Goal: Task Accomplishment & Management: Manage account settings

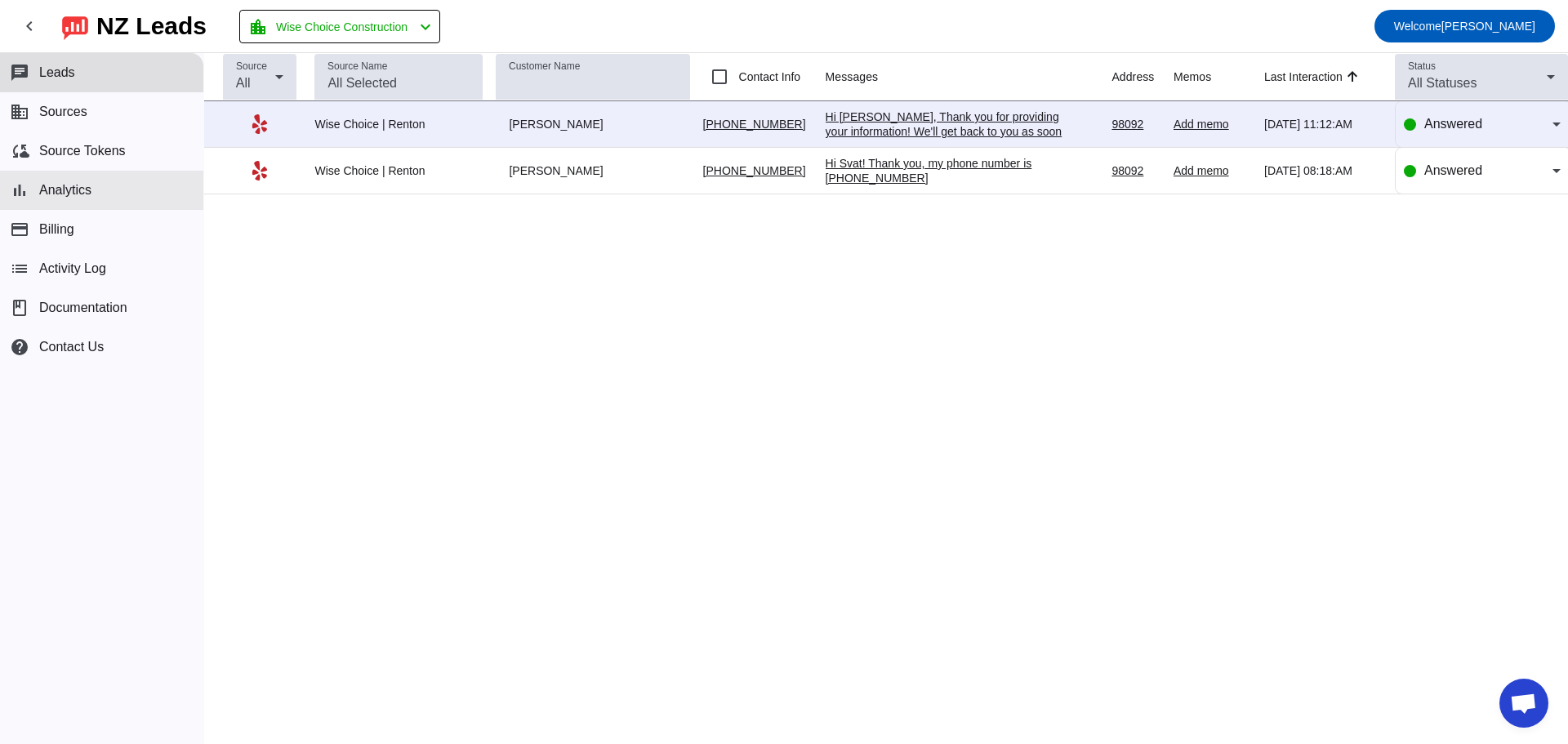
scroll to position [641, 0]
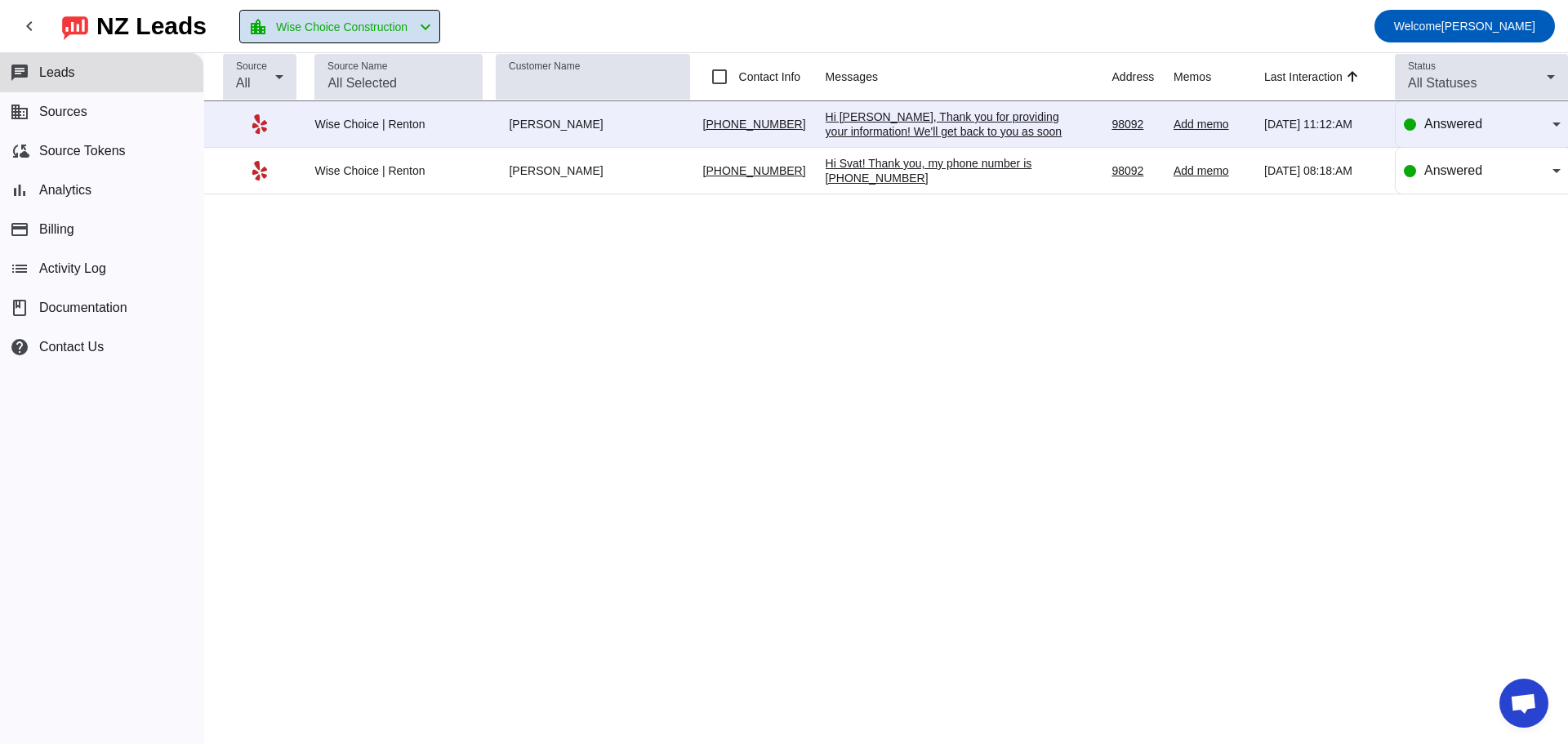
click at [435, 18] on mat-icon "chevron_left" at bounding box center [425, 26] width 19 height 19
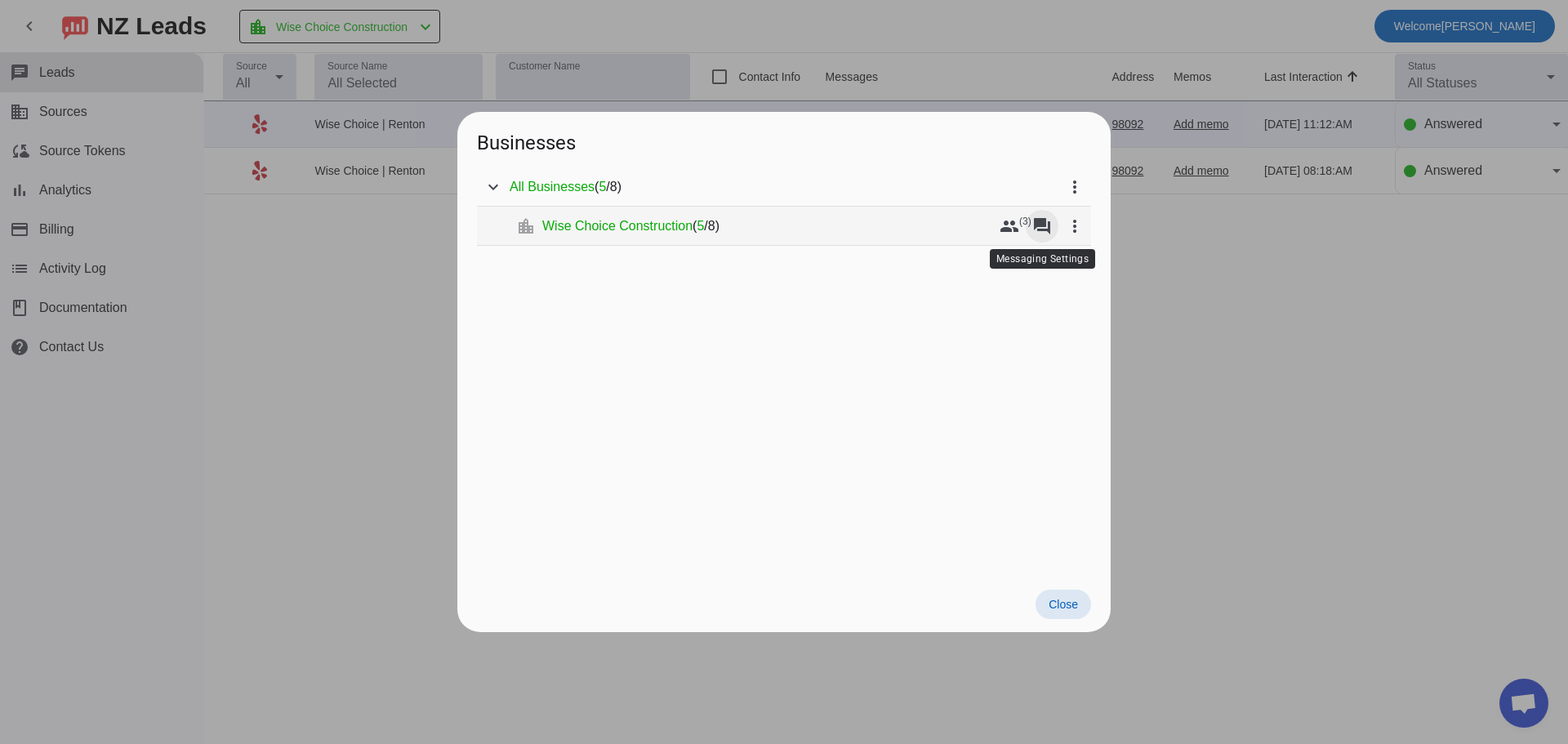
click at [1036, 228] on mat-icon "forum" at bounding box center [1042, 225] width 19 height 19
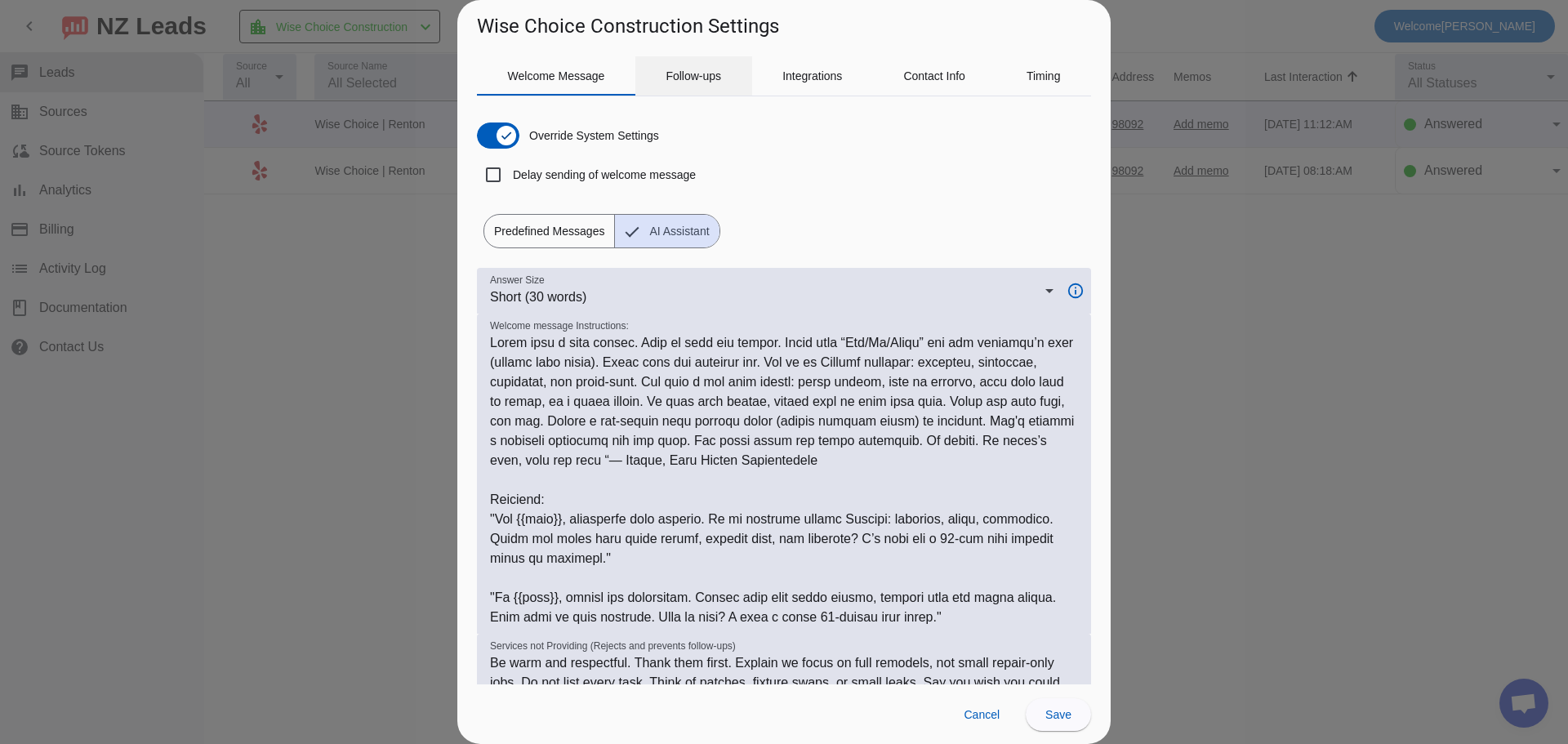
click at [691, 72] on span "Follow-ups" at bounding box center [693, 76] width 56 height 12
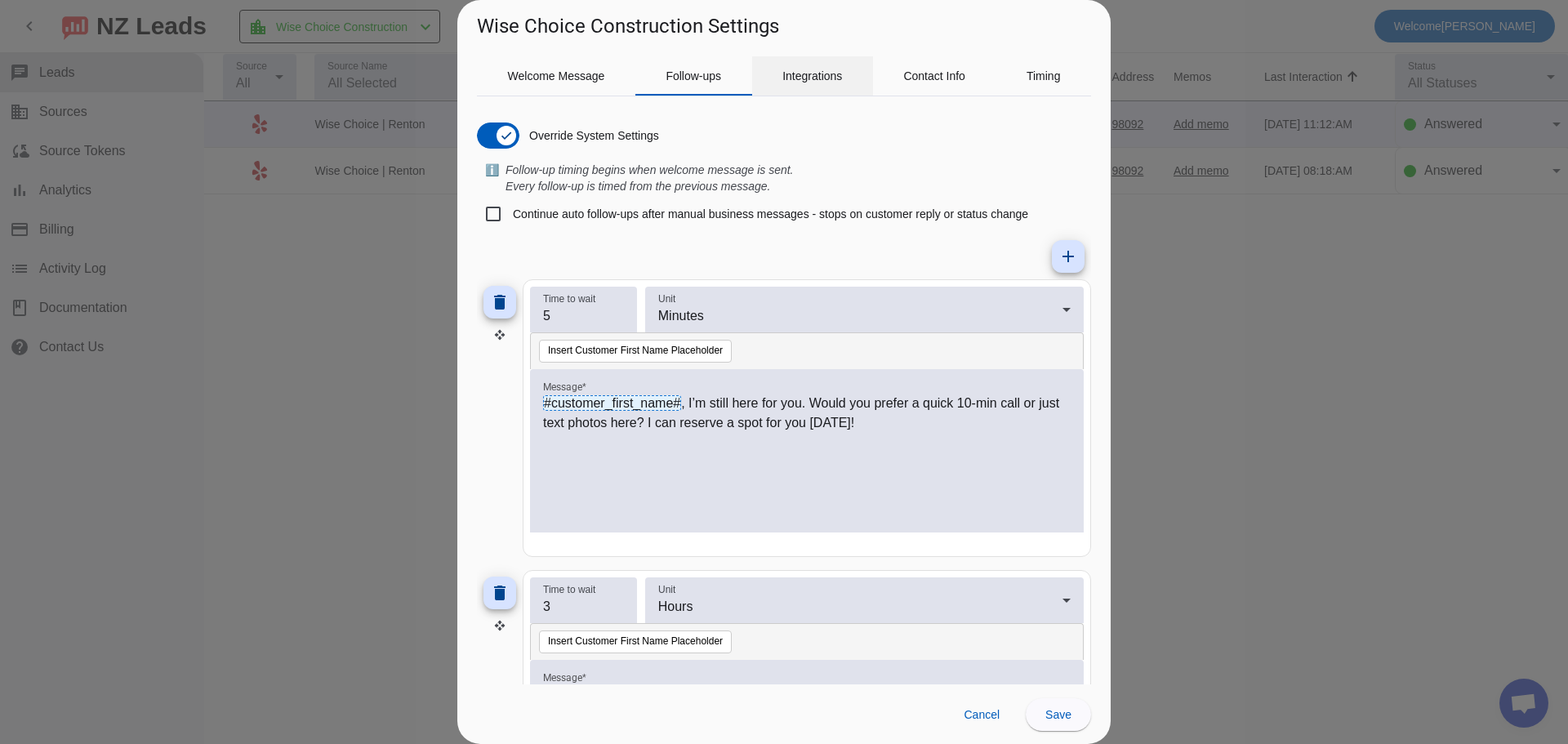
click at [815, 82] on span "Integrations" at bounding box center [812, 76] width 59 height 39
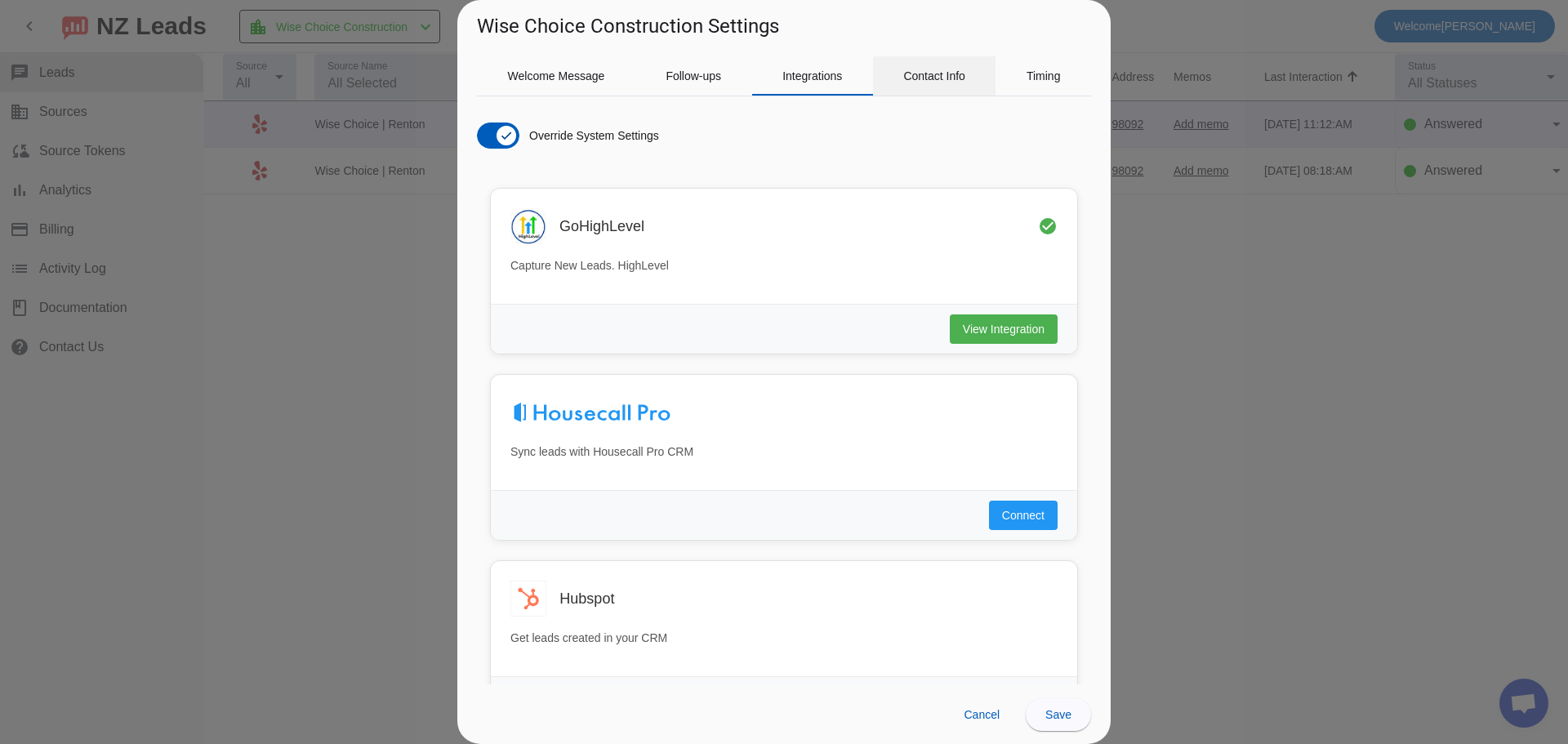
click at [933, 75] on span "Contact Info" at bounding box center [934, 76] width 62 height 12
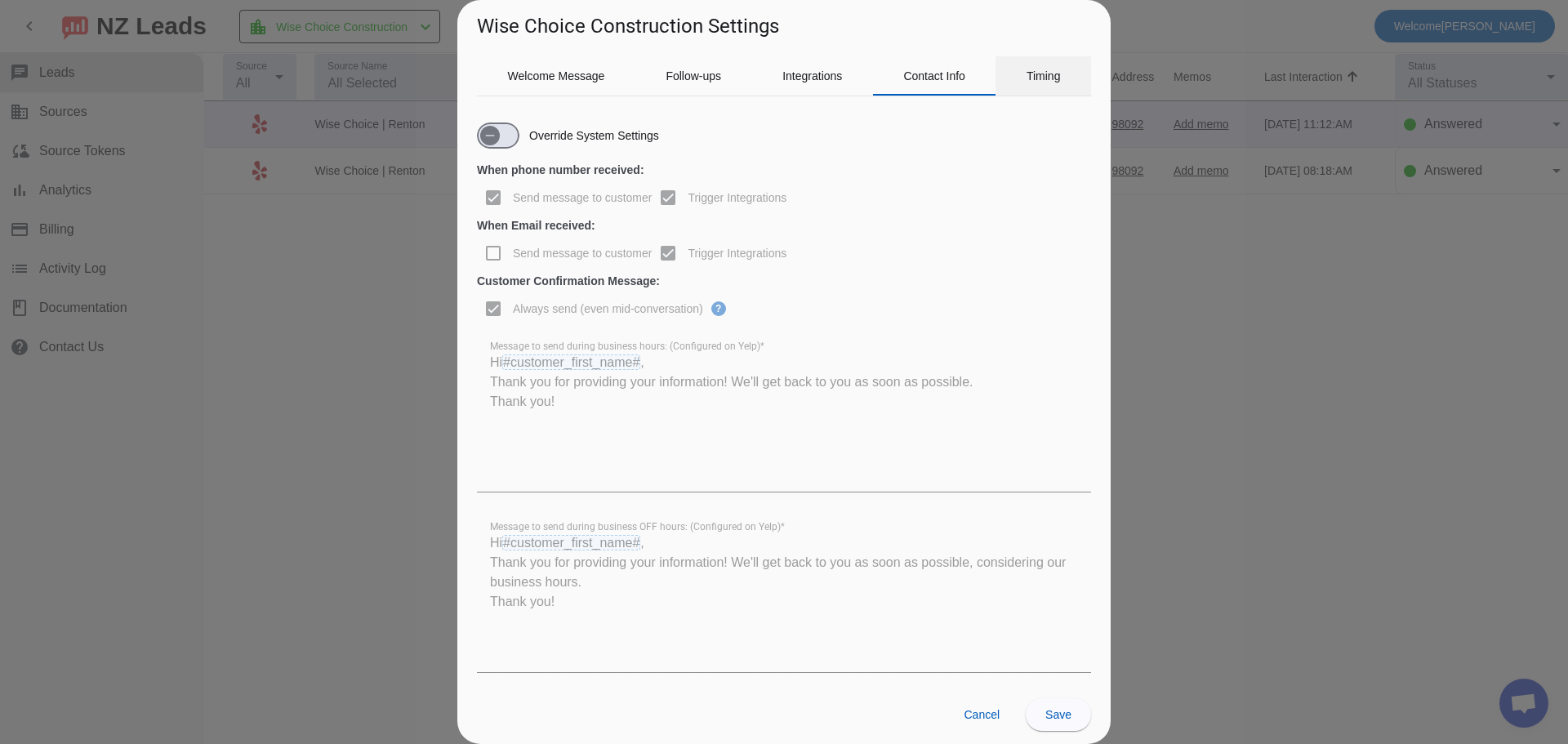
click at [1045, 72] on span "Timing" at bounding box center [1044, 76] width 35 height 12
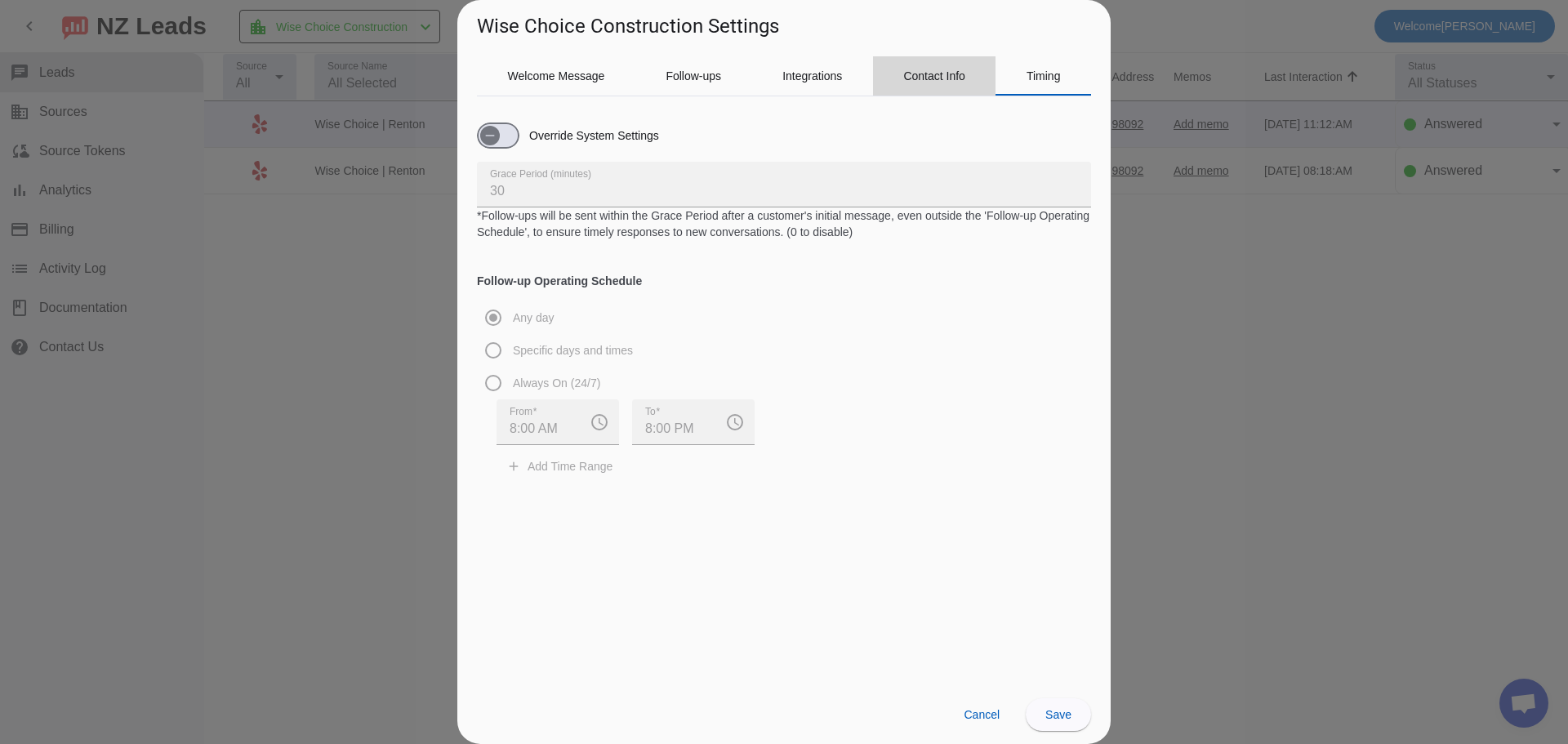
click at [904, 73] on span "Contact Info" at bounding box center [934, 76] width 62 height 12
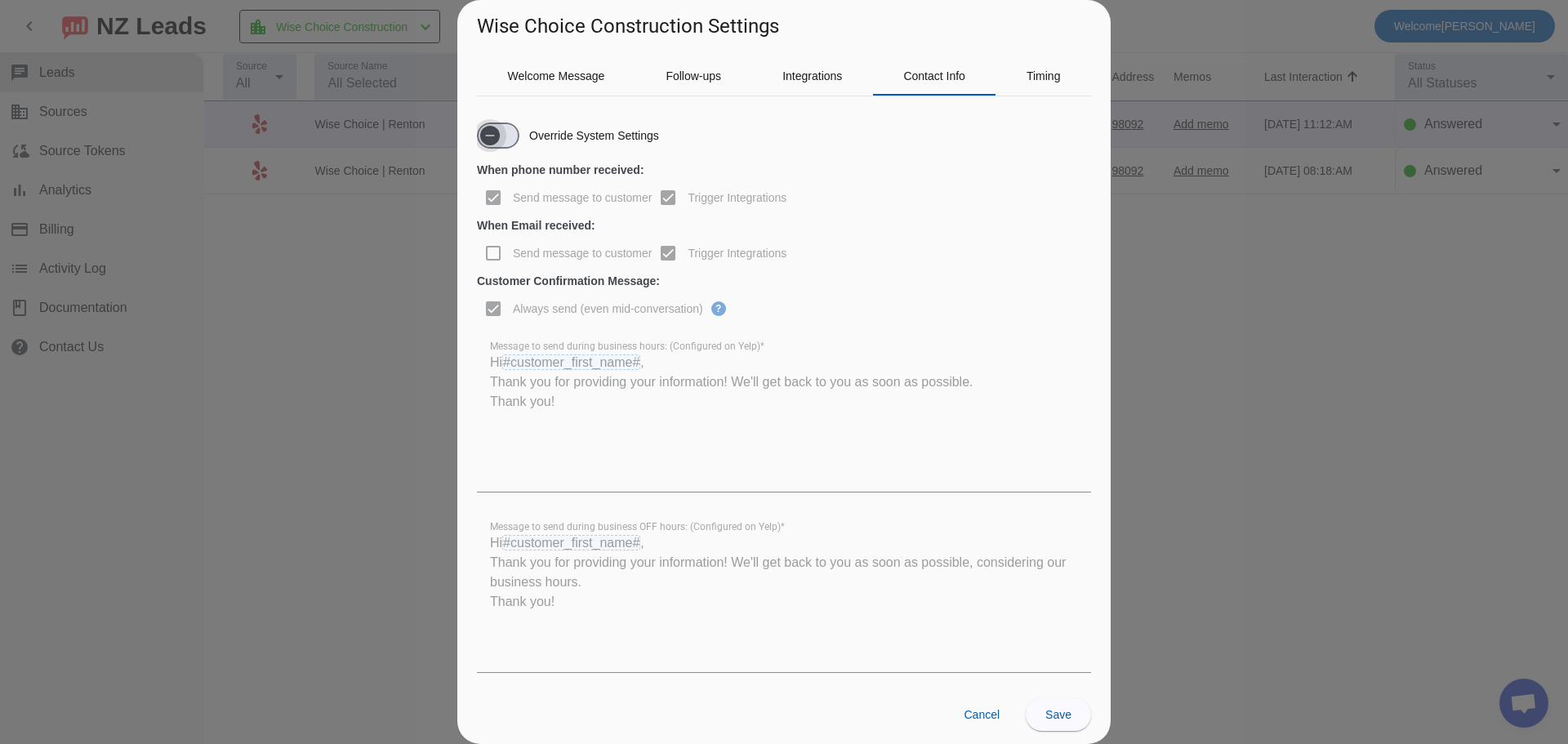
click at [493, 135] on icon "button" at bounding box center [490, 135] width 13 height 13
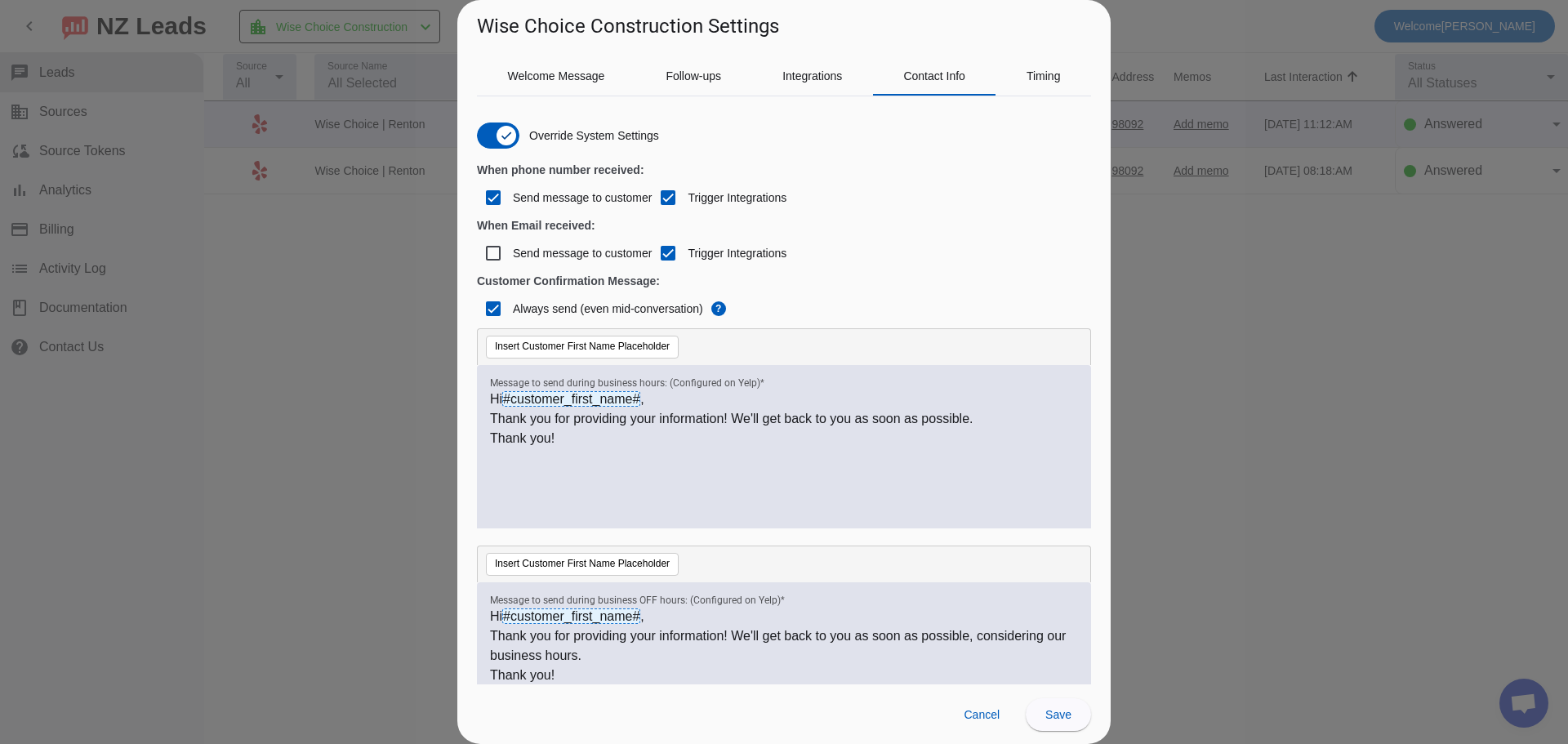
click at [488, 418] on div "Hi #customer_first_name# , Thank you for providing your information! We'll get …" at bounding box center [784, 446] width 614 height 163
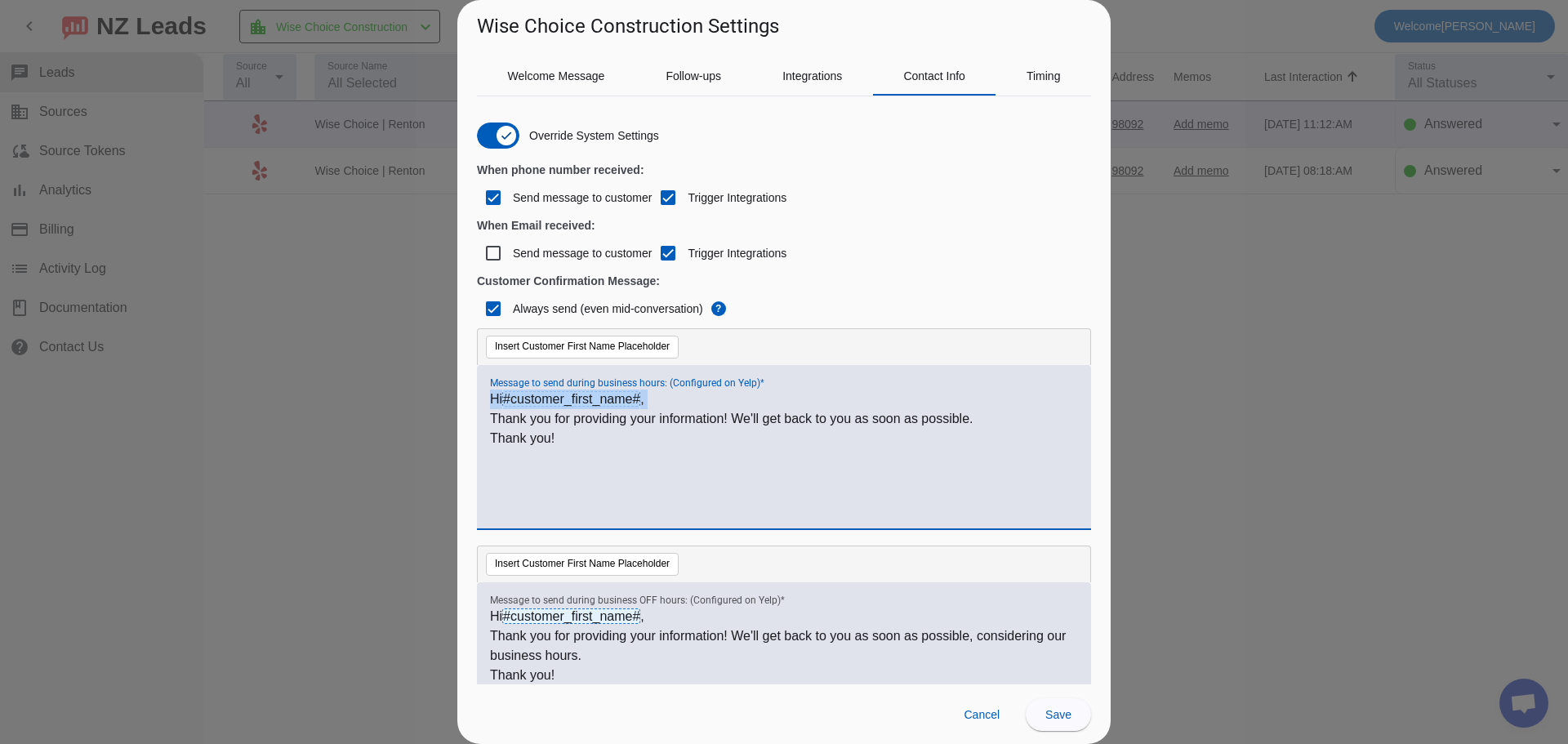
drag, startPoint x: 493, startPoint y: 418, endPoint x: 463, endPoint y: 378, distance: 50.0
click at [463, 378] on div "Welcome Message Follow-ups Integrations Contact Info Timing Override System Set…" at bounding box center [784, 362] width 653 height 644
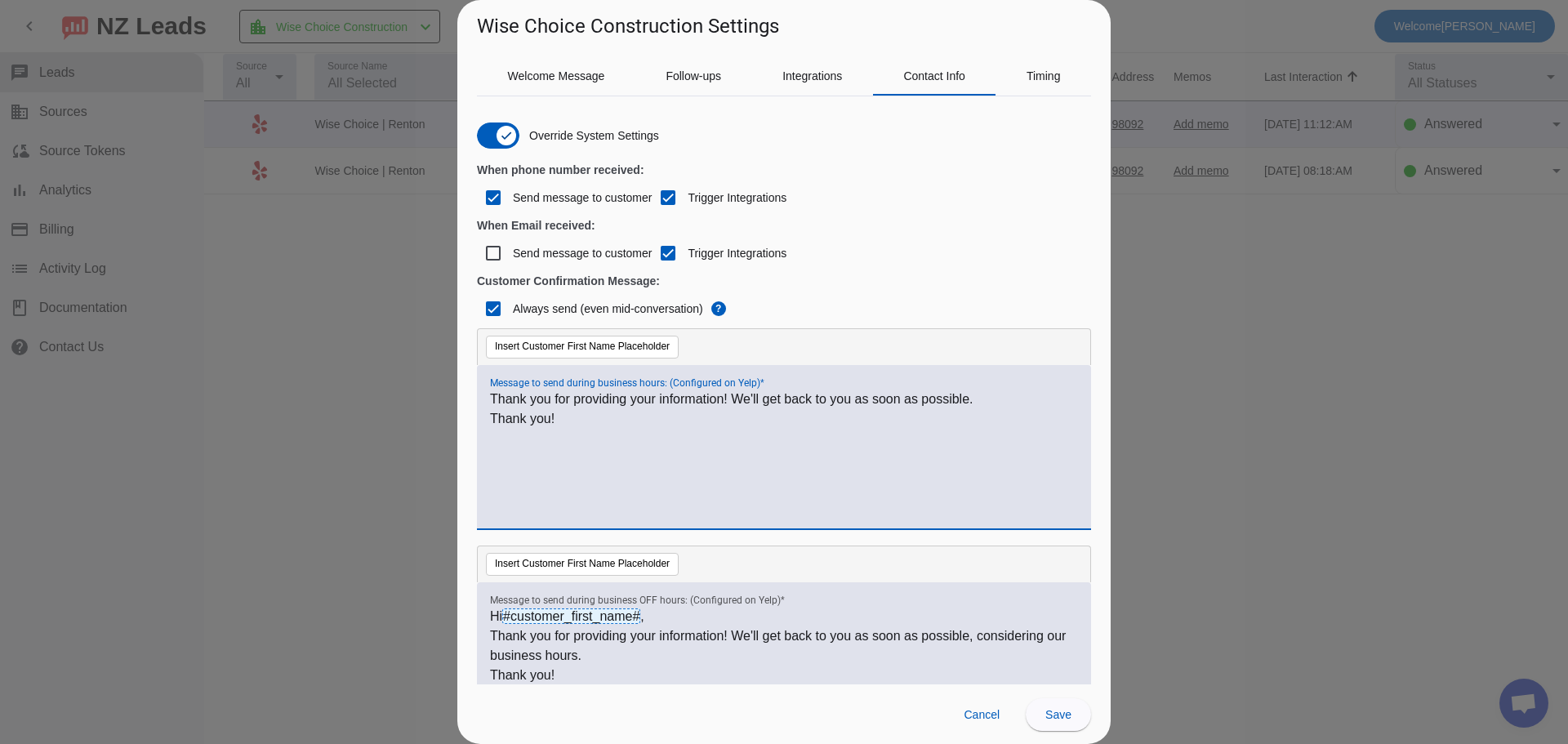
click at [491, 632] on p "Thank you for providing your information! We'll get back to you as soon as poss…" at bounding box center [784, 646] width 588 height 39
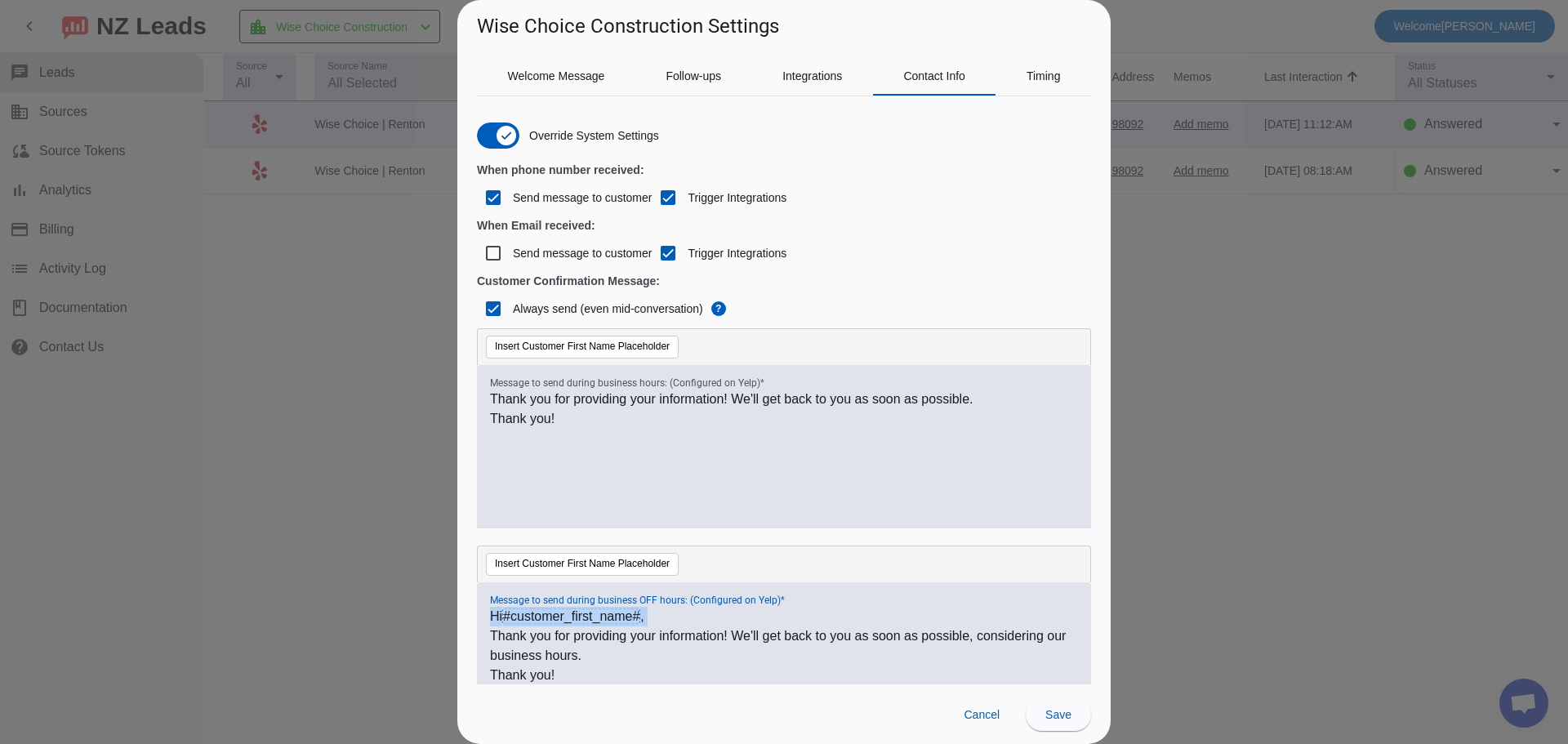
drag, startPoint x: 491, startPoint y: 639, endPoint x: 484, endPoint y: 610, distance: 29.8
click at [484, 610] on div "Hi #customer_first_name# , Thank you for providing your information! We'll get …" at bounding box center [784, 663] width 614 height 163
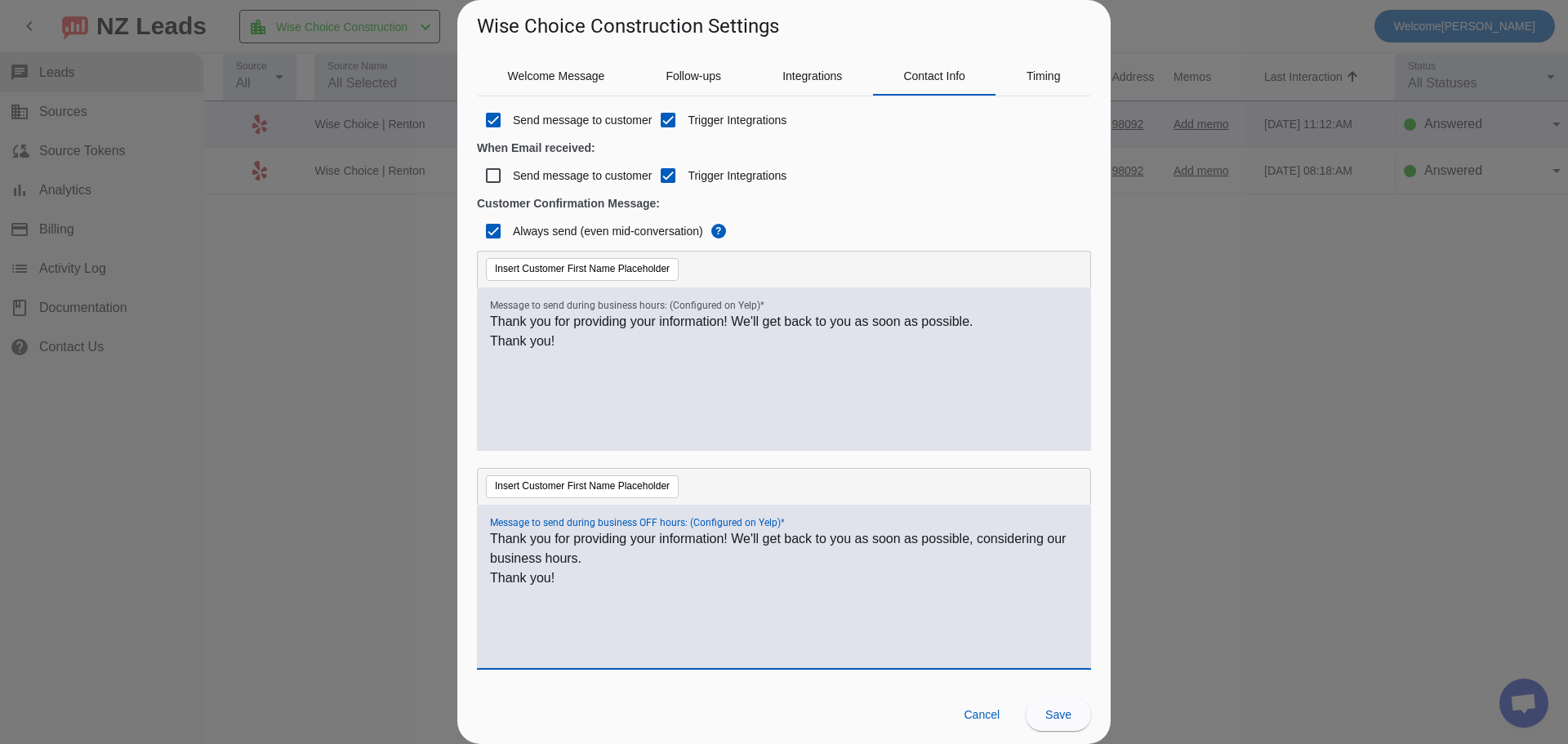
scroll to position [78, 0]
click at [1042, 711] on span at bounding box center [1058, 714] width 66 height 39
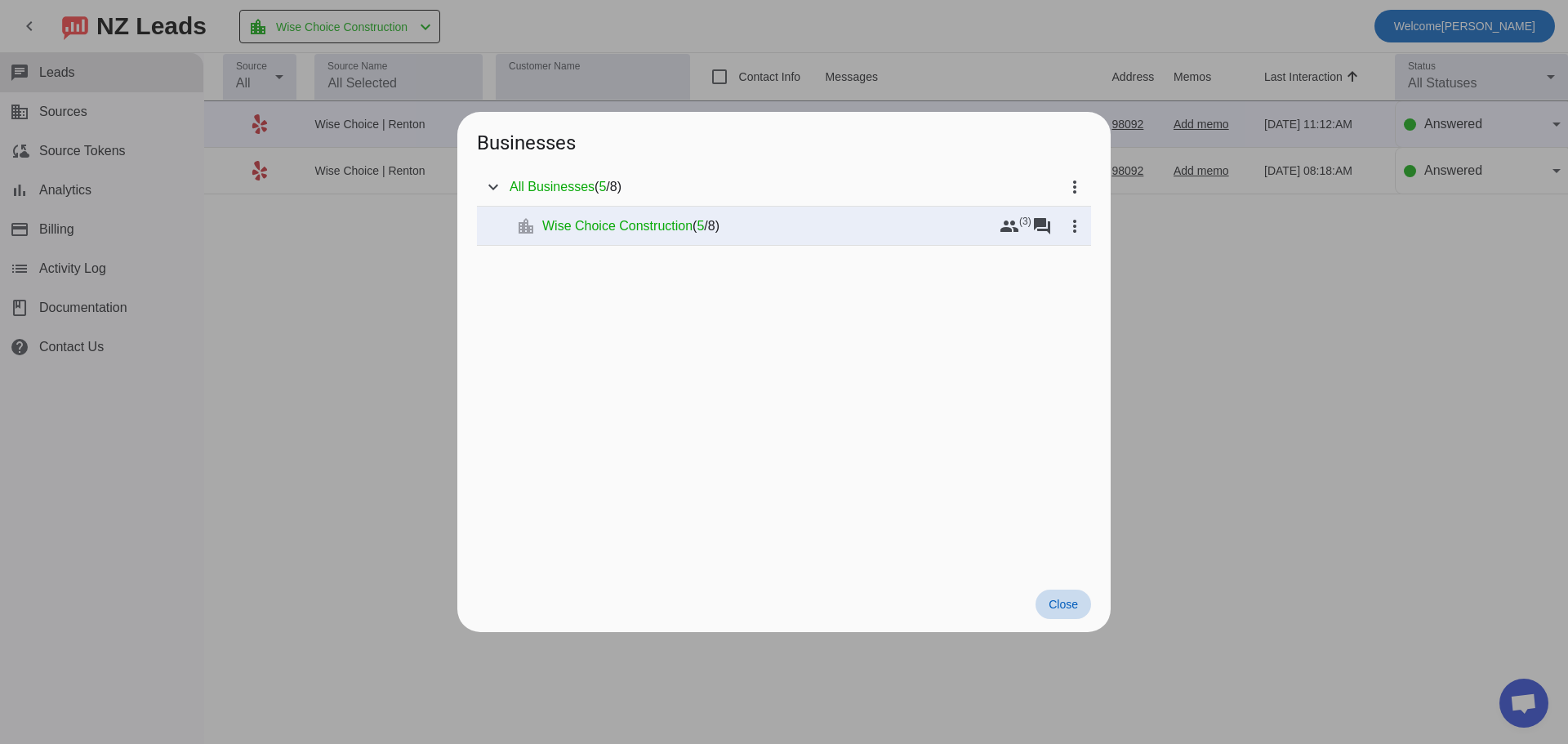
click at [1064, 617] on span at bounding box center [1063, 604] width 56 height 29
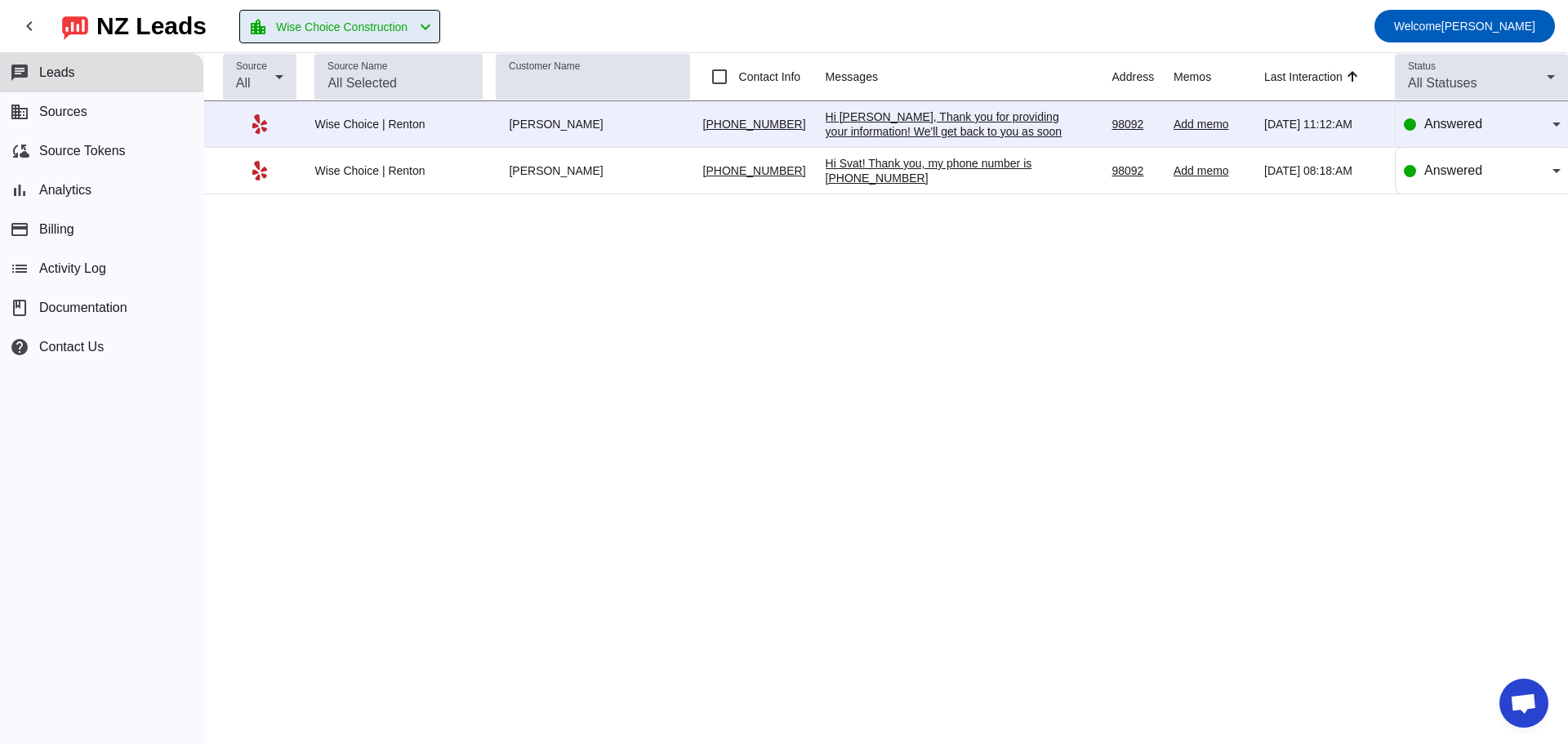
click at [326, 172] on div "Wise Choice | Renton" at bounding box center [399, 170] width 168 height 15
click at [337, 129] on div "Wise Choice | Renton" at bounding box center [399, 124] width 168 height 15
click at [44, 105] on span "Sources" at bounding box center [63, 112] width 48 height 15
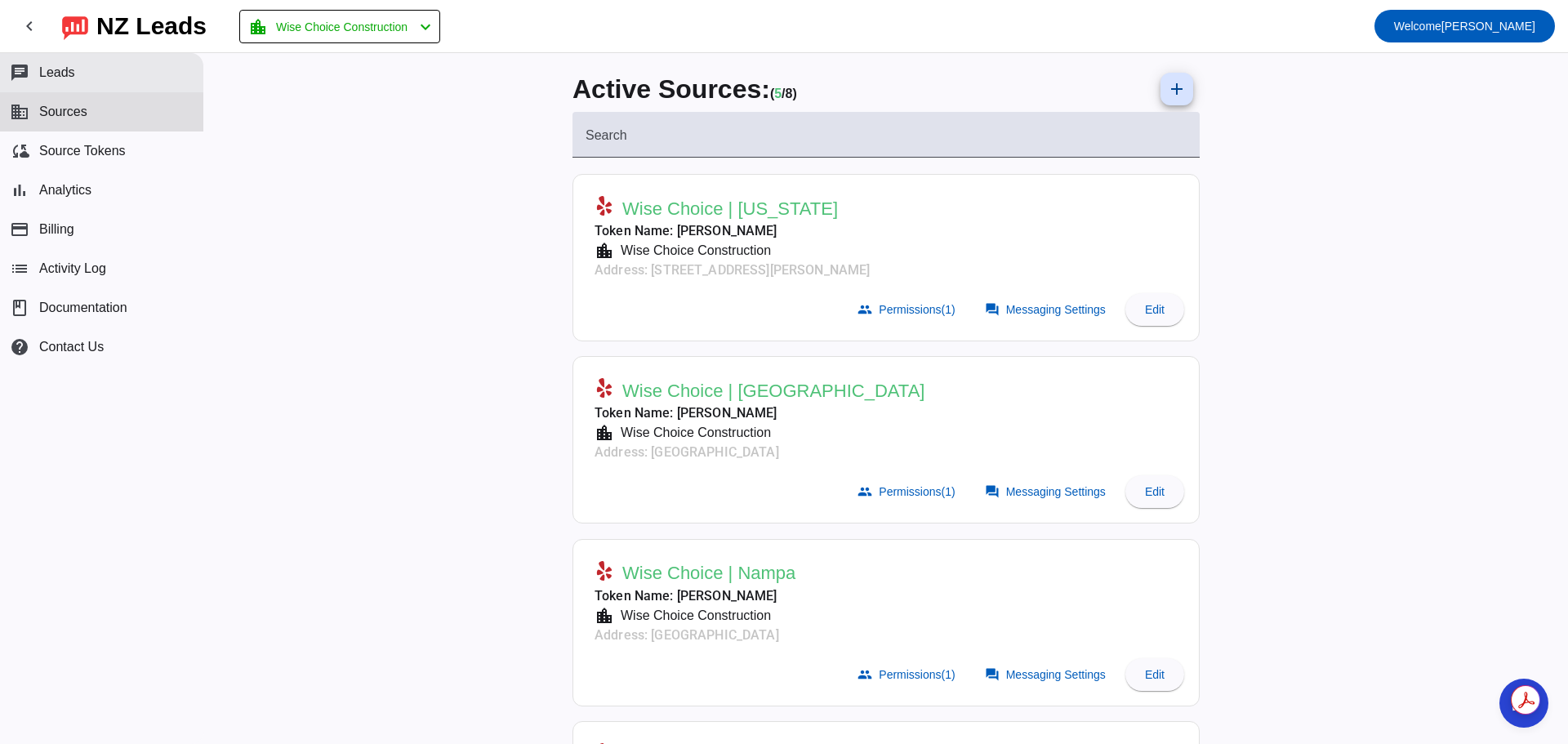
click at [62, 75] on span "Leads" at bounding box center [57, 73] width 36 height 15
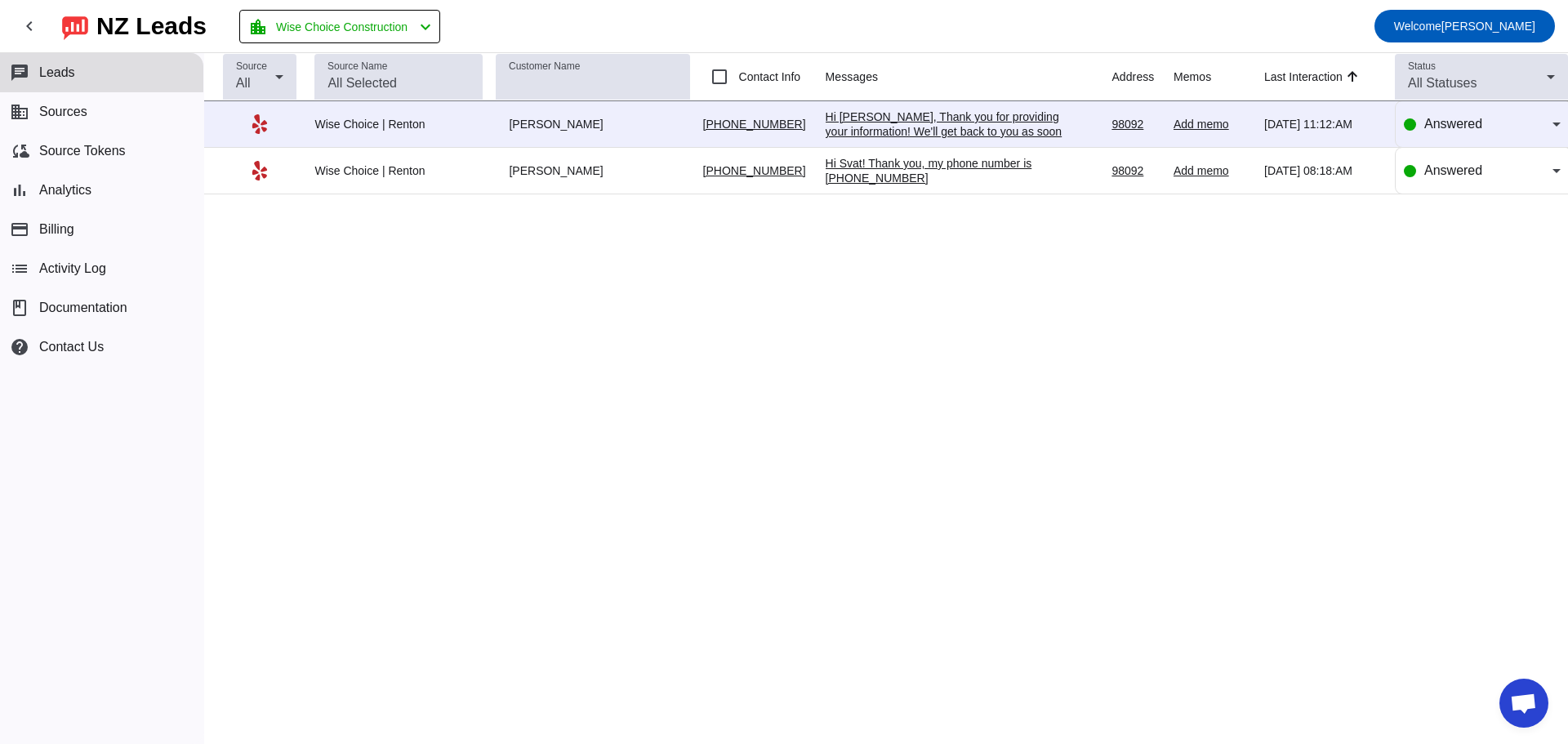
click at [555, 170] on div "[PERSON_NAME]" at bounding box center [592, 170] width 193 height 15
click at [536, 129] on div "[PERSON_NAME]" at bounding box center [592, 124] width 193 height 15
click at [524, 170] on div "[PERSON_NAME]" at bounding box center [592, 170] width 193 height 15
click at [537, 121] on div "[PERSON_NAME]" at bounding box center [592, 124] width 193 height 15
click at [537, 160] on td "[PERSON_NAME]" at bounding box center [598, 170] width 206 height 46
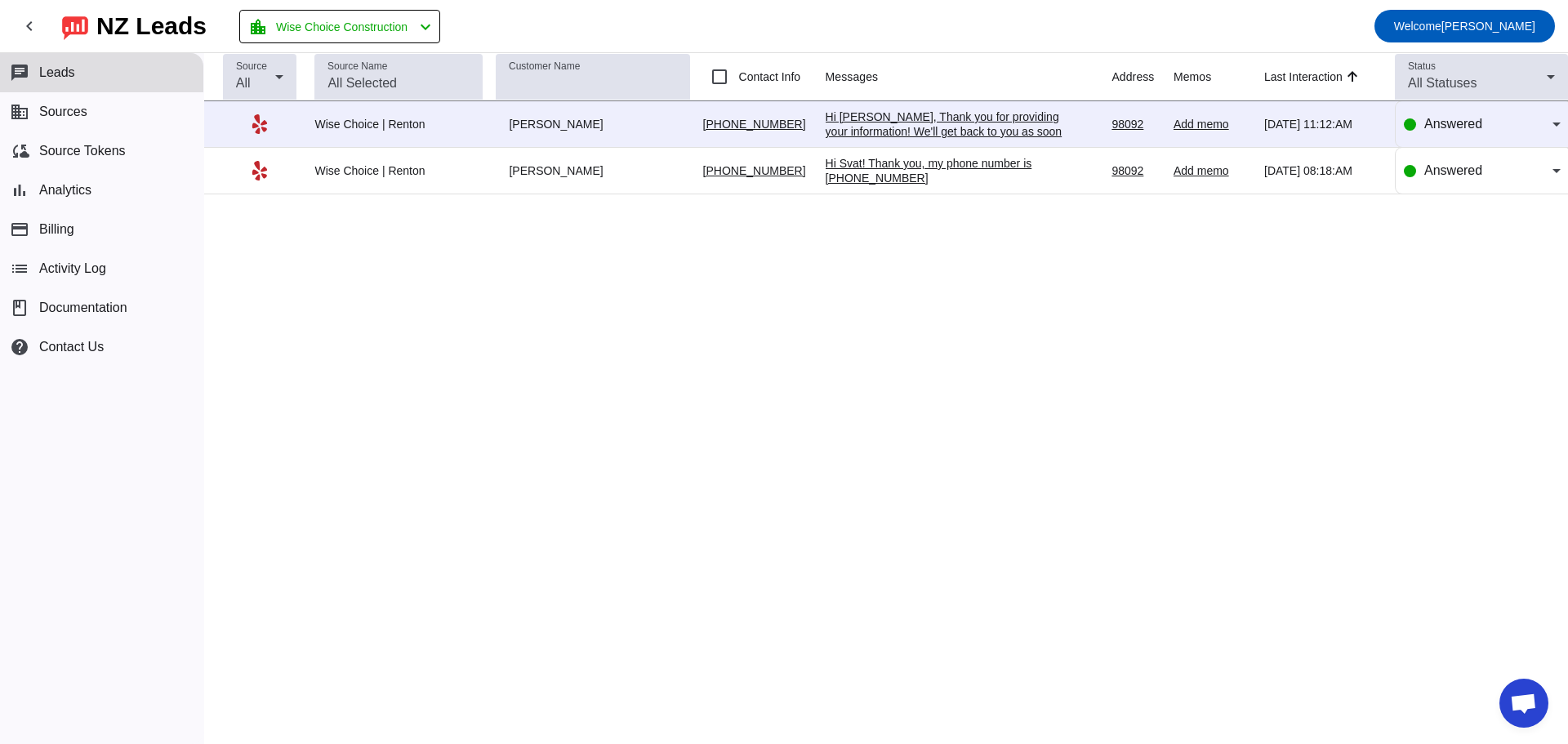
click at [537, 126] on div "[PERSON_NAME]" at bounding box center [592, 124] width 193 height 15
click at [534, 168] on div "[PERSON_NAME]" at bounding box center [592, 170] width 193 height 15
click at [1519, 693] on span "Open chat" at bounding box center [1523, 704] width 27 height 23
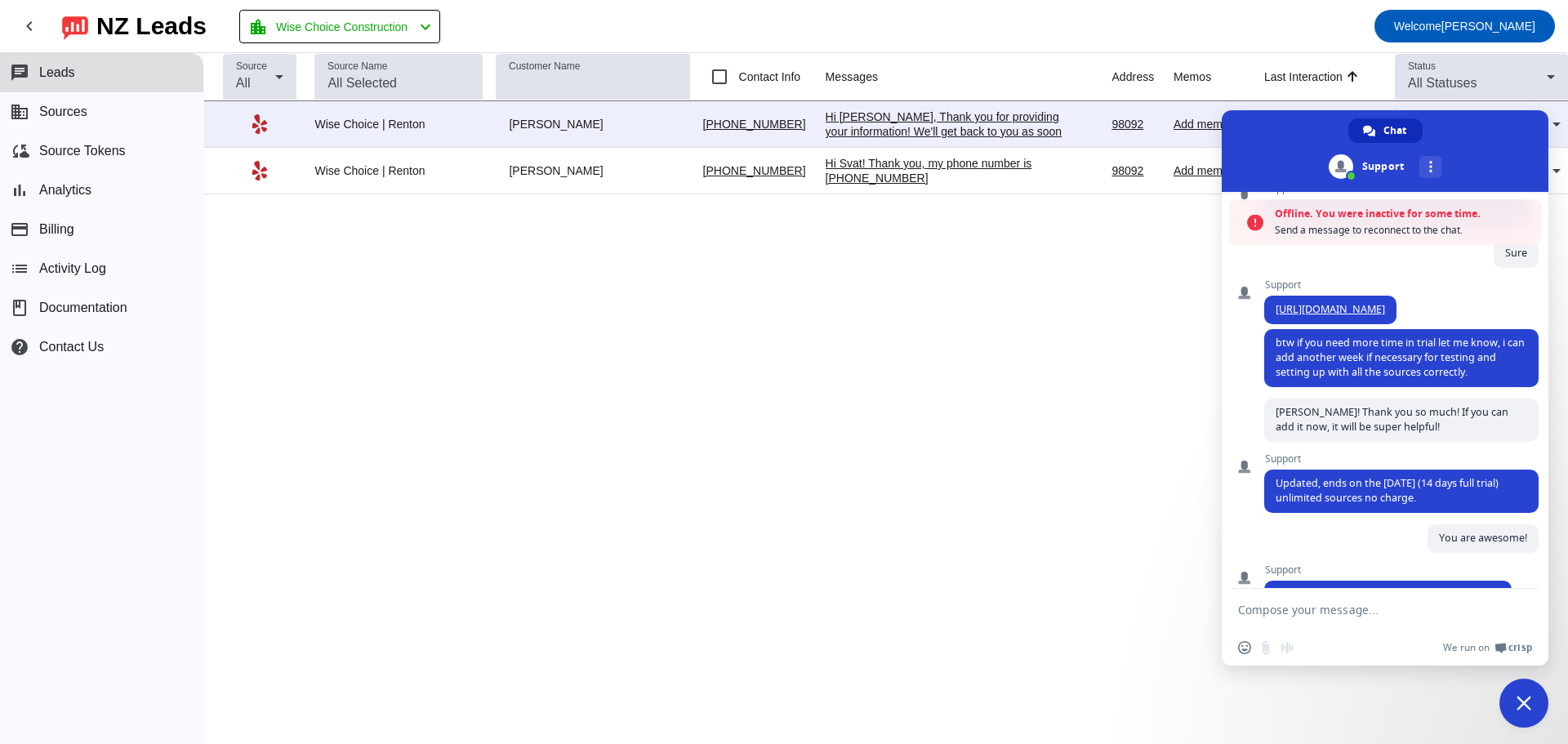
scroll to position [694, 0]
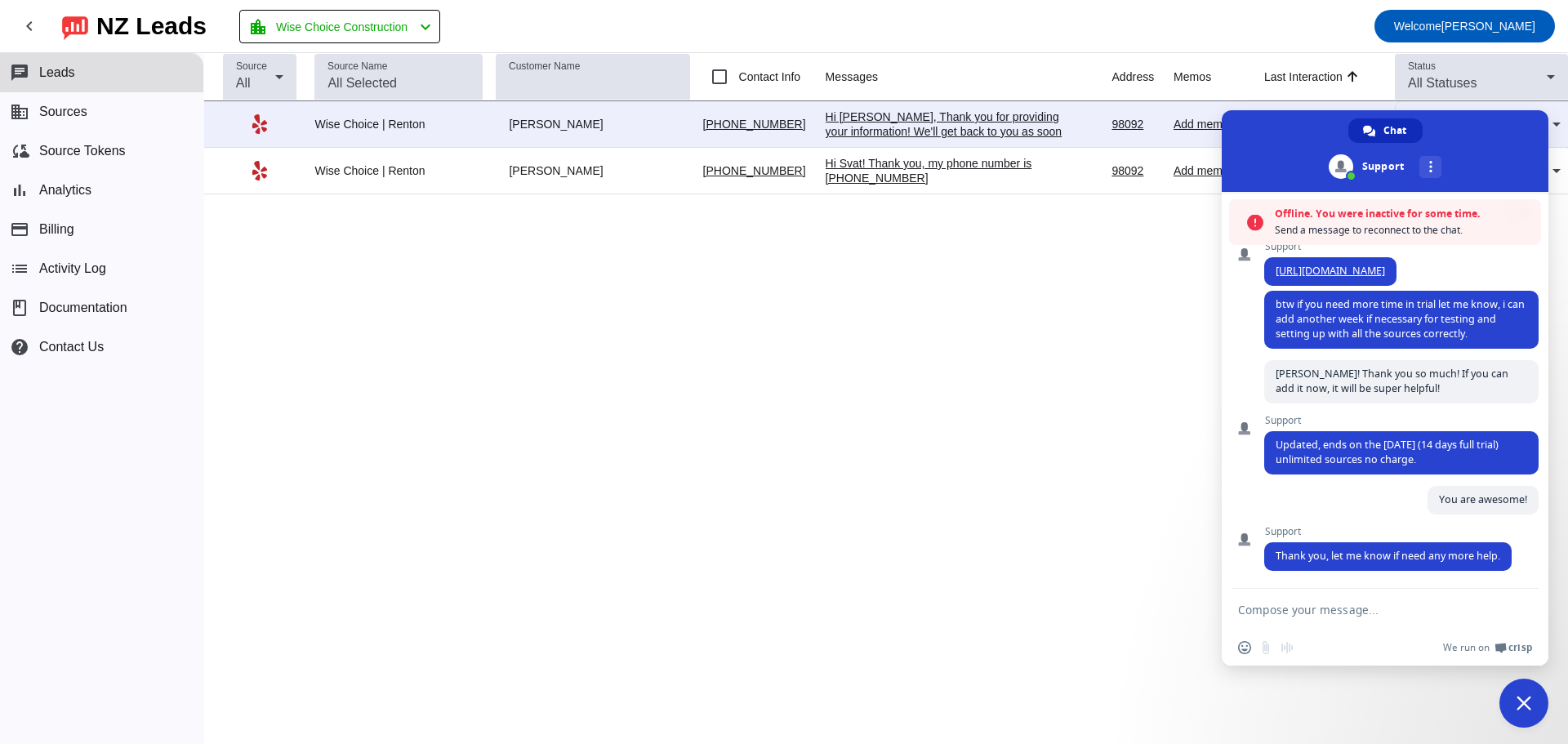
click at [1335, 606] on textarea "Compose your message..." at bounding box center [1368, 608] width 261 height 41
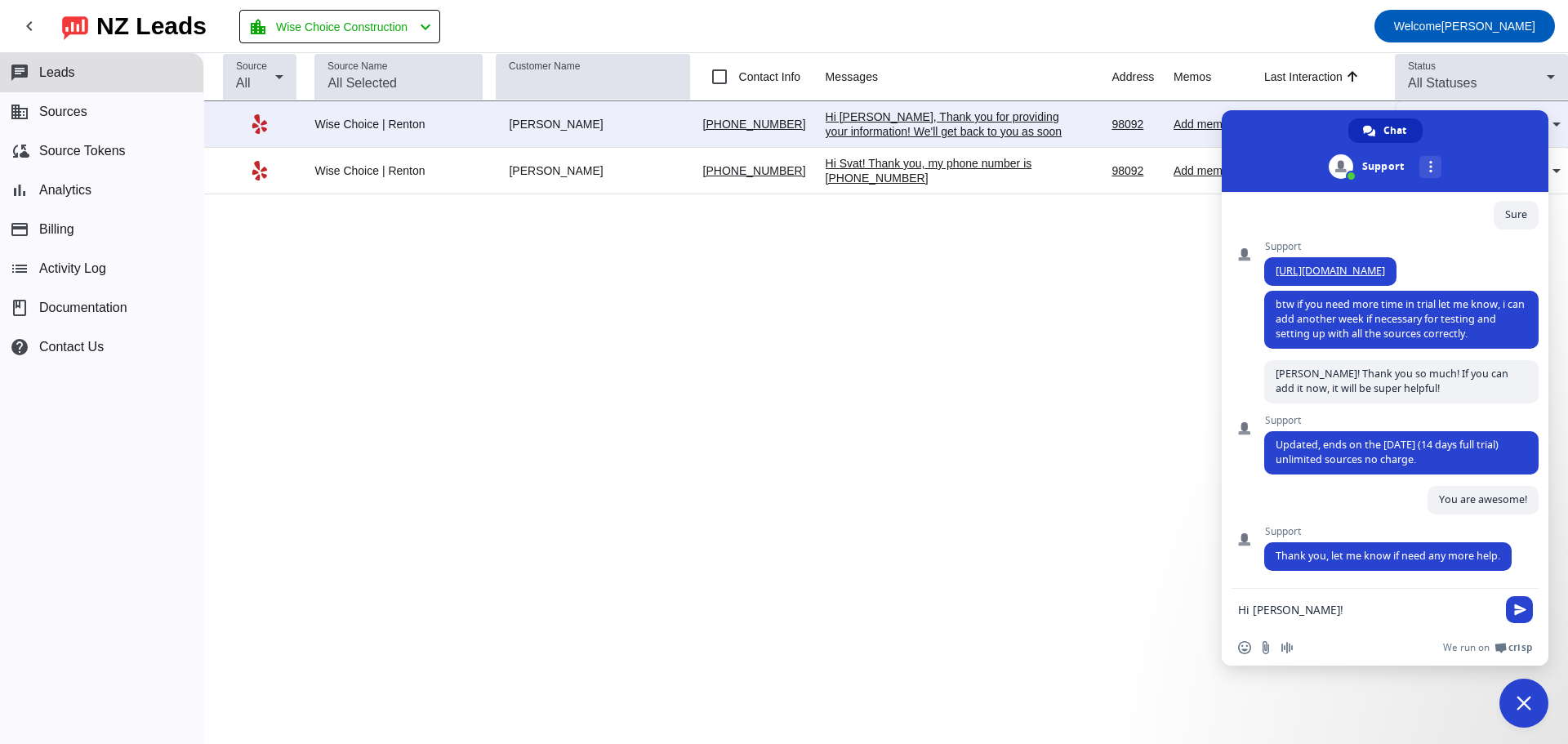
type textarea "Hi [PERSON_NAME]!"
click at [1311, 604] on textarea "Hi [PERSON_NAME]!" at bounding box center [1368, 608] width 261 height 41
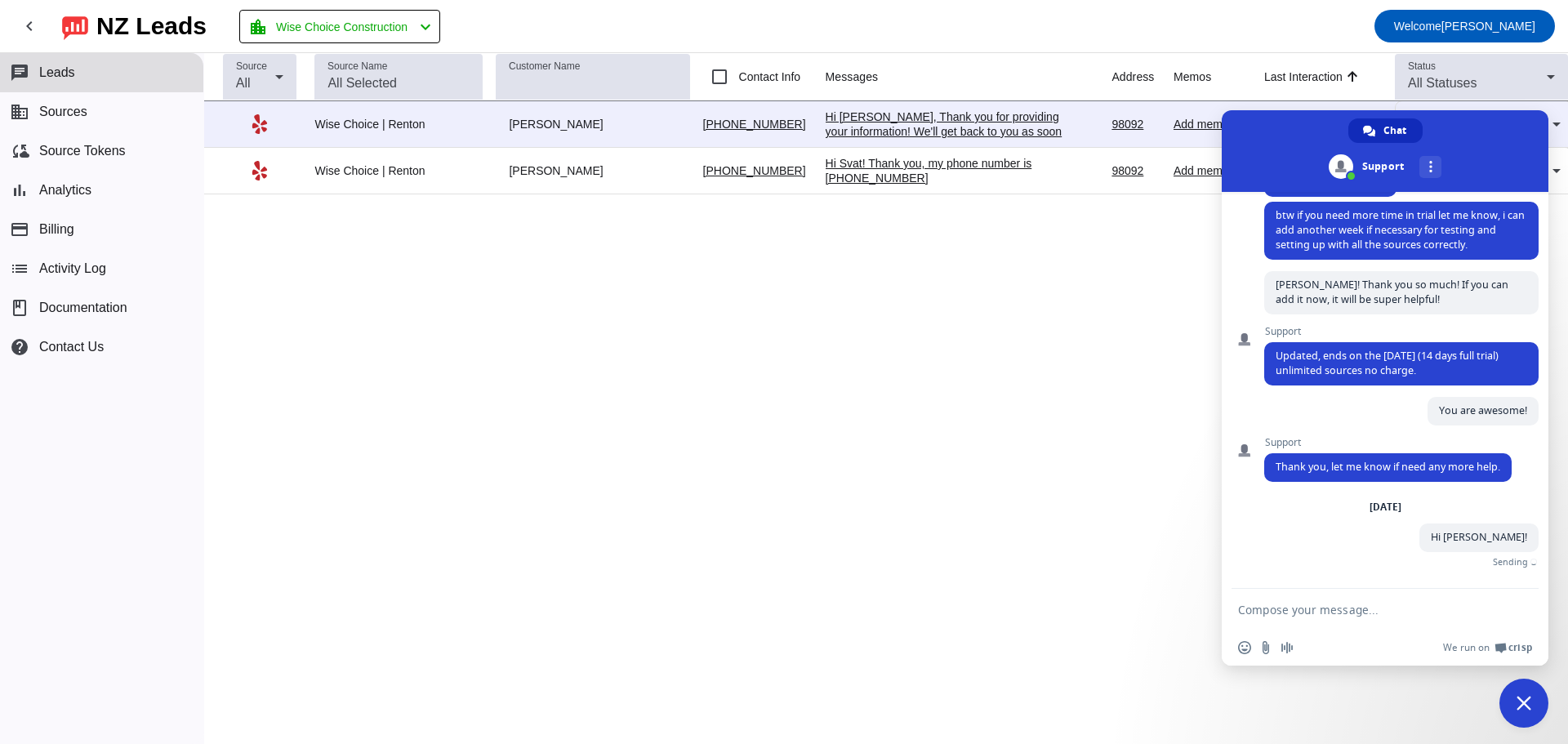
scroll to position [711, 0]
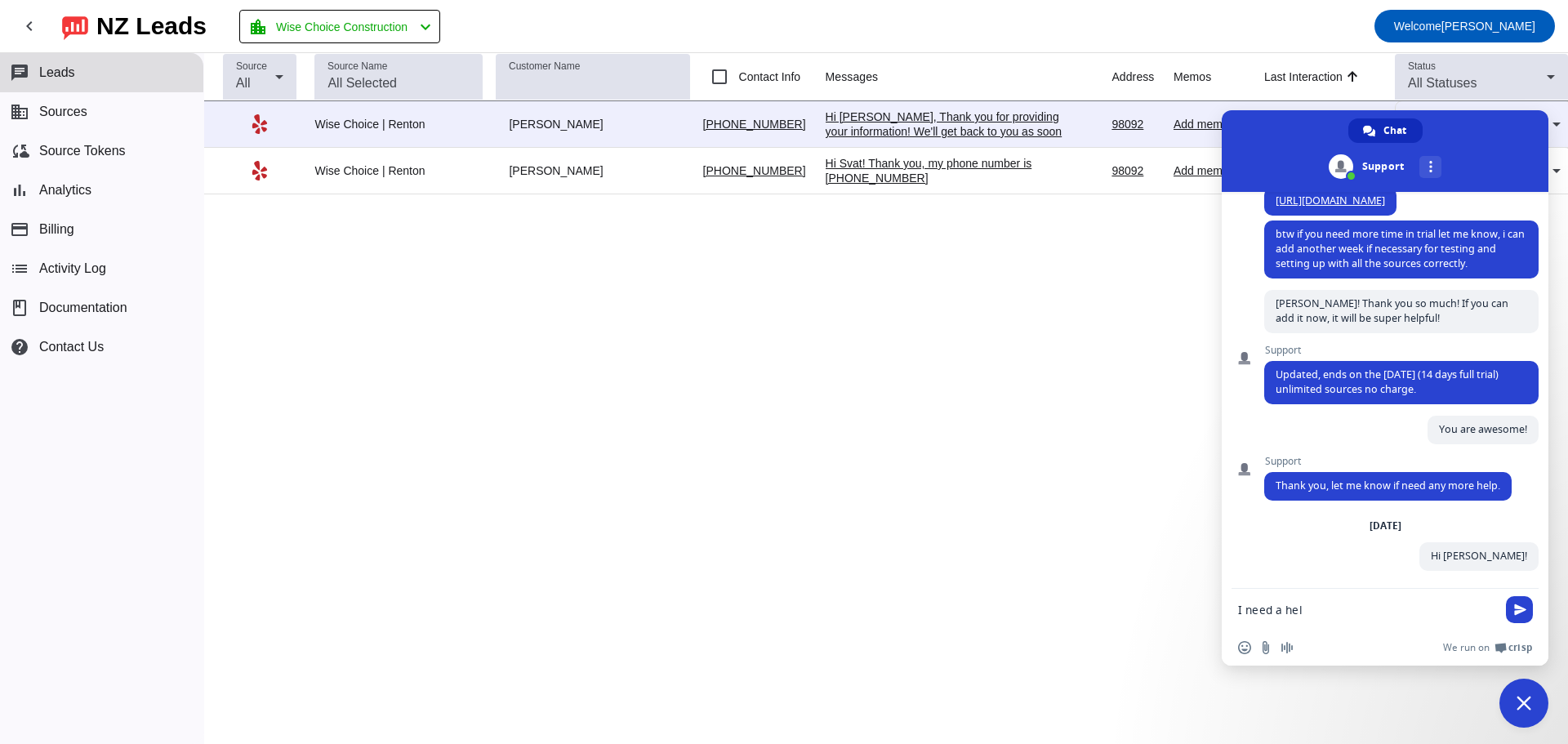
type textarea "I need a help"
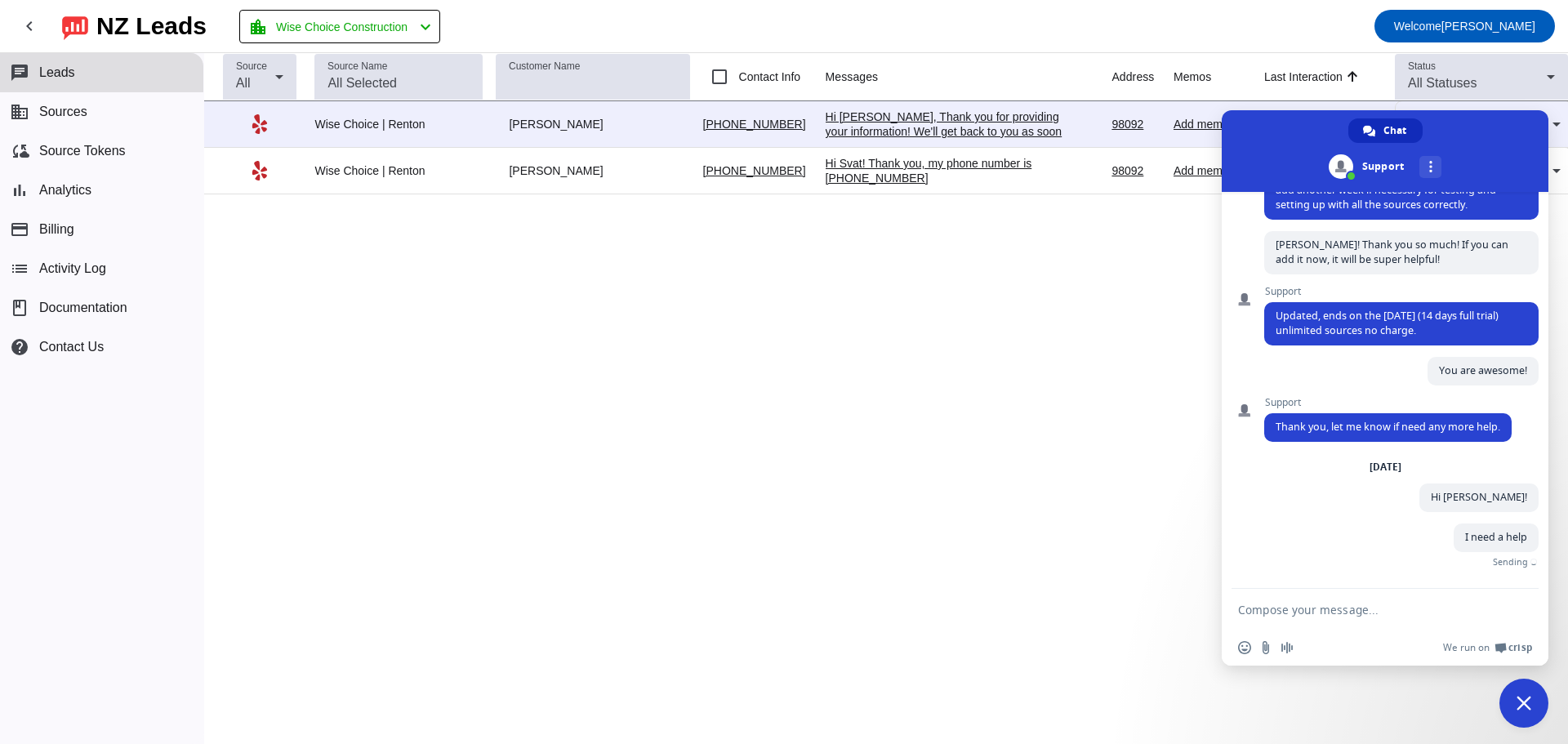
scroll to position [744, 0]
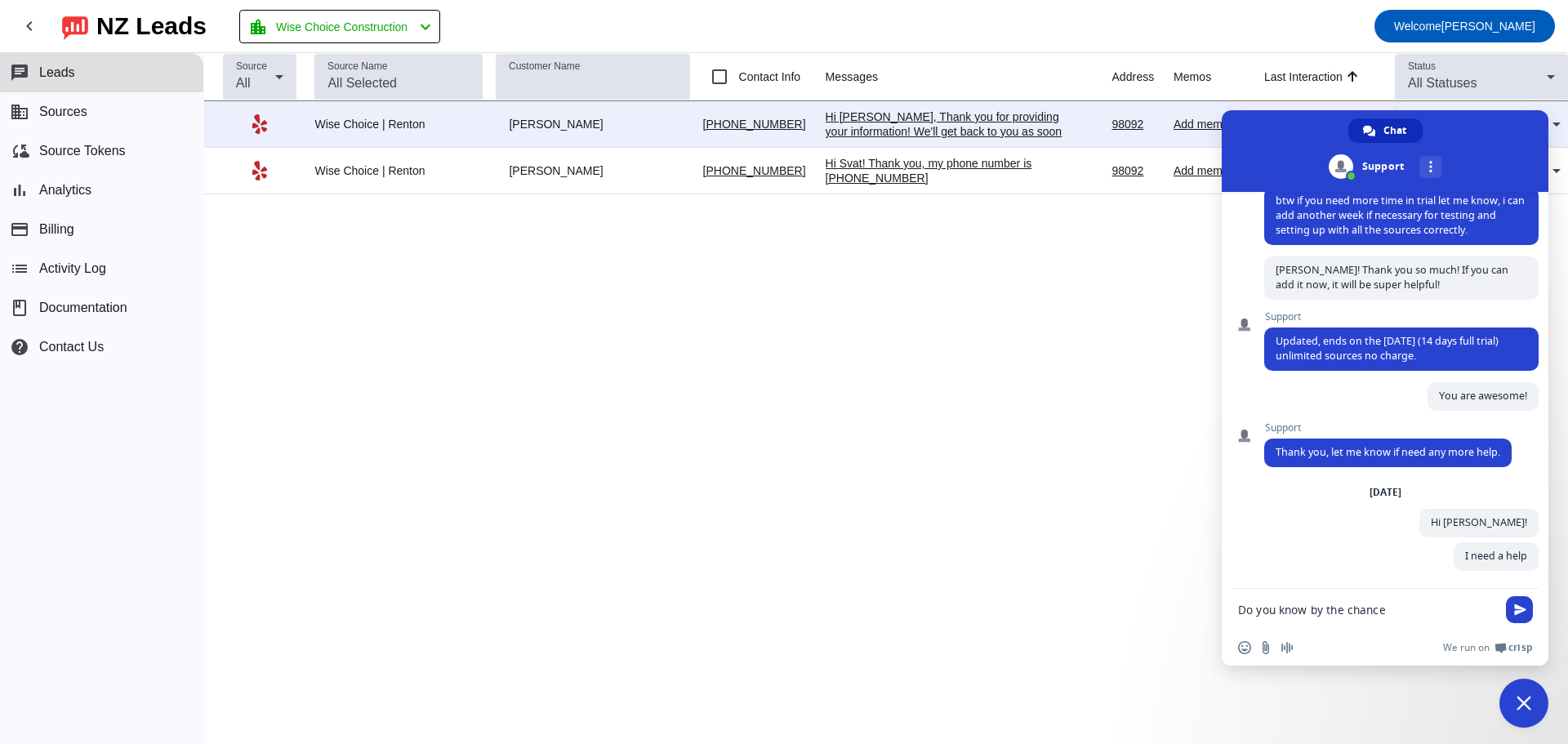
click at [1438, 593] on textarea "Do you know by the chance" at bounding box center [1368, 608] width 261 height 41
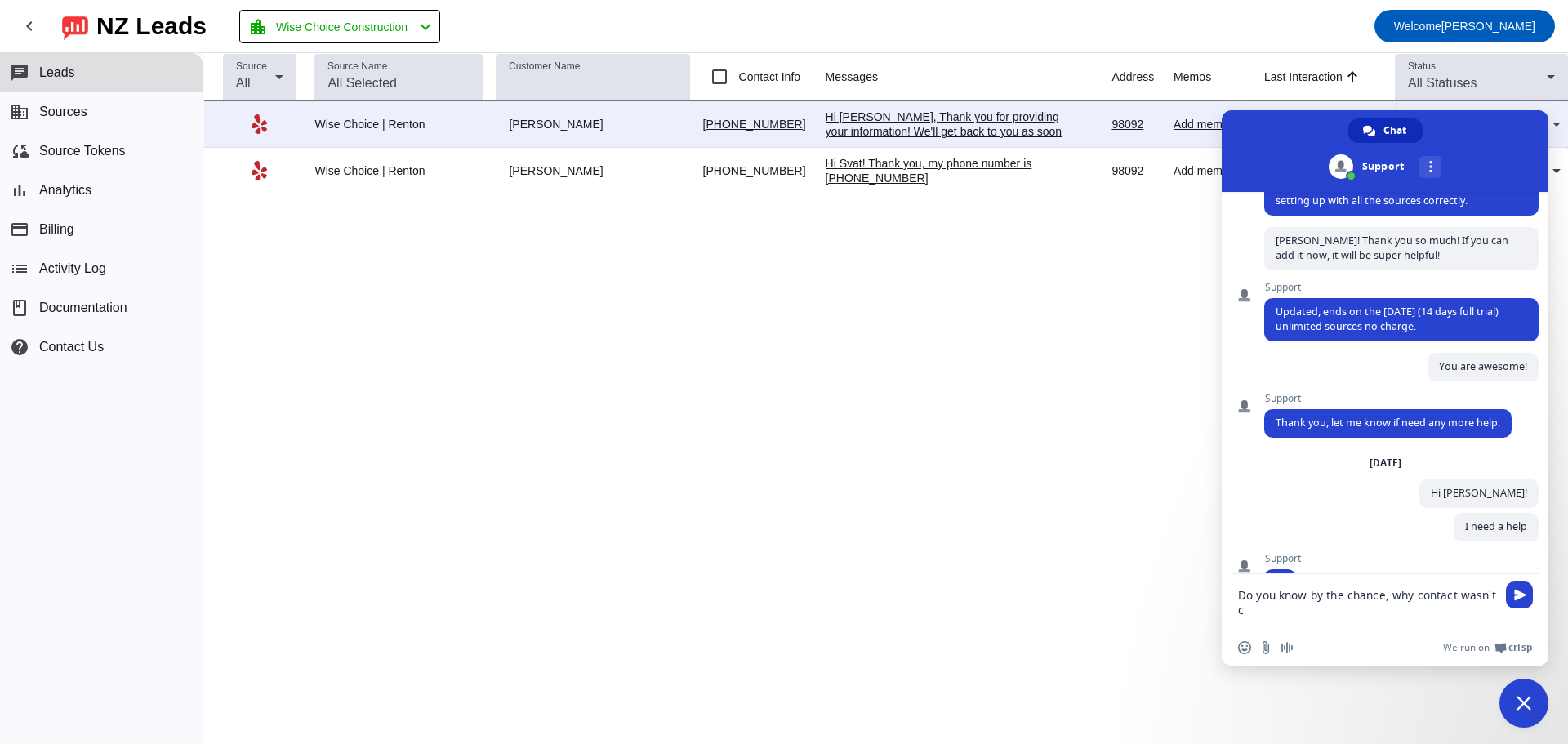
scroll to position [815, 0]
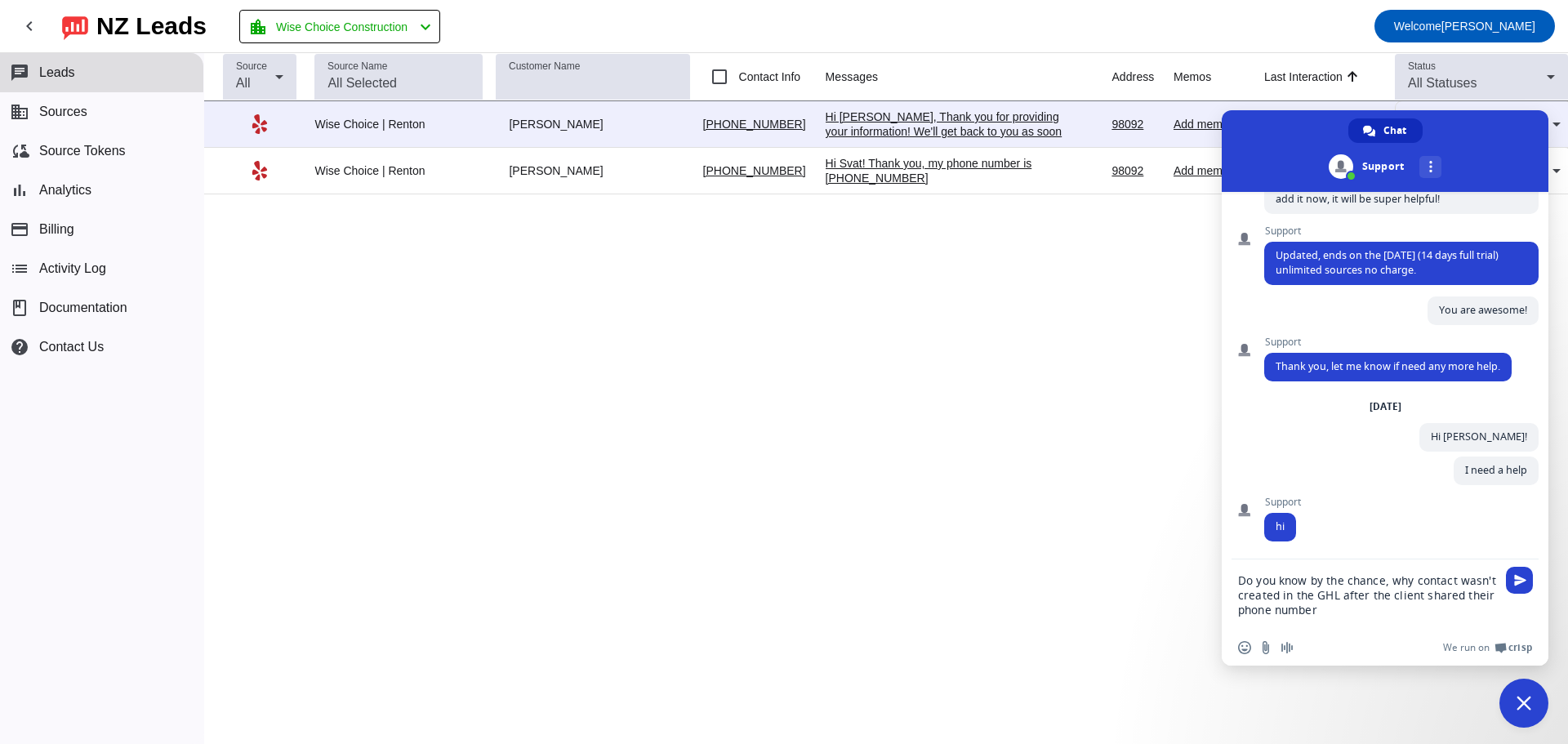
type textarea "Do you know by the chance, why contact wasn't created in the GHL after the clie…"
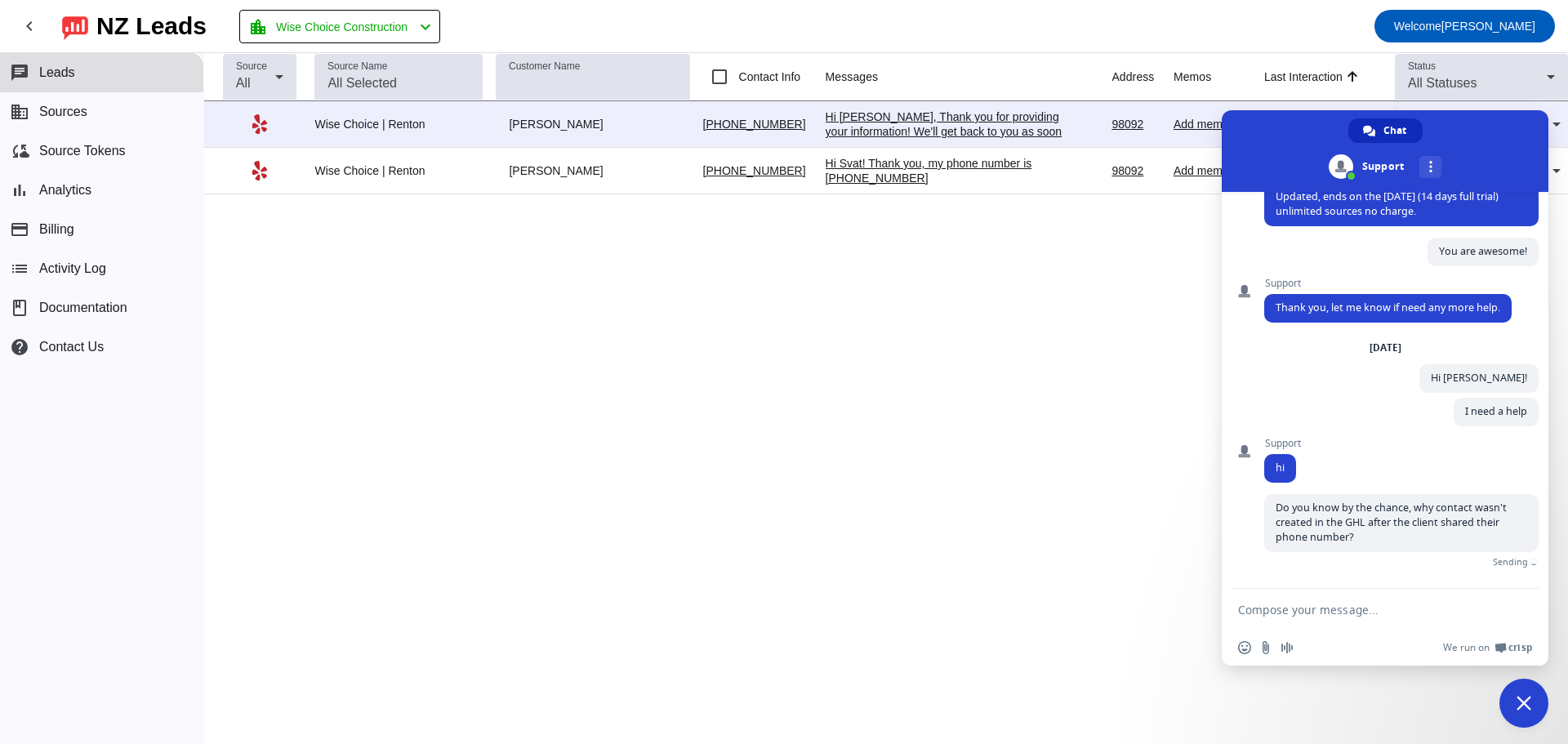
scroll to position [870, 0]
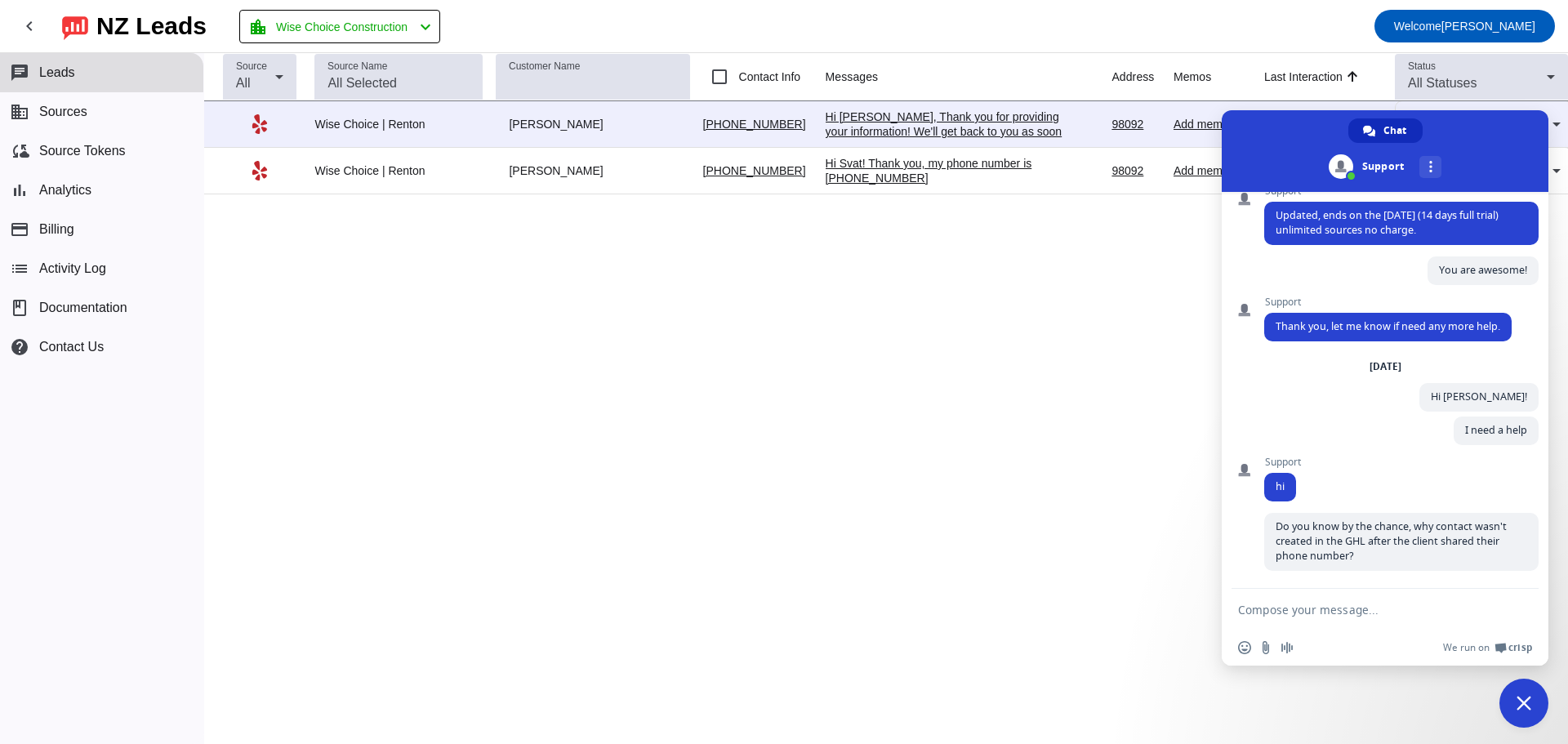
click at [1314, 609] on textarea "Compose your message..." at bounding box center [1368, 608] width 261 height 41
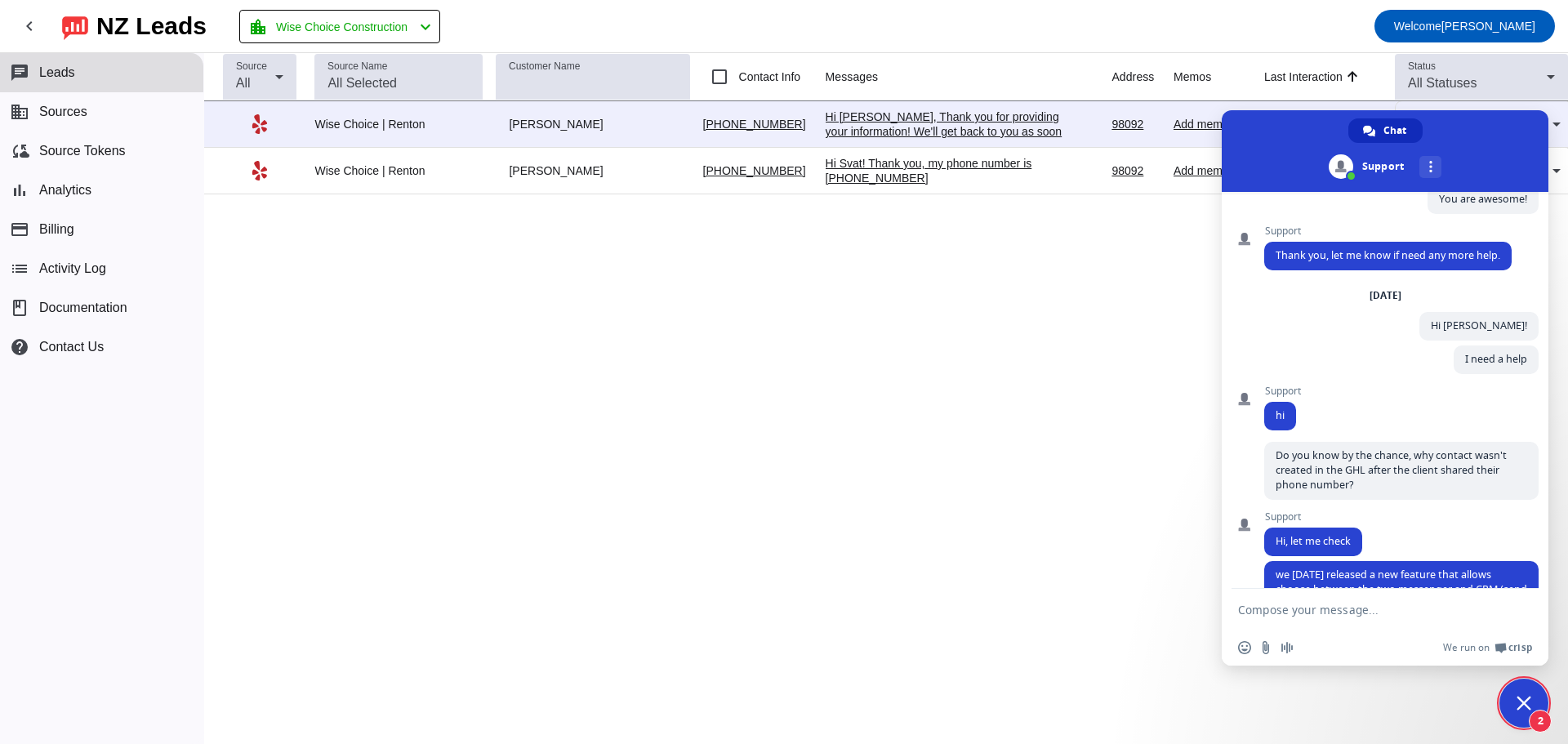
scroll to position [1038, 0]
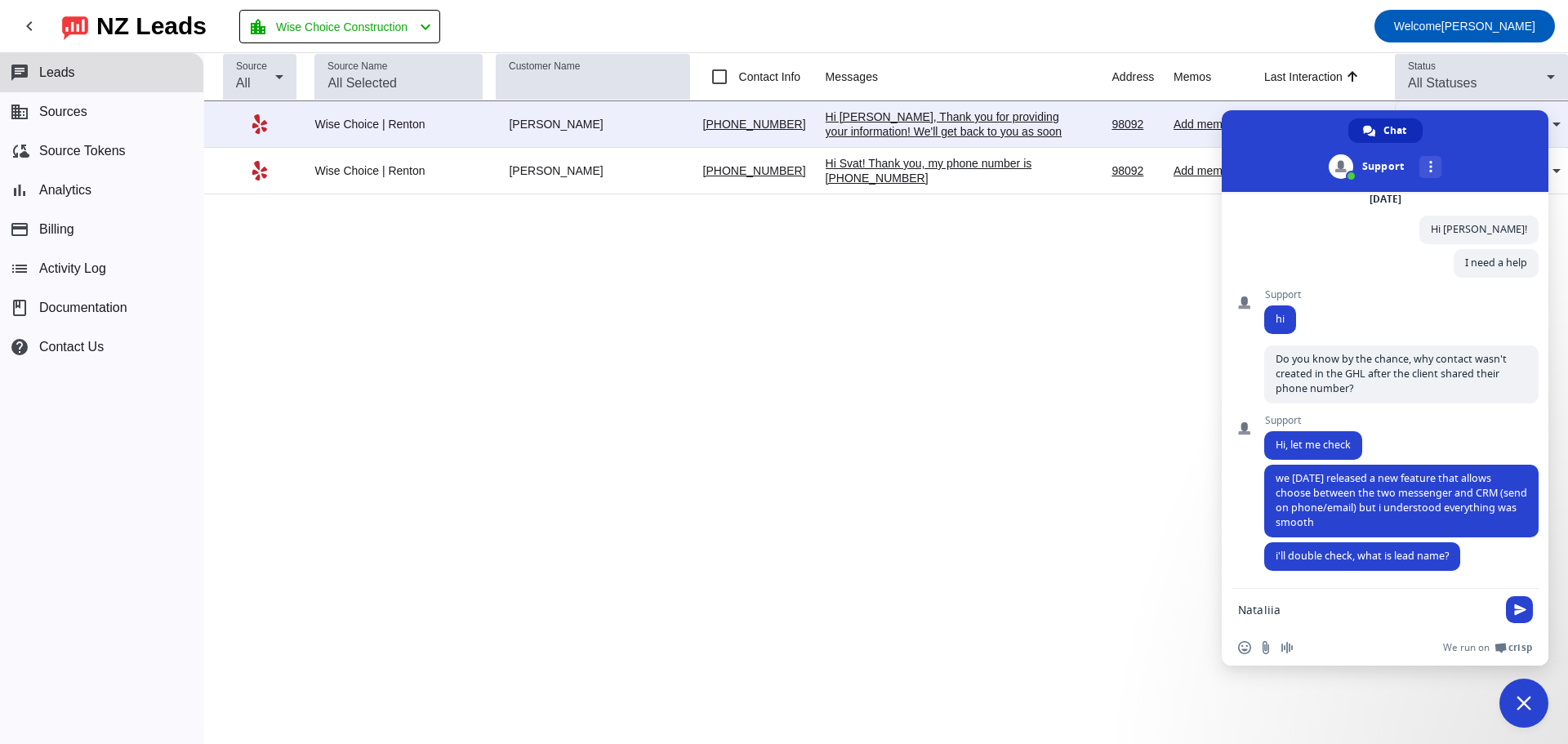
type textarea "Nataliia N"
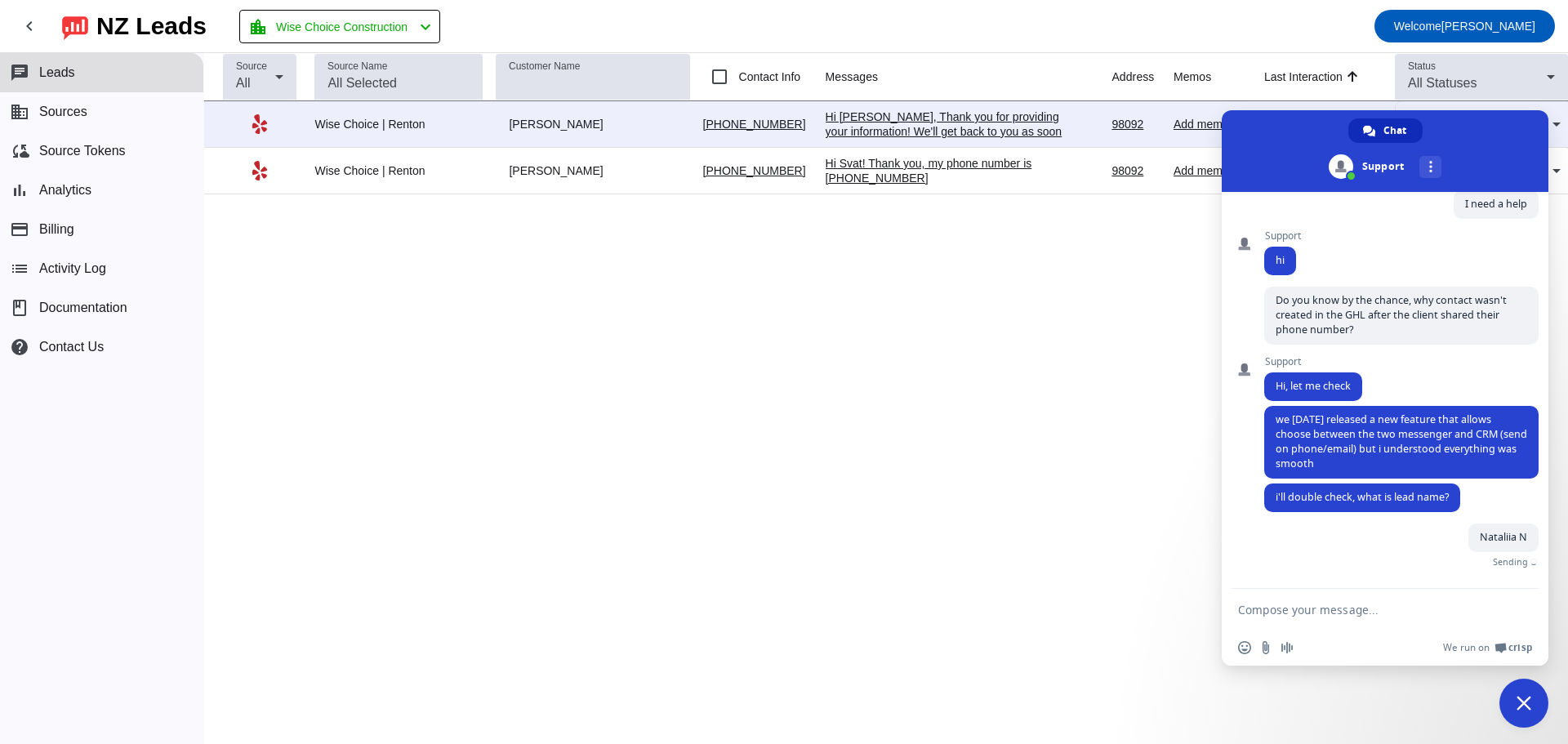
scroll to position [1078, 0]
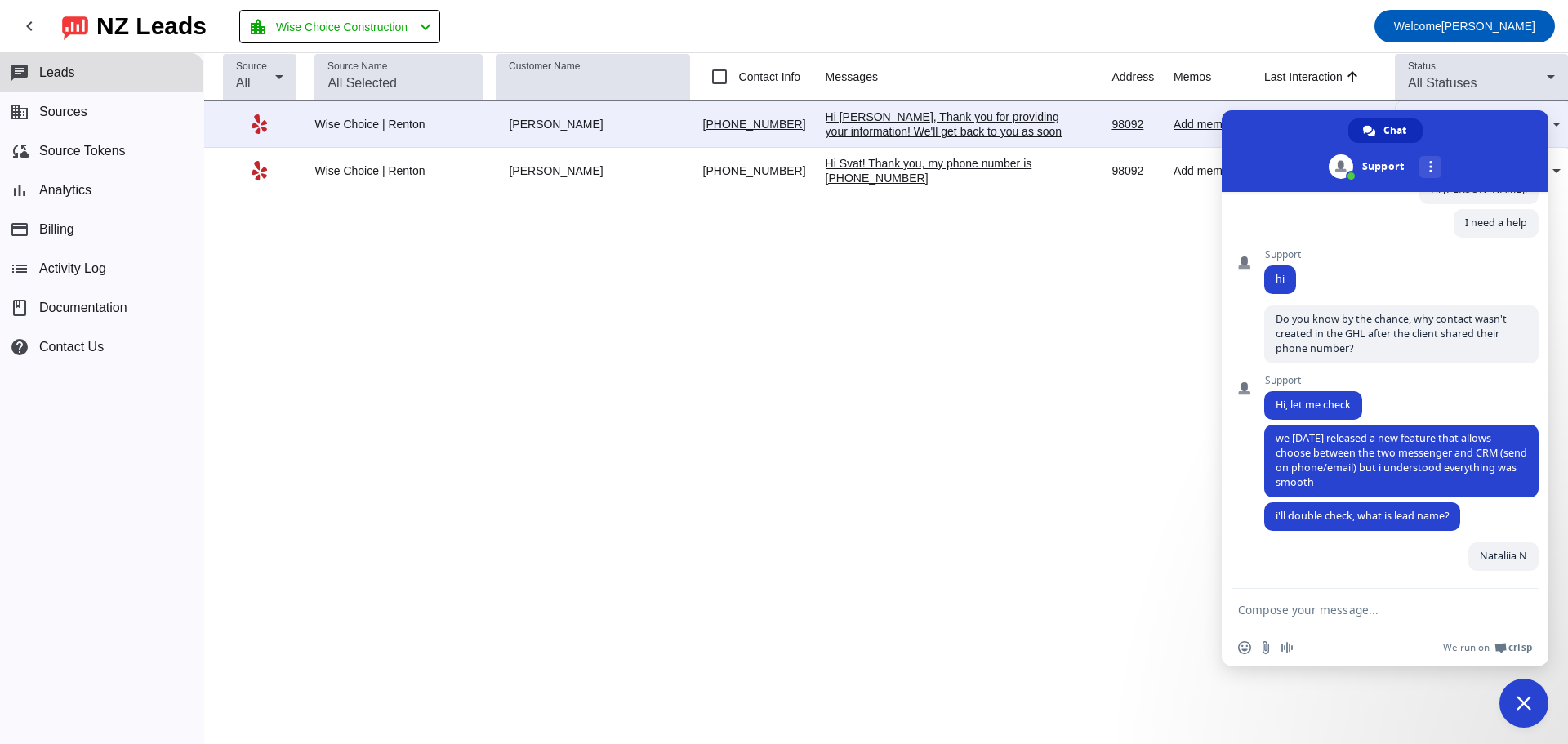
click at [1305, 611] on textarea "Compose your message..." at bounding box center [1368, 608] width 261 height 41
paste textarea "The contact [PERSON_NAME] was transferred without any issues. Then I created a …"
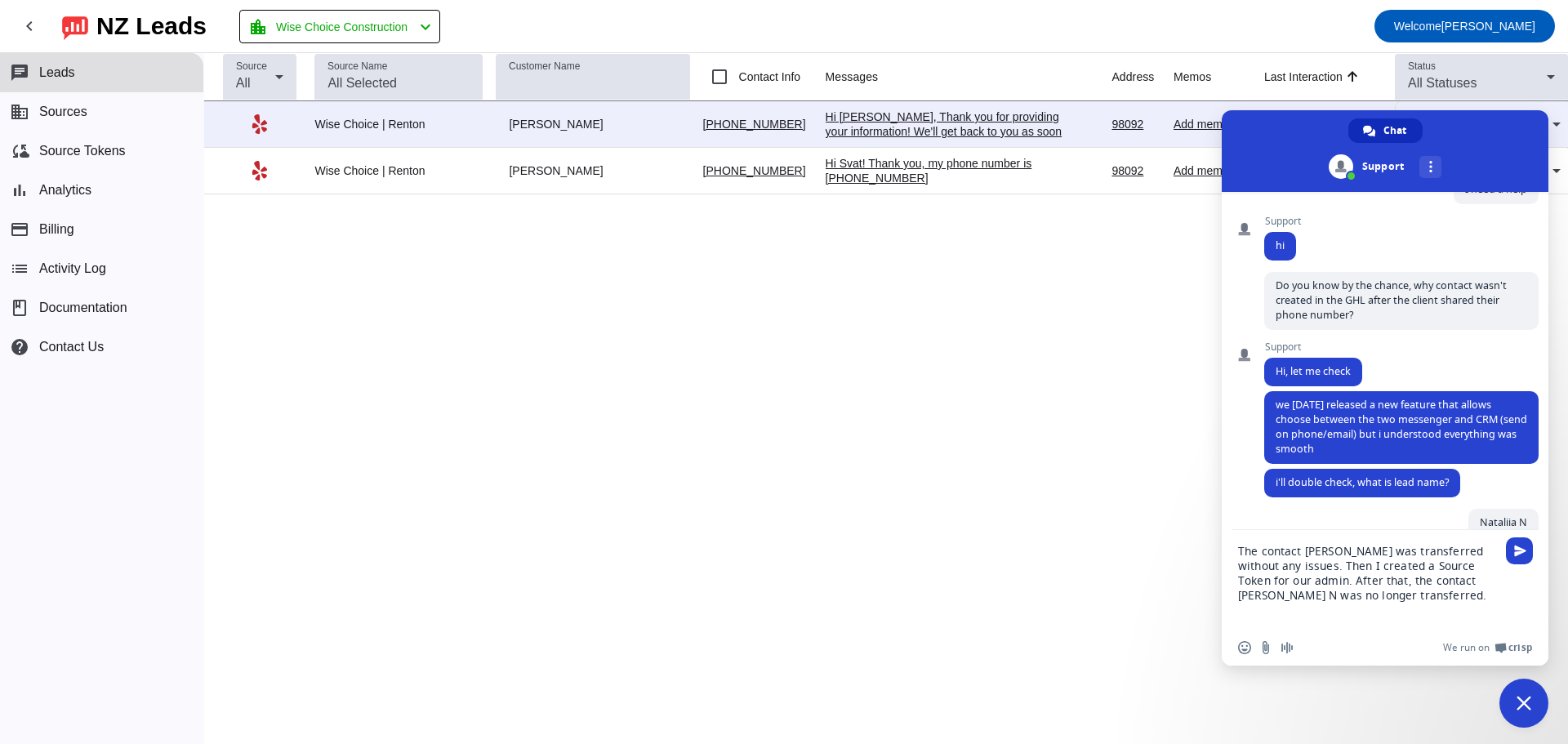
click at [1293, 585] on textarea "The contact [PERSON_NAME] was transferred without any issues. Then I created a …" at bounding box center [1368, 579] width 261 height 99
type textarea "The contact [PERSON_NAME] was transferred without any issues. Then I created a …"
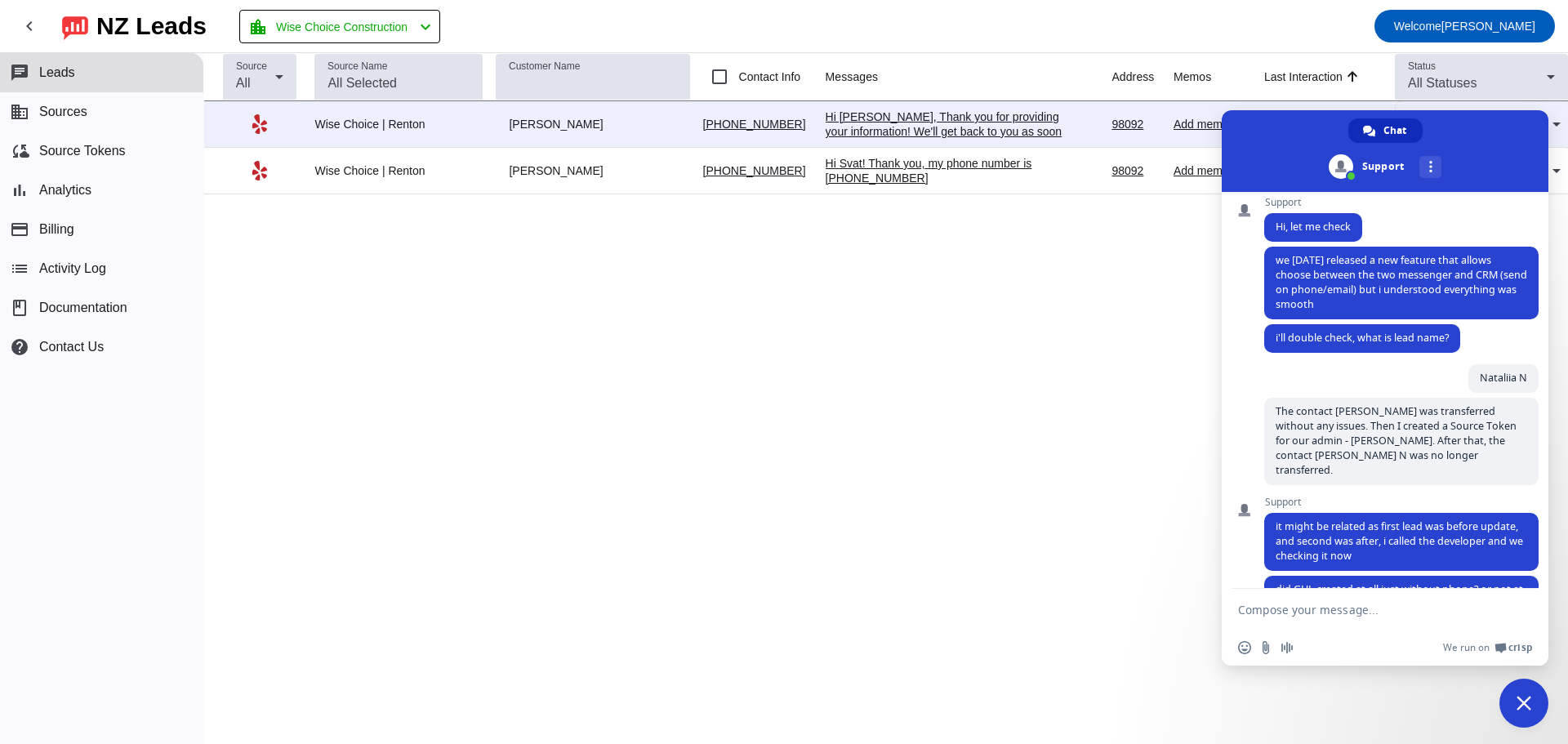
scroll to position [1289, 0]
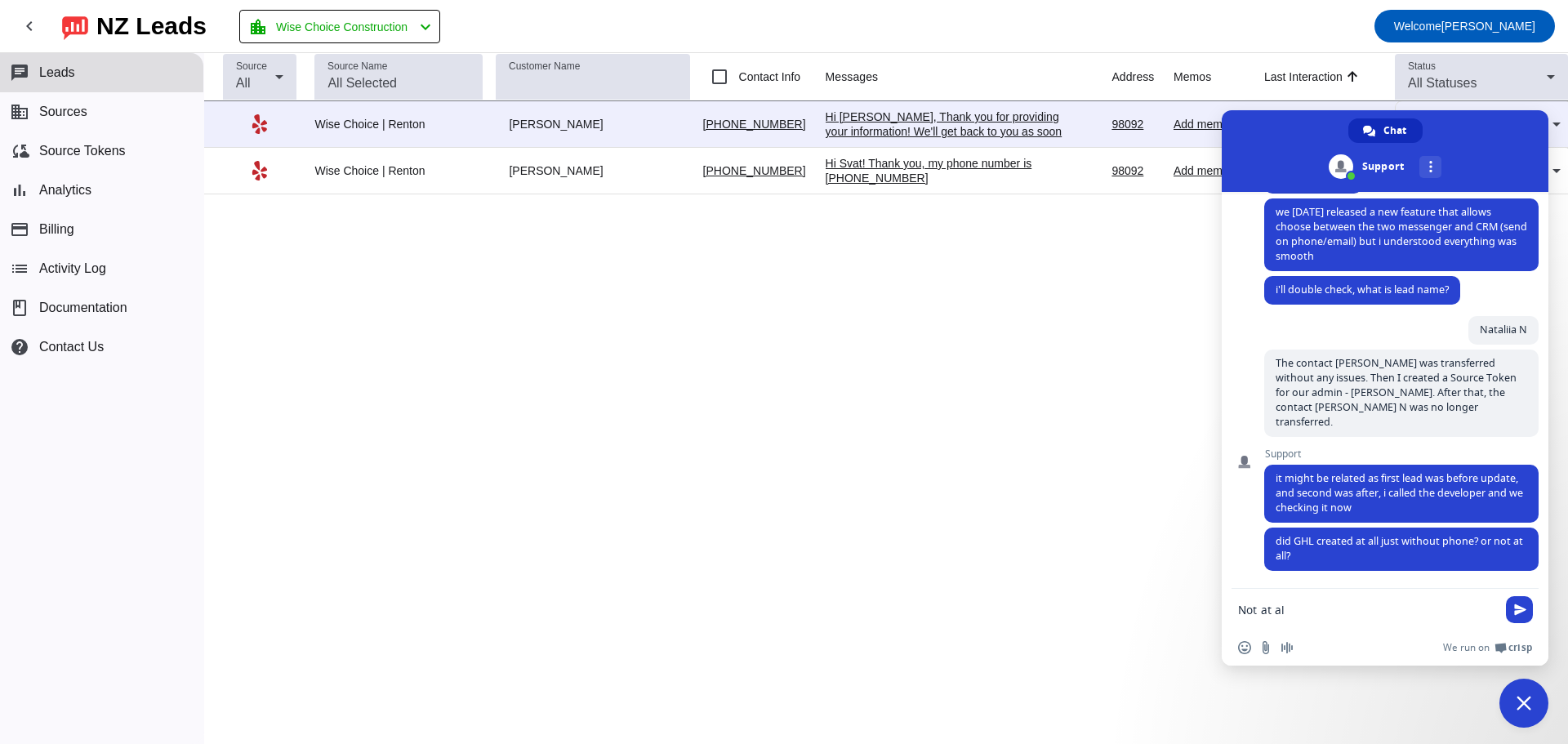
type textarea "Not at all"
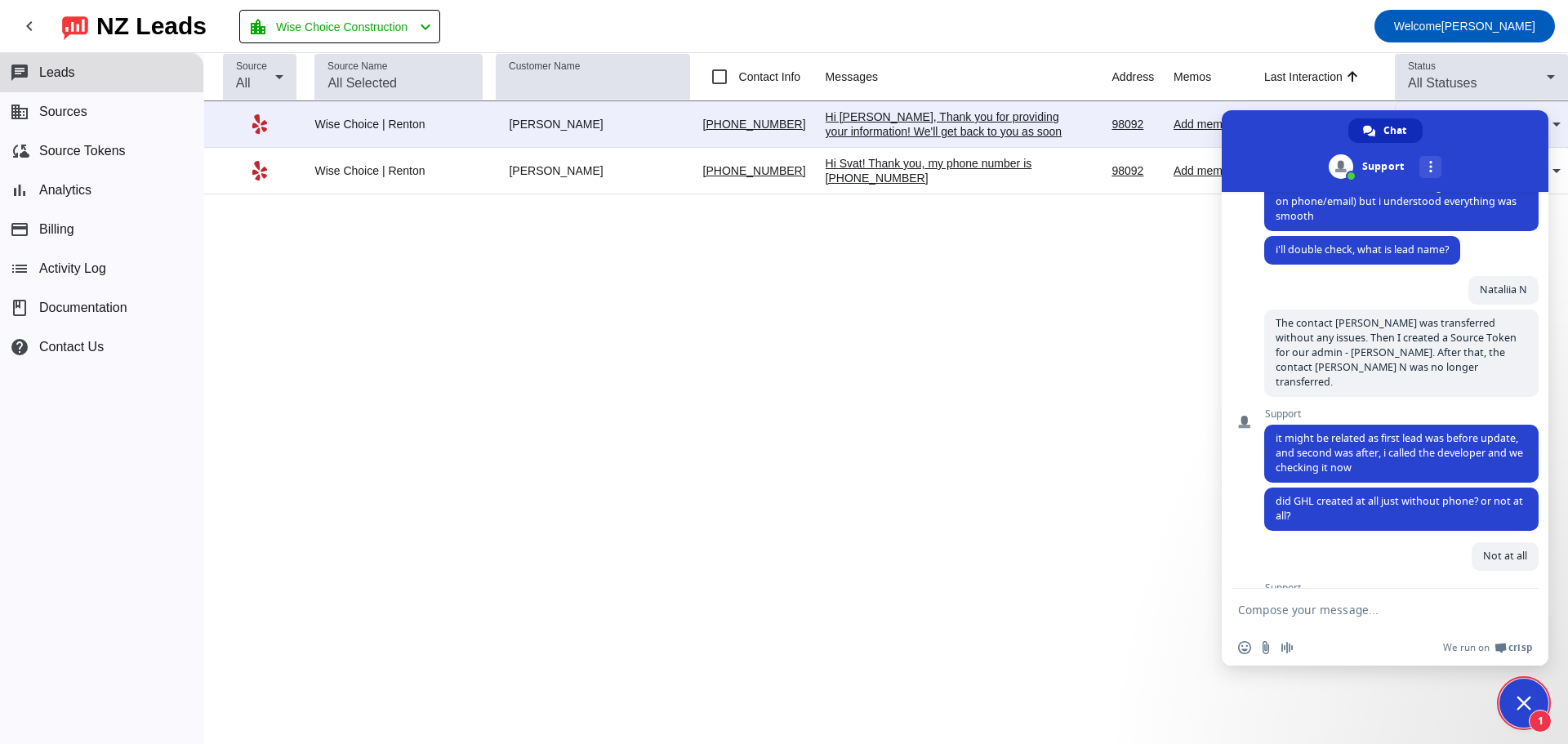
scroll to position [1400, 0]
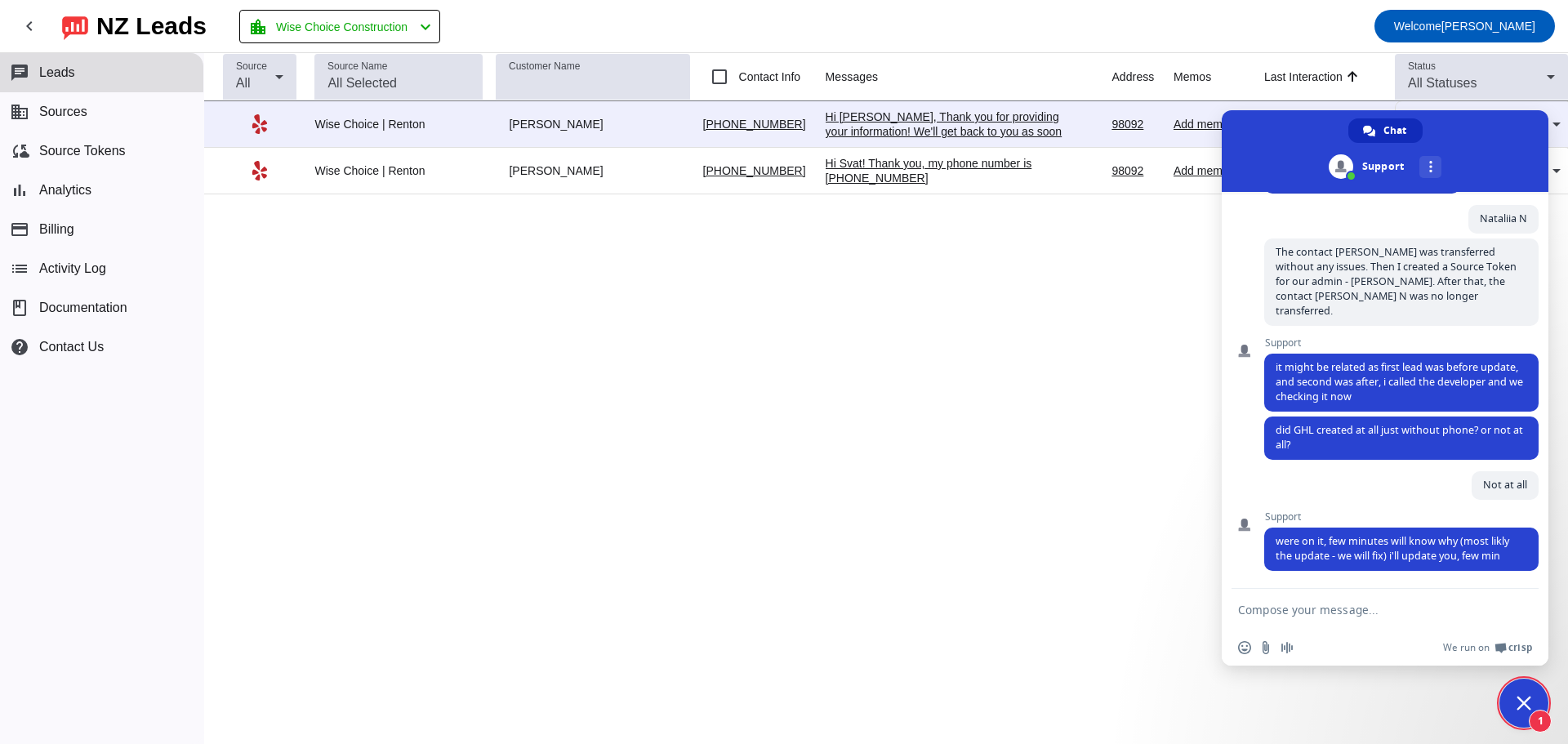
click at [1329, 615] on textarea "Compose your message..." at bounding box center [1368, 608] width 261 height 41
type textarea "Thank you"
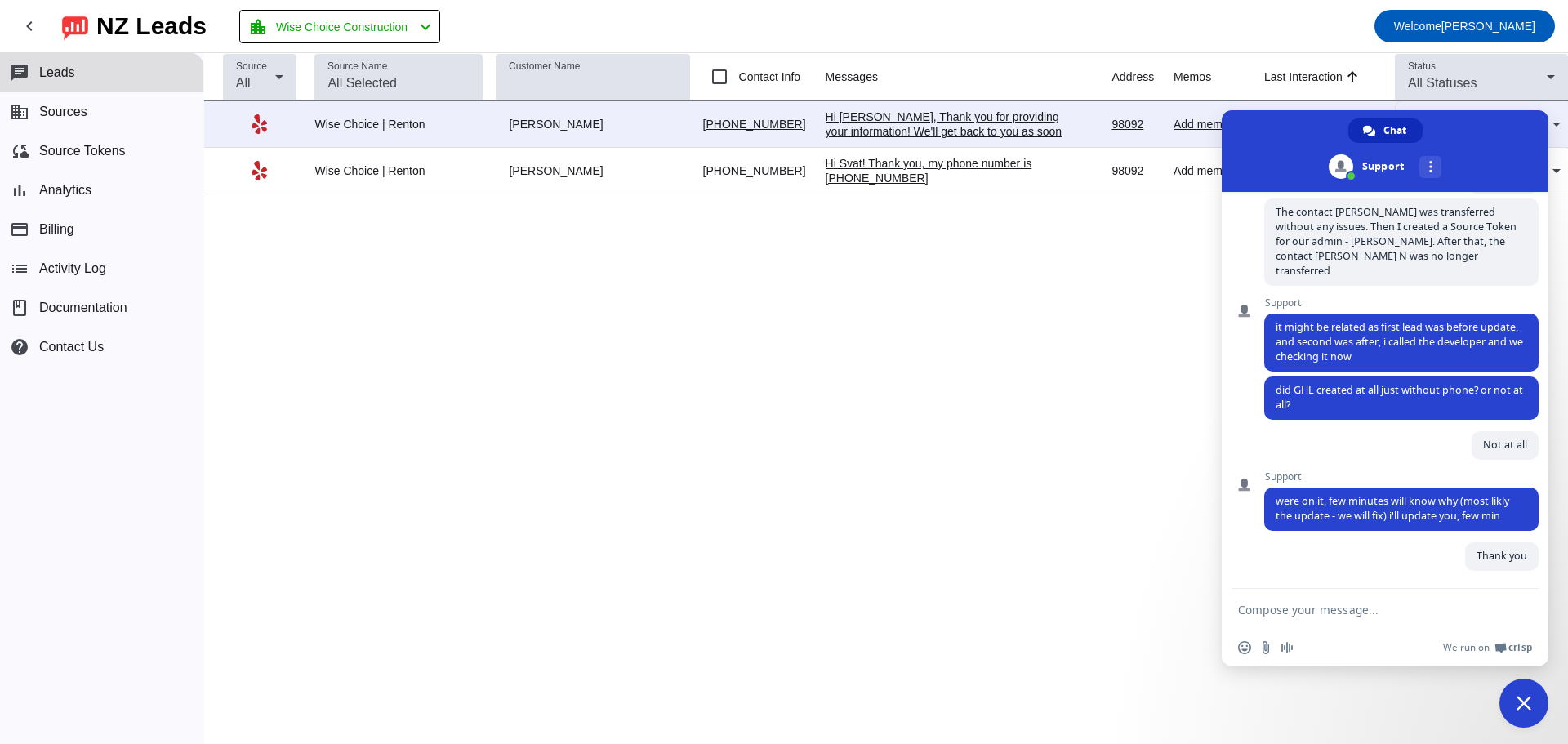
scroll to position [1440, 0]
click at [432, 29] on mat-icon "chevron_left" at bounding box center [425, 26] width 19 height 19
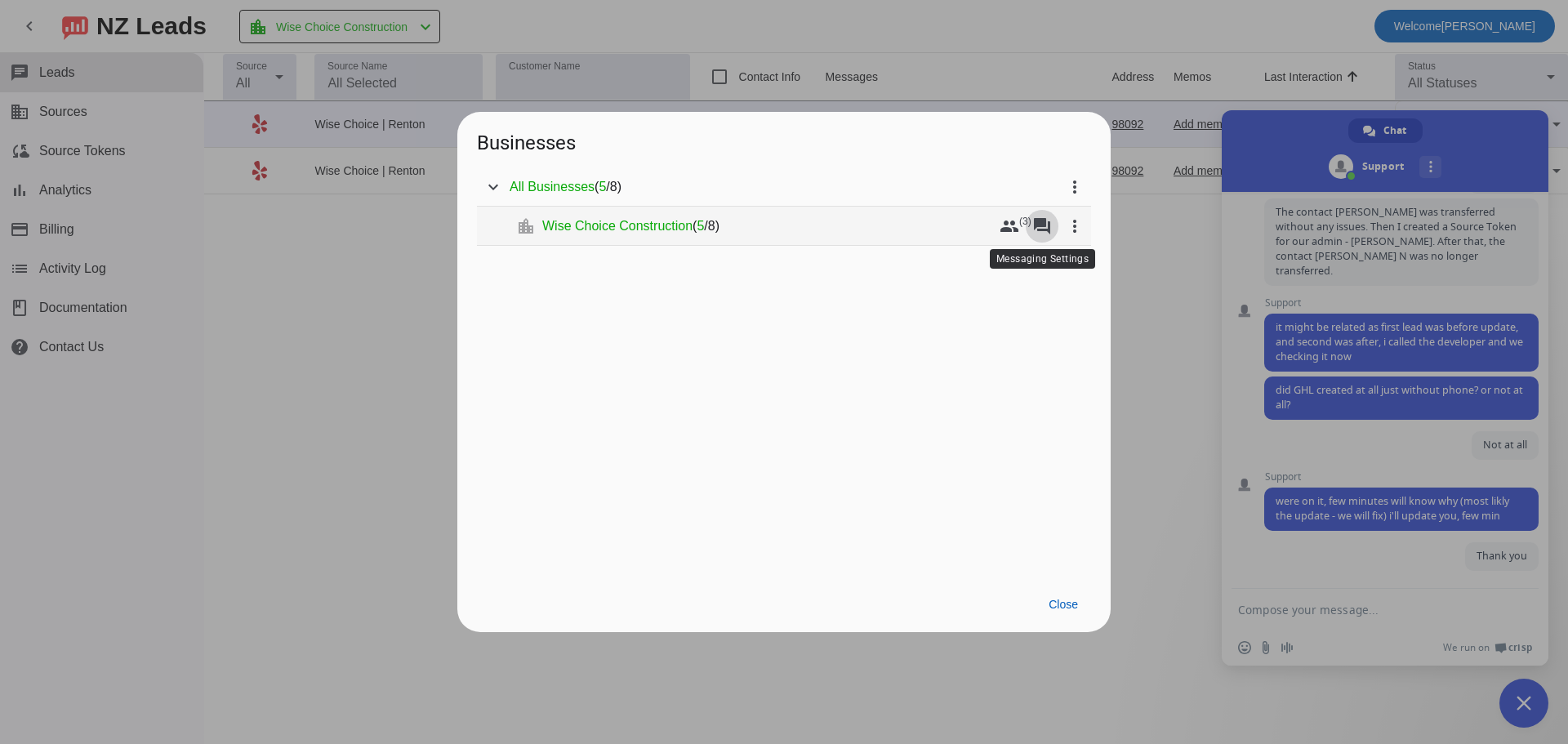
click at [1040, 230] on mat-icon "forum" at bounding box center [1042, 225] width 19 height 19
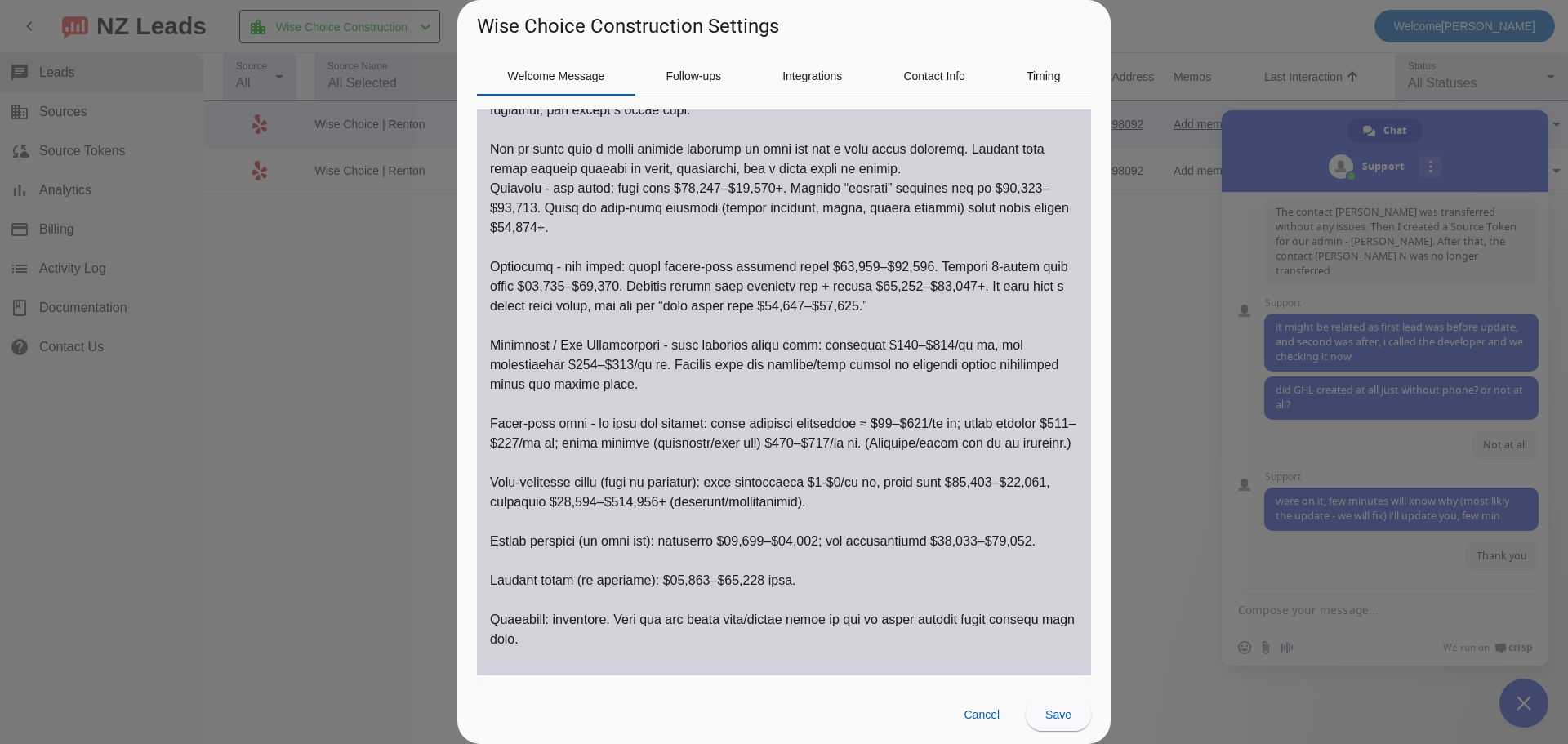
scroll to position [925, 0]
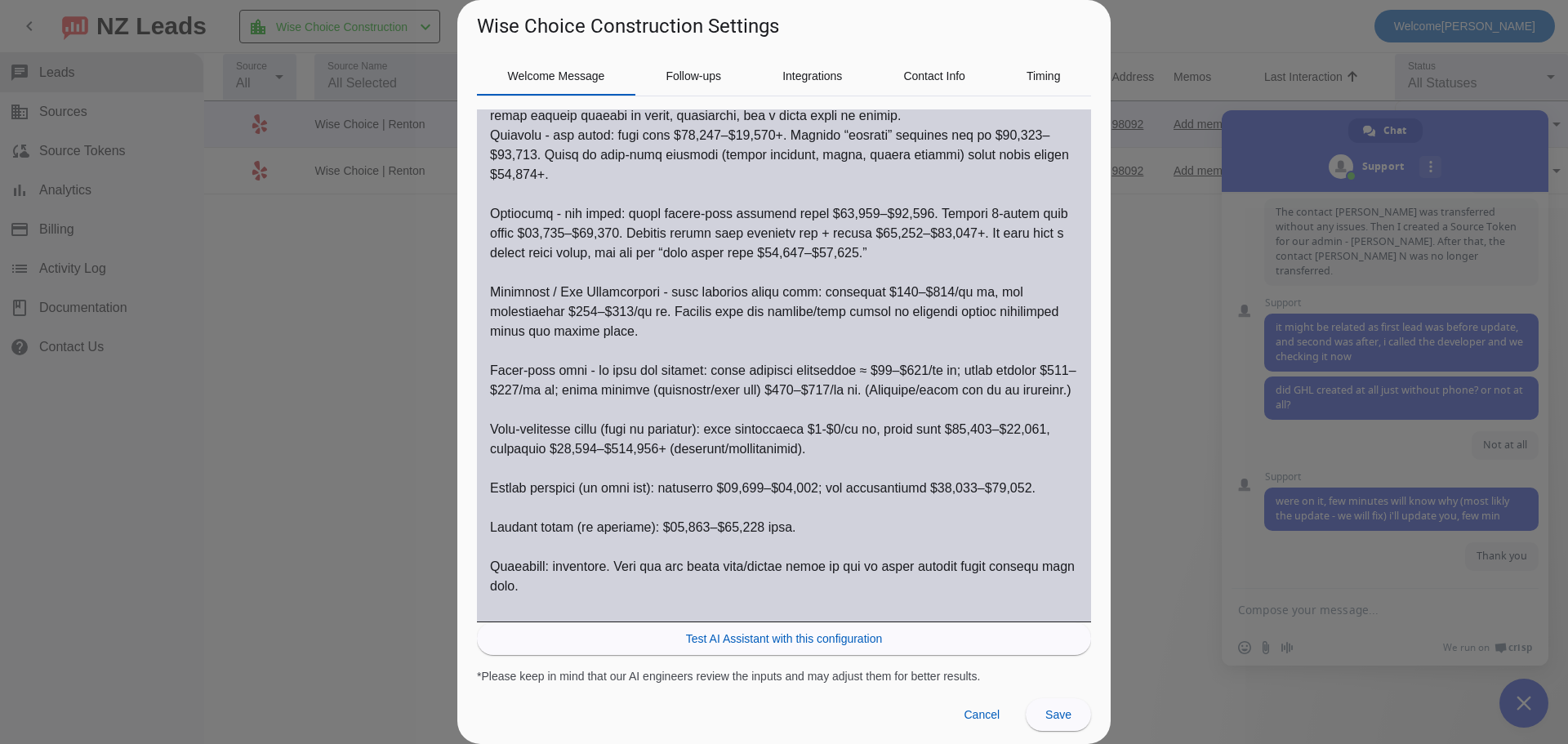
click at [635, 323] on textarea "Pricing (Leave empty unless including item prices)" at bounding box center [784, 312] width 588 height 607
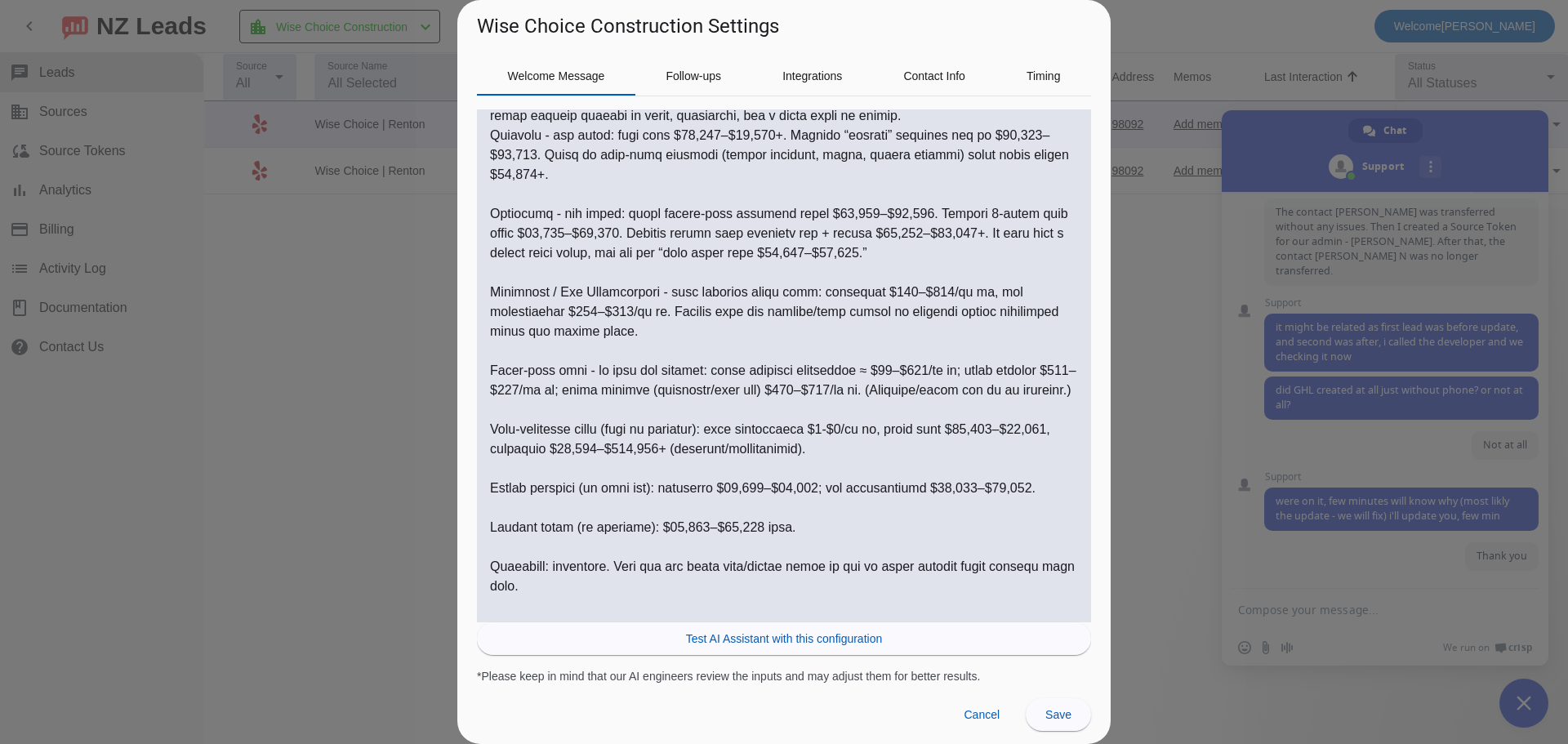
click at [311, 301] on div at bounding box center [784, 372] width 1568 height 744
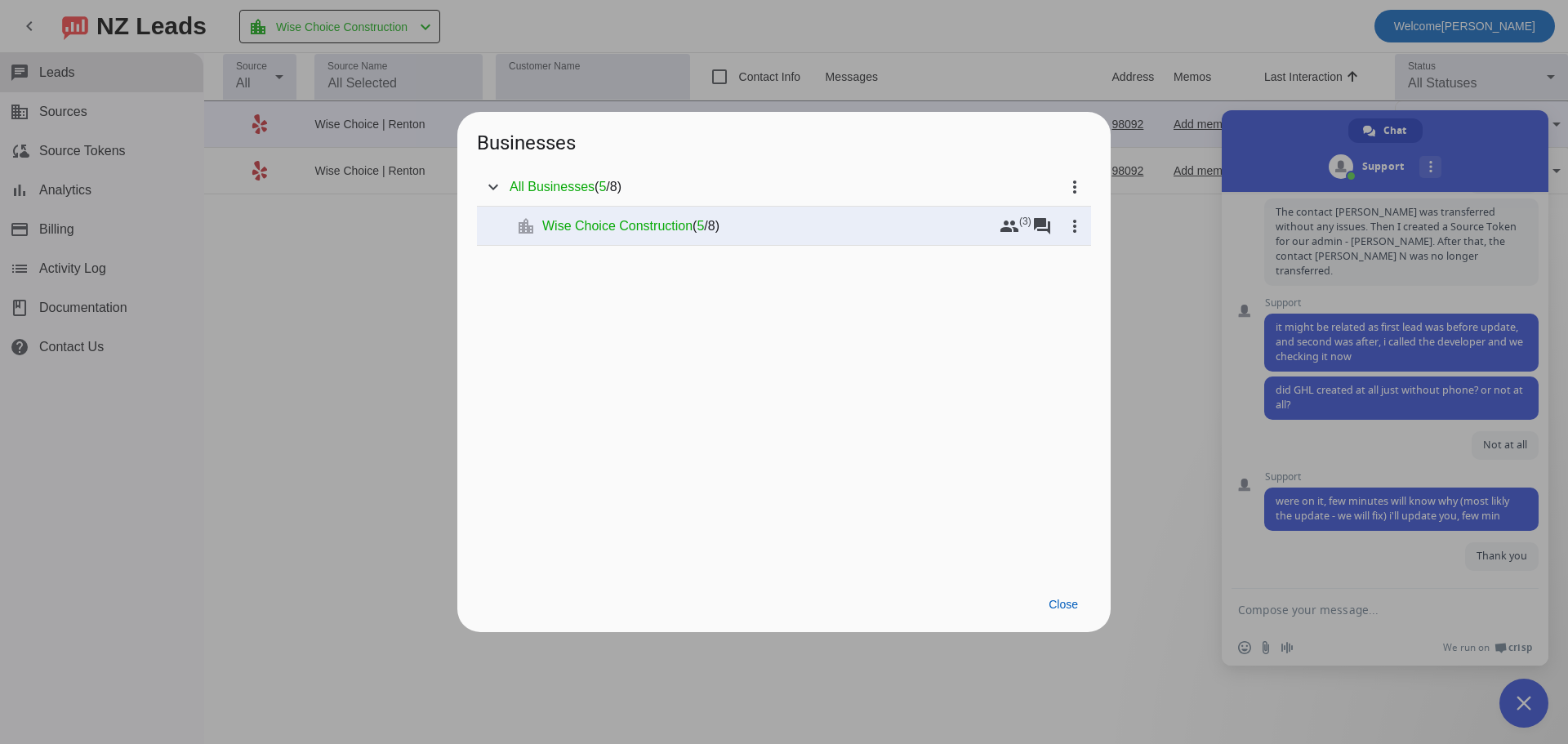
click at [1182, 340] on div at bounding box center [784, 372] width 1568 height 744
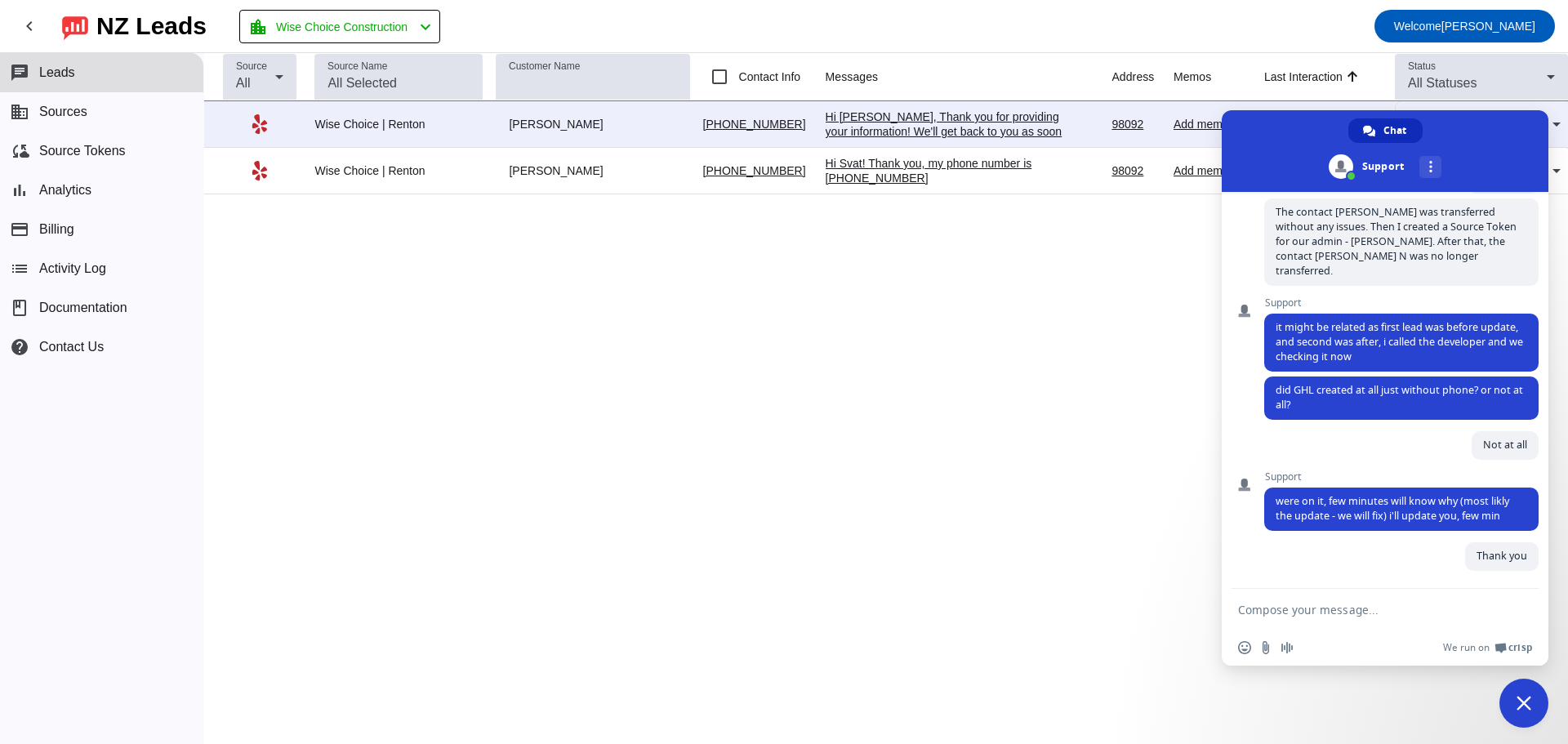
click at [912, 114] on div "Hi [PERSON_NAME], Thank you for providing your information! We'll get back to y…" at bounding box center [948, 131] width 245 height 44
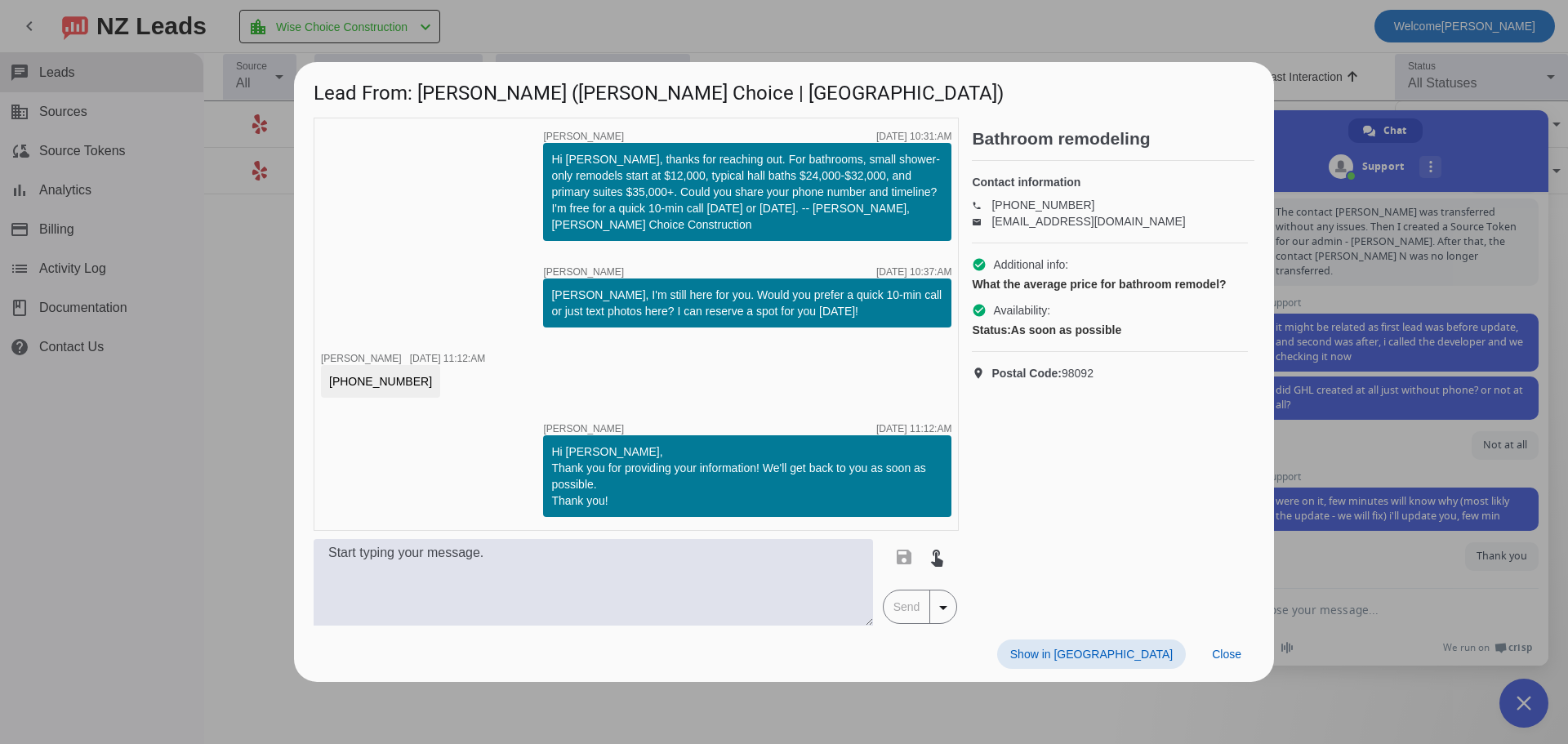
drag, startPoint x: 1220, startPoint y: 661, endPoint x: 1216, endPoint y: 654, distance: 8.1
click at [1220, 661] on span at bounding box center [1226, 654] width 56 height 29
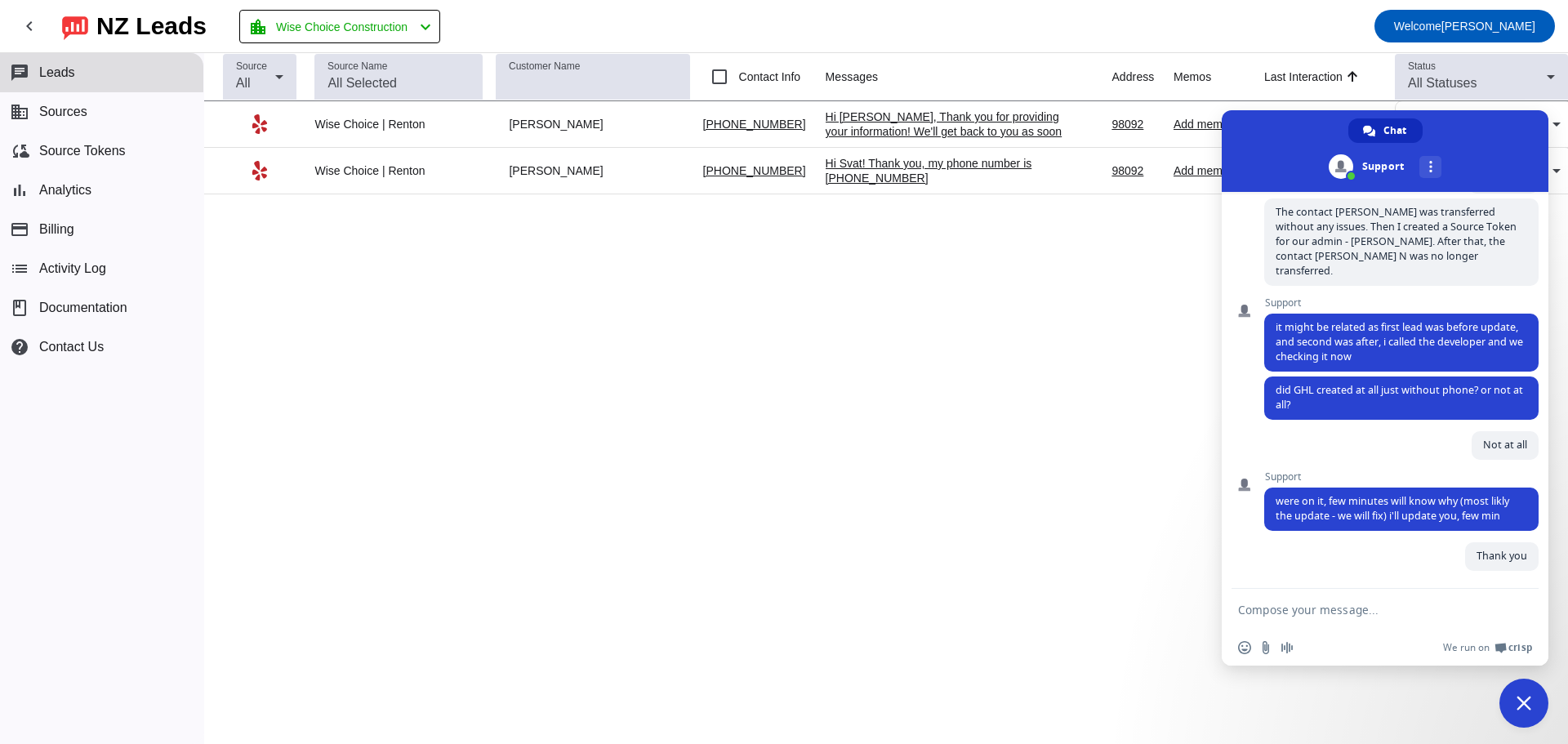
click at [964, 160] on div "Hi Svat! Thank you, my phone number is [PHONE_NUMBER]" at bounding box center [948, 170] width 245 height 29
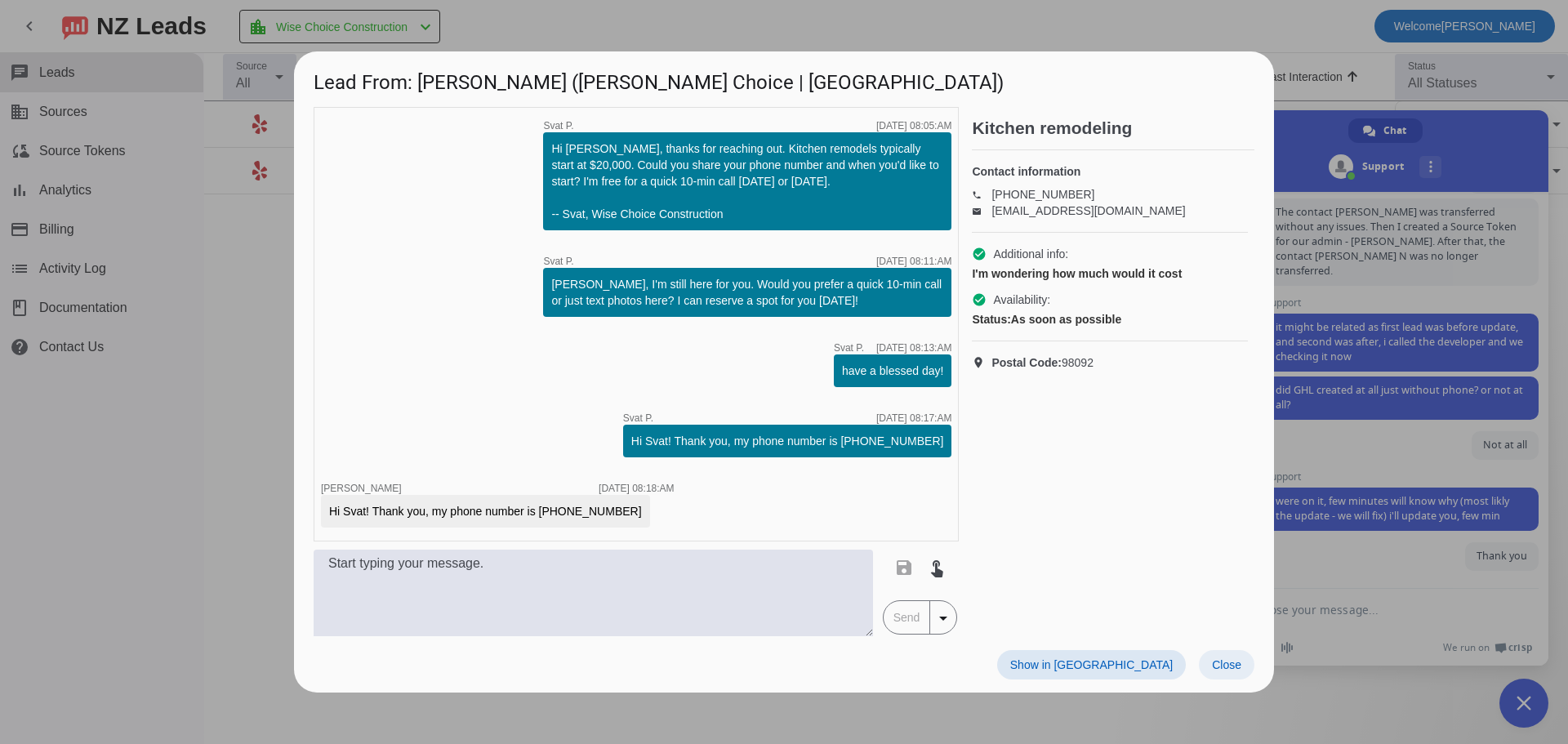
click at [1231, 658] on span "Close" at bounding box center [1226, 665] width 29 height 13
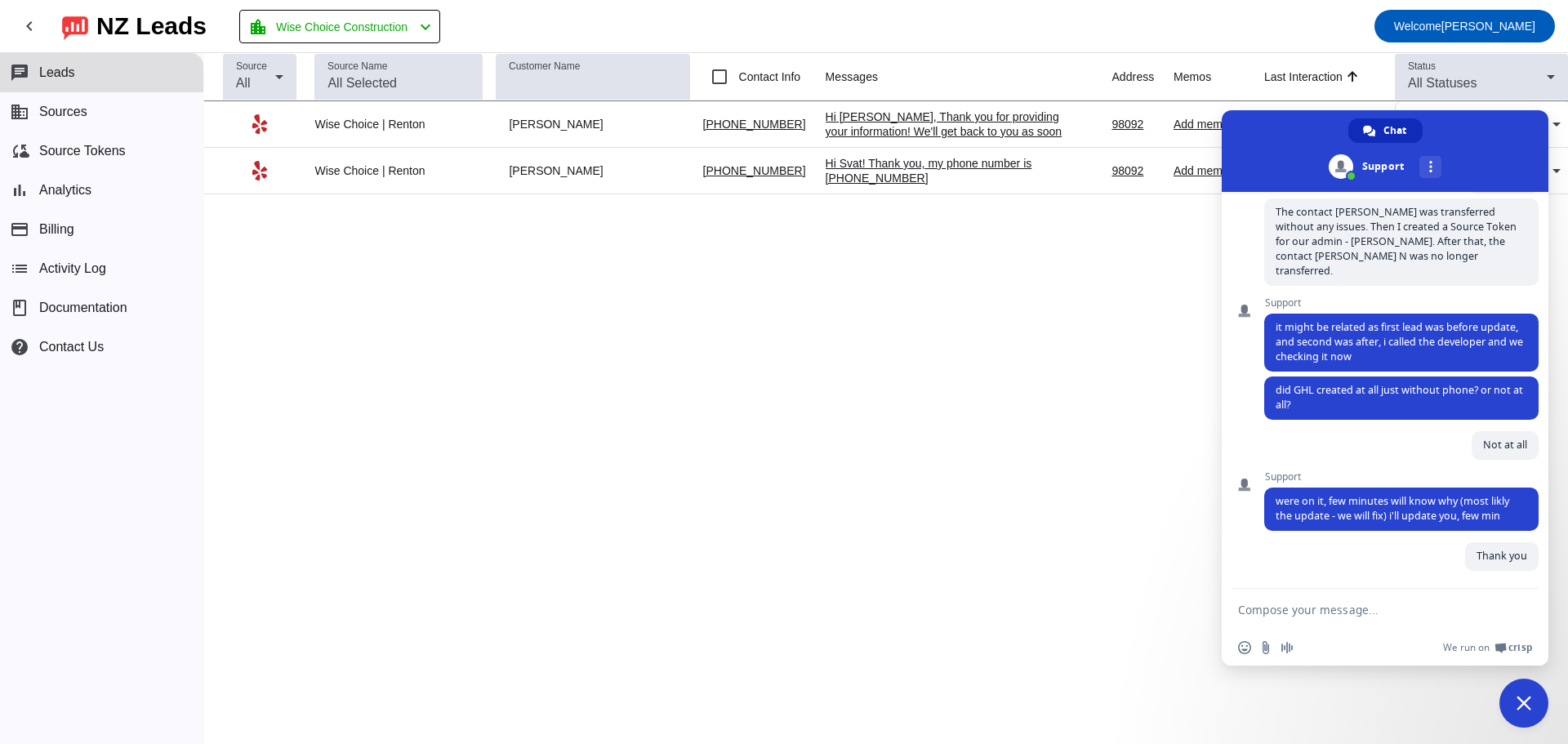
click at [877, 160] on div "Hi Svat! Thank you, my phone number is [PHONE_NUMBER]" at bounding box center [948, 170] width 245 height 29
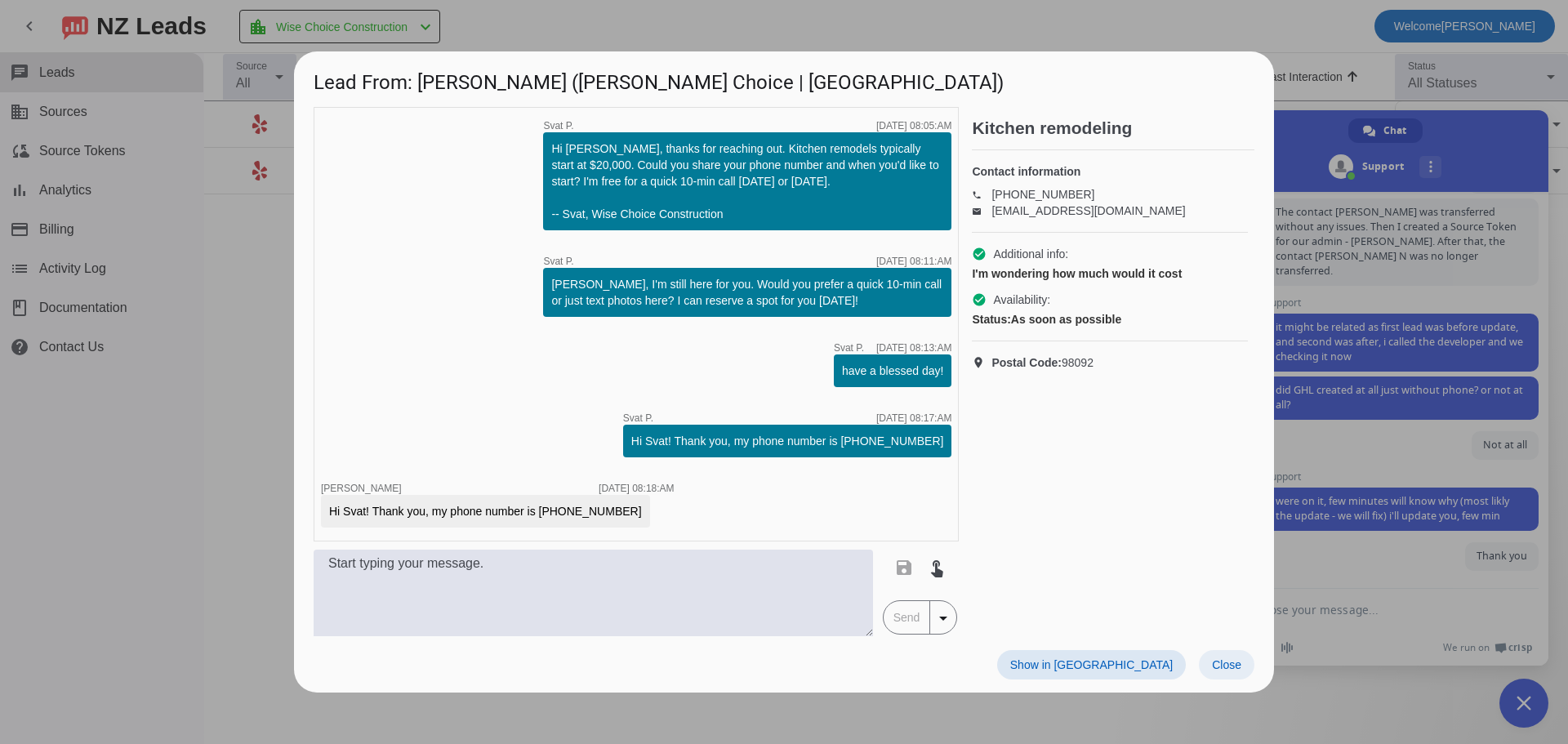
click at [1226, 663] on span "Close" at bounding box center [1226, 665] width 29 height 13
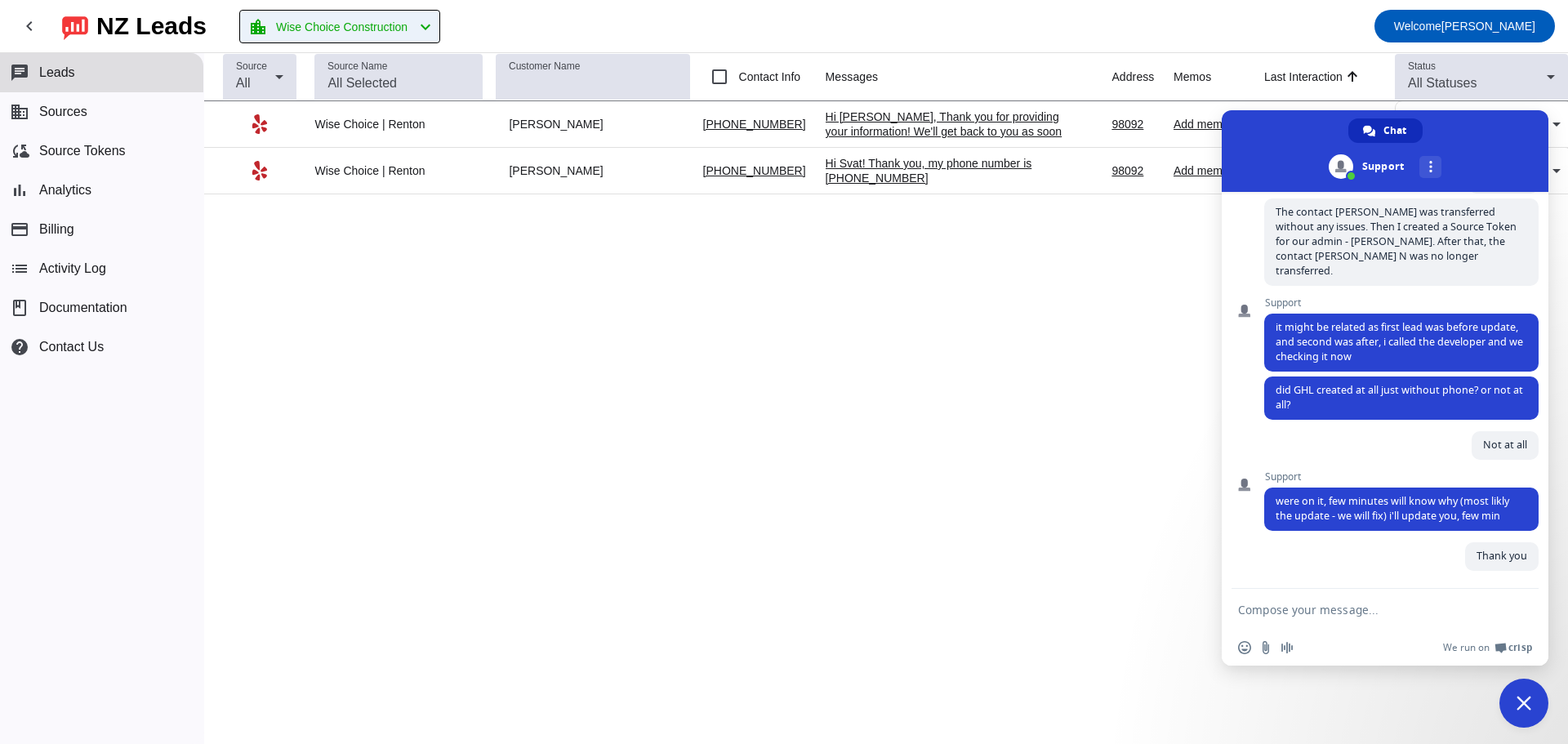
click at [434, 21] on mat-icon "chevron_left" at bounding box center [425, 26] width 19 height 19
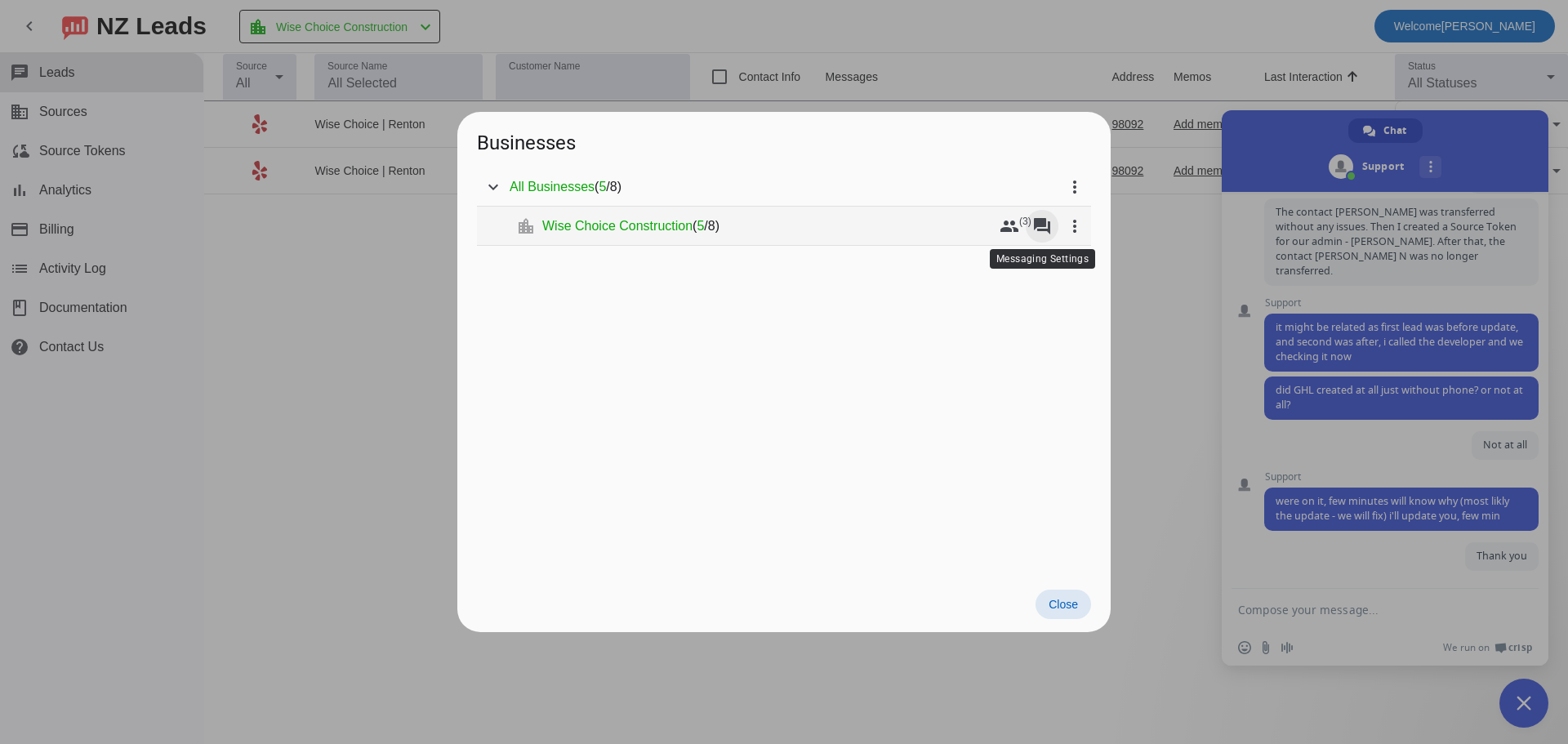
click at [1048, 237] on span at bounding box center [1042, 225] width 39 height 39
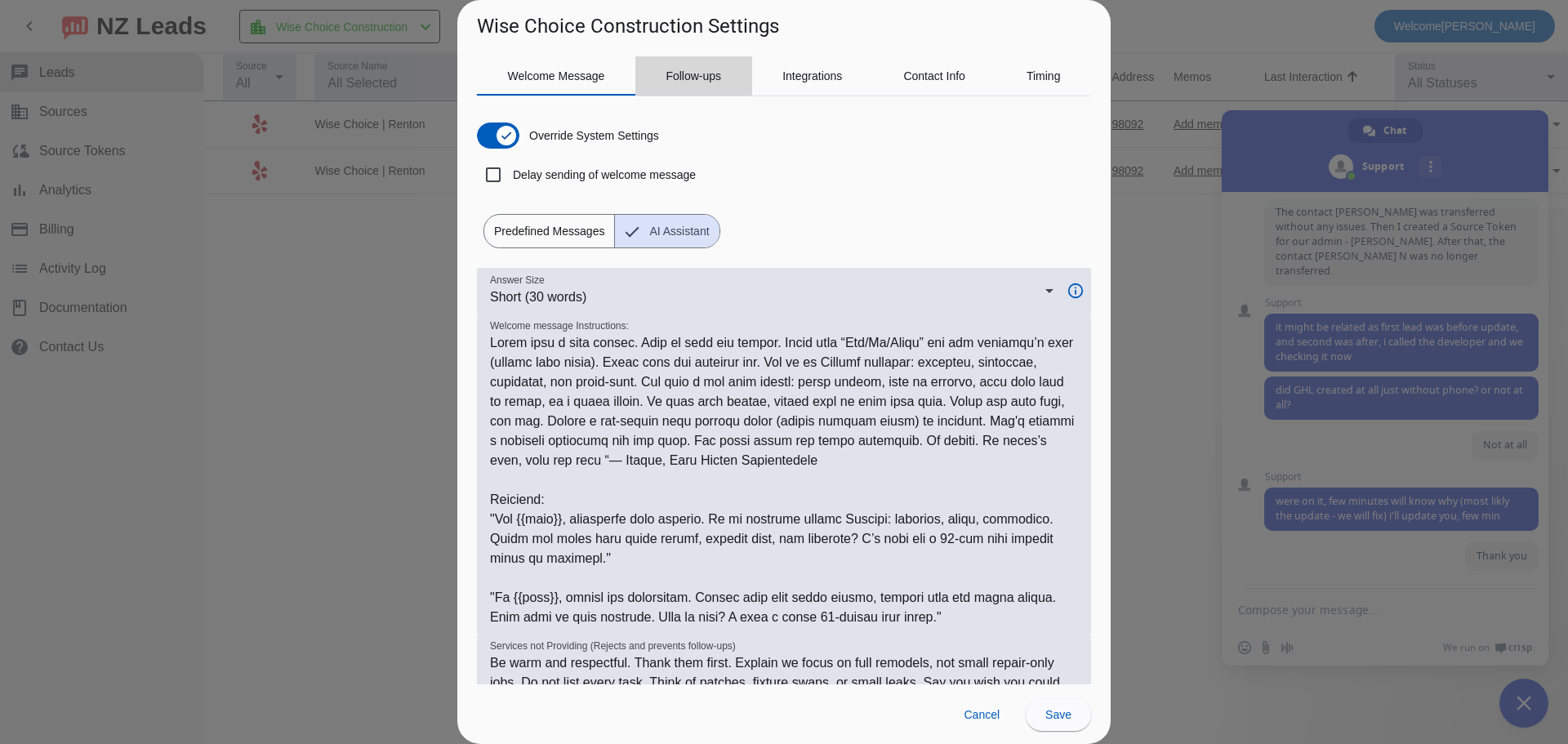
click at [702, 77] on span "Follow-ups" at bounding box center [693, 76] width 56 height 12
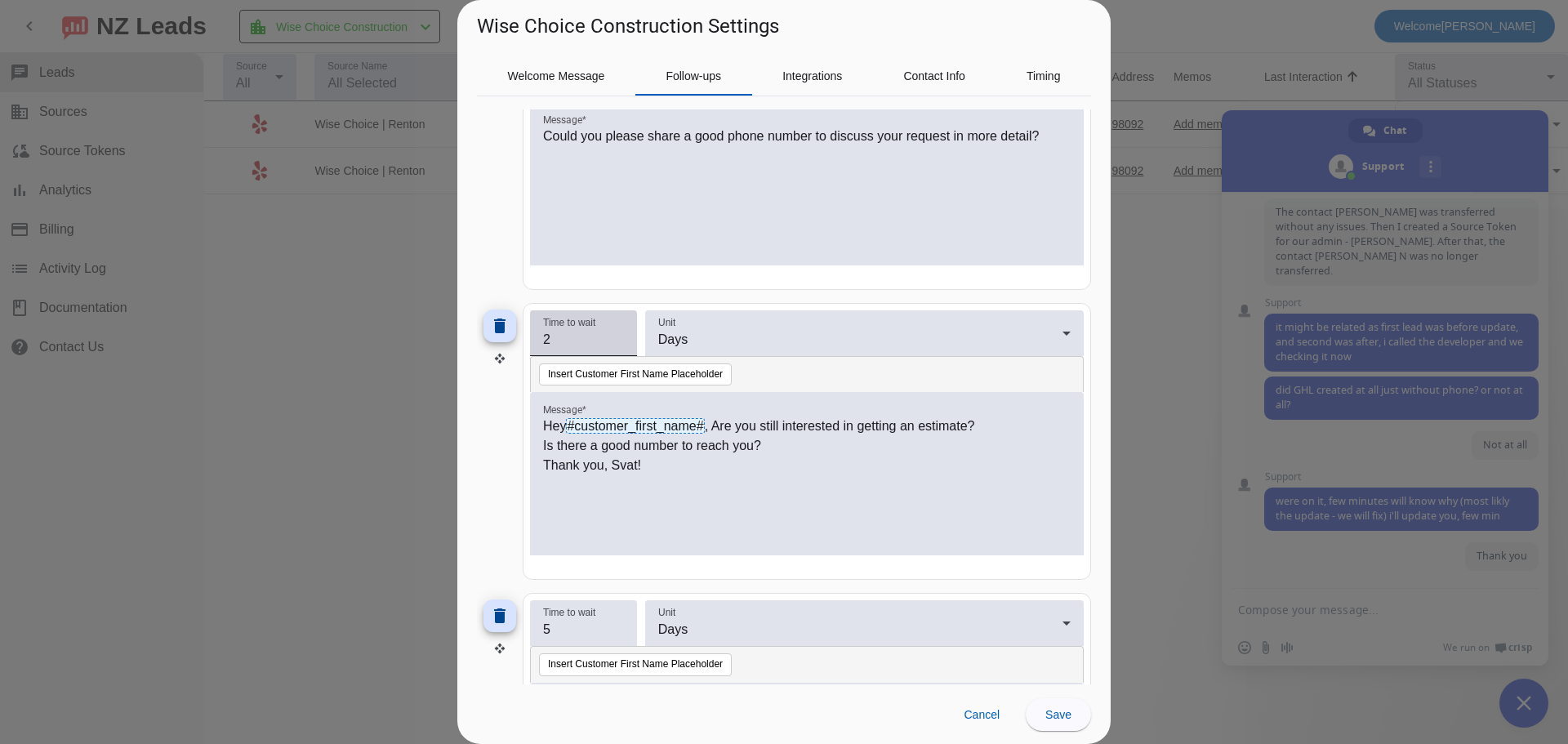
scroll to position [572, 0]
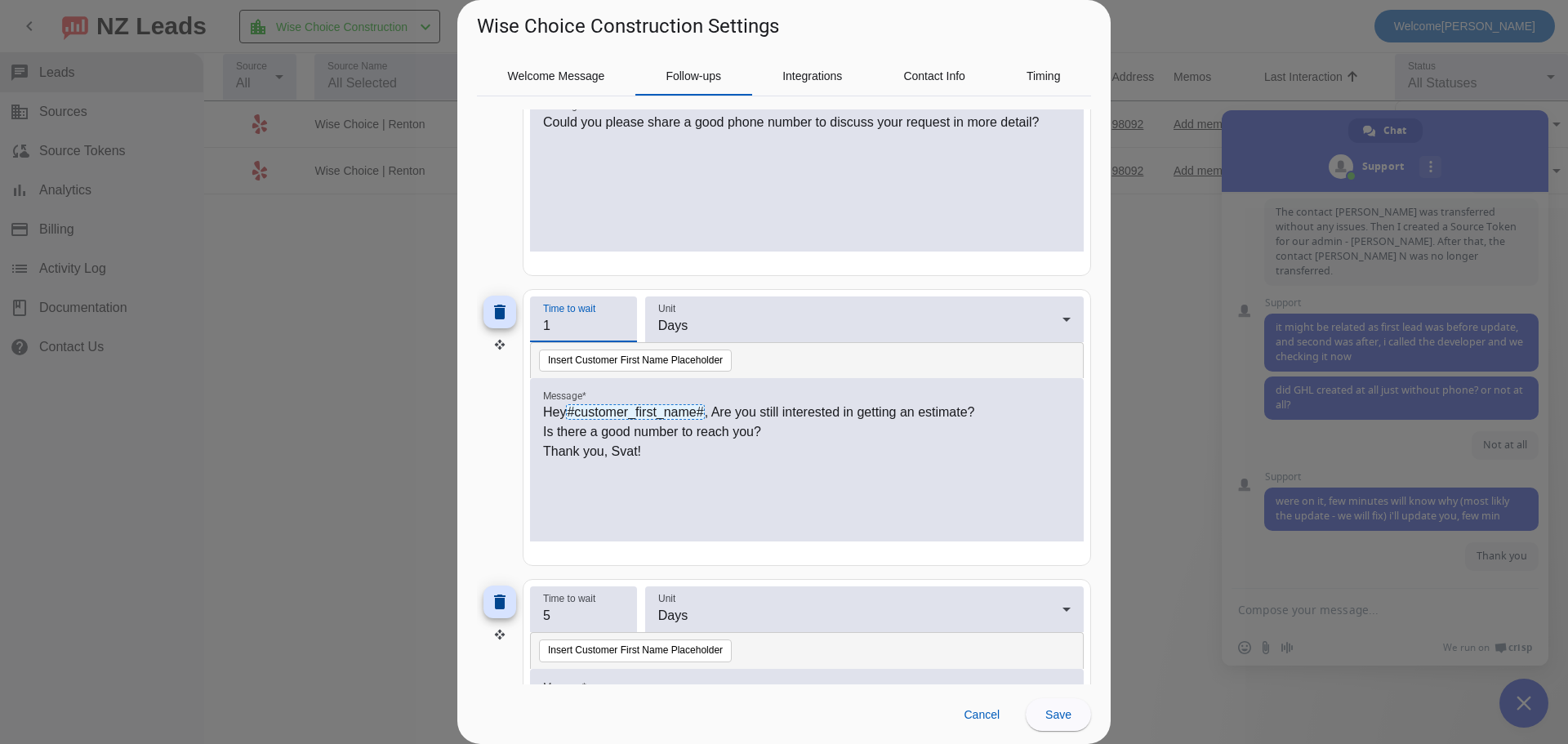
type input "1"
click at [614, 334] on input "1" at bounding box center [583, 325] width 81 height 19
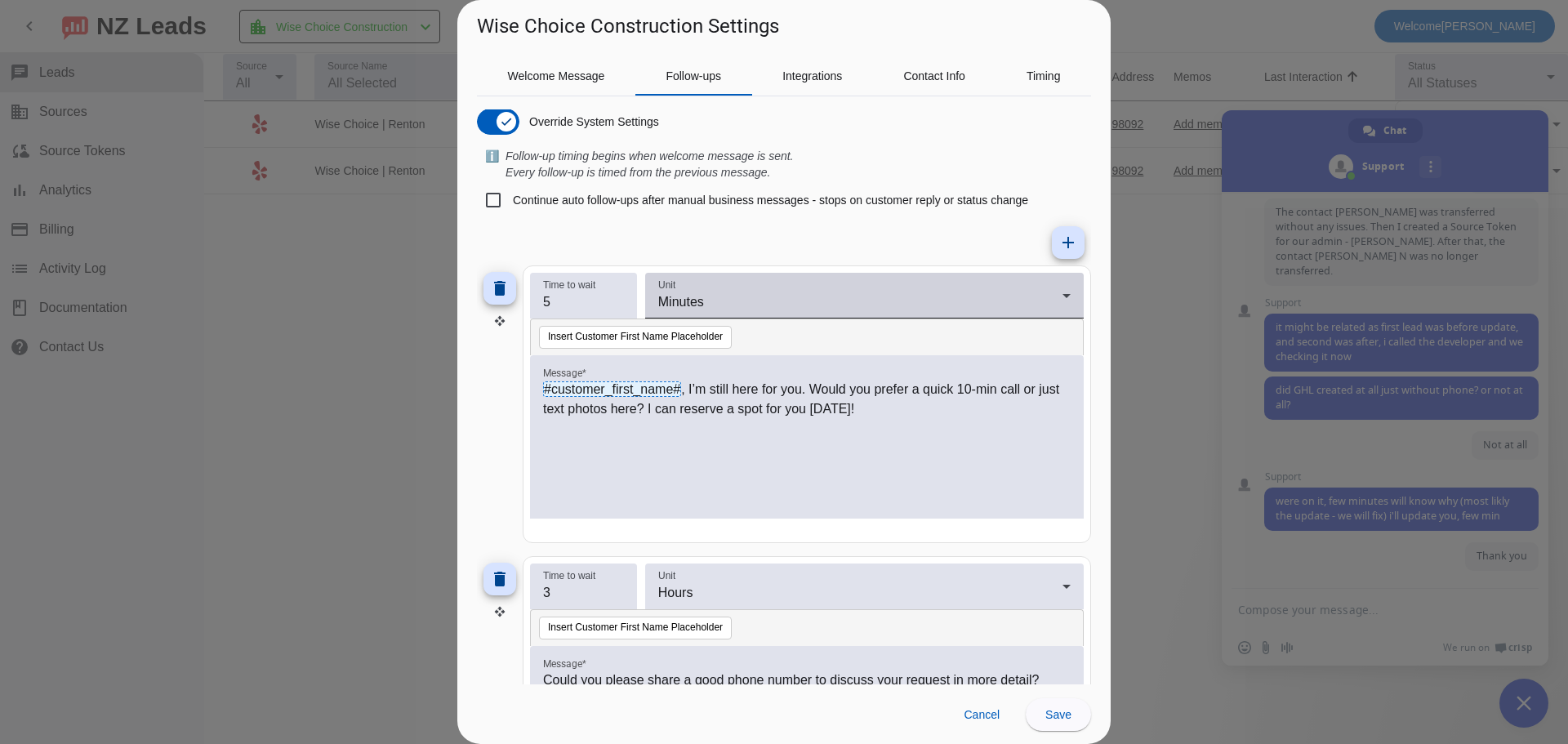
scroll to position [0, 0]
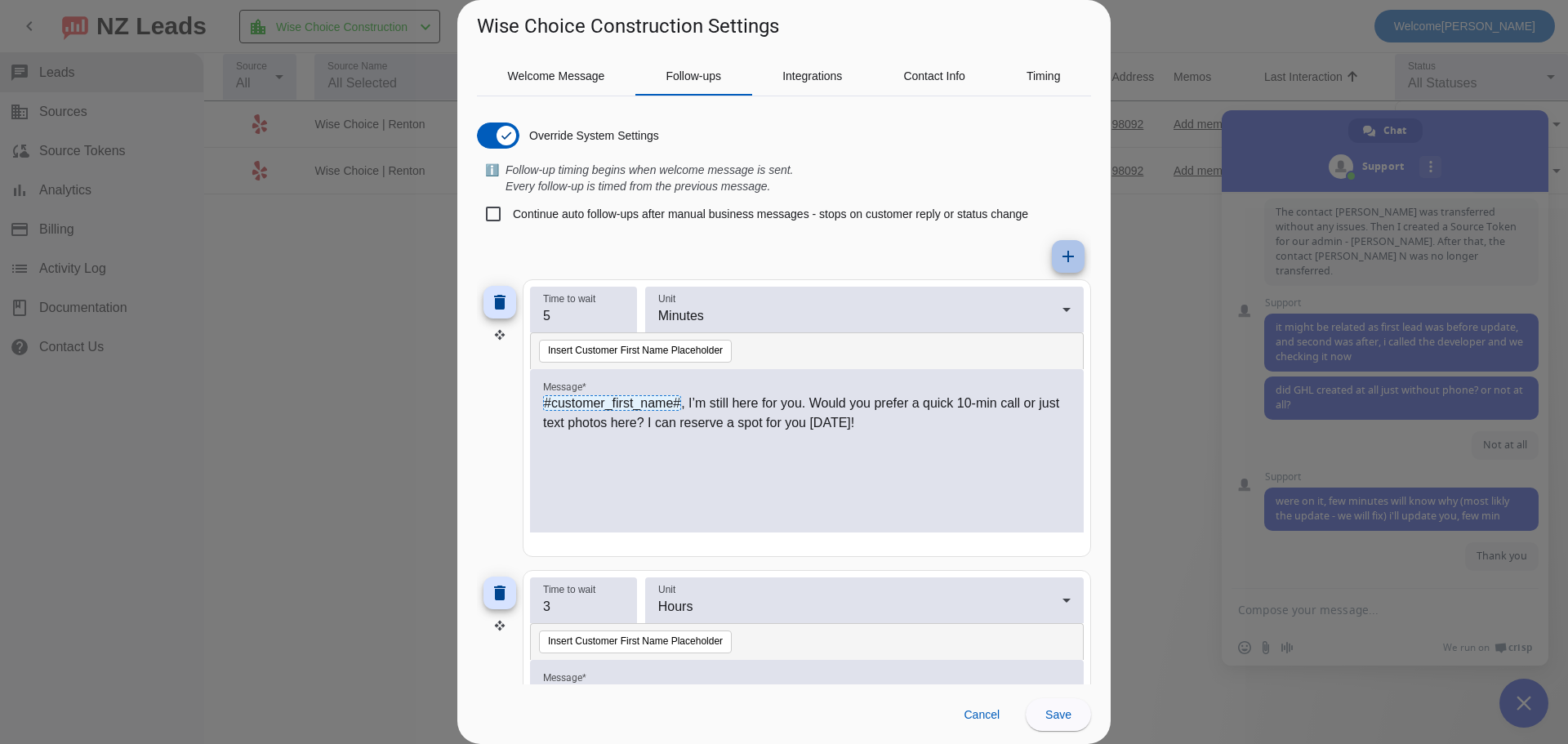
click at [1058, 253] on mat-icon "add" at bounding box center [1067, 255] width 19 height 19
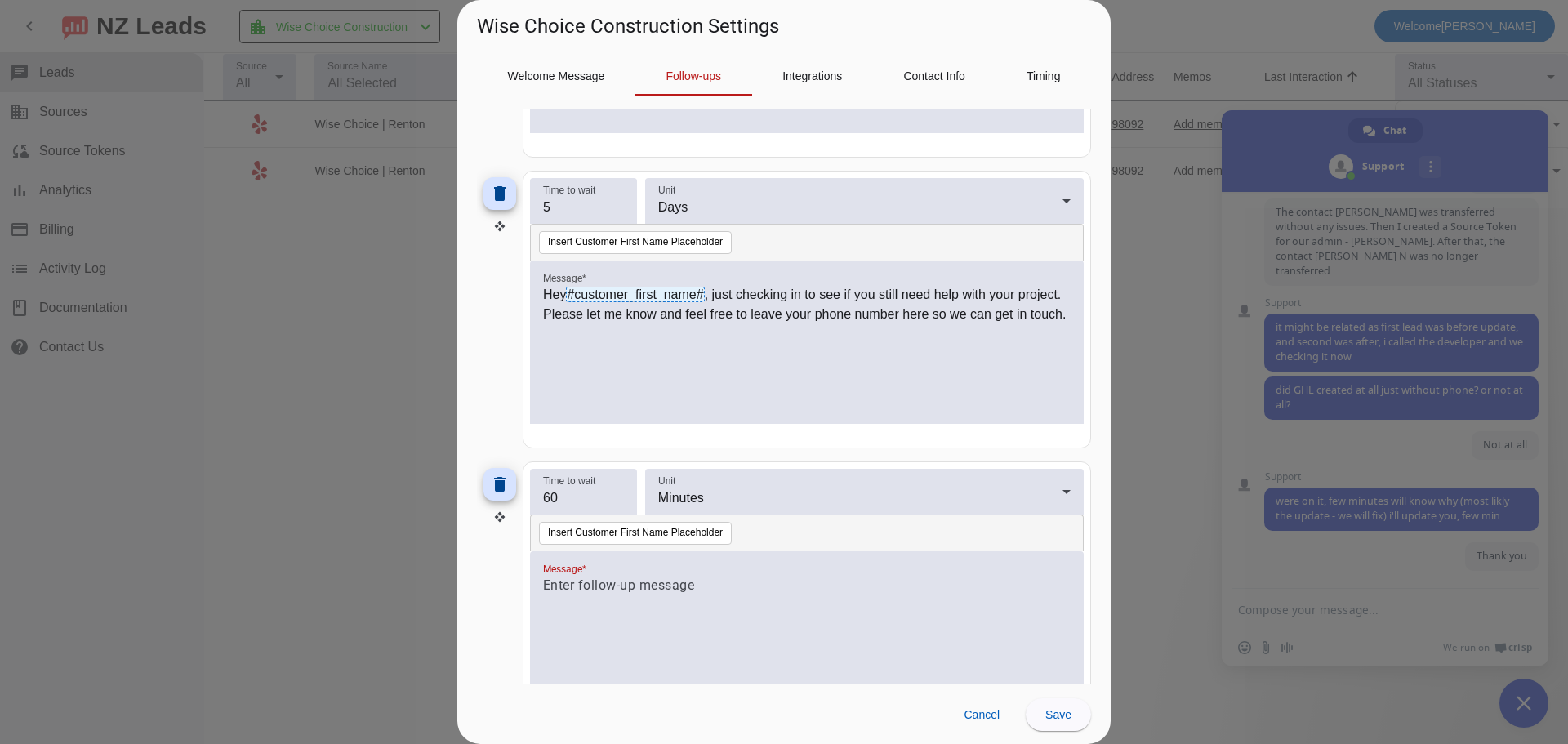
scroll to position [1048, 0]
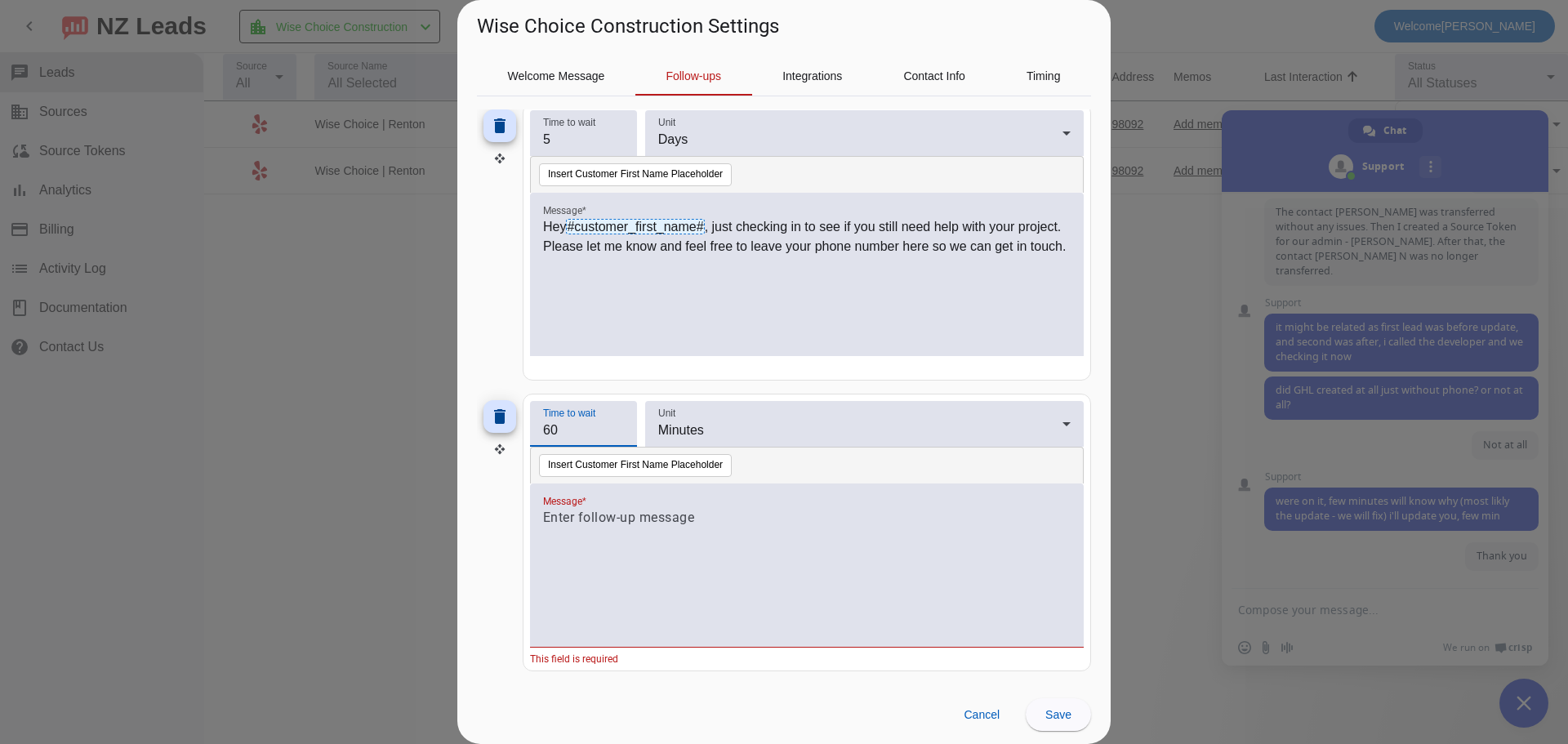
click at [531, 429] on div "Time to wait 60" at bounding box center [583, 424] width 107 height 46
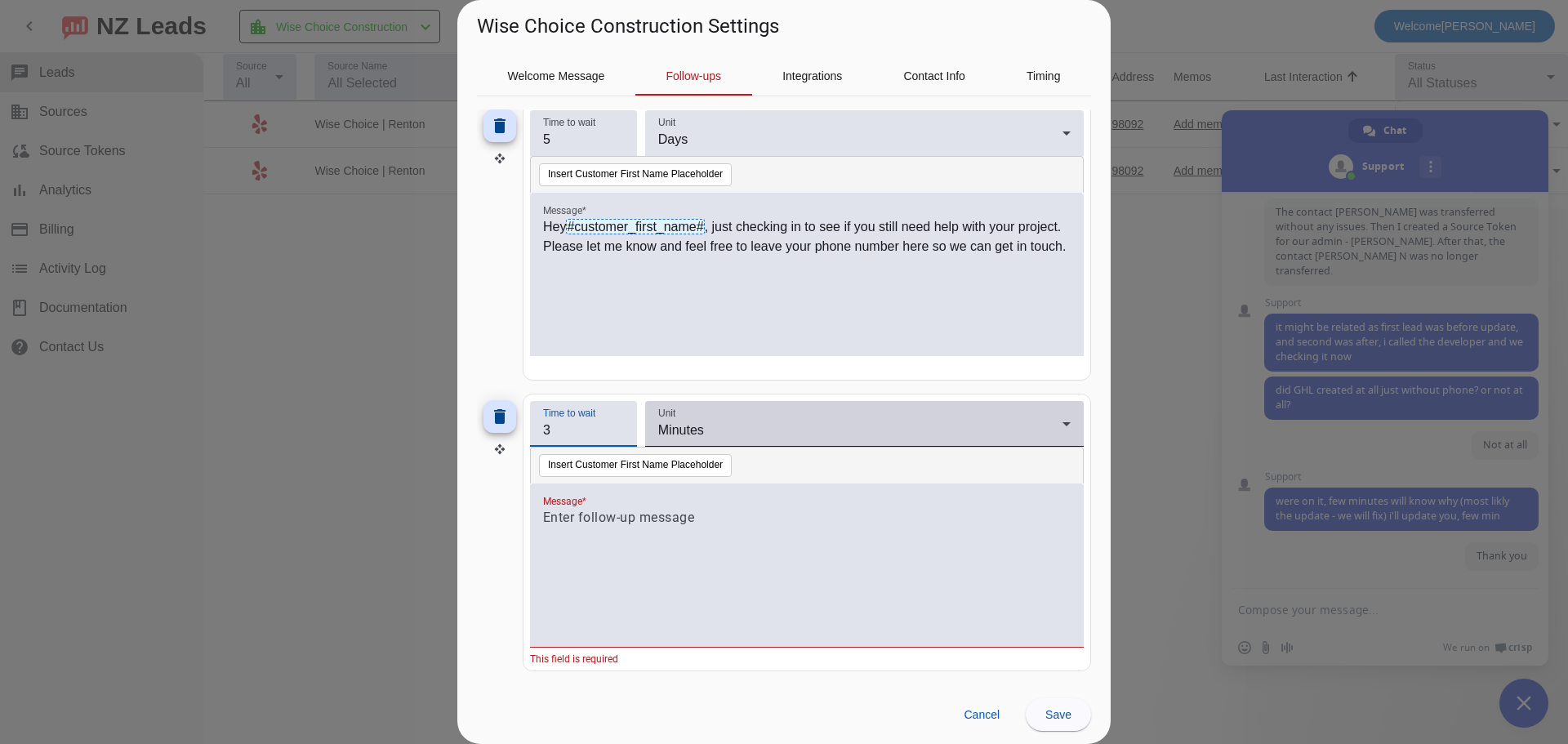
type input "3"
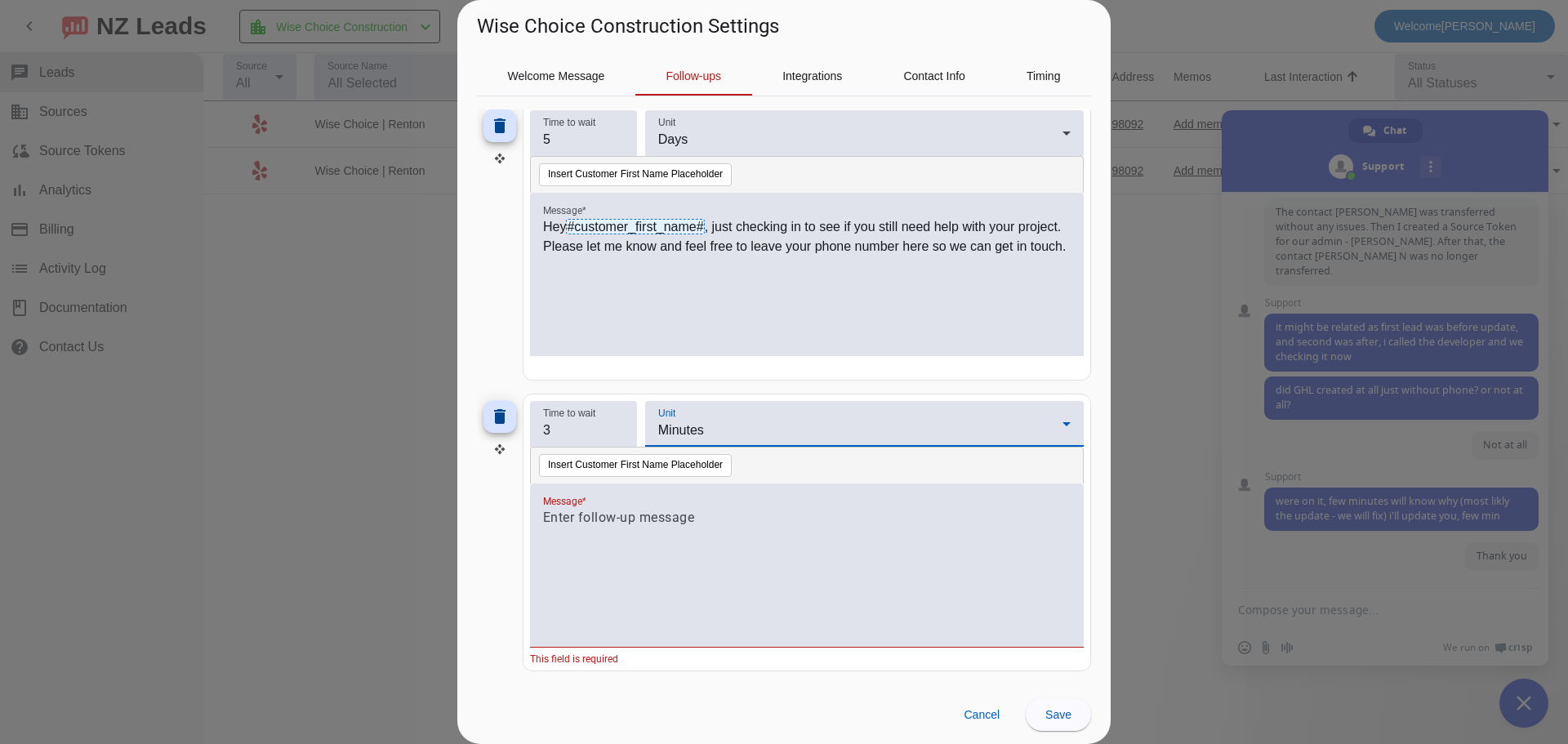
click at [671, 432] on span "Minutes" at bounding box center [681, 429] width 46 height 14
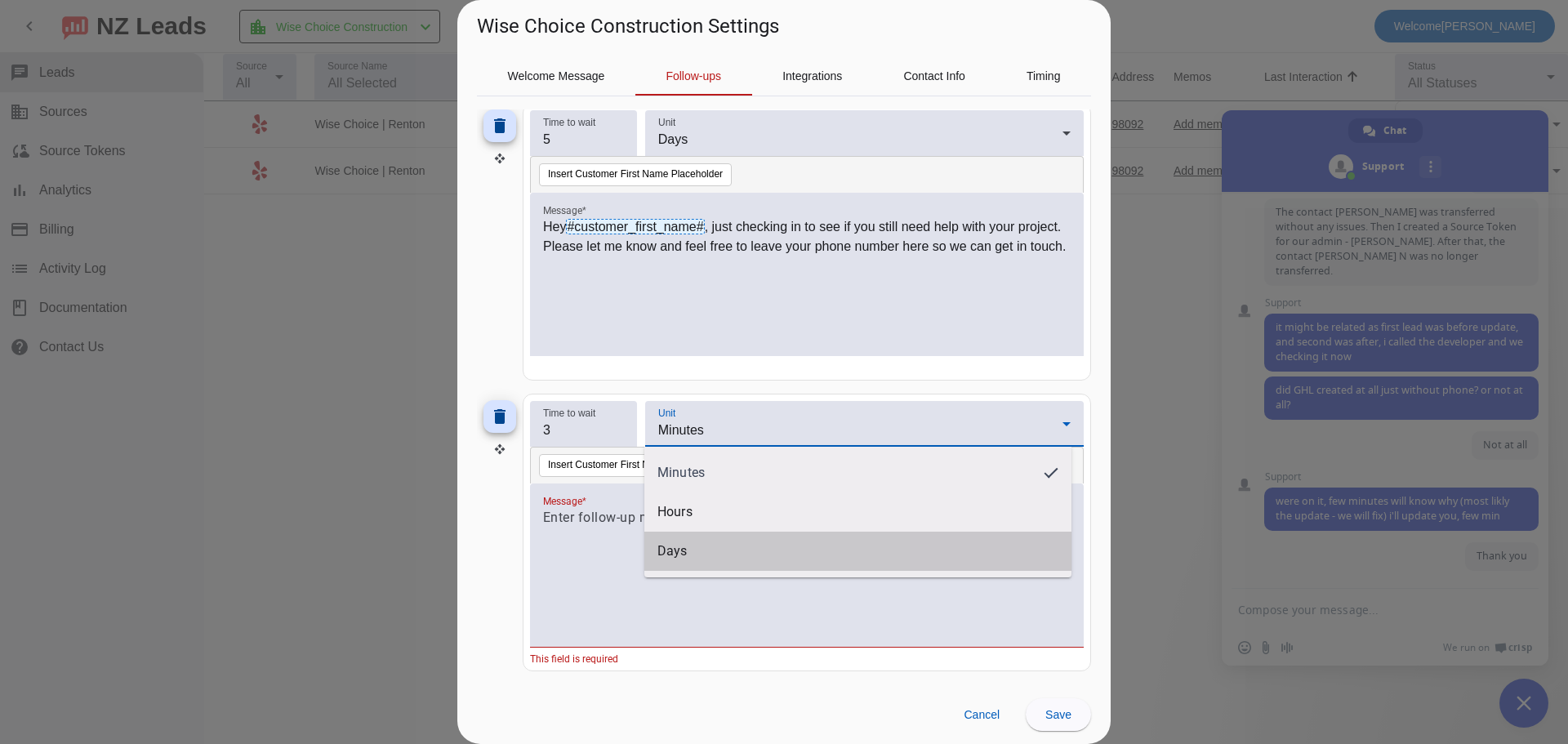
click at [680, 551] on span "Days" at bounding box center [858, 551] width 401 height 16
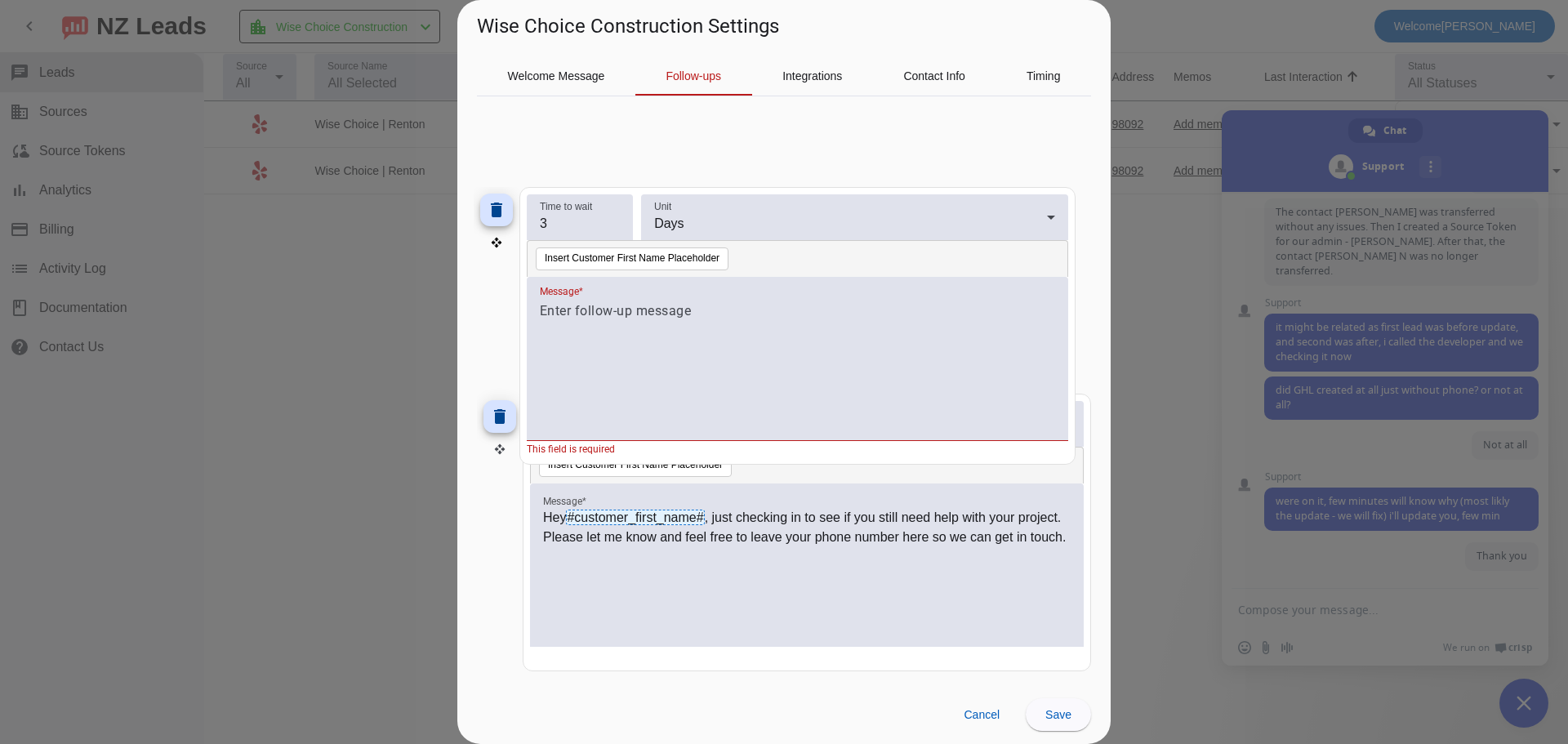
drag, startPoint x: 498, startPoint y: 452, endPoint x: 494, endPoint y: 245, distance: 207.0
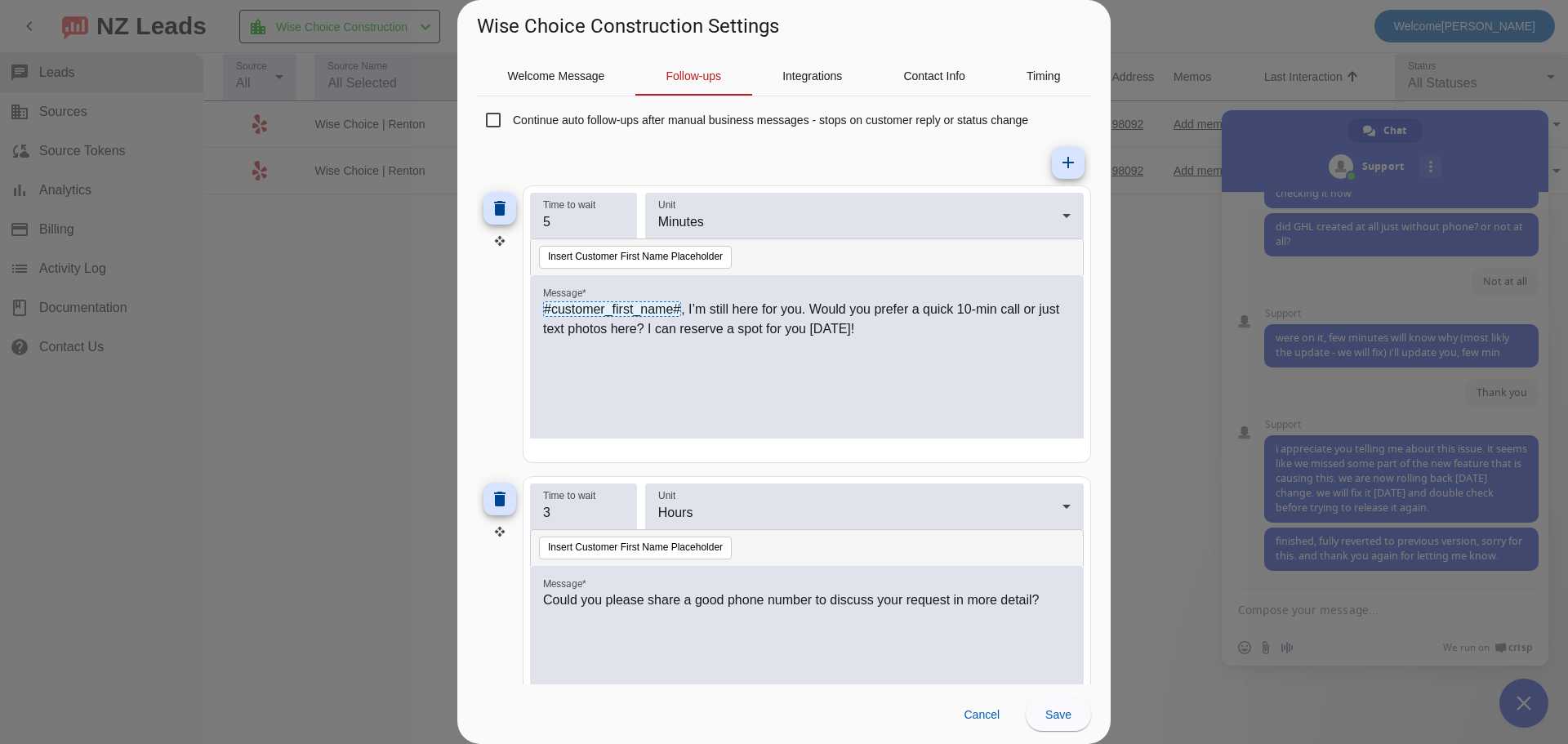
scroll to position [0, 0]
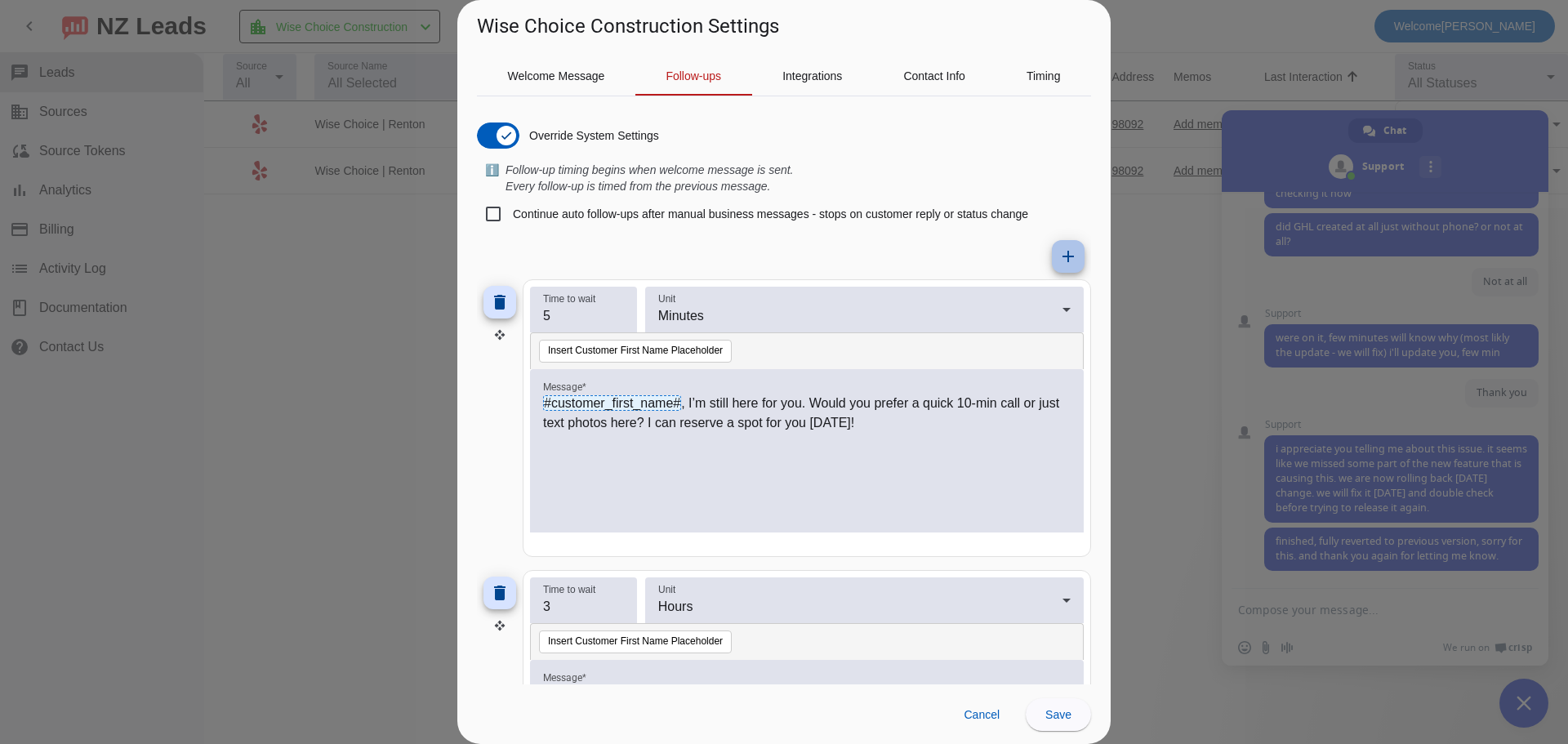
click at [1058, 255] on mat-icon "add" at bounding box center [1067, 255] width 19 height 19
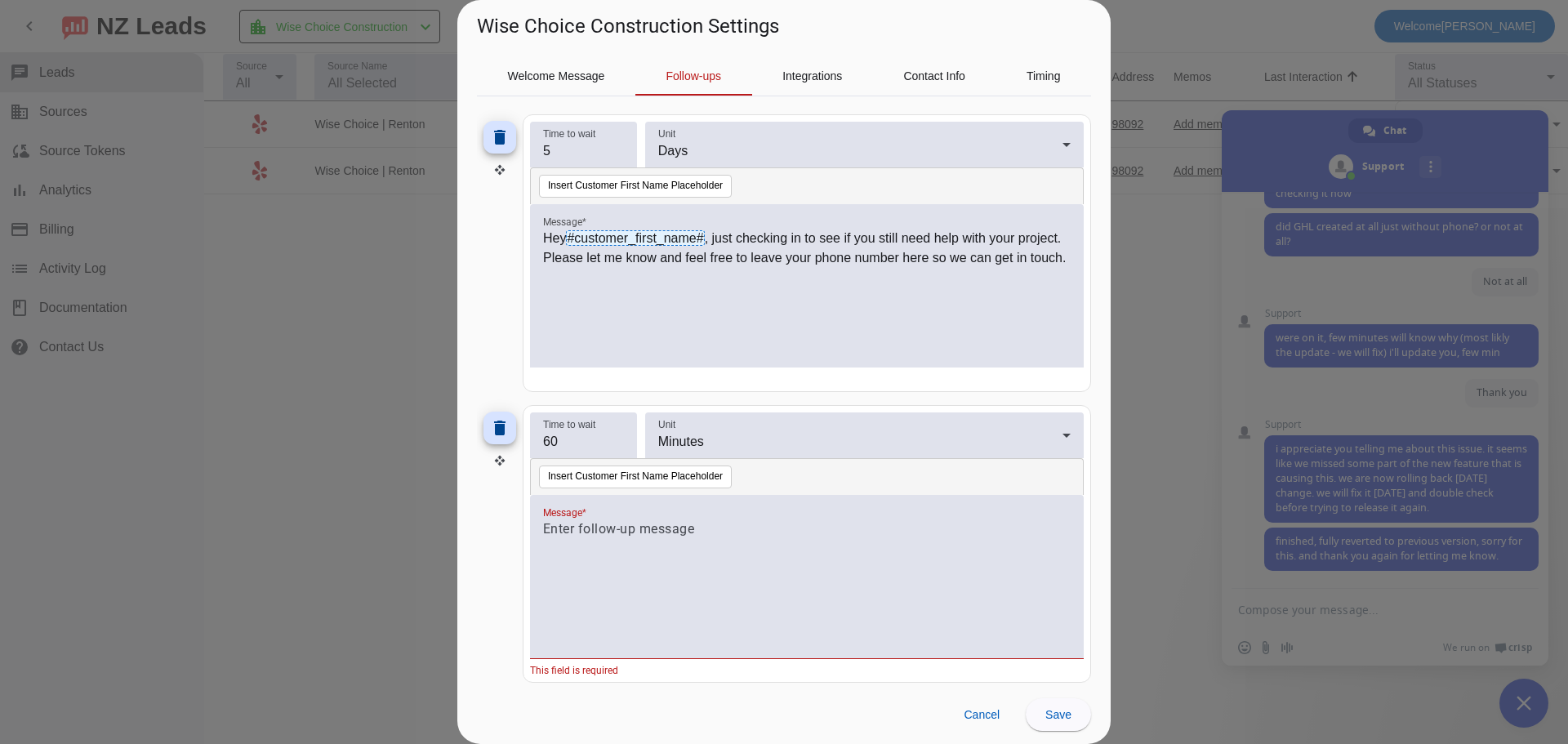
scroll to position [1338, 0]
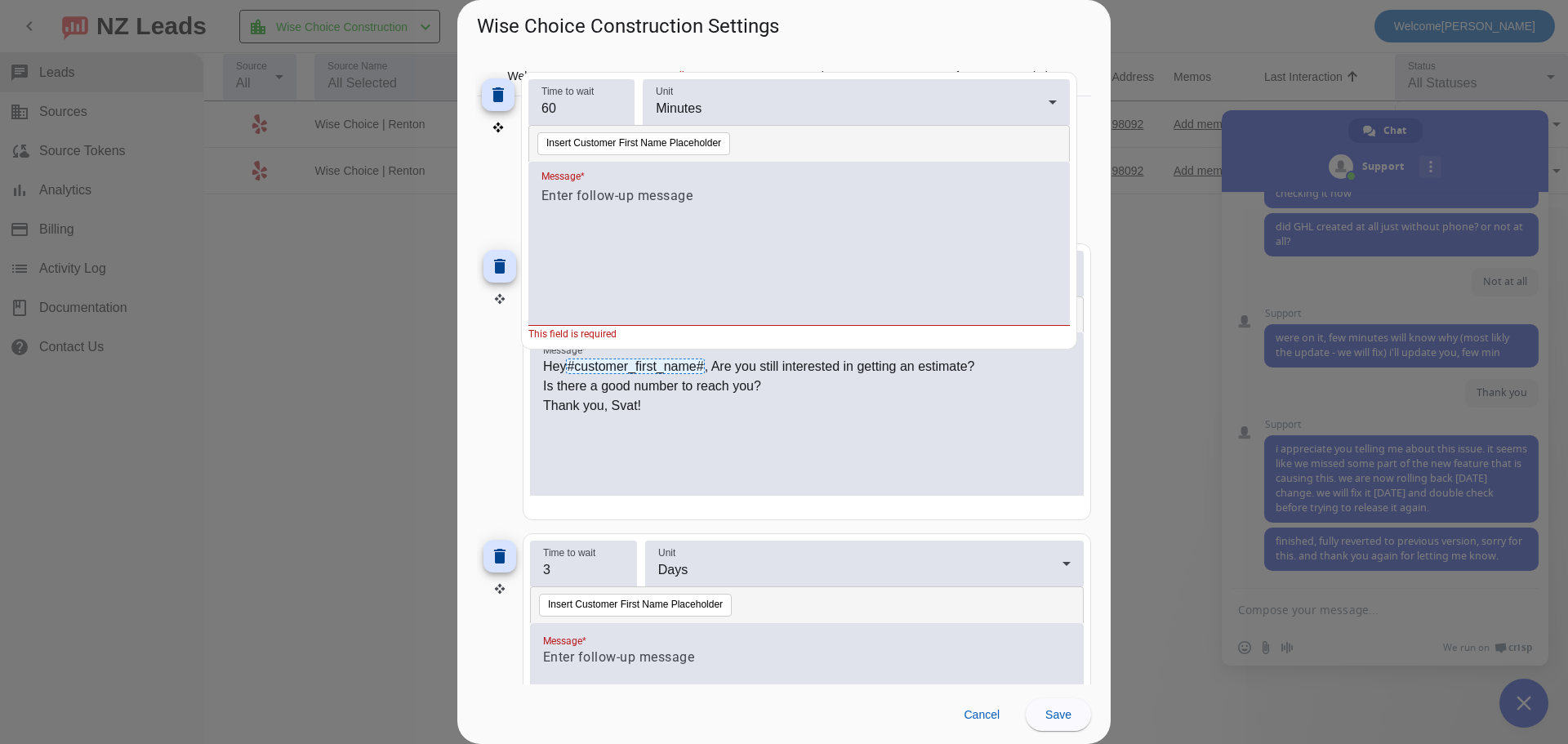
drag, startPoint x: 499, startPoint y: 453, endPoint x: 497, endPoint y: 131, distance: 322.0
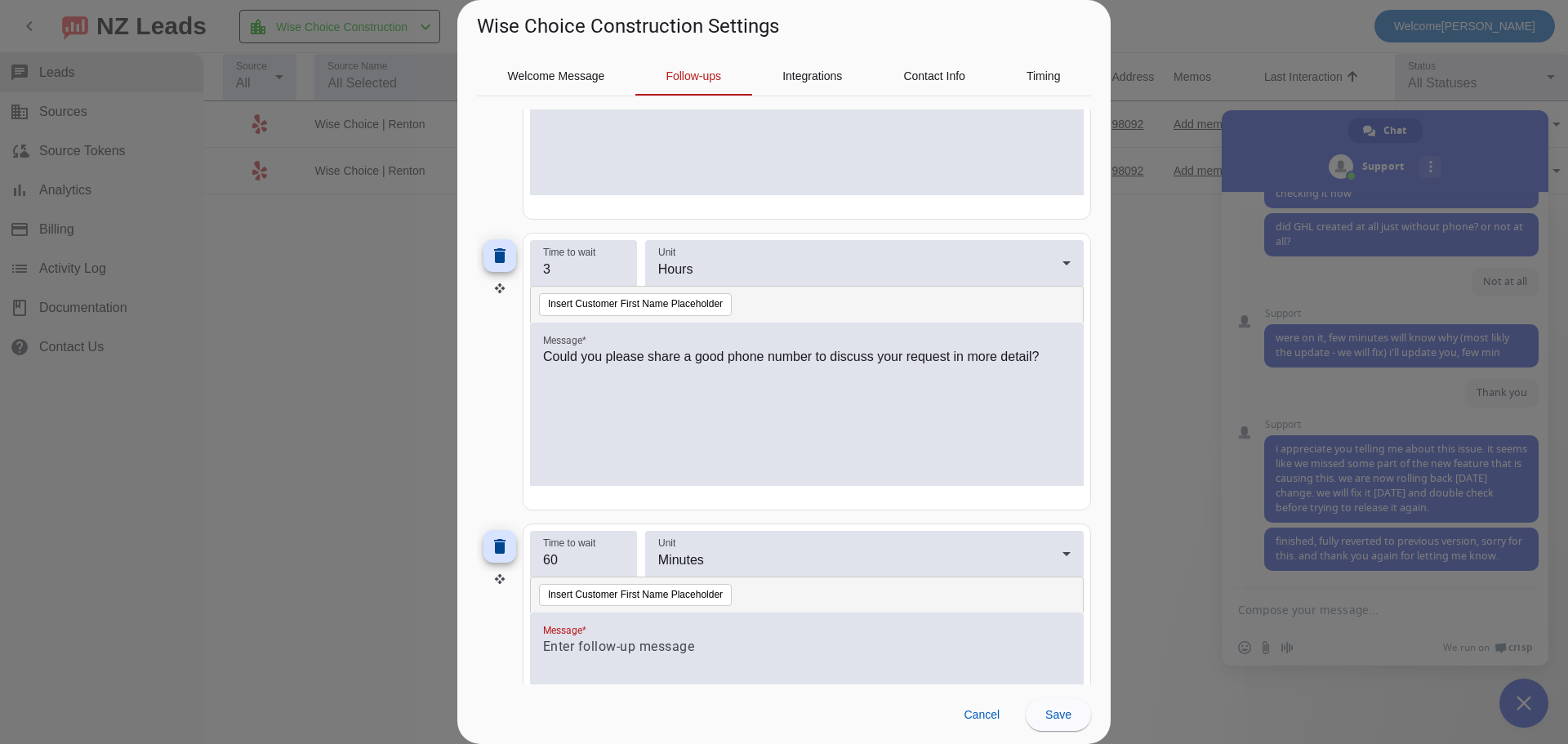
scroll to position [336, 0]
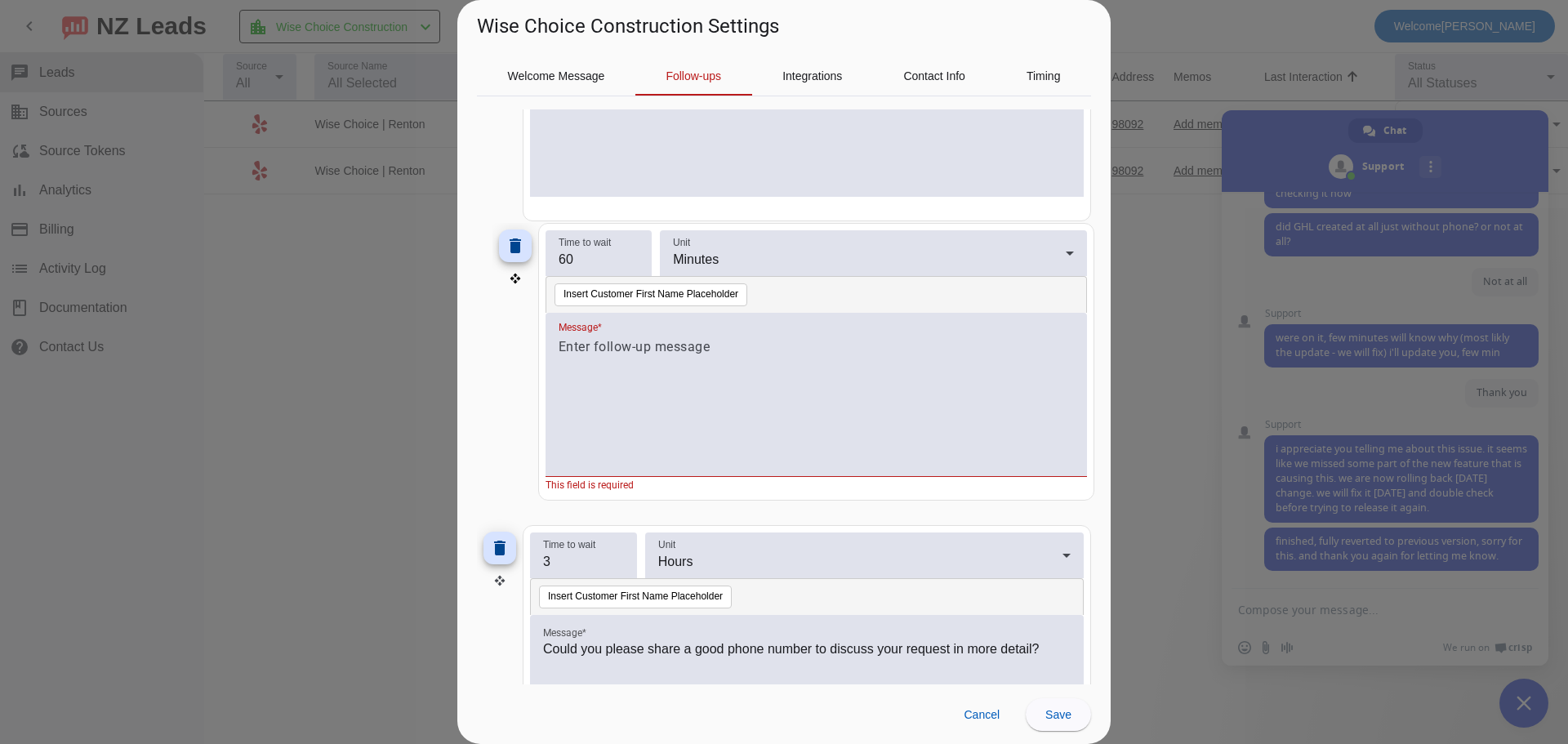
drag, startPoint x: 496, startPoint y: 581, endPoint x: 512, endPoint y: 279, distance: 302.4
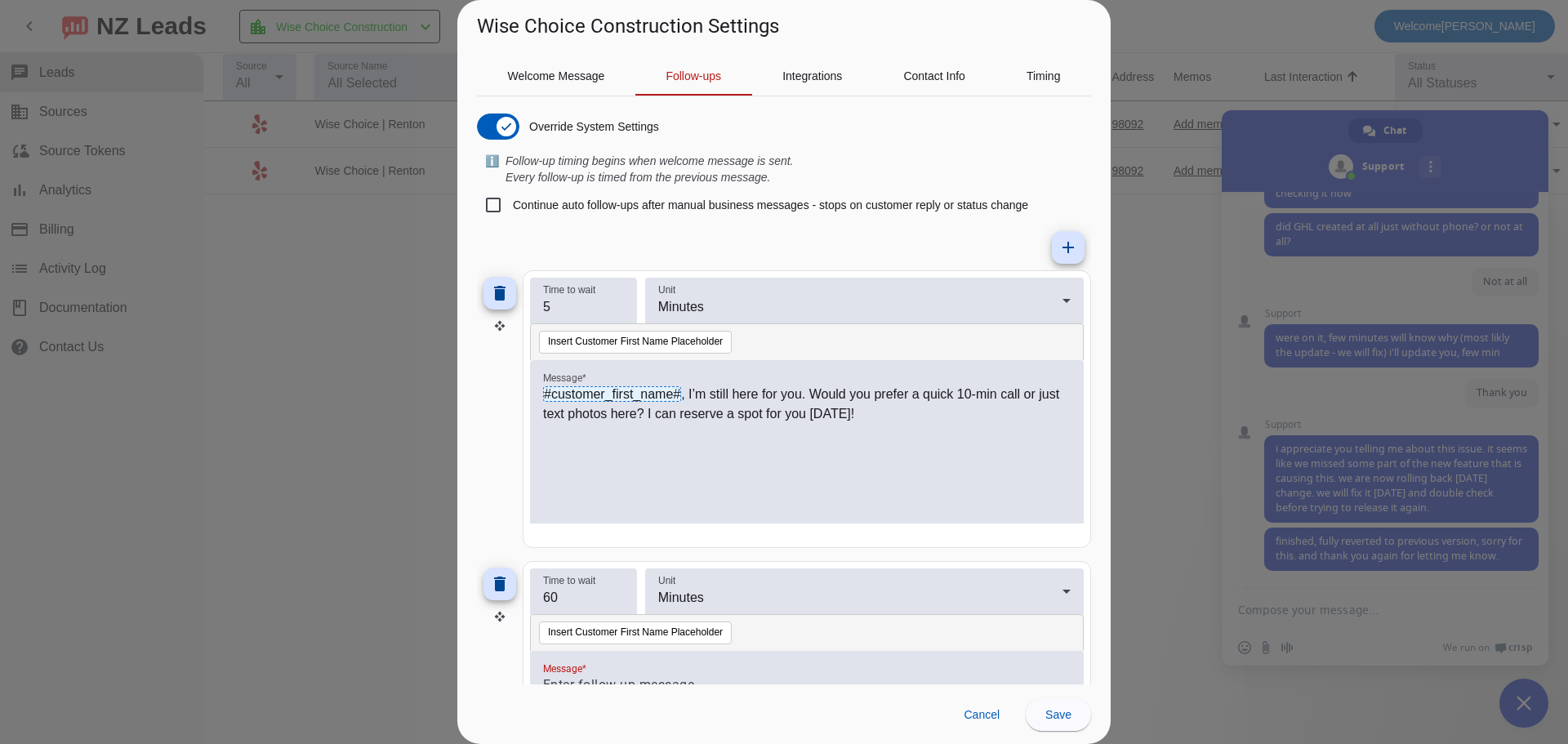
scroll to position [172, 0]
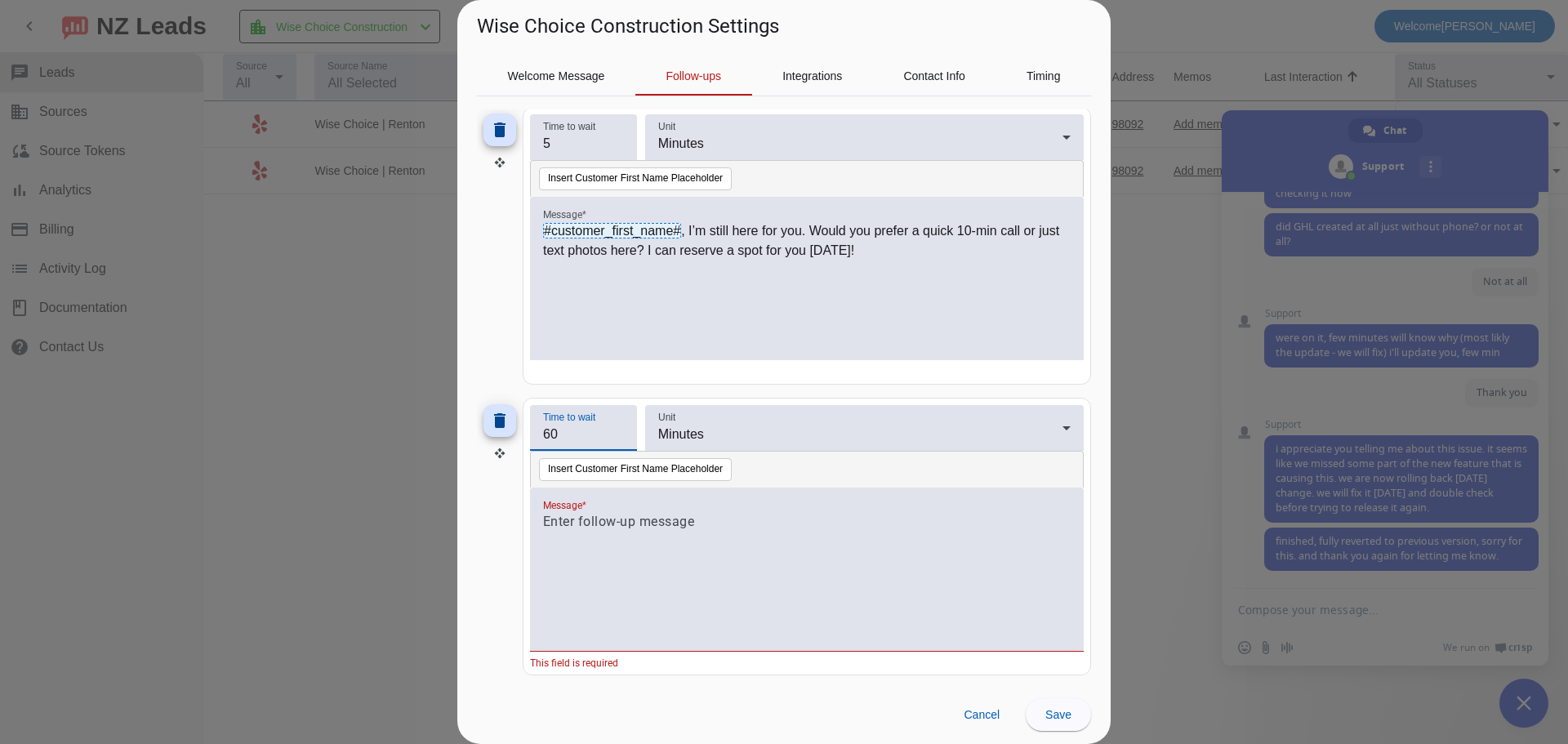
drag, startPoint x: 570, startPoint y: 439, endPoint x: 534, endPoint y: 432, distance: 36.7
click at [534, 432] on div "Time to wait 60" at bounding box center [583, 428] width 107 height 46
type input "45"
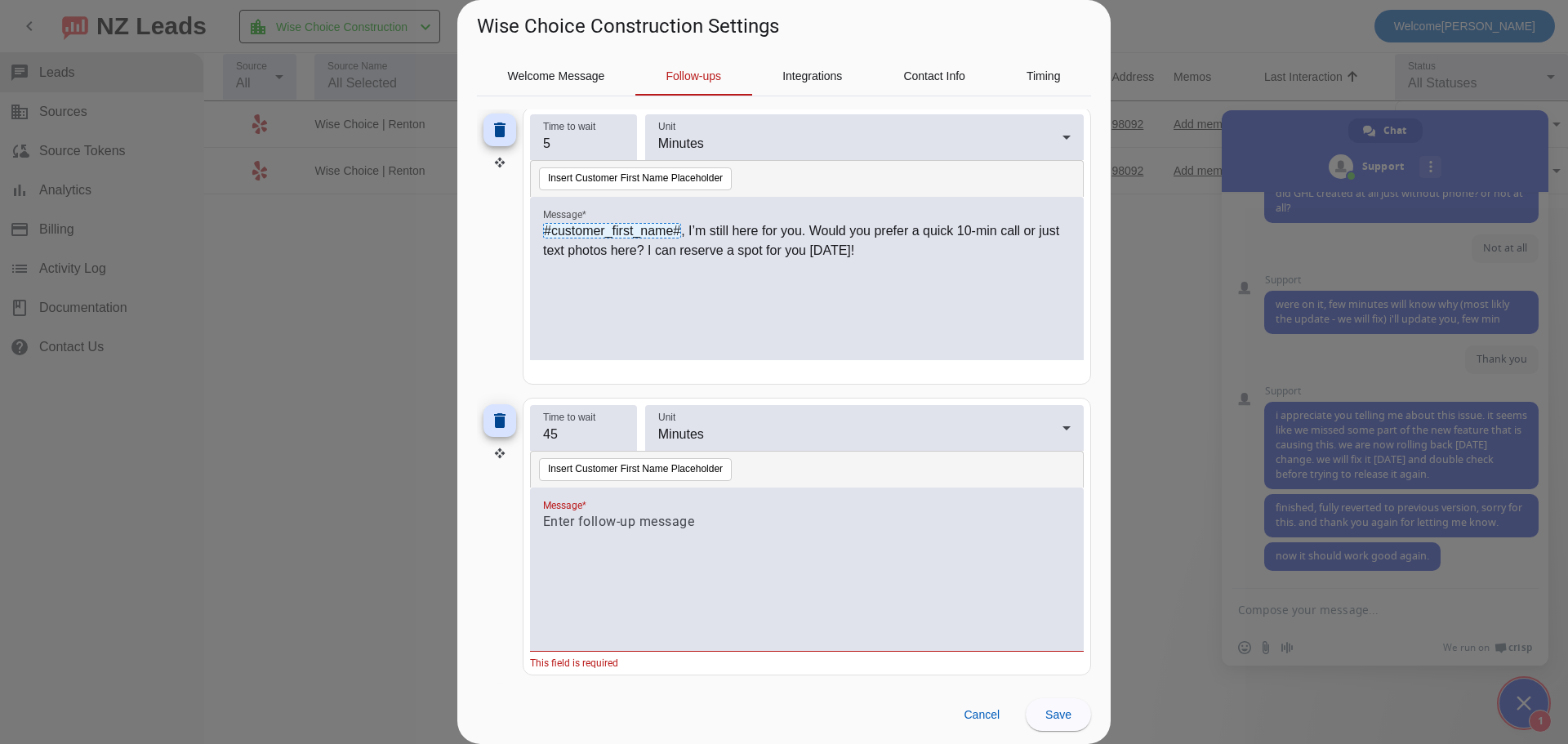
click at [595, 532] on div at bounding box center [806, 577] width 527 height 132
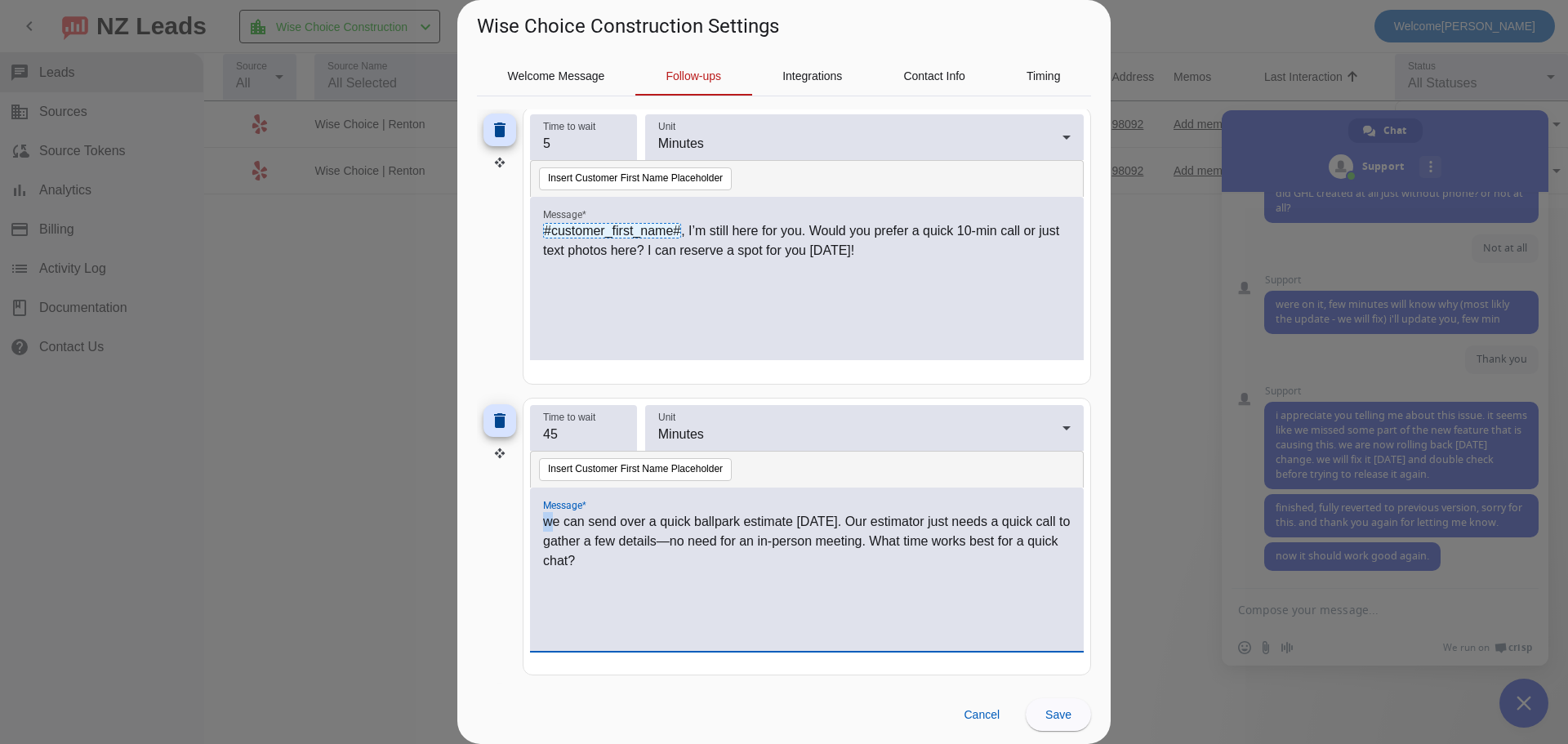
drag, startPoint x: 553, startPoint y: 523, endPoint x: 536, endPoint y: 523, distance: 17.0
click at [536, 523] on div "we can send over a quick ballpark estimate [DATE]. Our estimator just needs a q…" at bounding box center [806, 568] width 554 height 163
click at [674, 230] on span "#customer_first_name#" at bounding box center [611, 230] width 138 height 16
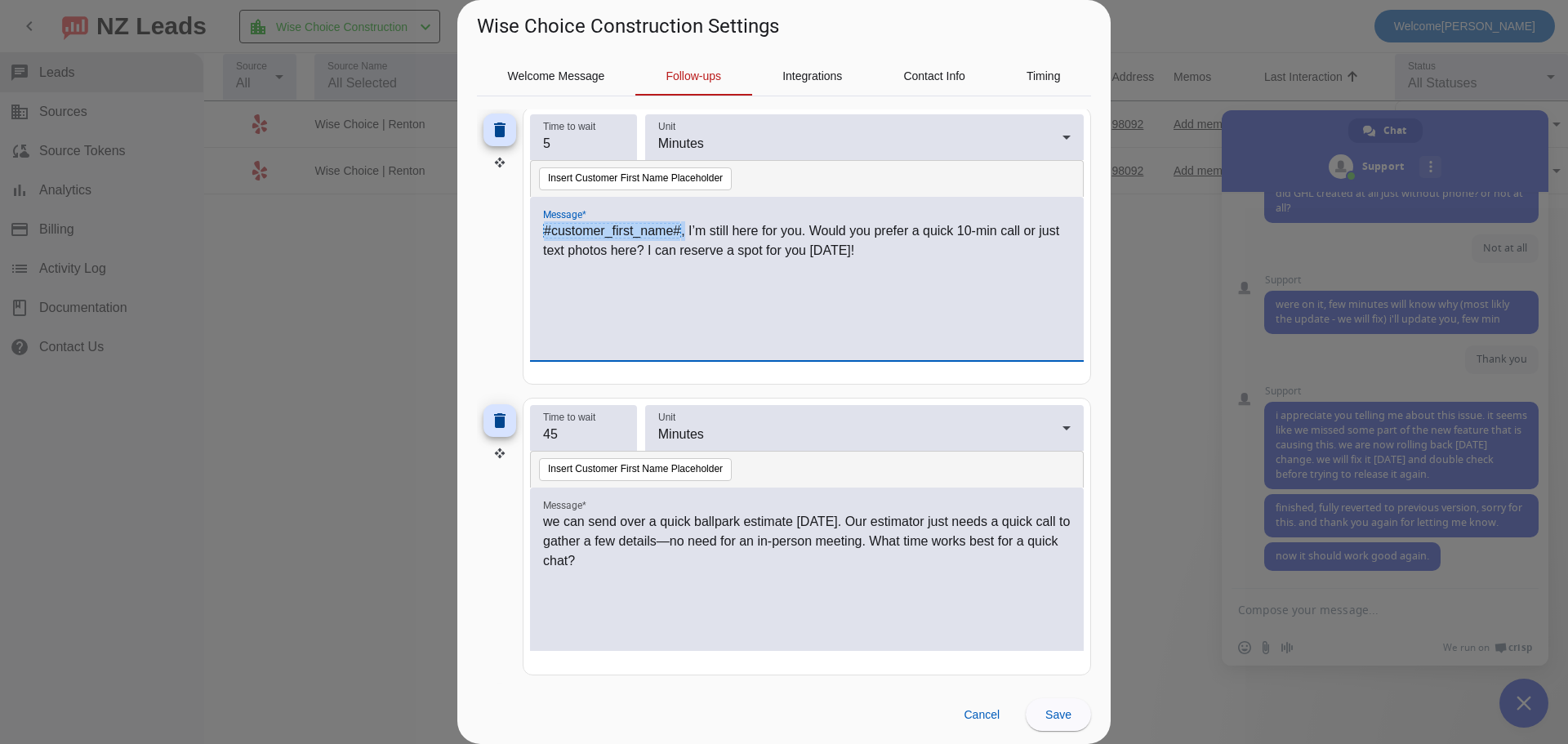
drag, startPoint x: 683, startPoint y: 232, endPoint x: 502, endPoint y: 232, distance: 181.0
click at [502, 232] on div "delete Time to wait 5 Unit Minutes Insert Customer First Name Placeholder Messa…" at bounding box center [784, 245] width 614 height 277
drag, startPoint x: 550, startPoint y: 523, endPoint x: 537, endPoint y: 520, distance: 13.3
click at [537, 520] on div "we can send over a quick ballpark estimate [DATE]. Our estimator just needs a q…" at bounding box center [806, 568] width 554 height 163
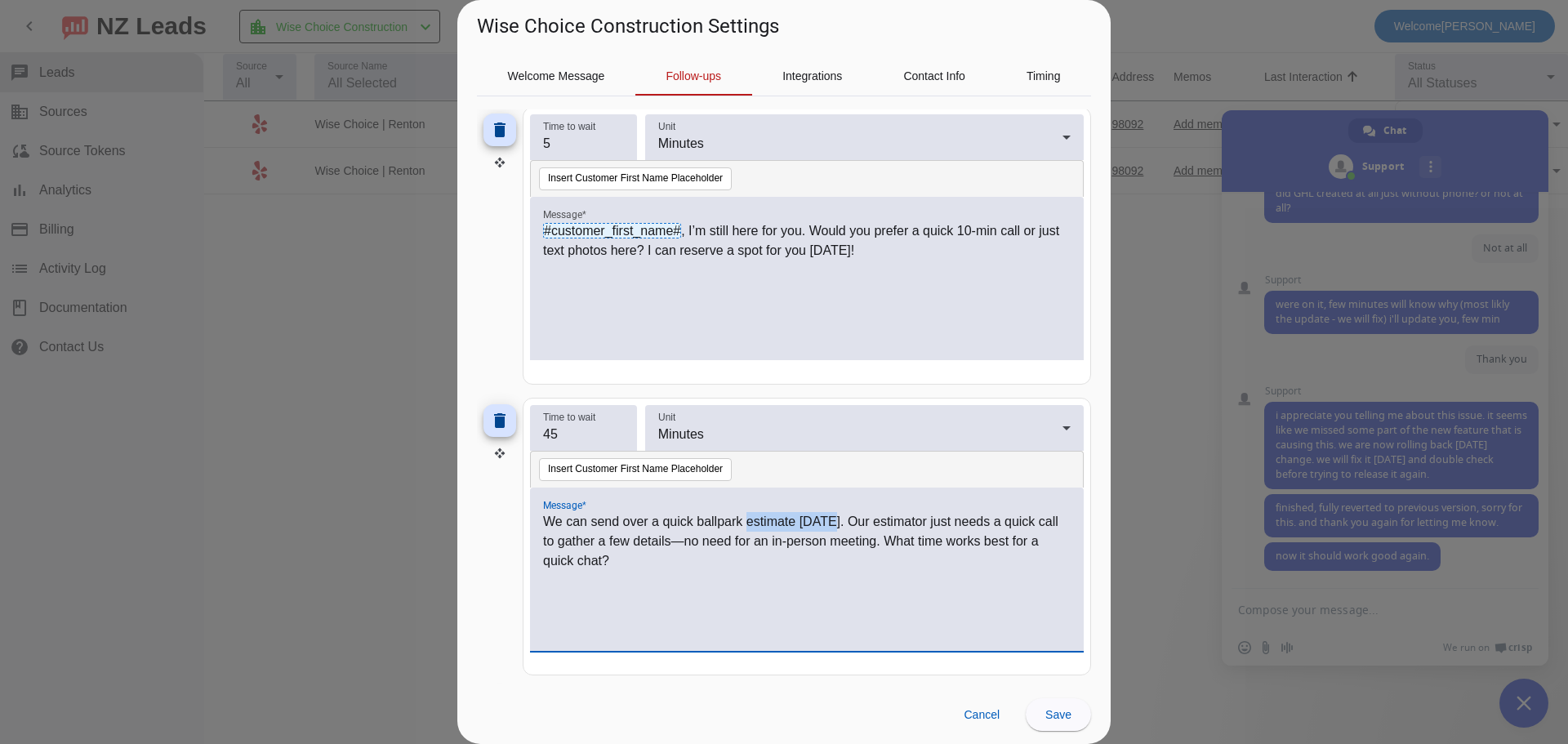
drag, startPoint x: 745, startPoint y: 520, endPoint x: 830, endPoint y: 522, distance: 85.0
click at [830, 522] on p "We can send over a quick ballpark estimate [DATE]. Our estimator just needs a q…" at bounding box center [806, 541] width 527 height 58
click at [805, 520] on p "We can send over a quick ballpark estimate [DATE]. Our estimator just needs a q…" at bounding box center [806, 541] width 527 height 58
drag, startPoint x: 796, startPoint y: 520, endPoint x: 813, endPoint y: 522, distance: 17.1
click at [813, 522] on p "We can send over a quick ballpark estimate [DATE]. Our estimator just needs a q…" at bounding box center [806, 541] width 527 height 58
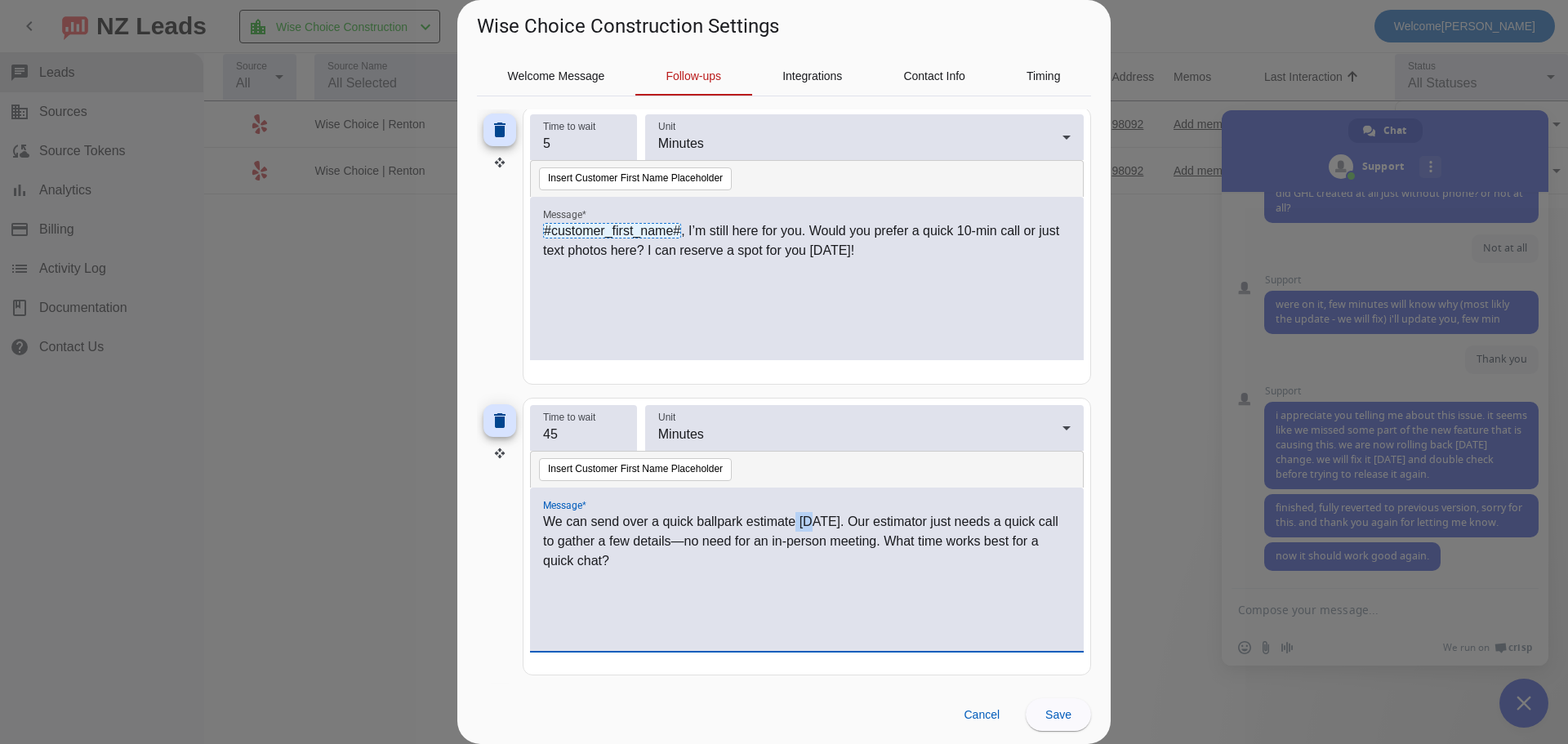
click at [813, 522] on p "We can send over a quick ballpark estimate [DATE]. Our estimator just needs a q…" at bounding box center [806, 541] width 527 height 58
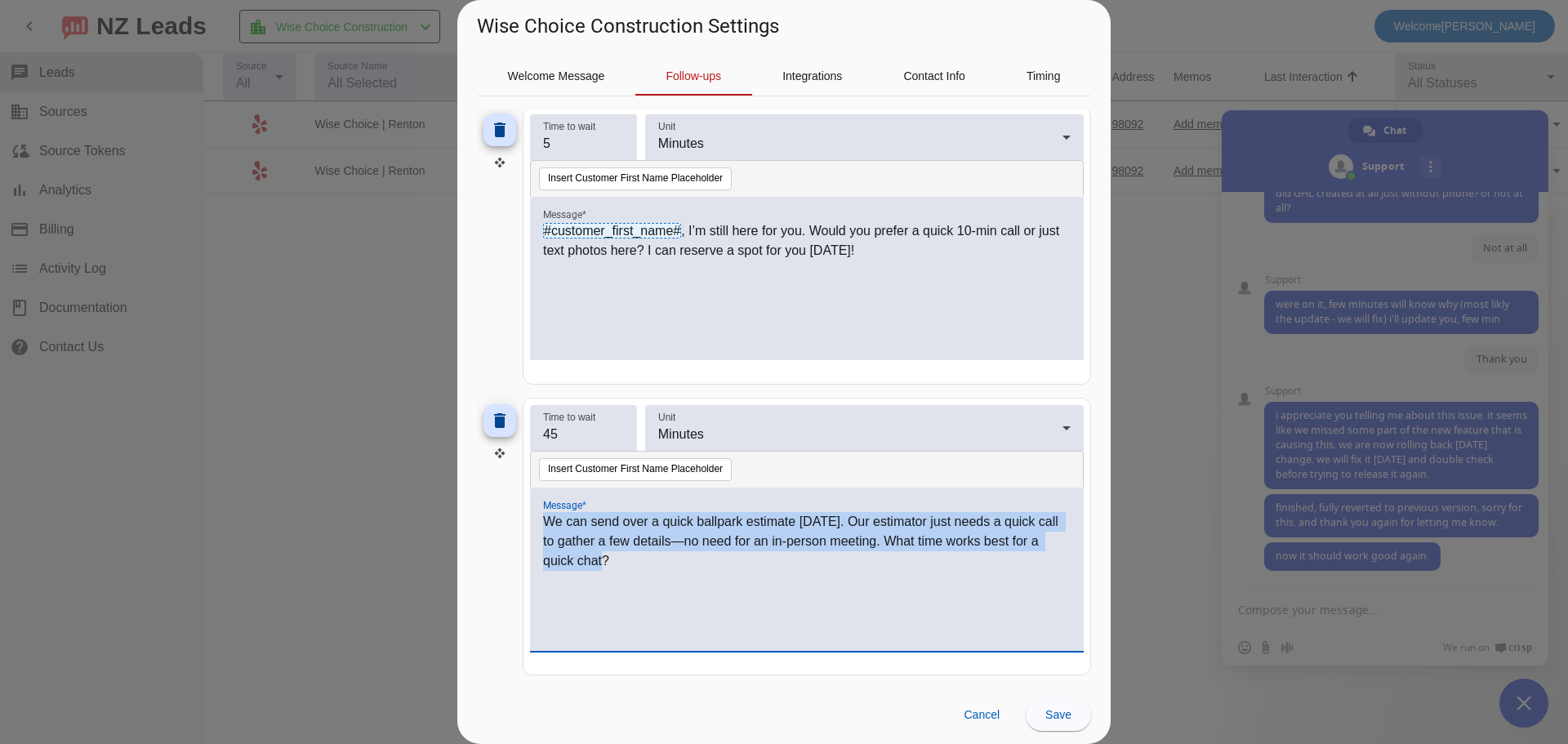
drag, startPoint x: 546, startPoint y: 521, endPoint x: 637, endPoint y: 561, distance: 99.4
click at [637, 561] on p "We can send over a quick ballpark estimate [DATE]. Our estimator just needs a q…" at bounding box center [806, 541] width 527 height 58
copy p "We can send over a quick ballpark estimate [DATE]. Our estimator just needs a q…"
click at [621, 564] on p "We can send over a quick ballpark estimate [DATE]. Our estimator just needs a q…" at bounding box center [806, 541] width 527 height 58
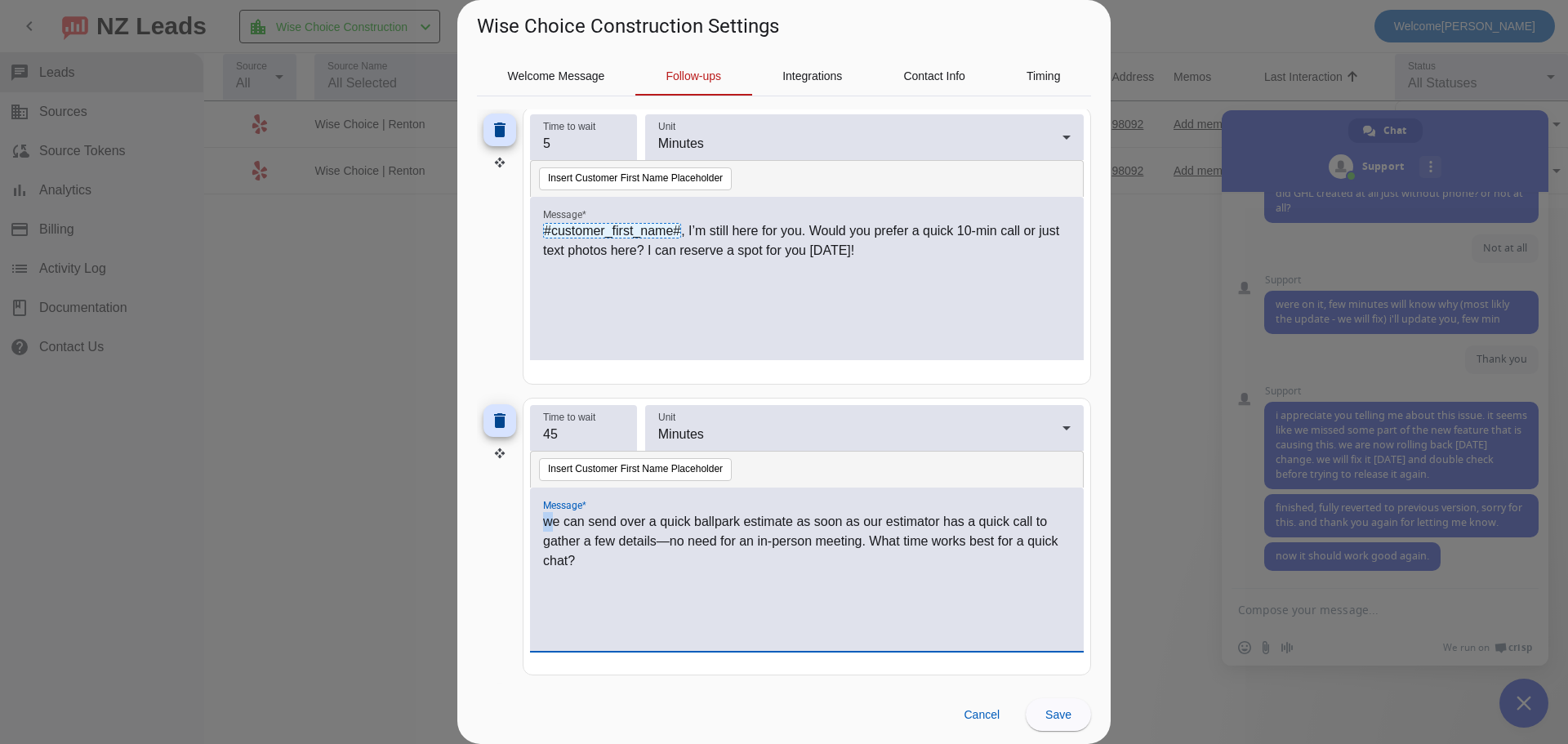
drag, startPoint x: 550, startPoint y: 516, endPoint x: 538, endPoint y: 516, distance: 12.0
click at [538, 516] on div "we can send over a quick ballpark estimate as soon as our estimator has a quick…" at bounding box center [806, 568] width 554 height 163
click at [665, 539] on p "We can send over a quick ballpark estimate as soon as our estimator has a quick…" at bounding box center [806, 541] width 527 height 58
click at [604, 563] on p "We can send over a quick ballpark estimate as soon as our estimator has a quick…" at bounding box center [806, 541] width 527 height 58
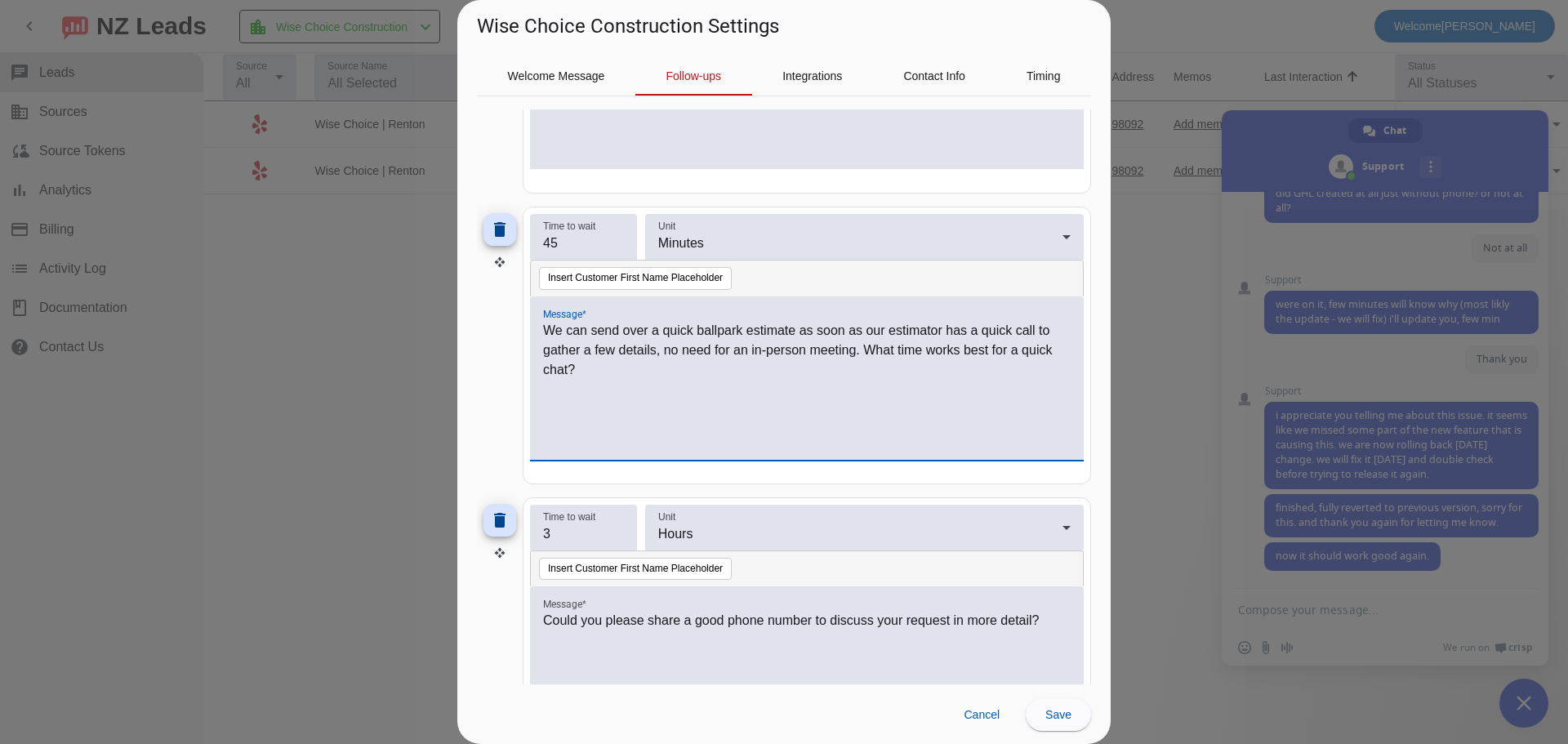
scroll to position [417, 0]
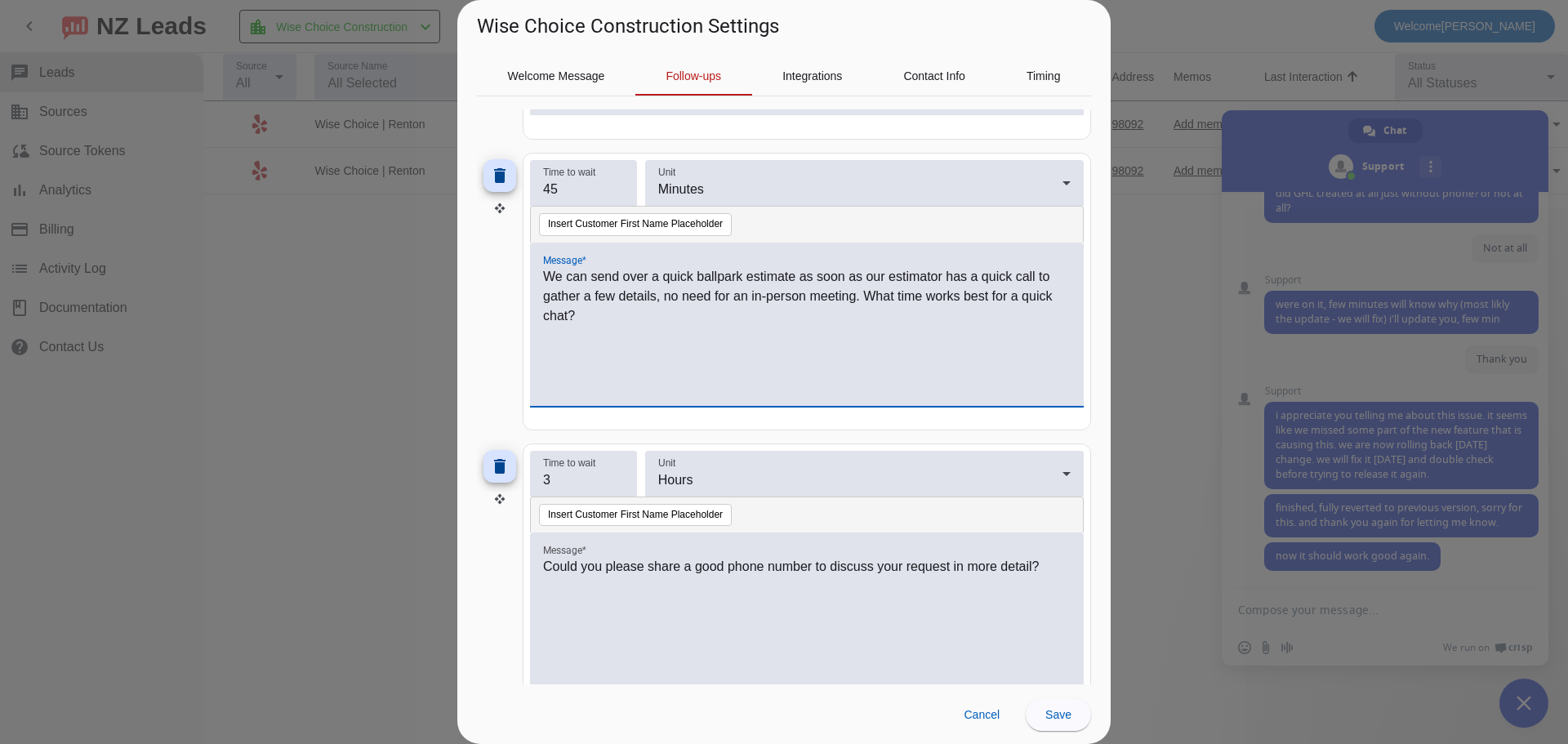
click at [736, 586] on div "Could you please share a good phone number to discuss your request in more deta…" at bounding box center [806, 623] width 527 height 132
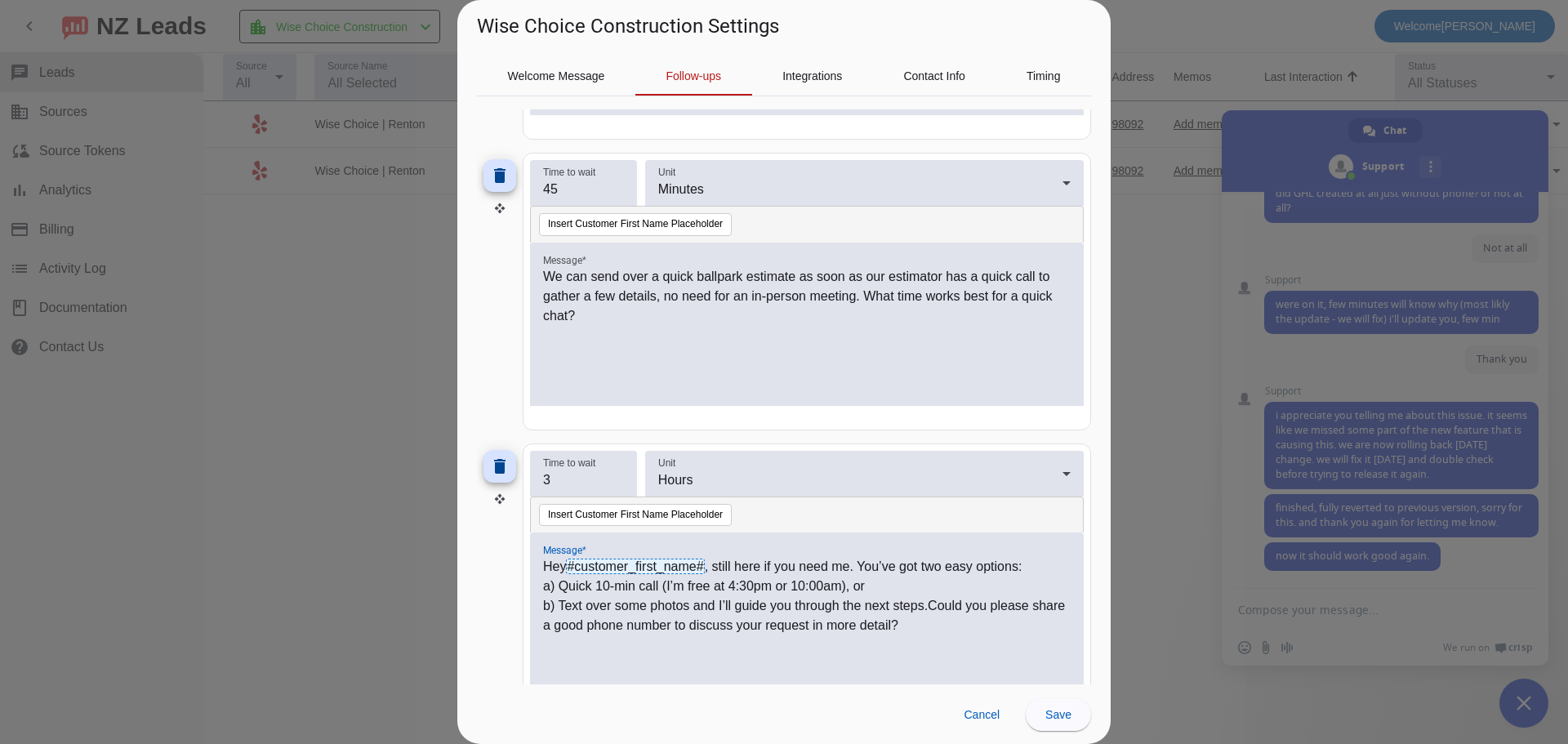
drag, startPoint x: 721, startPoint y: 596, endPoint x: 718, endPoint y: 610, distance: 14.3
click at [721, 600] on p "b) Text over some photos and I’ll guide you through the next steps.Could you pl…" at bounding box center [806, 615] width 527 height 39
drag, startPoint x: 667, startPoint y: 586, endPoint x: 851, endPoint y: 587, distance: 184.0
click at [851, 587] on p "a) Quick 10-min call (I’m free at 4:30pm or 10:00am), or" at bounding box center [806, 585] width 527 height 19
drag, startPoint x: 562, startPoint y: 585, endPoint x: 737, endPoint y: 582, distance: 175.0
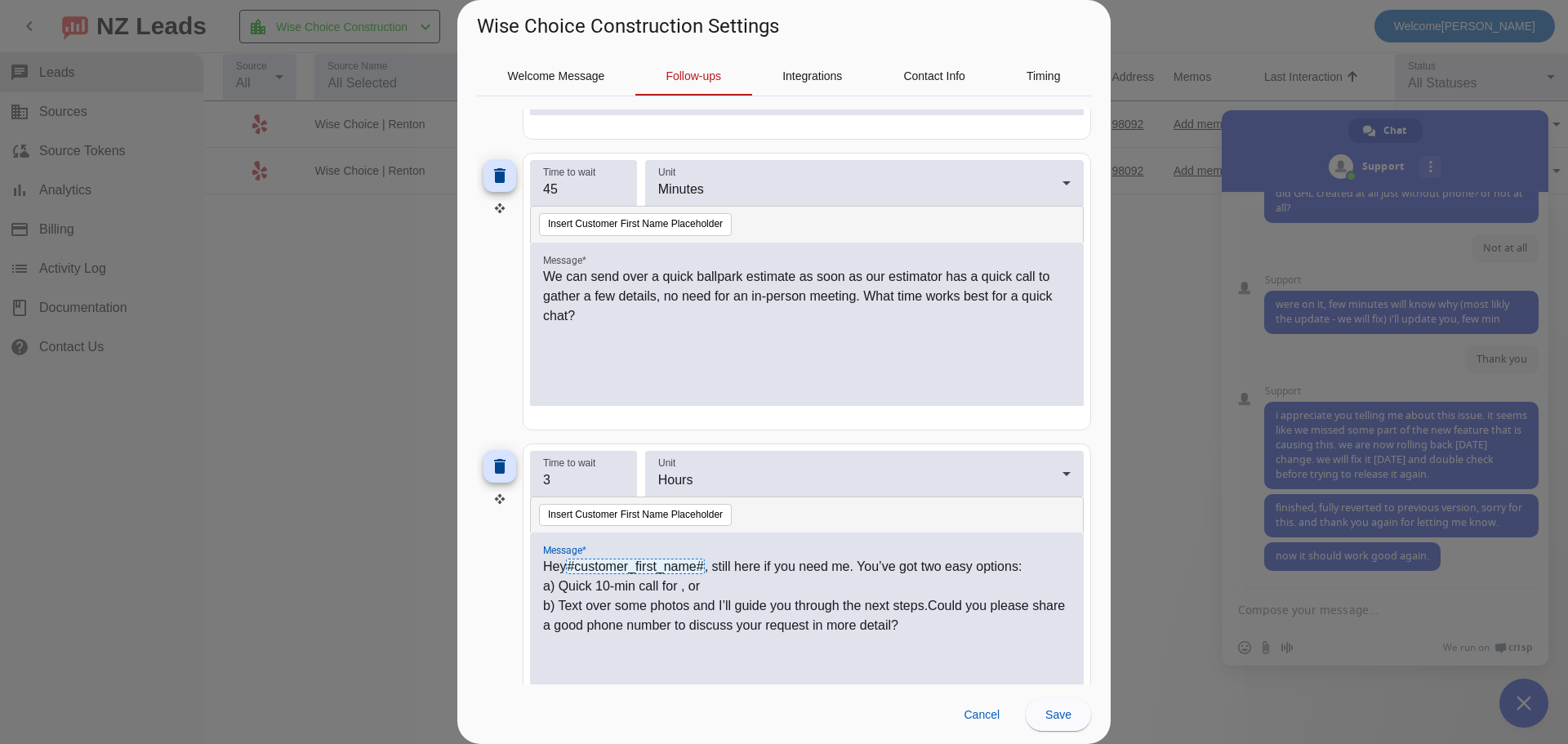
click at [737, 582] on p "a) Quick 10-min call for , or" at bounding box center [806, 585] width 527 height 19
drag, startPoint x: 563, startPoint y: 604, endPoint x: 931, endPoint y: 601, distance: 368.0
click at [931, 601] on p "b) Text over some photos and I’ll guide you through the next steps.Could you pl…" at bounding box center [806, 615] width 527 height 39
click at [822, 627] on p "b) Text over some photos and I’ll guide you through the next steps.Text over so…" at bounding box center [806, 625] width 527 height 58
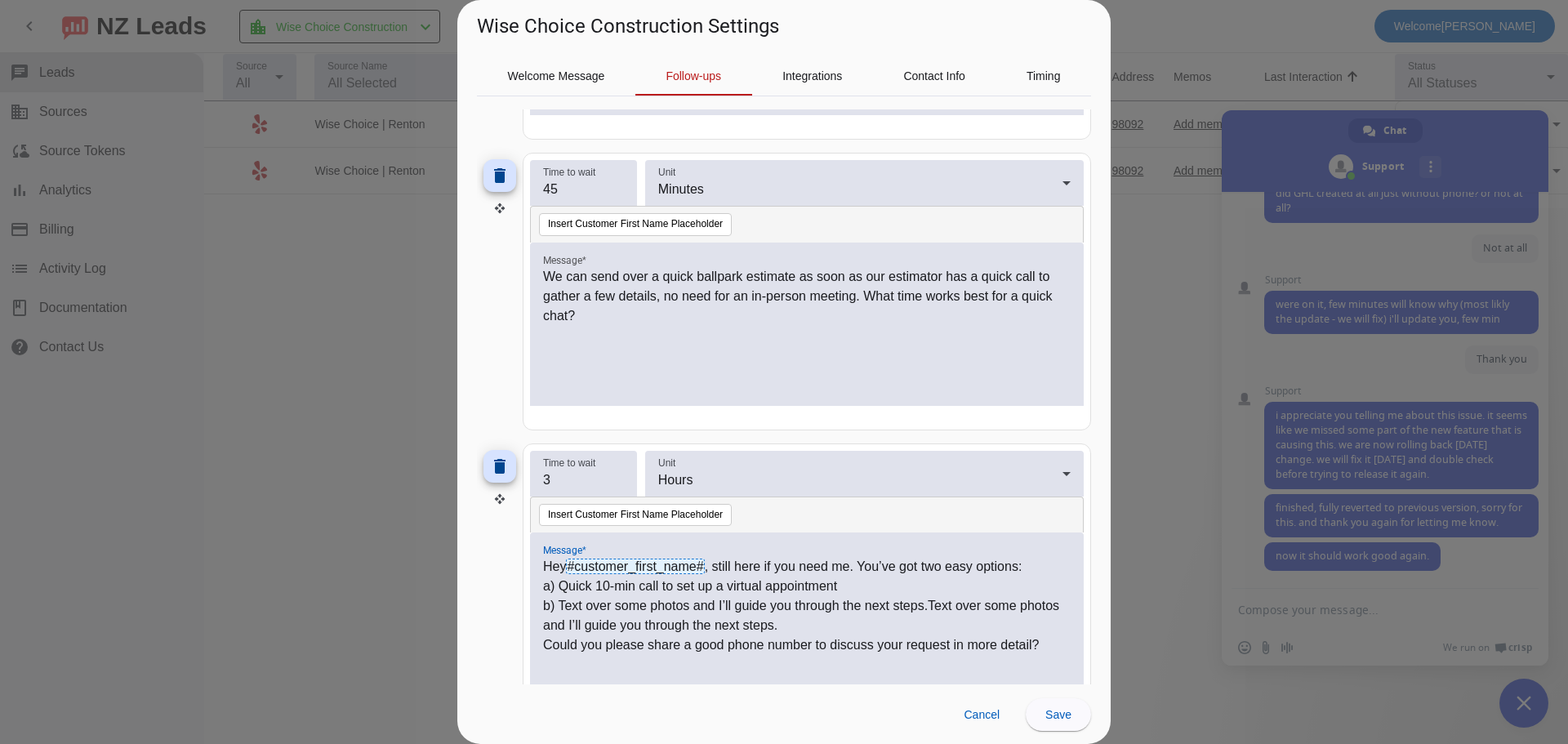
drag, startPoint x: 934, startPoint y: 605, endPoint x: 897, endPoint y: 626, distance: 42.5
click at [897, 626] on p "b) Text over some photos and I’ll guide you through the next steps.Text over so…" at bounding box center [806, 615] width 527 height 39
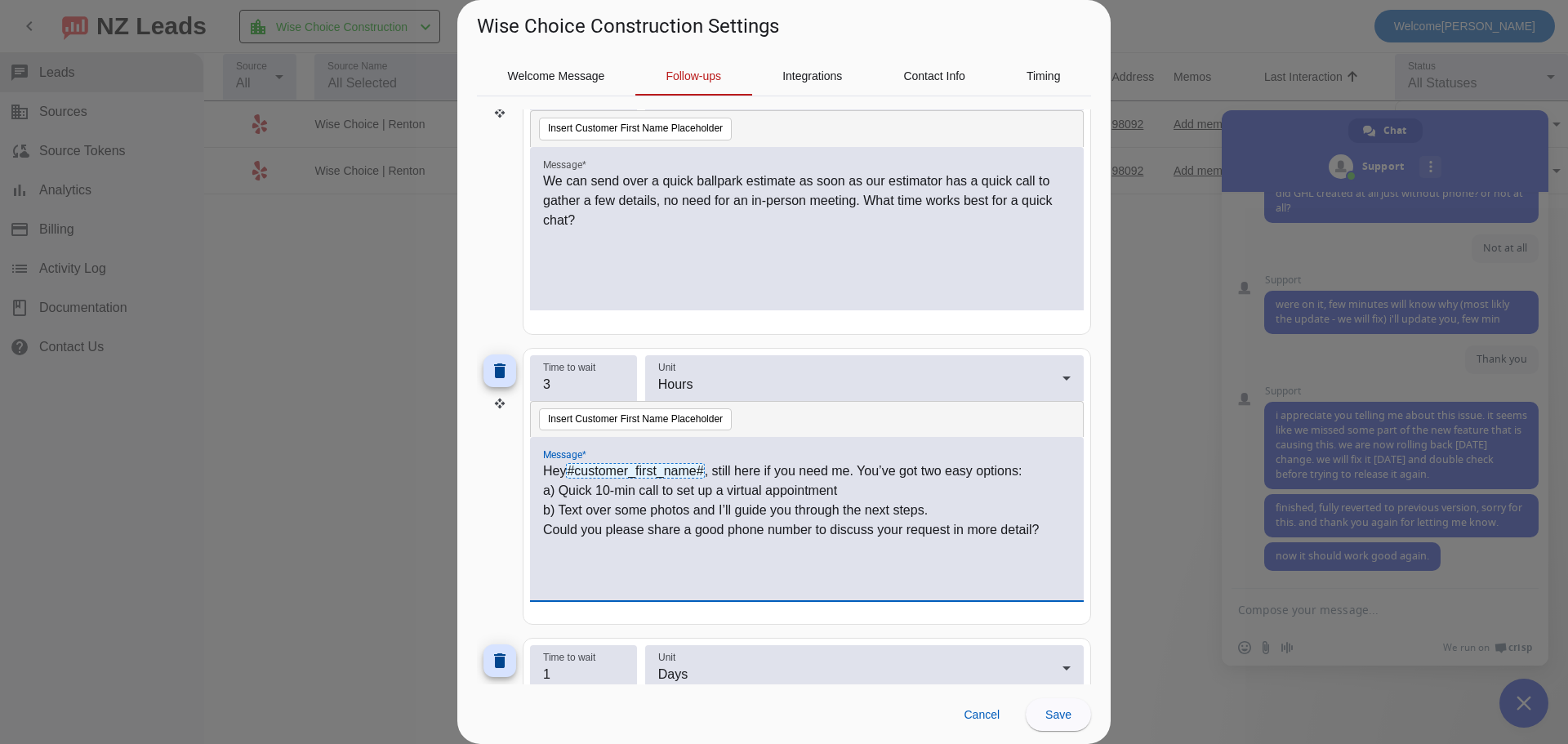
scroll to position [499, 0]
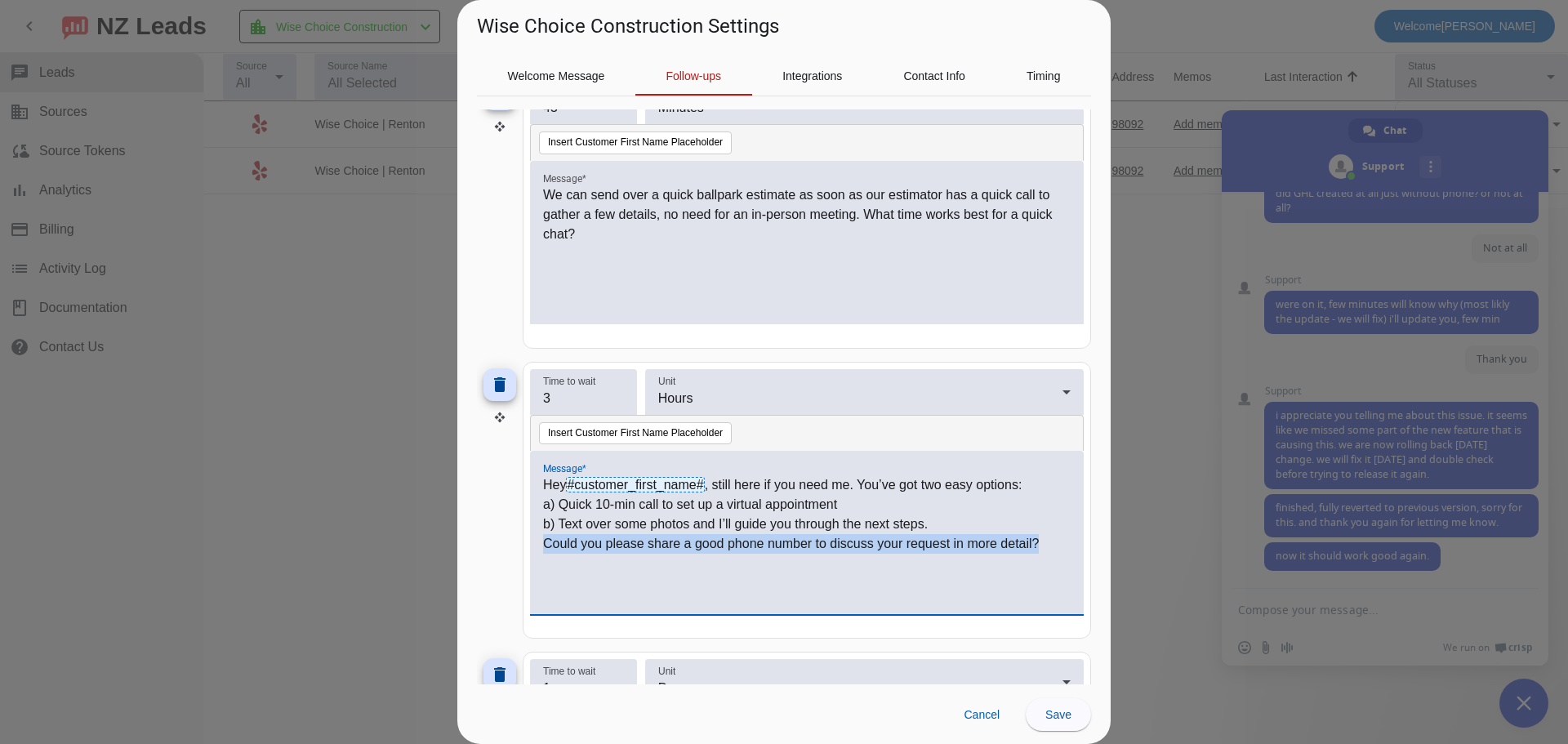
drag, startPoint x: 1047, startPoint y: 549, endPoint x: 521, endPoint y: 542, distance: 526.0
click at [521, 542] on div "delete Time to wait 3 Unit Hours Insert Customer First Name Placeholder Message…" at bounding box center [784, 501] width 614 height 277
click at [607, 539] on p "Could you please share a good phone number to discuss your request in more deta…" at bounding box center [806, 542] width 527 height 19
click at [549, 544] on p "Could you please share a good phone number to discuss your request in more deta…" at bounding box center [806, 542] width 527 height 19
drag, startPoint x: 544, startPoint y: 542, endPoint x: 1059, endPoint y: 540, distance: 515.0
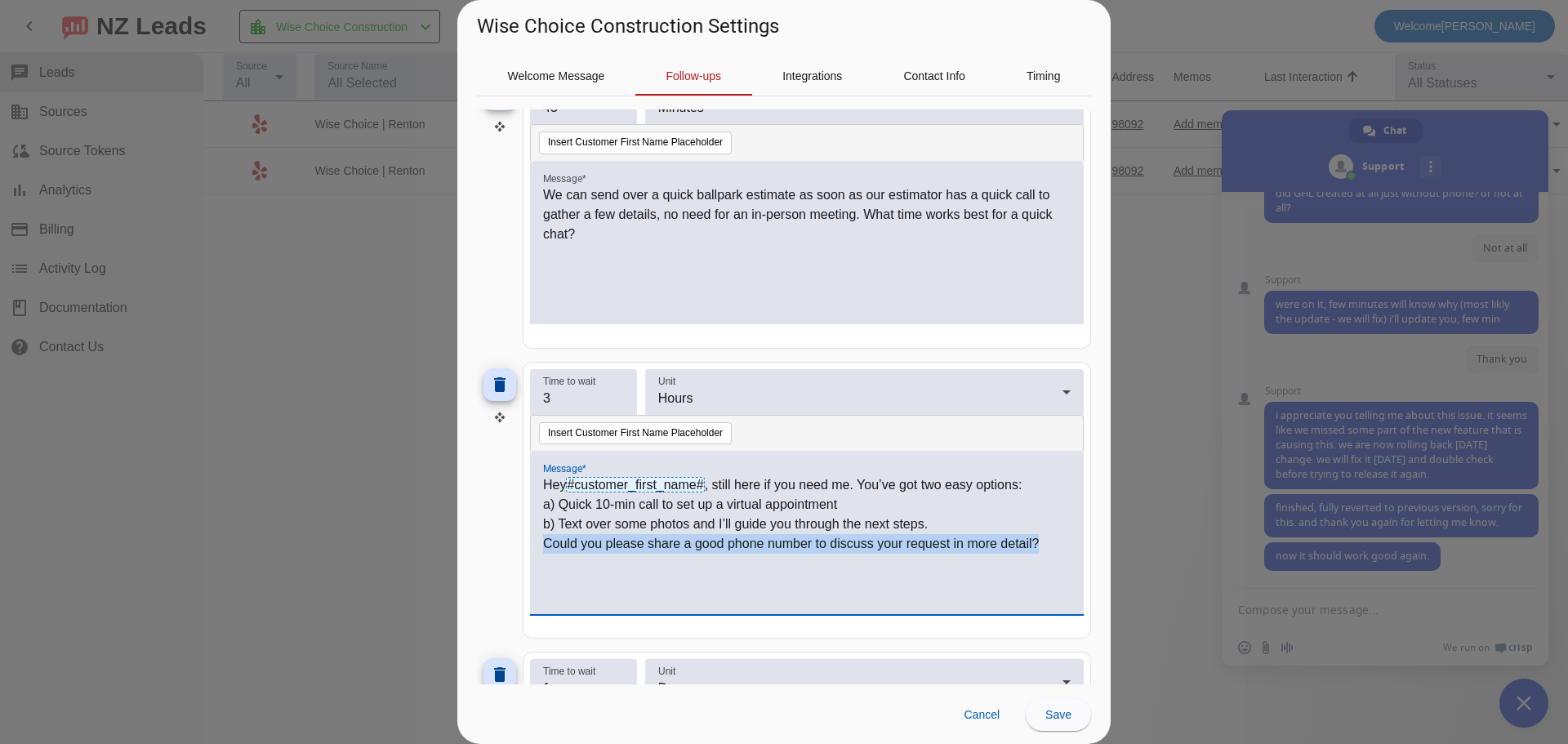
click at [1059, 540] on div "Hey #customer_first_name# , still here if you need me. You’ve got two easy opti…" at bounding box center [806, 532] width 554 height 163
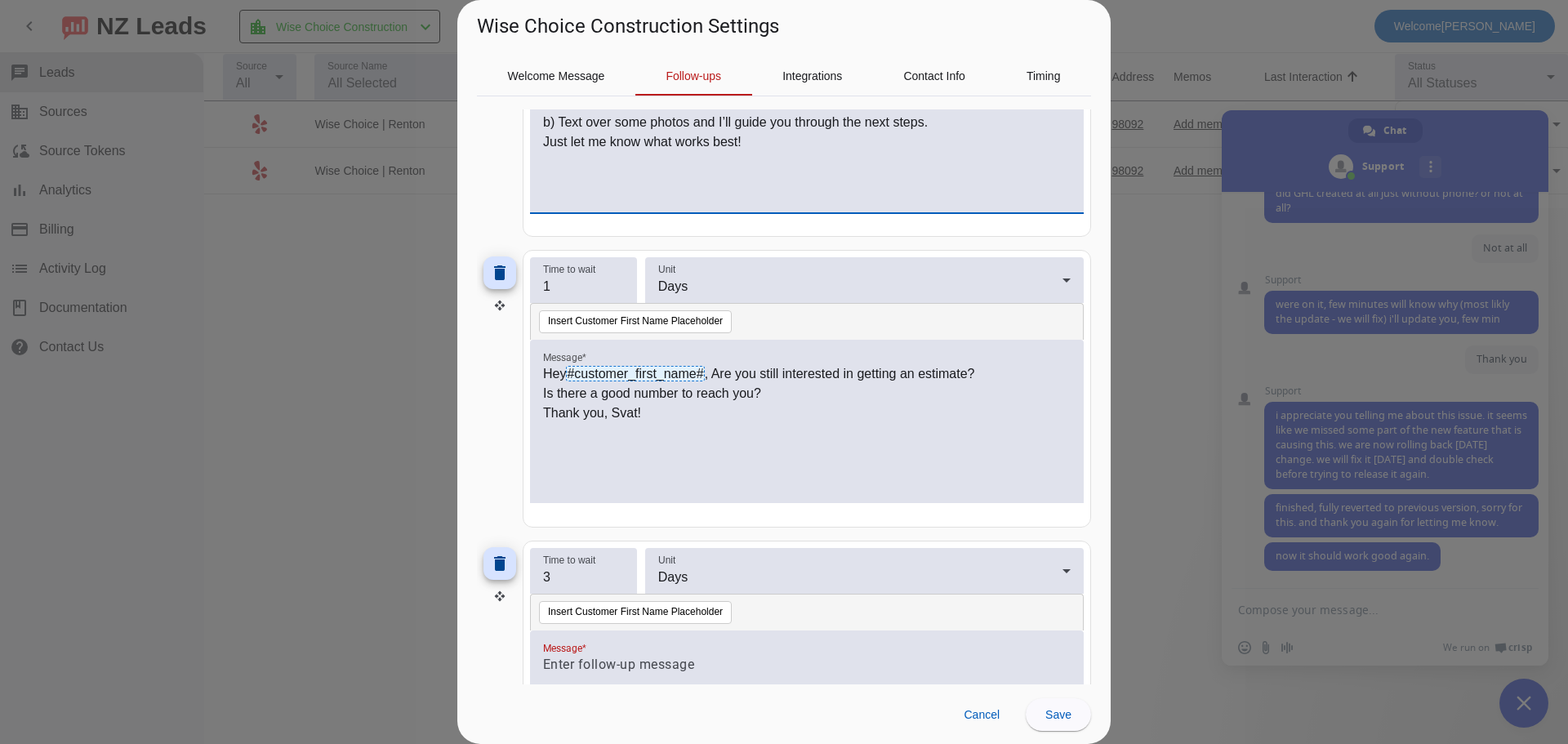
scroll to position [907, 0]
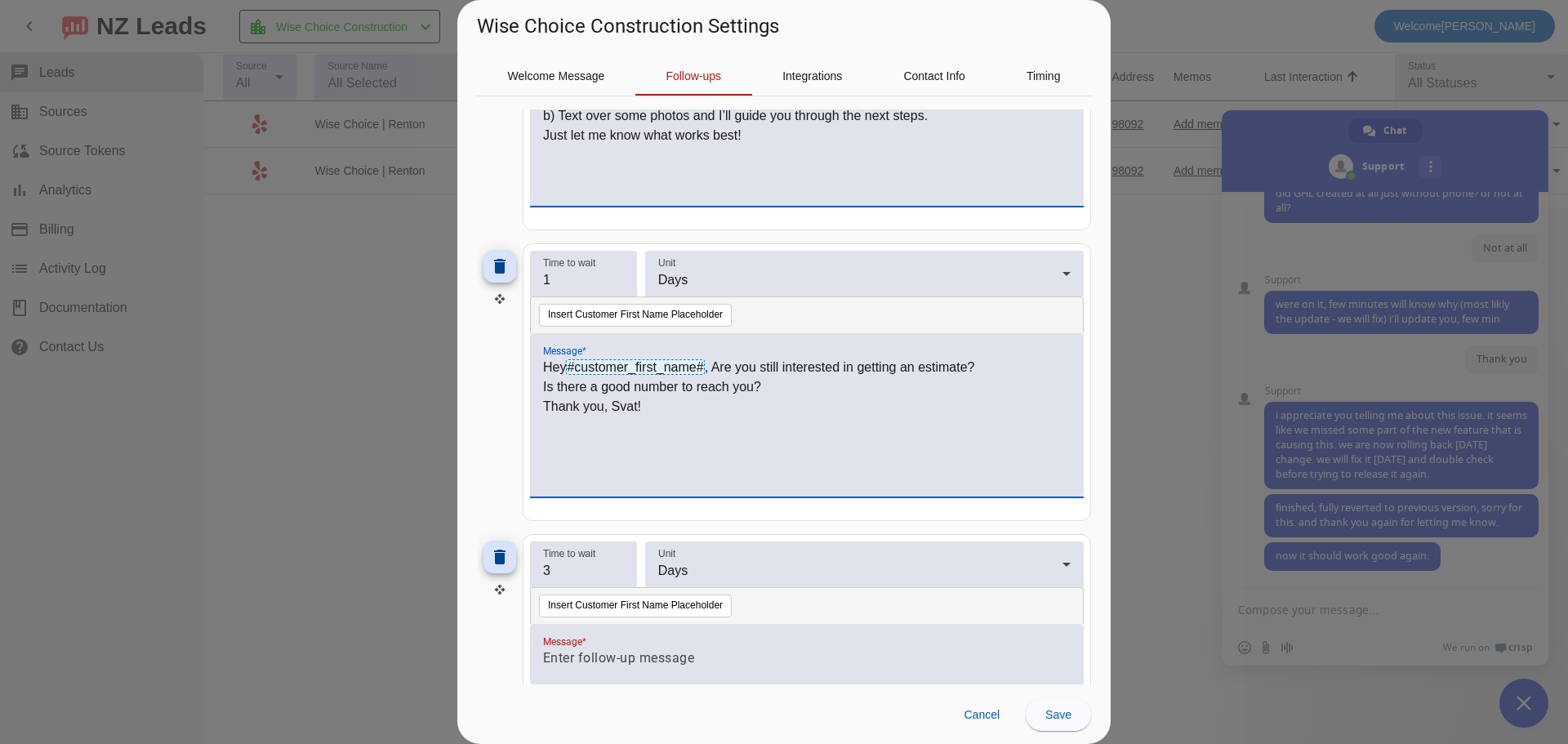
click at [624, 412] on p "Thank you, Svat!" at bounding box center [806, 406] width 527 height 19
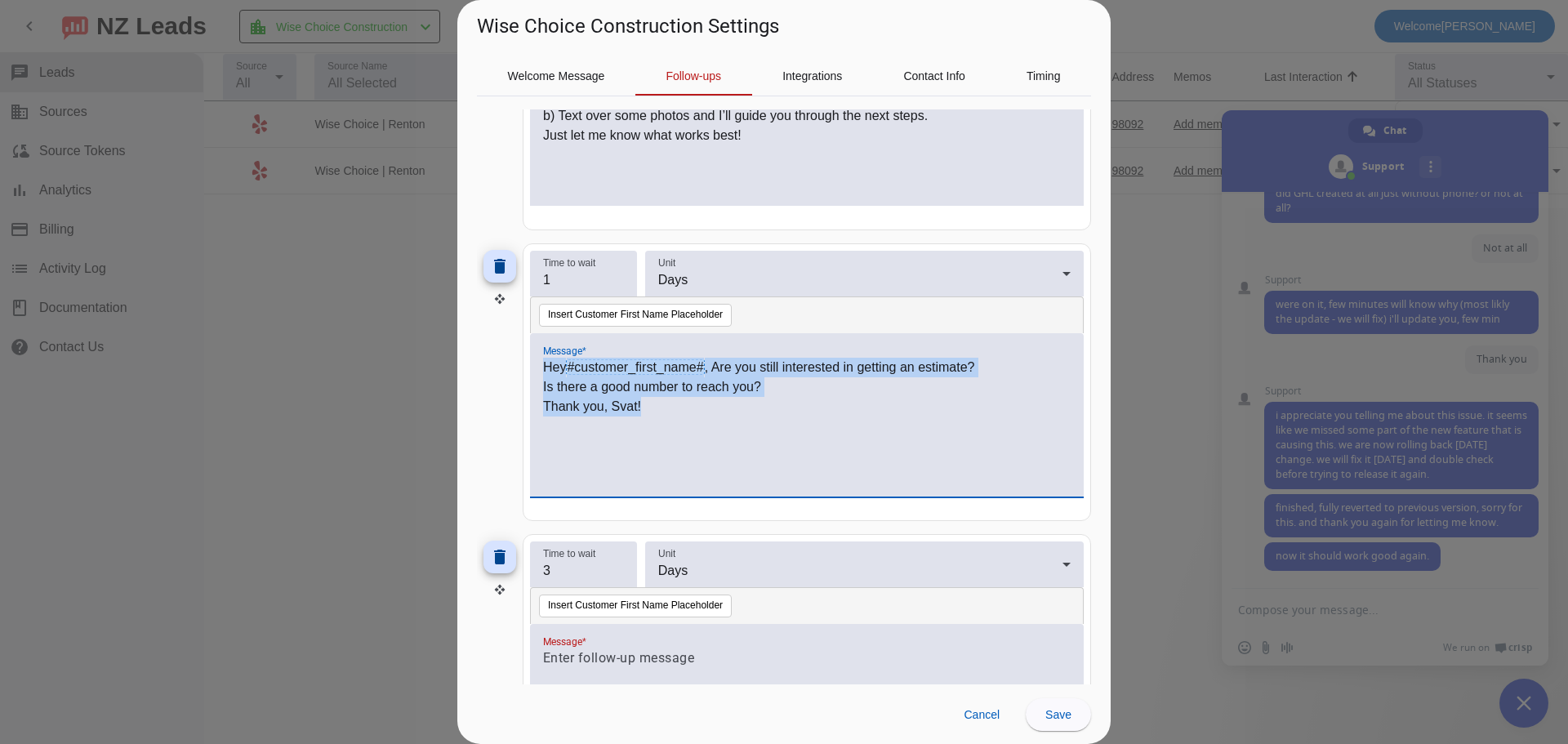
paste div
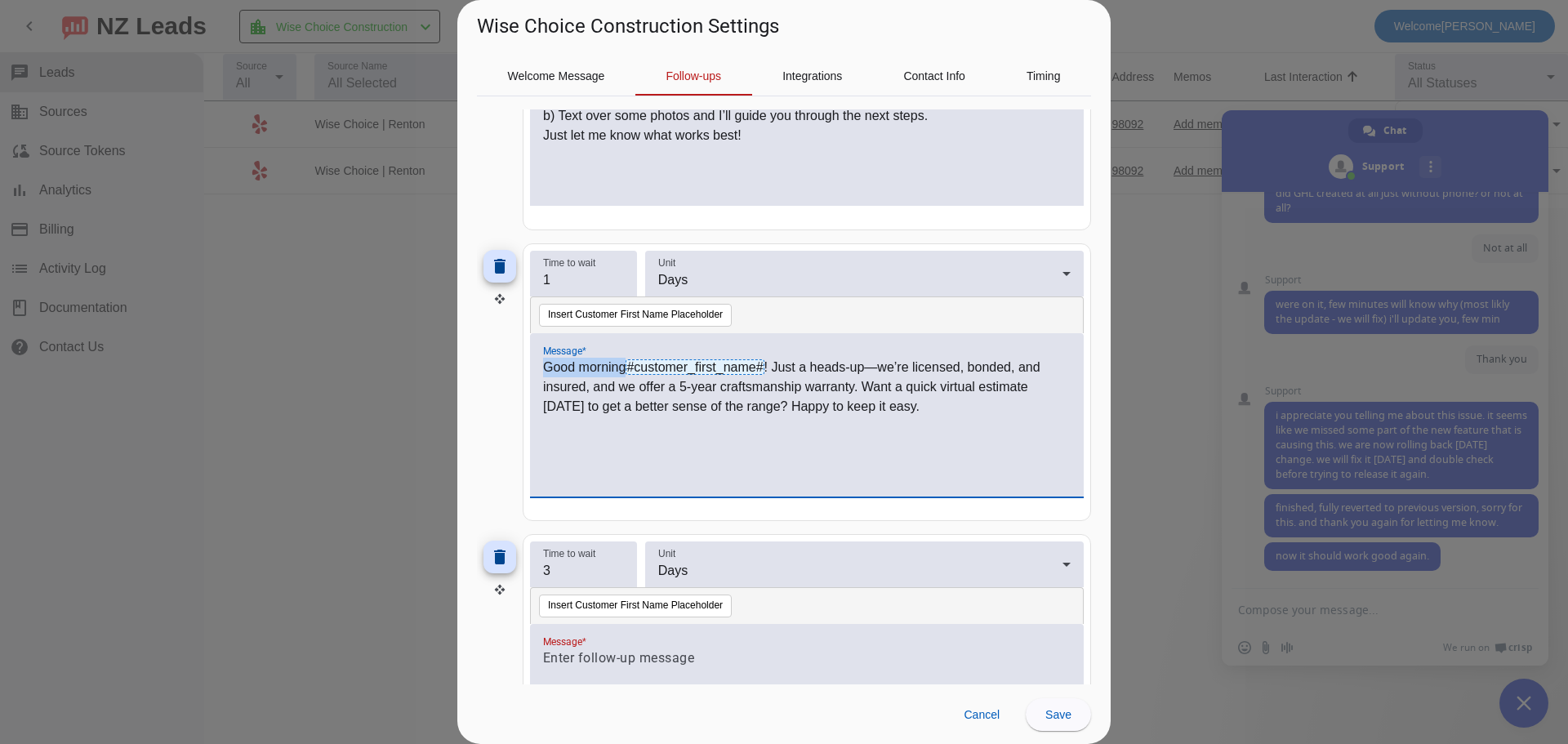
drag, startPoint x: 625, startPoint y: 363, endPoint x: 506, endPoint y: 368, distance: 119.1
click at [506, 368] on div "delete Time to wait 1 Unit Days Insert Customer First Name Placeholder Message …" at bounding box center [784, 382] width 614 height 277
drag, startPoint x: 806, startPoint y: 367, endPoint x: 822, endPoint y: 392, distance: 29.7
click at [806, 369] on p "Hi #customer_first_name# ! Just a heads-up—we’re licensed, bonded, and insured,…" at bounding box center [806, 387] width 527 height 58
drag, startPoint x: 617, startPoint y: 389, endPoint x: 641, endPoint y: 390, distance: 24.0
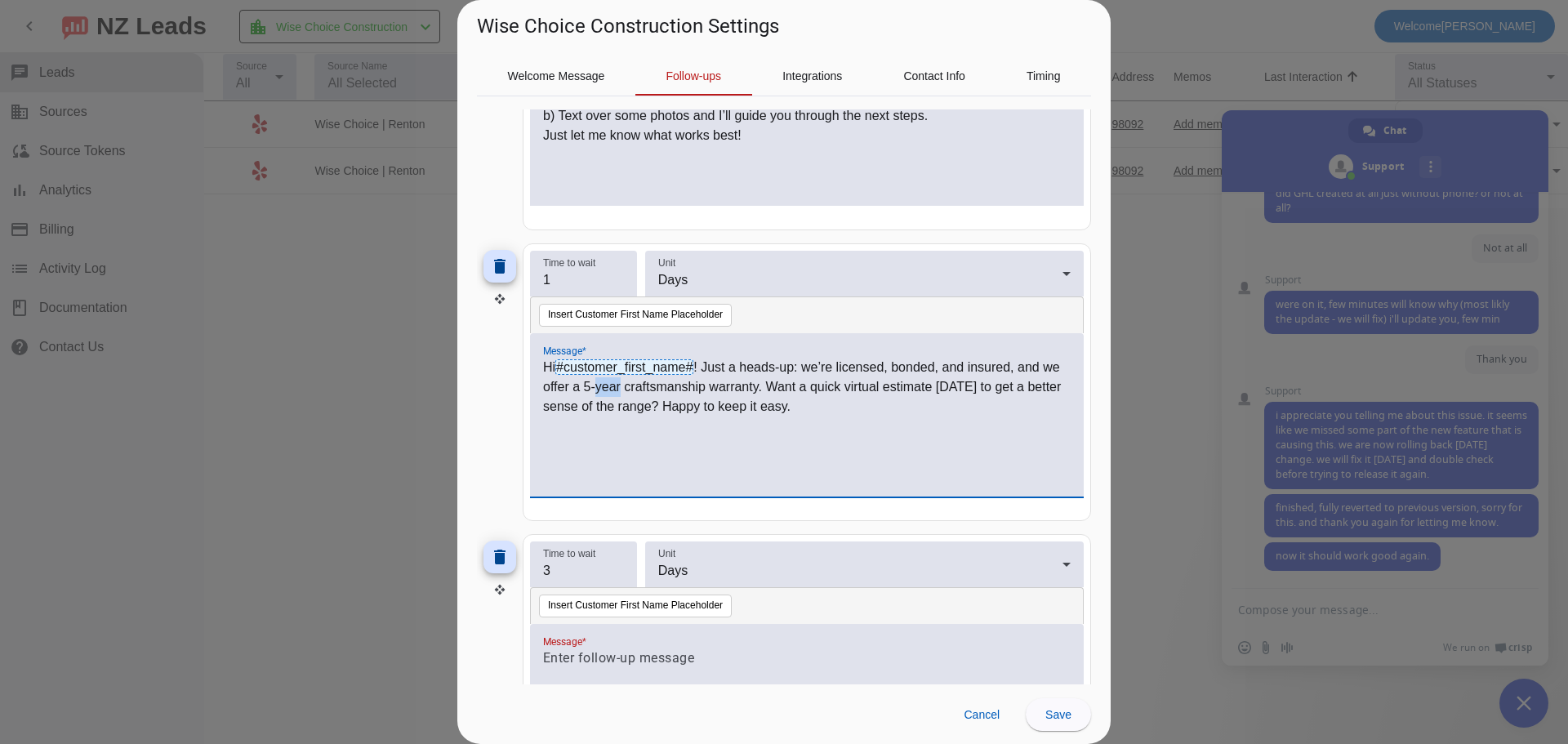
click at [641, 390] on p "Hi #customer_first_name# ! Just a heads-up: we’re licensed, bonded, and insured…" at bounding box center [806, 387] width 527 height 58
click at [851, 408] on p "Hi #customer_first_name# ! Just a heads-up: we’re licensed, bonded, and insured…" at bounding box center [806, 387] width 527 height 58
click at [836, 407] on p "Hi #customer_first_name# ! Just a heads-up: we’re licensed, bonded, and insured…" at bounding box center [806, 387] width 527 height 58
click at [834, 409] on p "Hi #customer_first_name# ! Just a heads-up: we’re licensed, bonded, and insured…" at bounding box center [806, 387] width 527 height 58
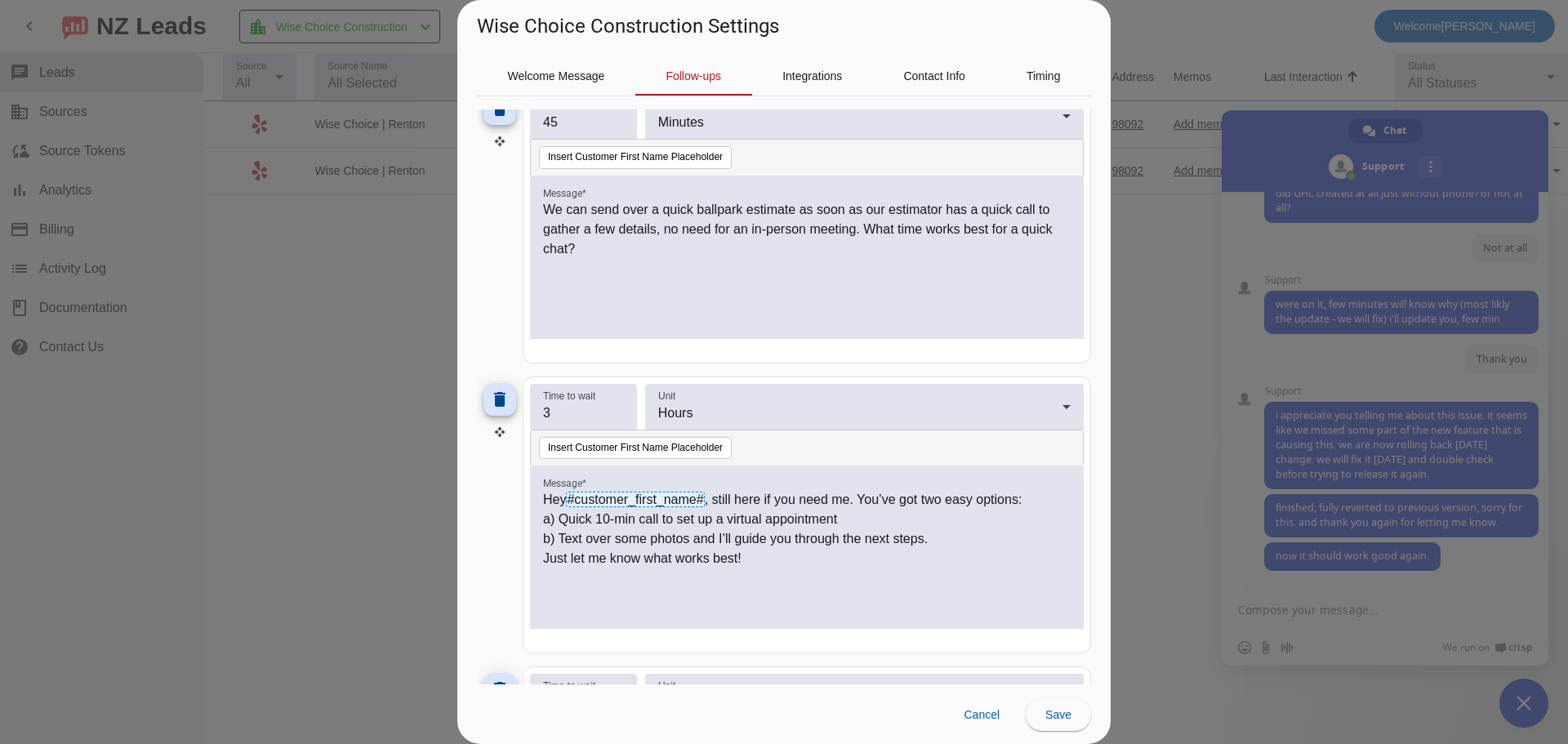
scroll to position [417, 0]
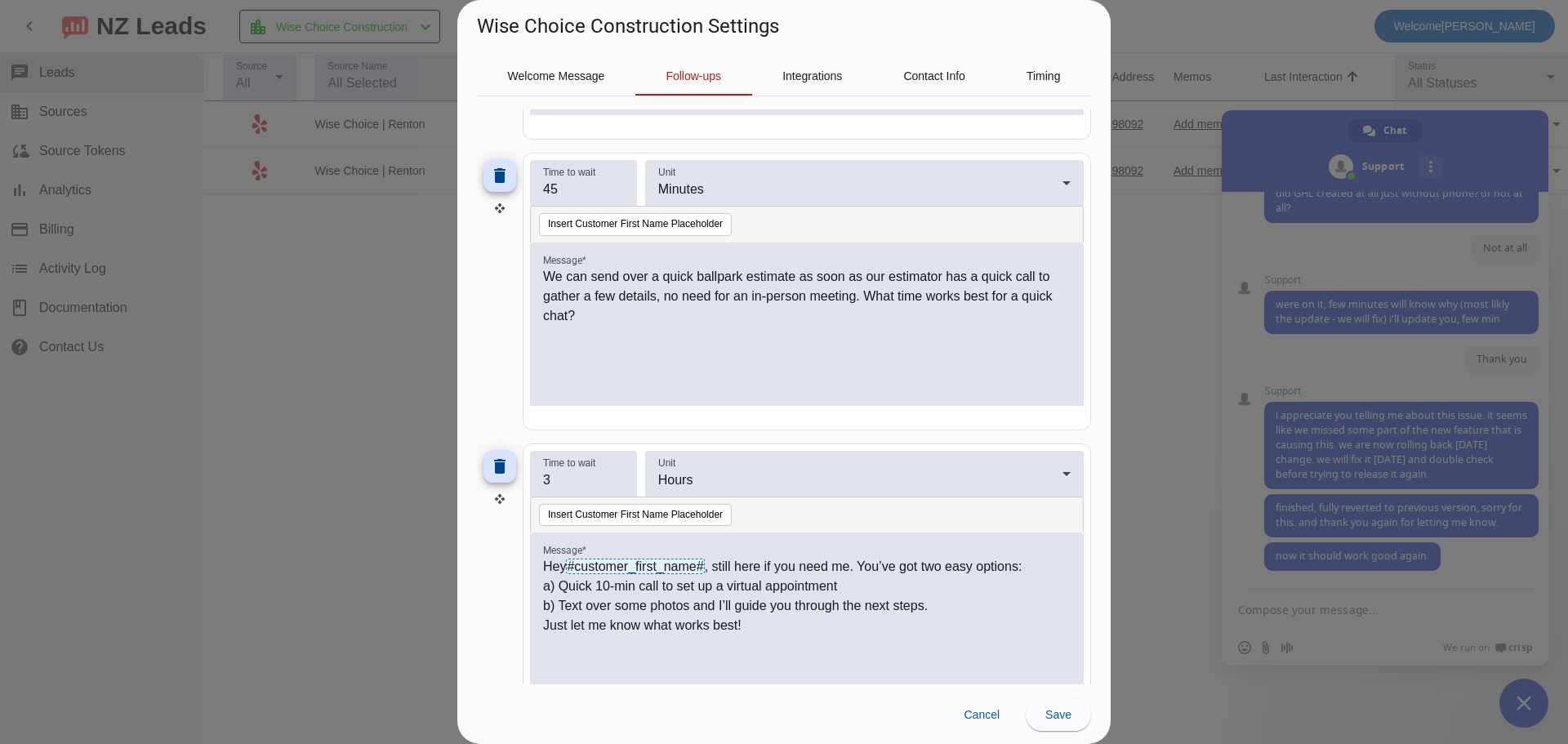
click at [656, 593] on p "a) Quick 10-min call to set up a virtual appointment" at bounding box center [806, 585] width 527 height 19
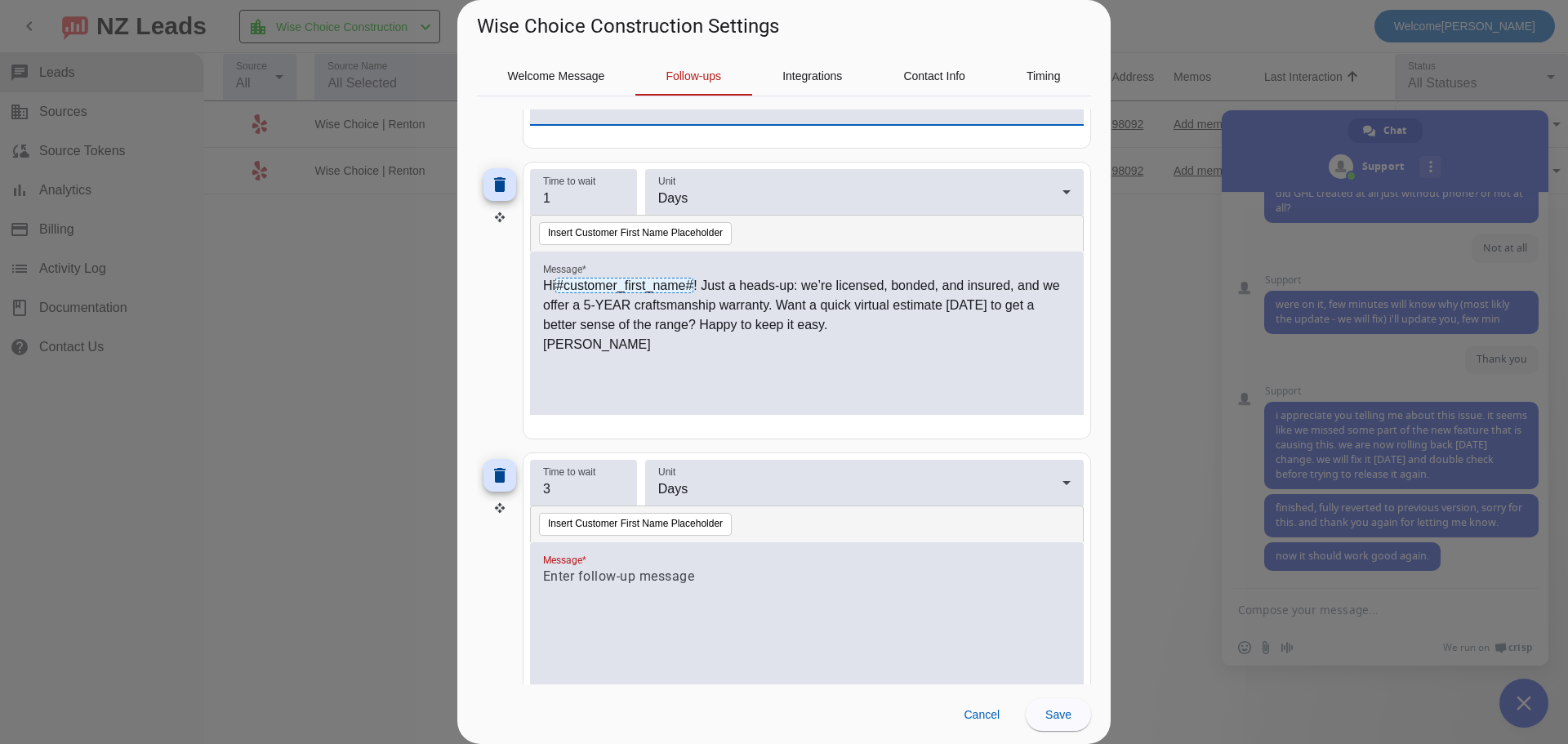
scroll to position [1070, 0]
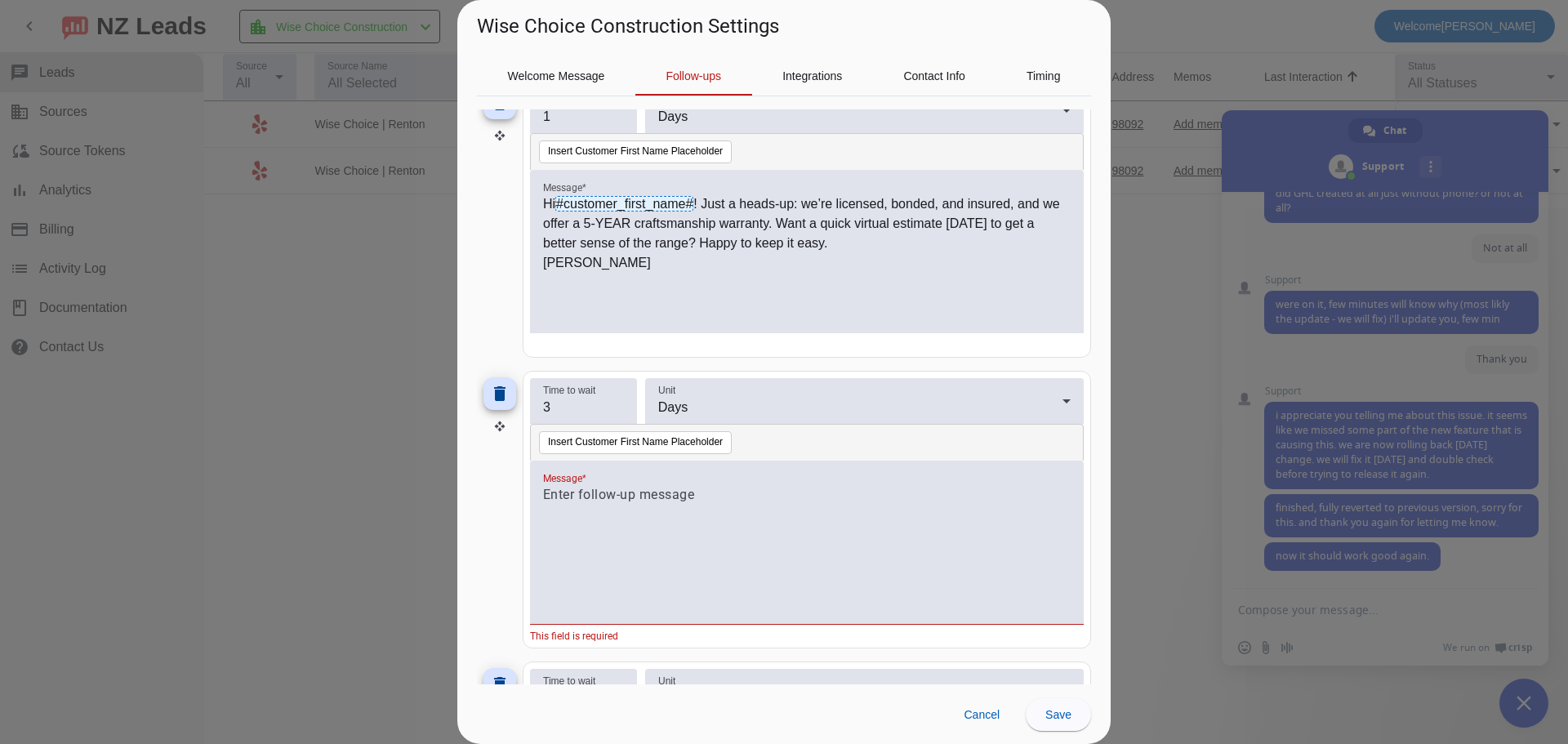
click at [607, 511] on div at bounding box center [806, 551] width 527 height 132
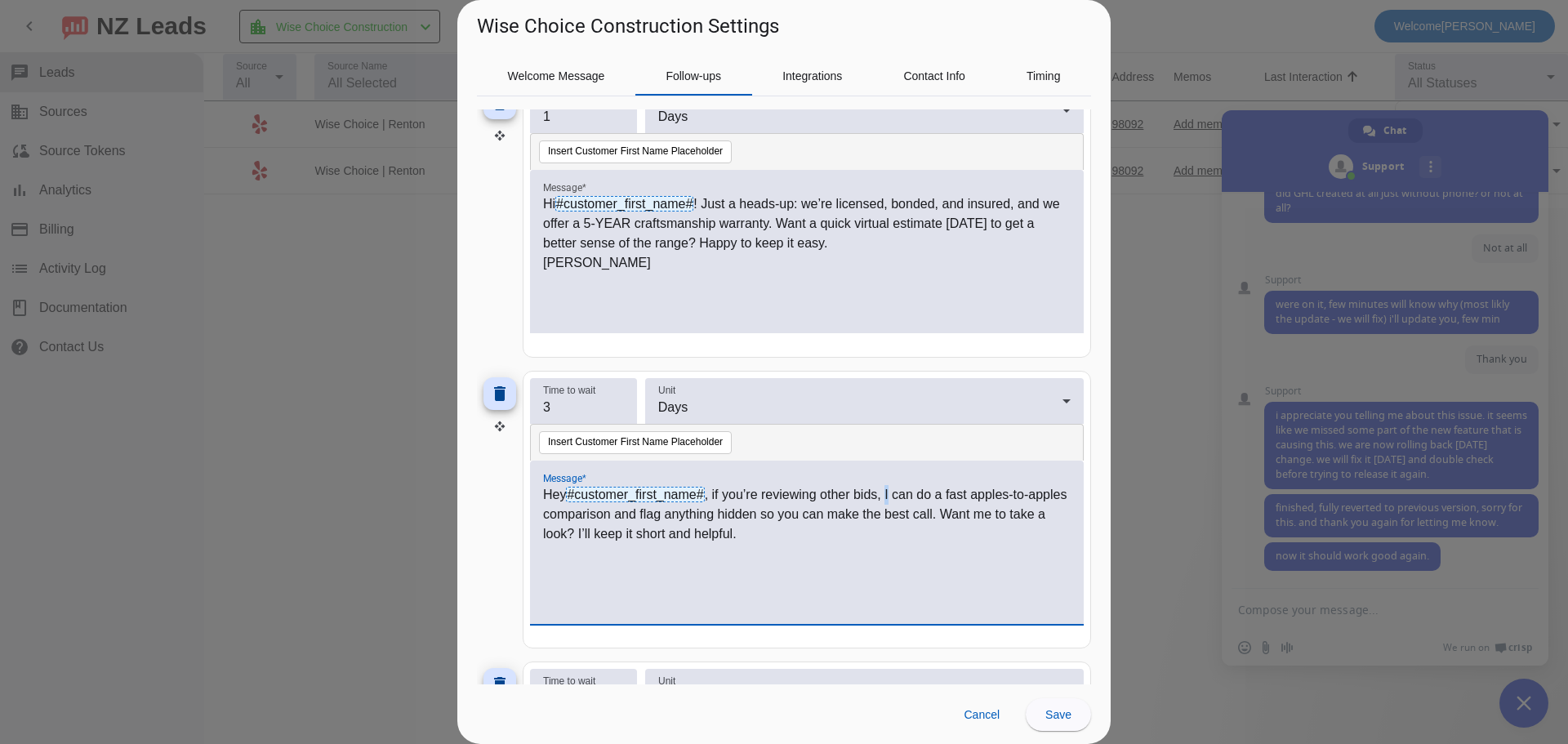
click at [889, 495] on p "Hey #customer_first_name# , if you’re reviewing other bids, I can do a fast app…" at bounding box center [806, 514] width 527 height 58
drag, startPoint x: 1019, startPoint y: 520, endPoint x: 1033, endPoint y: 521, distance: 14.0
click at [1033, 521] on p "Hey #customer_first_name# , if you’re reviewing other bids, we can do a fast ap…" at bounding box center [806, 514] width 527 height 58
drag, startPoint x: 613, startPoint y: 535, endPoint x: 839, endPoint y: 543, distance: 226.1
click at [839, 543] on div "Hey #customer_first_name# , if you’re reviewing other bids, we can do a fast ap…" at bounding box center [806, 551] width 527 height 132
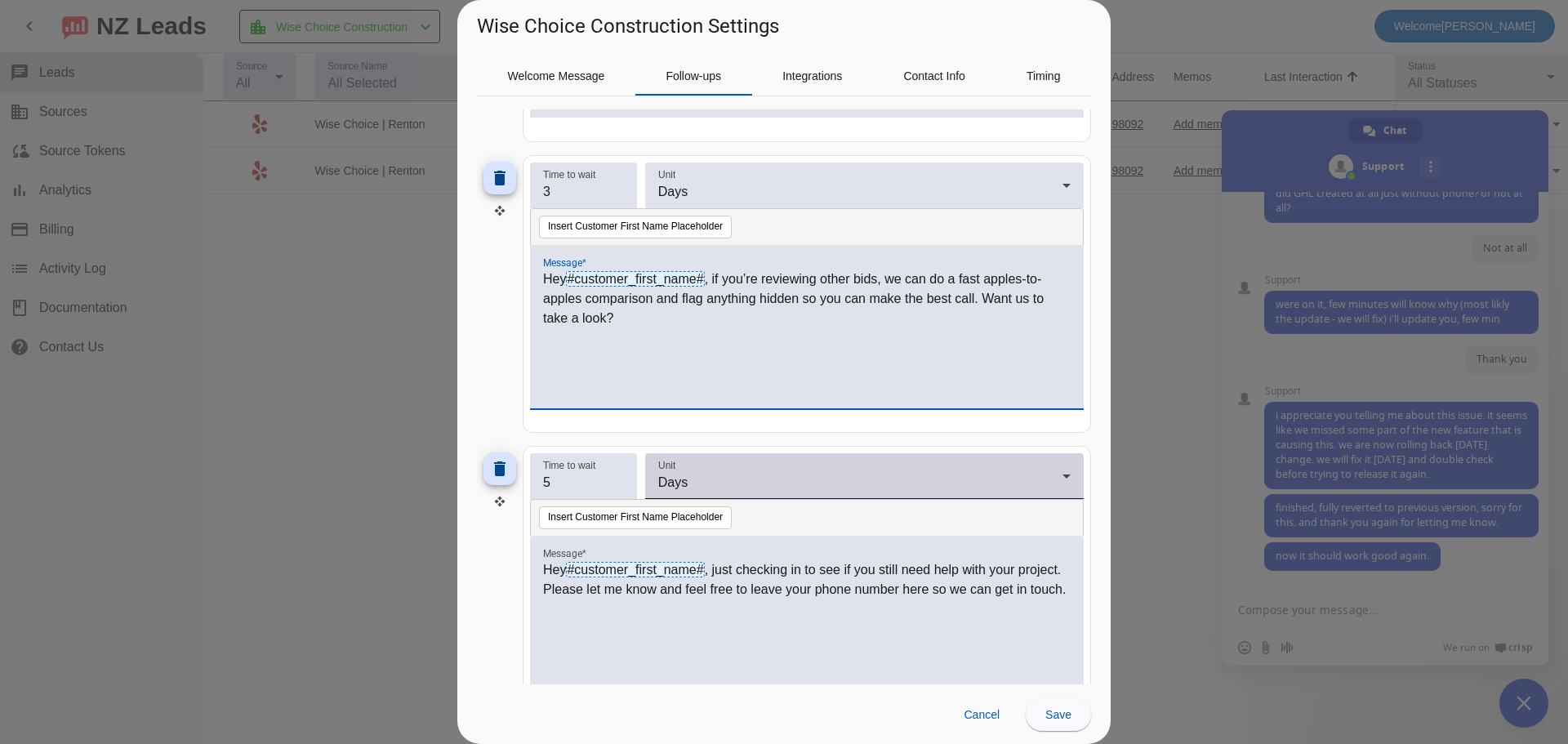
scroll to position [1315, 0]
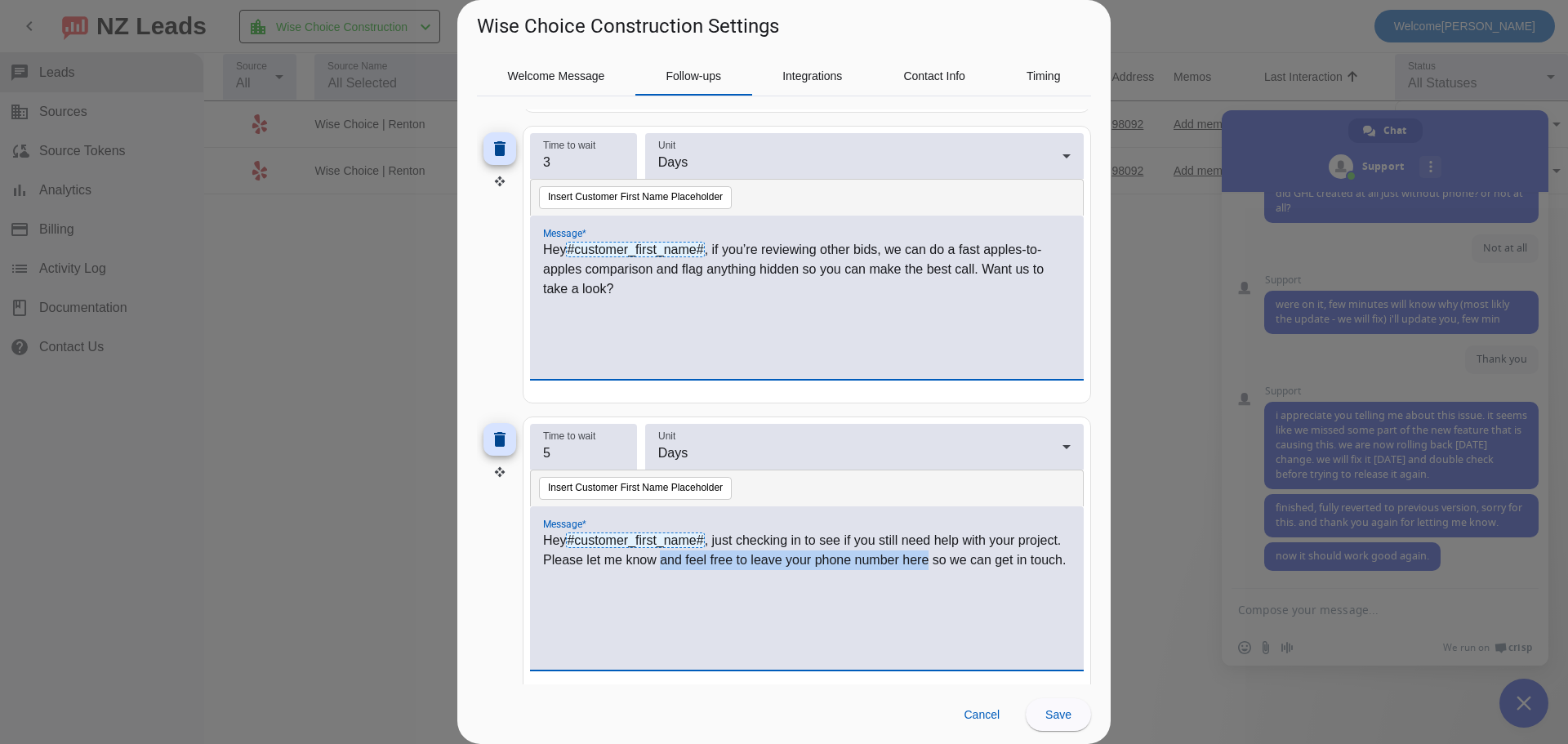
drag, startPoint x: 708, startPoint y: 563, endPoint x: 972, endPoint y: 565, distance: 264.0
click at [972, 565] on p "Hey #customer_first_name# , just checking in to see if you still need help with…" at bounding box center [806, 550] width 527 height 39
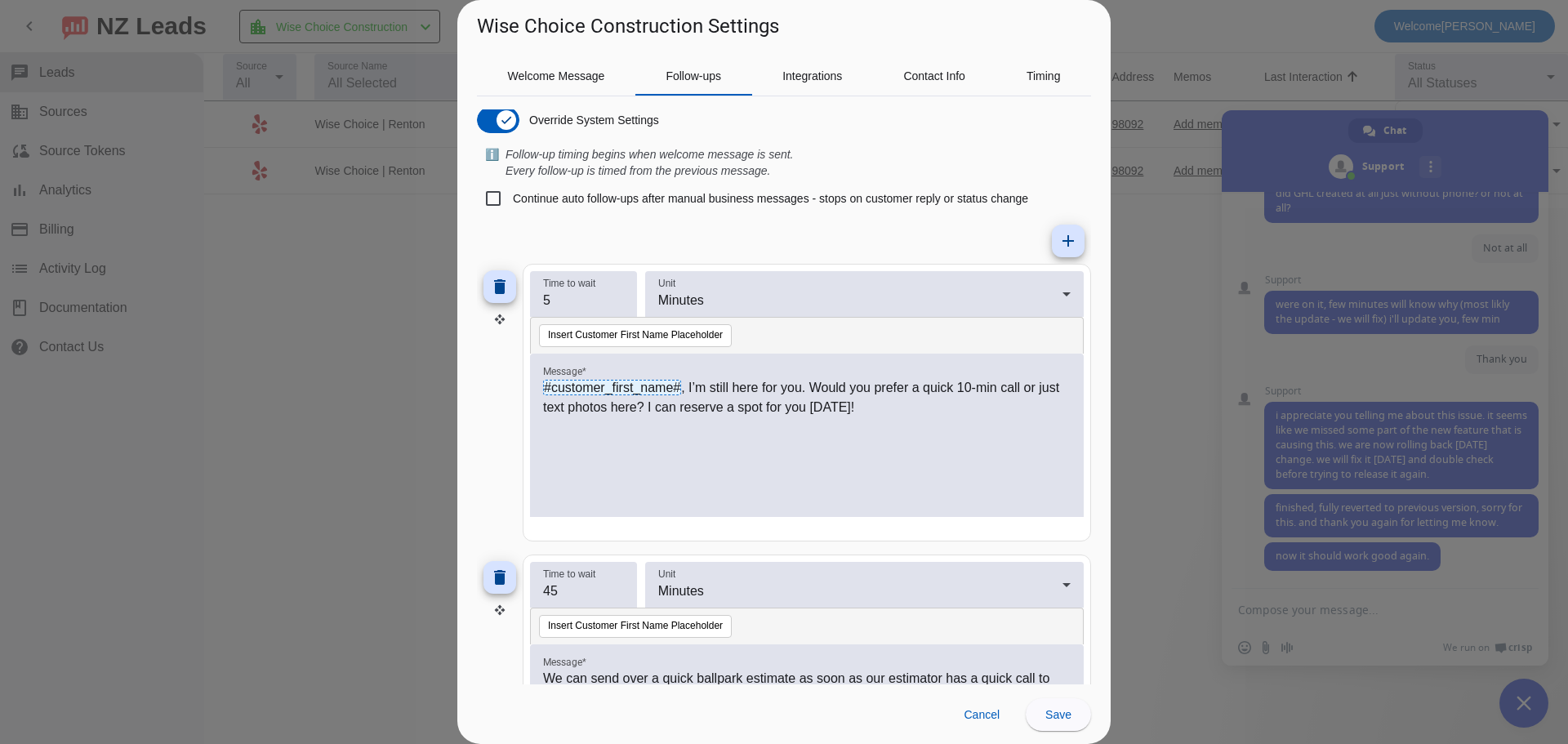
scroll to position [0, 0]
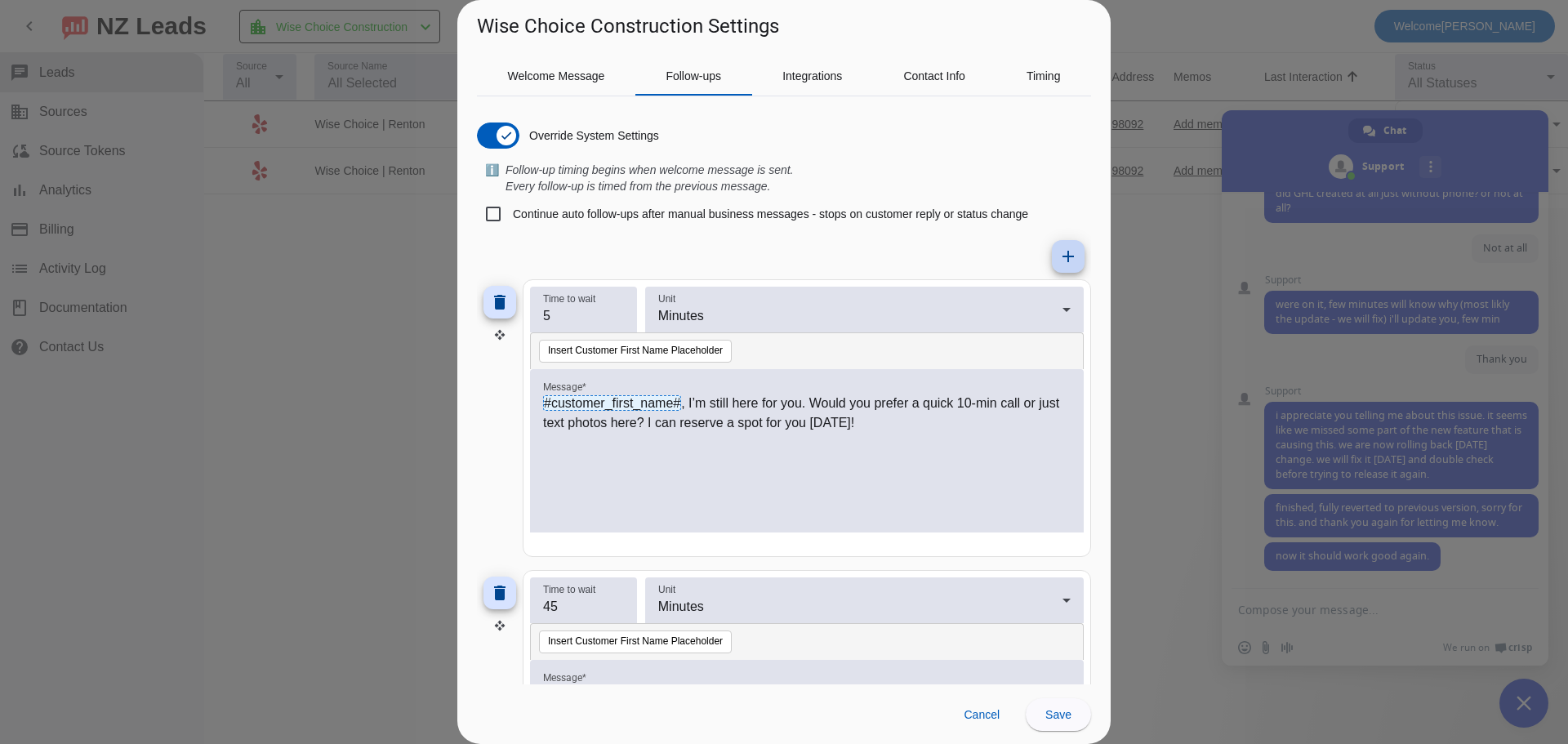
click at [1058, 257] on mat-icon "add" at bounding box center [1067, 255] width 19 height 19
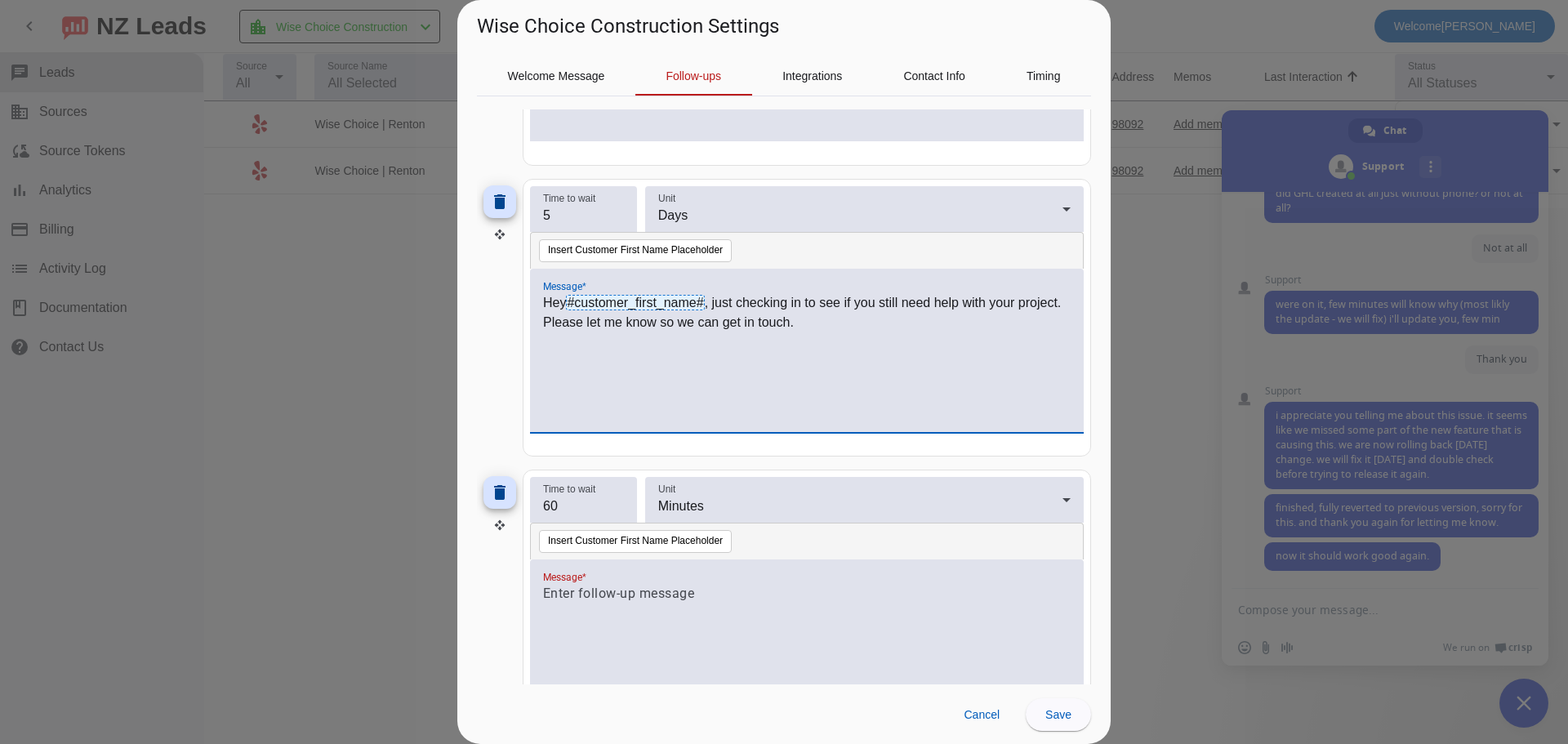
scroll to position [1628, 0]
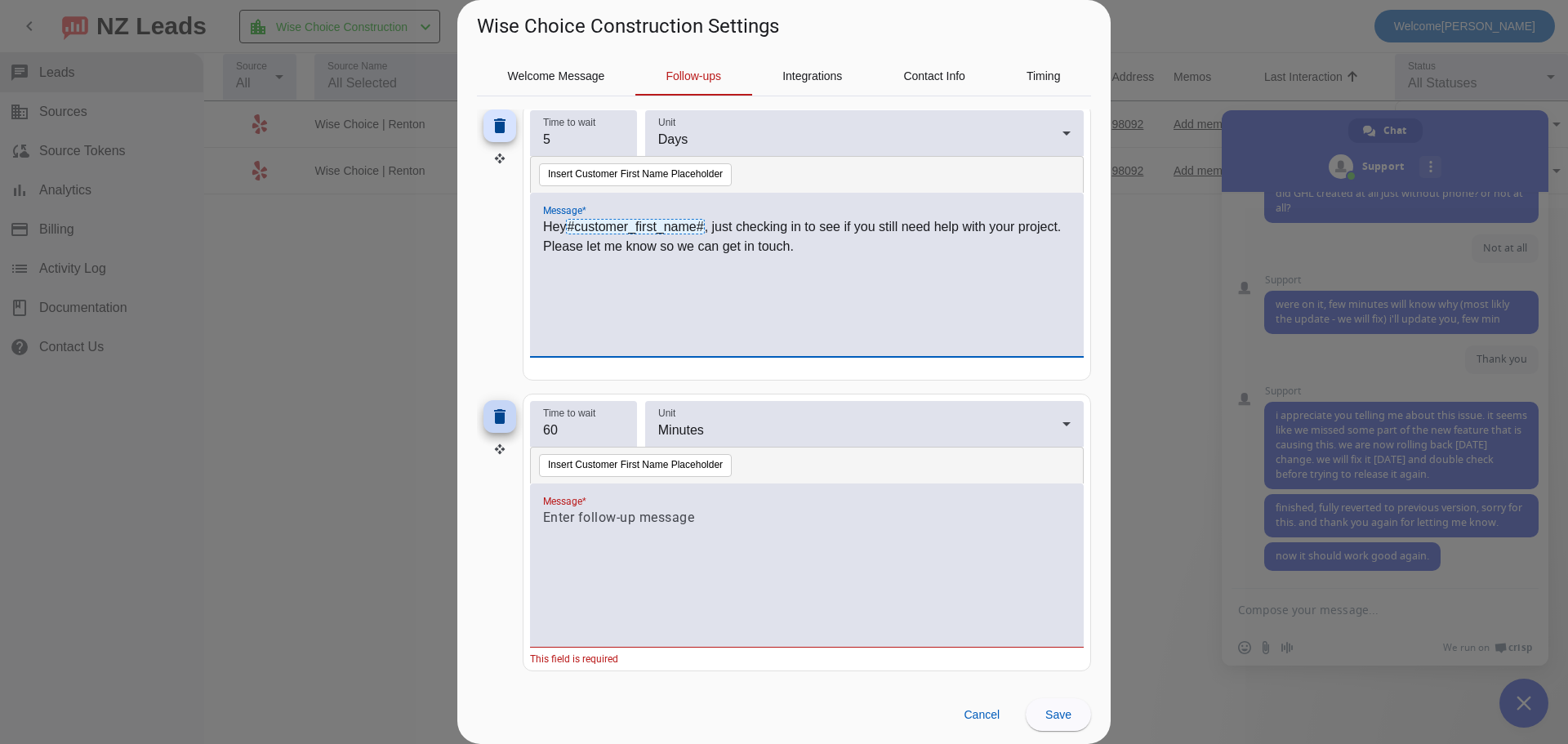
drag, startPoint x: 561, startPoint y: 425, endPoint x: 514, endPoint y: 419, distance: 47.4
click at [515, 420] on div "delete Time to wait 60 Unit Minutes Insert Customer First Name Placeholder Mess…" at bounding box center [784, 532] width 614 height 277
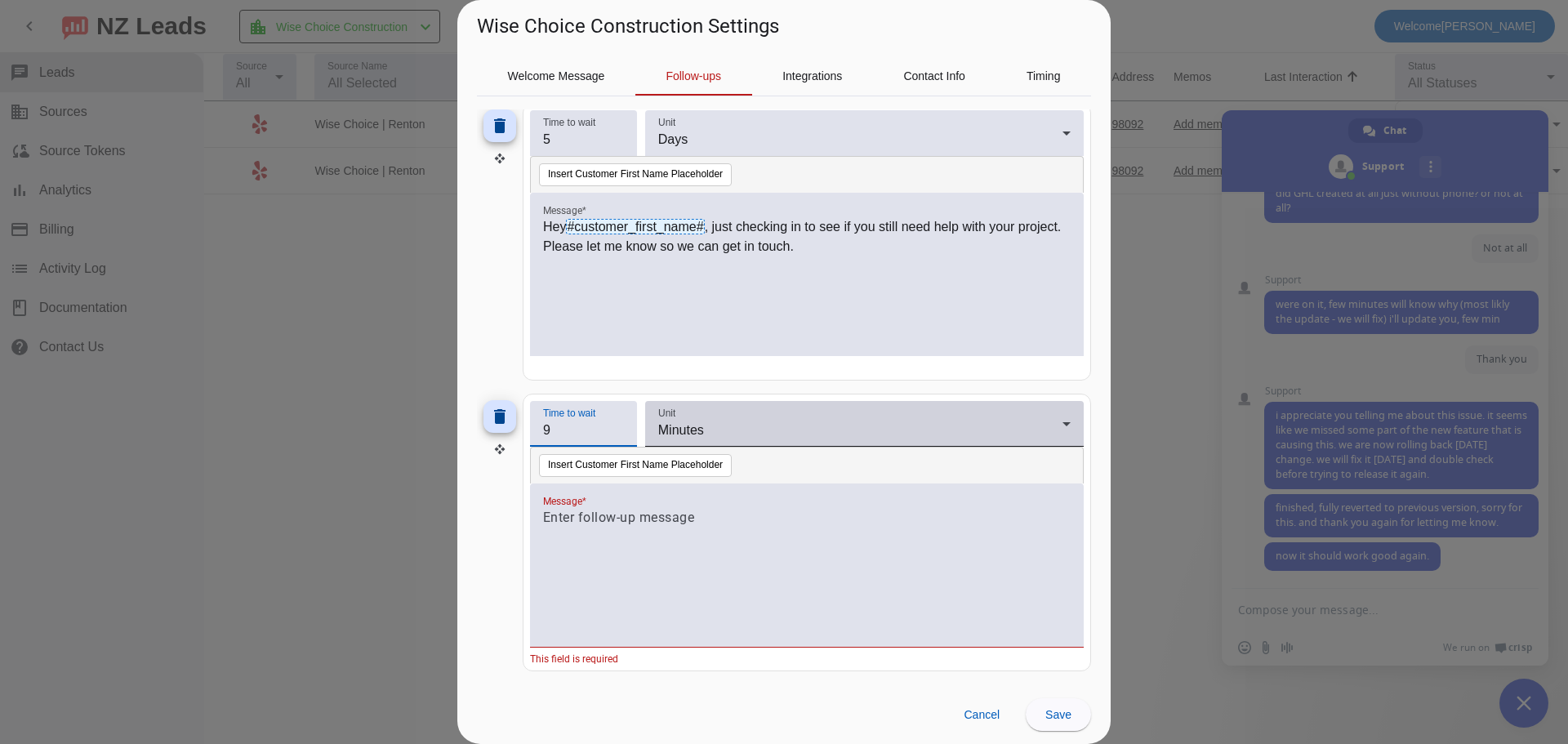
type input "9"
click at [705, 417] on div "Unit Minutes" at bounding box center [865, 424] width 412 height 46
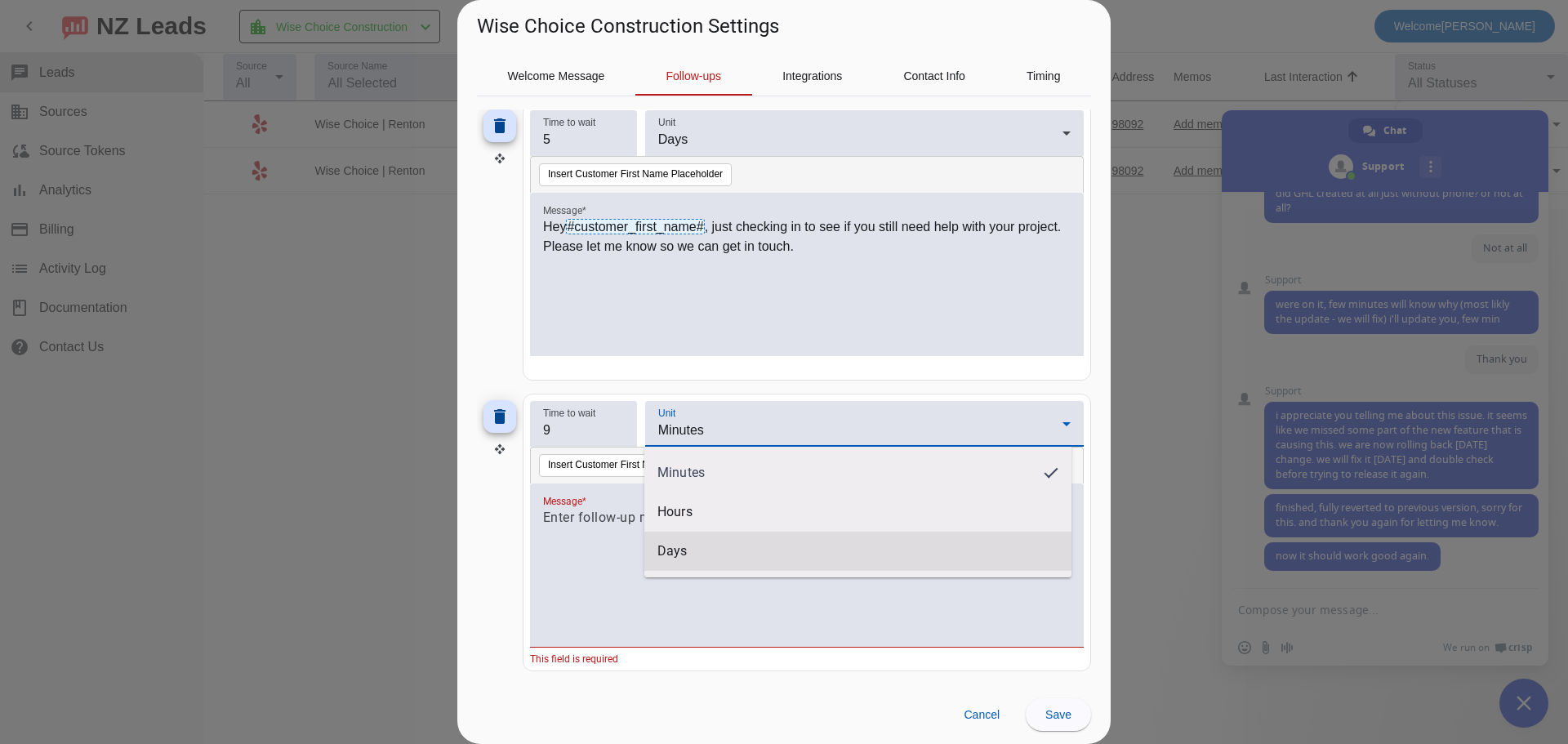
click at [689, 542] on span "Days" at bounding box center [858, 551] width 401 height 16
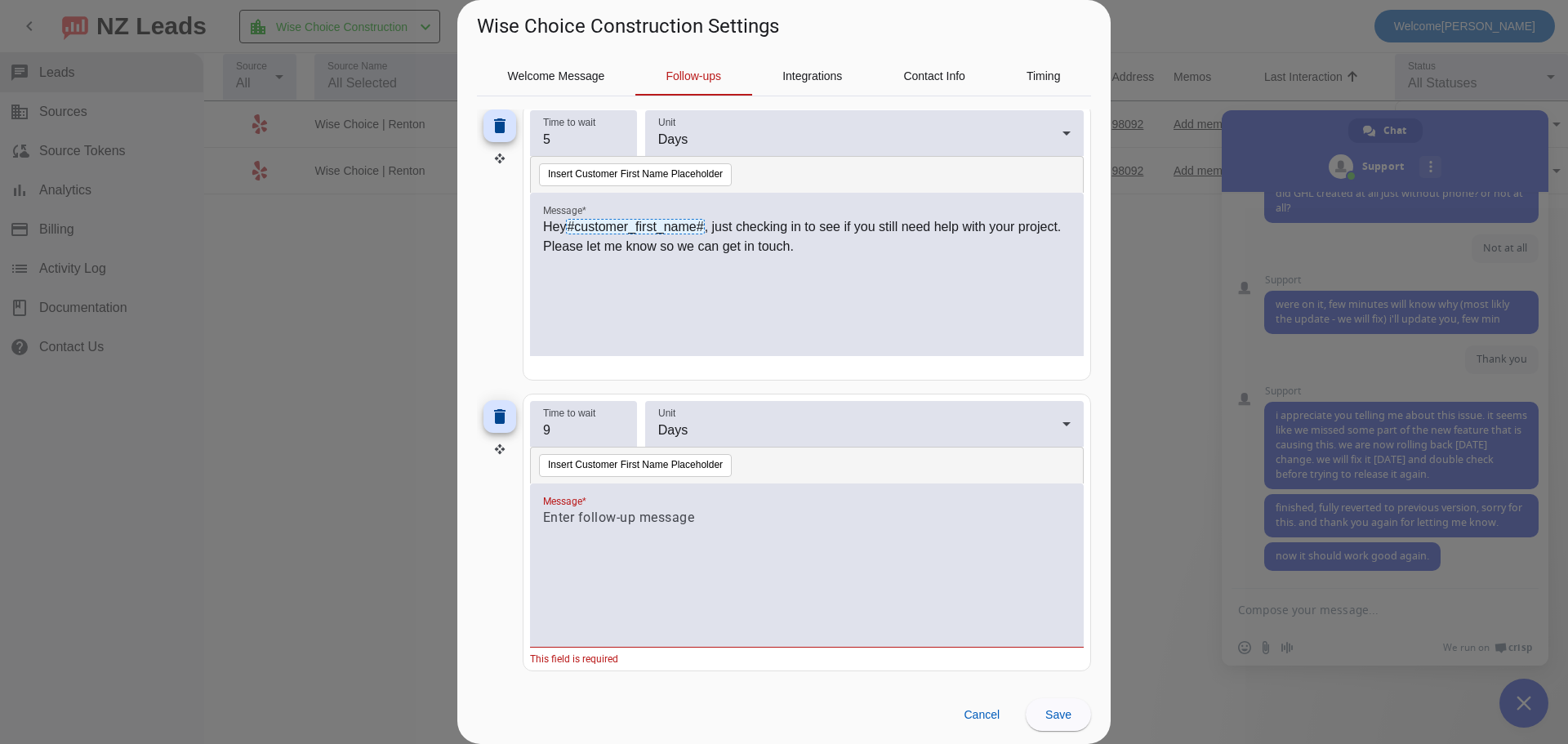
click at [688, 555] on div at bounding box center [806, 574] width 527 height 132
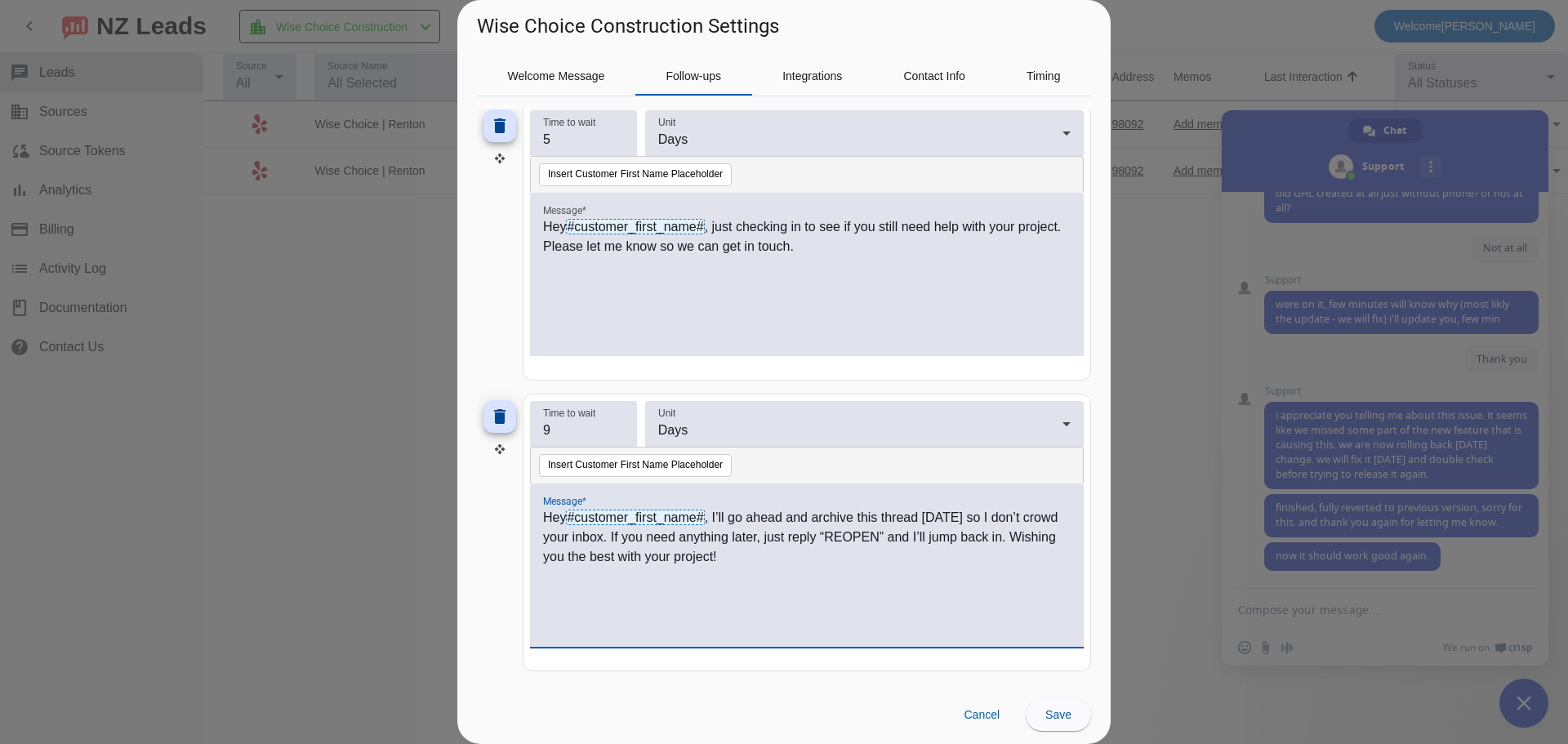
click at [601, 542] on p "Hey #customer_first_name# , I’ll go ahead and archive this thread [DATE] so I d…" at bounding box center [806, 537] width 527 height 58
click at [780, 564] on p "Hey #customer_first_name# , I’ll go ahead and archive this thread [DATE] so I d…" at bounding box center [806, 537] width 527 height 58
click at [743, 542] on p "Hey #customer_first_name# , I’ll go ahead and archive this thread [DATE] so I d…" at bounding box center [806, 537] width 527 height 58
click at [1055, 708] on span "Save" at bounding box center [1058, 714] width 26 height 13
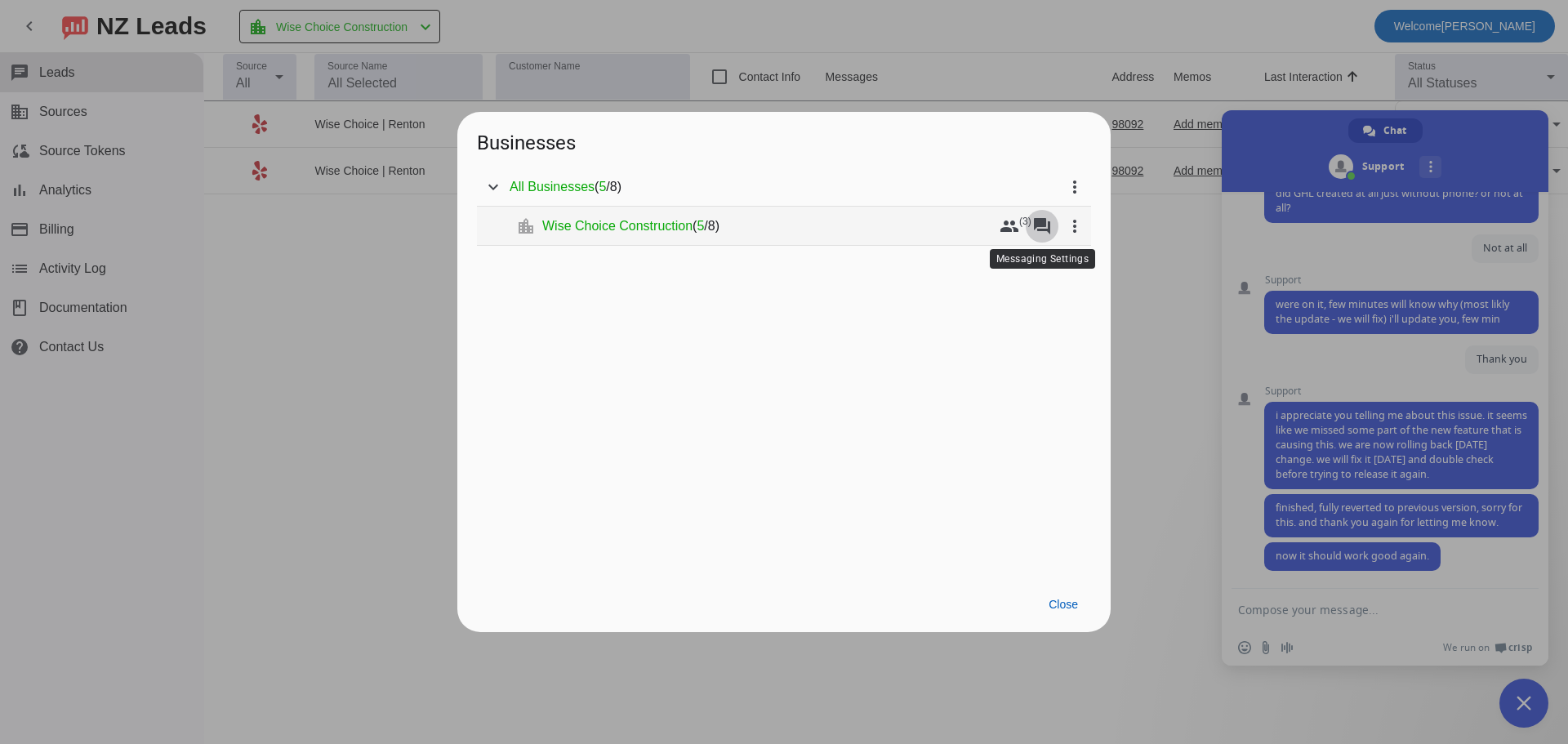
click at [1047, 221] on mat-icon "forum" at bounding box center [1042, 225] width 19 height 19
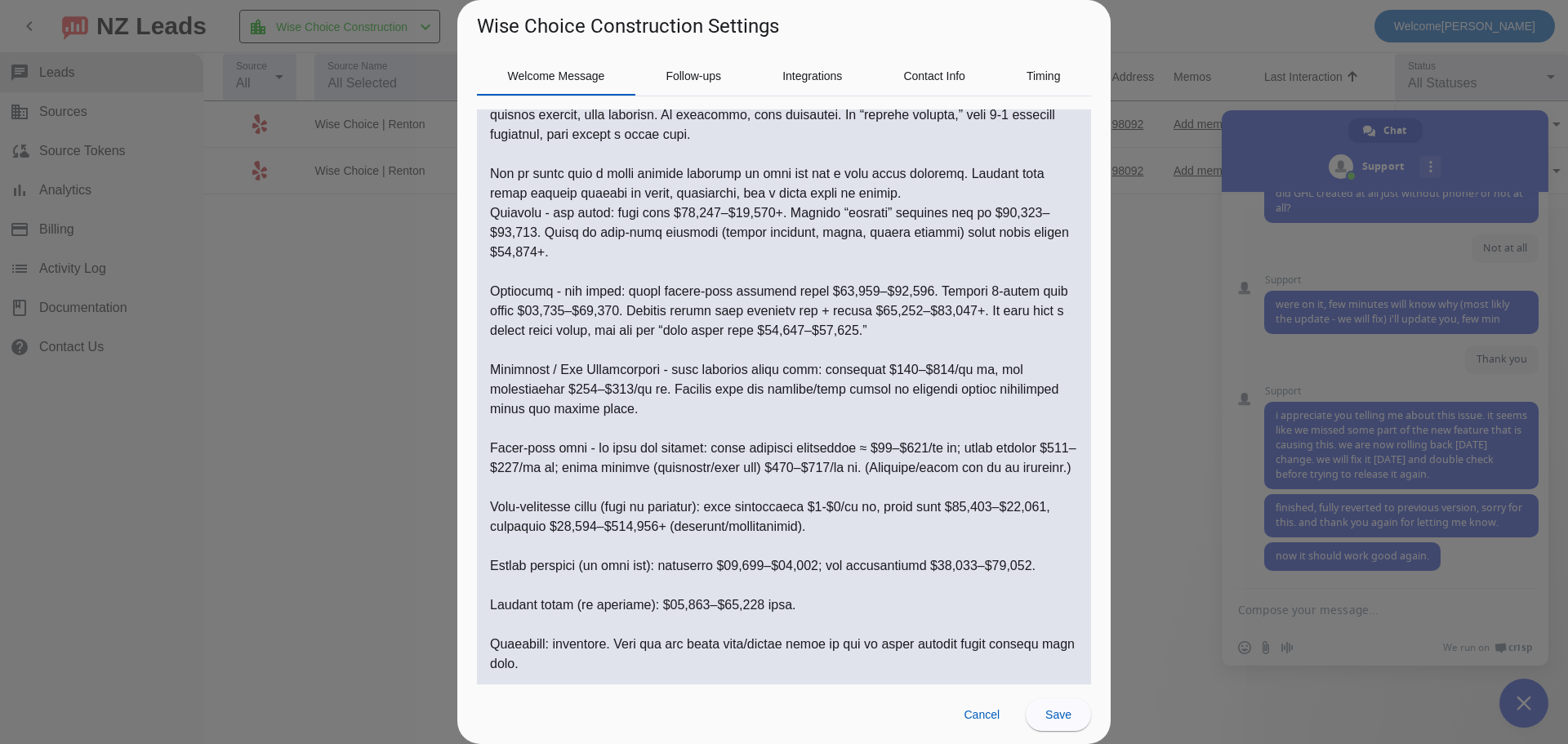
scroll to position [925, 0]
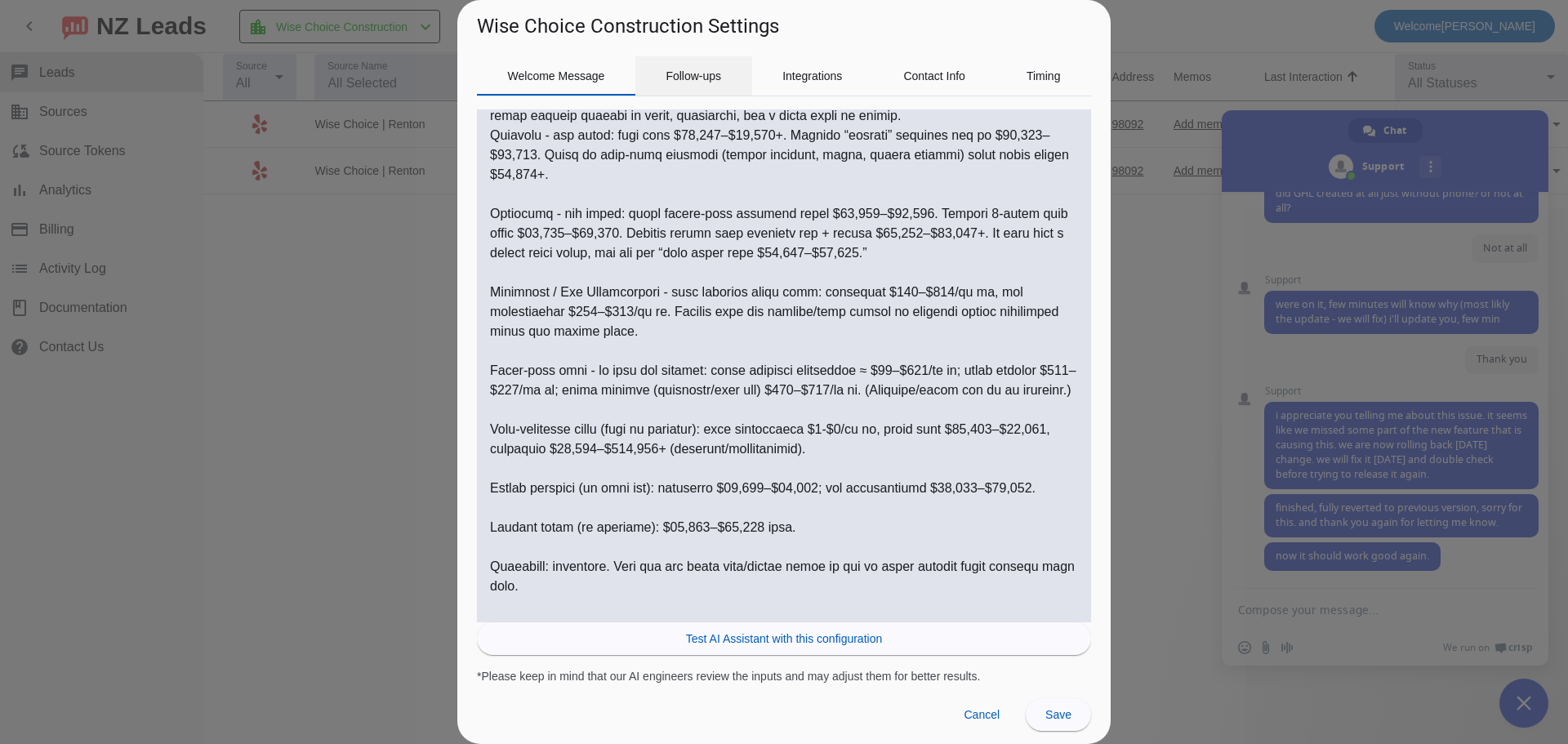
click at [698, 68] on span "Follow-ups" at bounding box center [693, 76] width 56 height 39
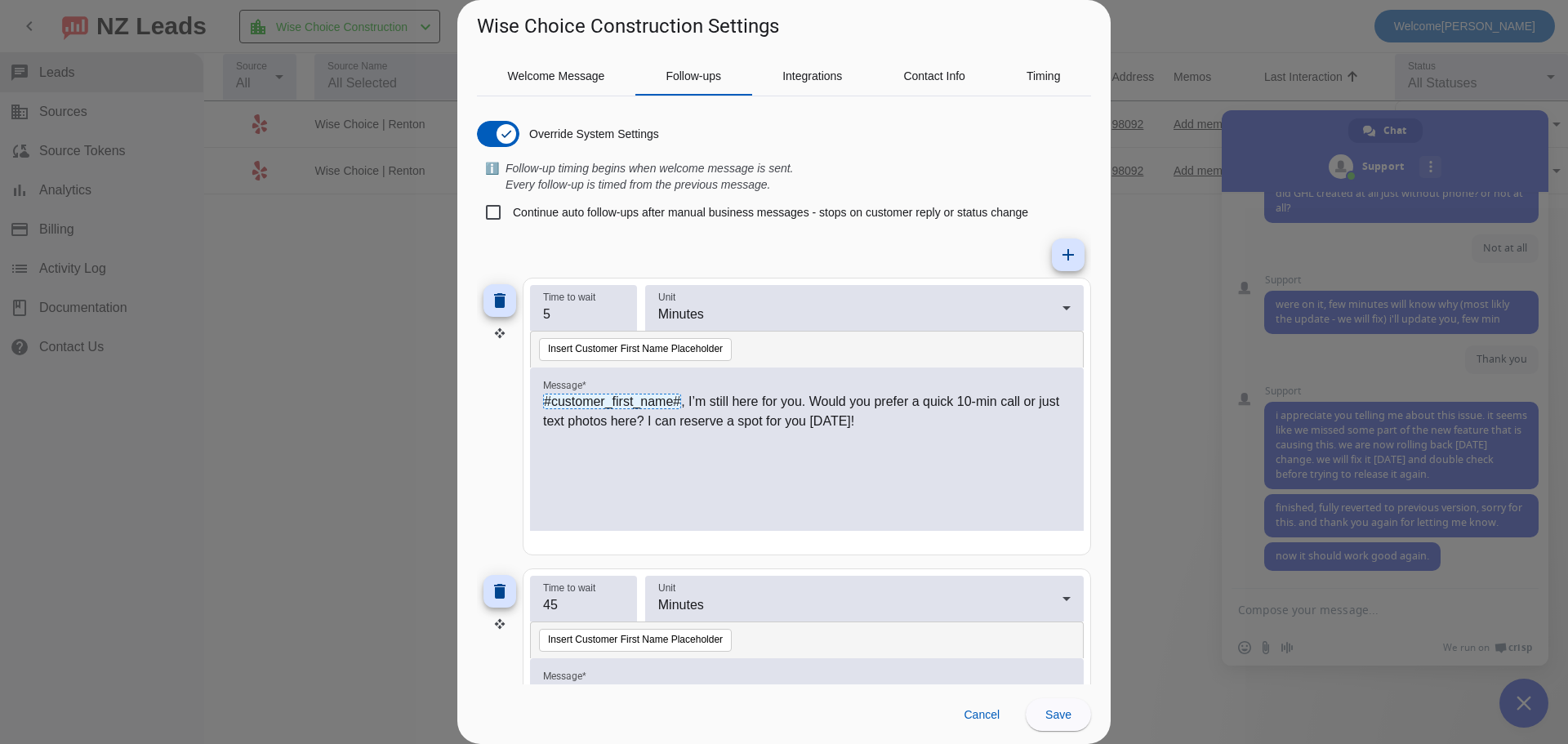
scroll to position [0, 0]
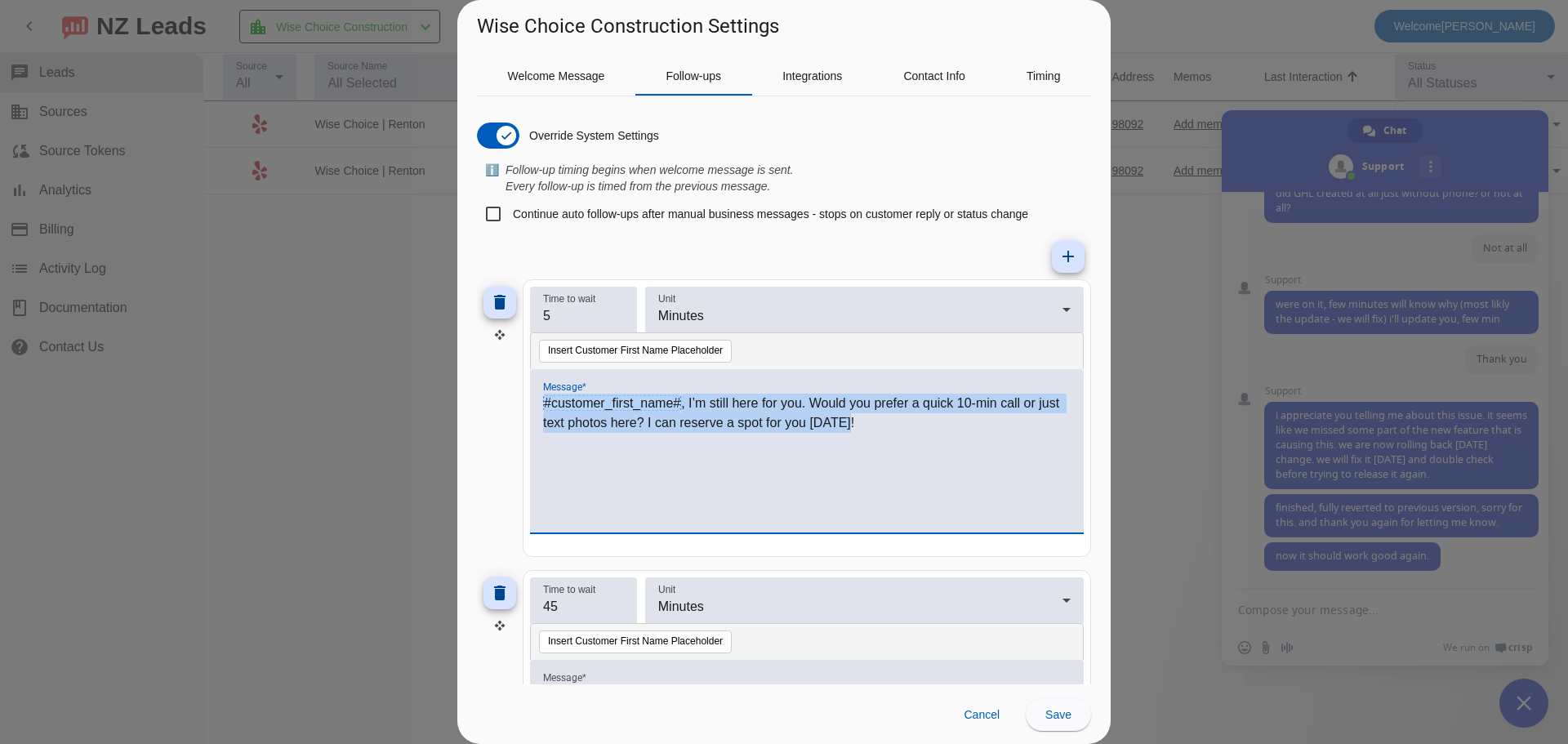
drag, startPoint x: 882, startPoint y: 422, endPoint x: 506, endPoint y: 387, distance: 377.6
click at [506, 387] on div "delete Time to wait 5 Unit Minutes Insert Customer First Name Placeholder Messa…" at bounding box center [784, 418] width 614 height 277
copy p "#customer_first_name# , I’m still here for you. Would you prefer a quick 10-min…"
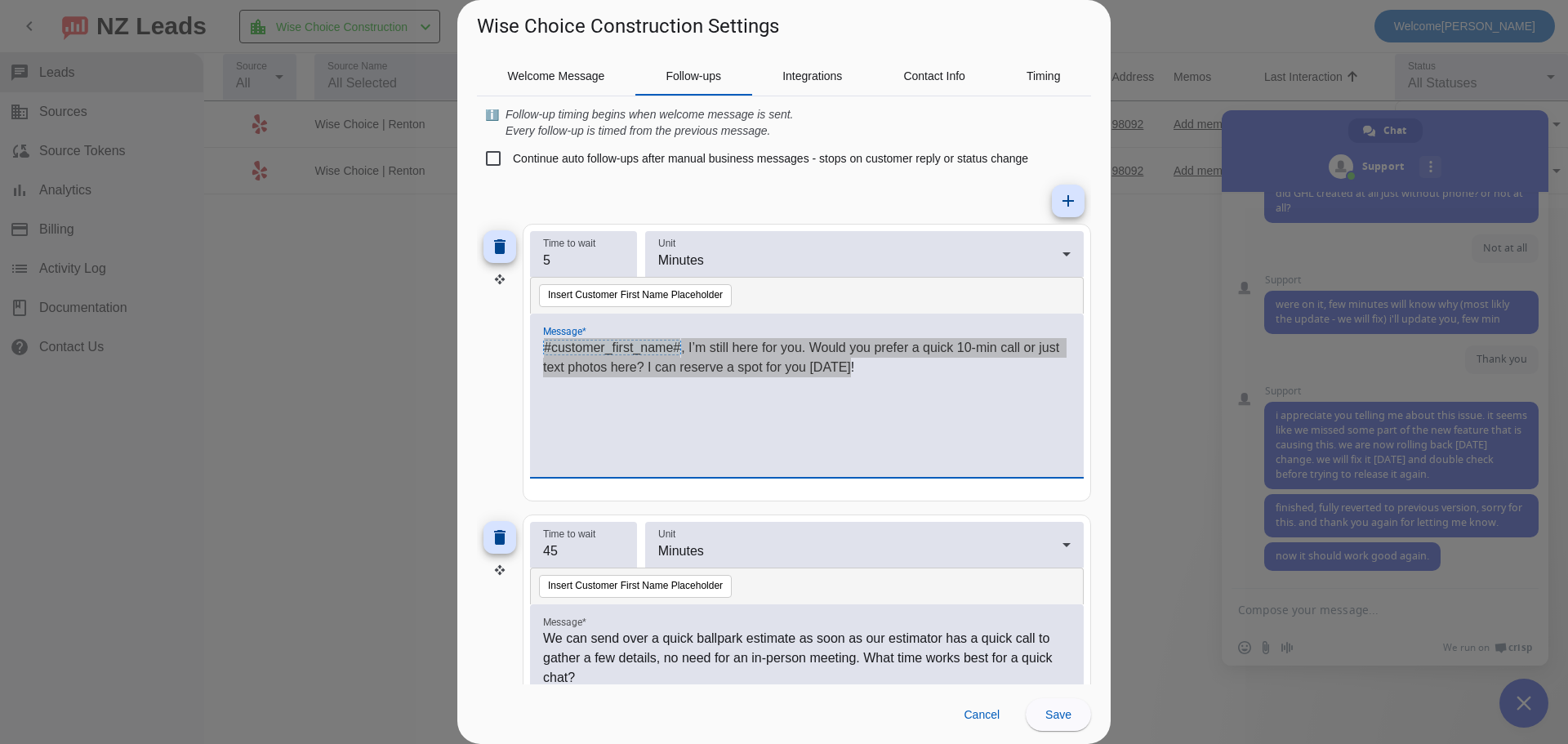
scroll to position [163, 0]
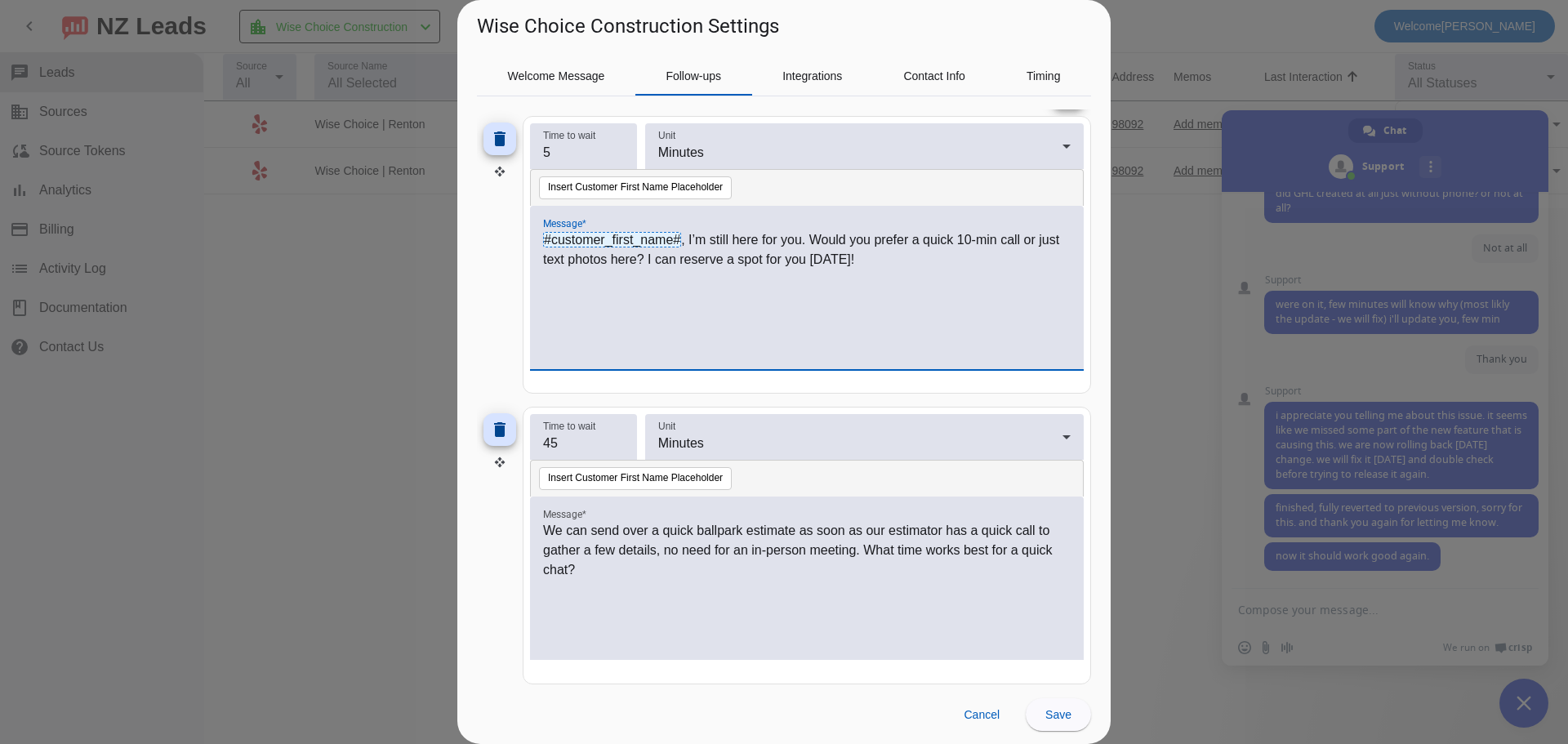
click at [628, 547] on p "We can send over a quick ballpark estimate as soon as our estimator has a quick…" at bounding box center [806, 550] width 527 height 58
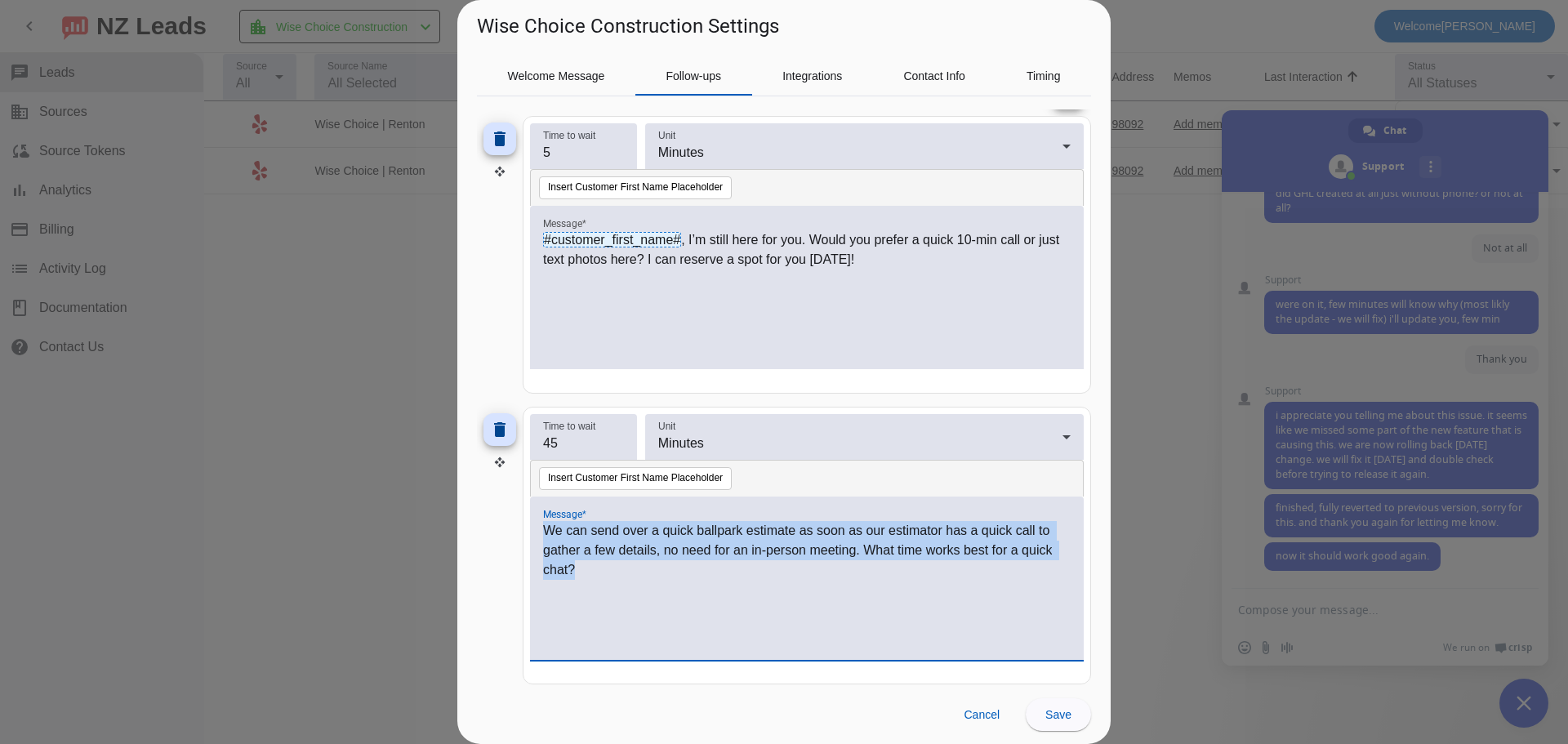
copy p "We can send over a quick ballpark estimate as soon as our estimator has a quick…"
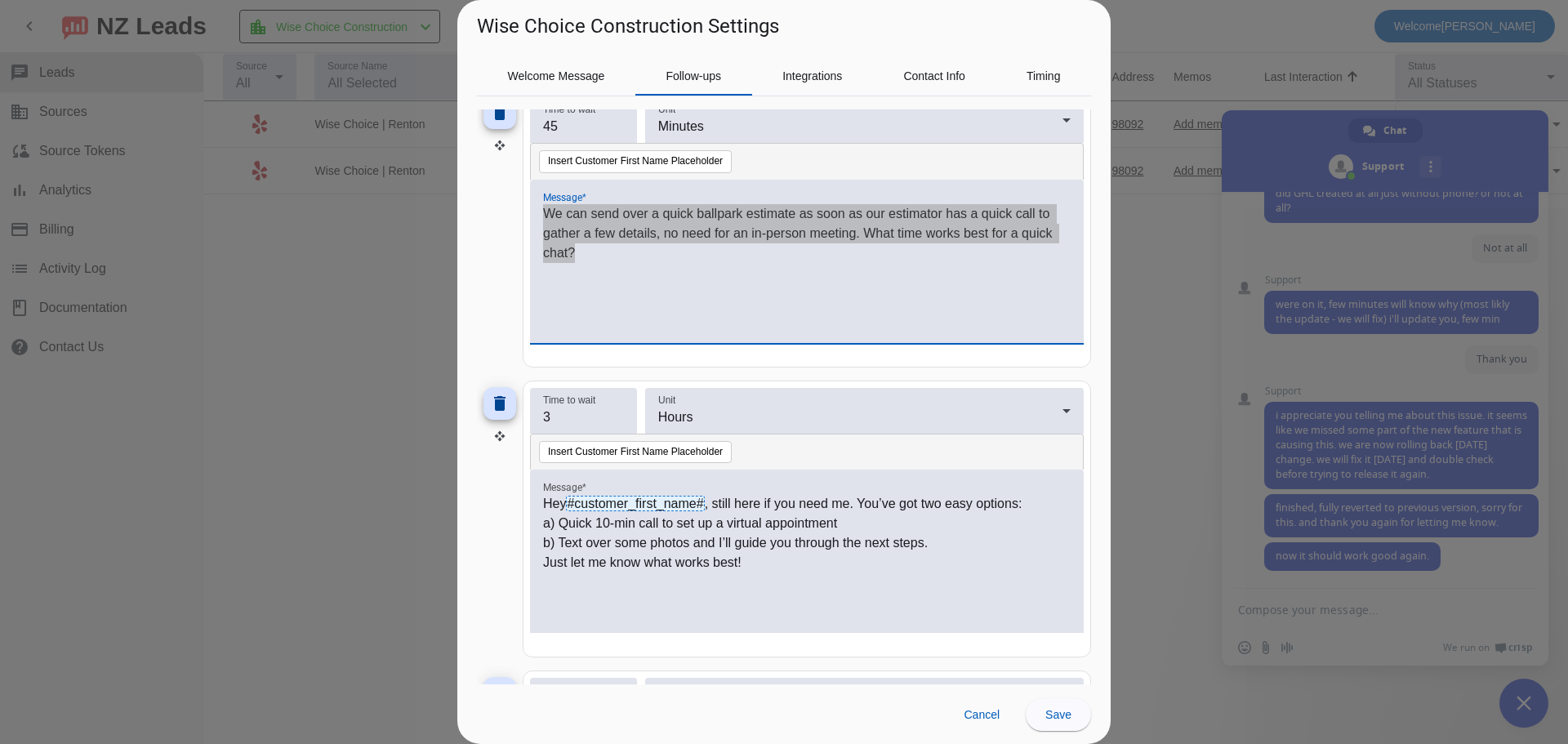
scroll to position [490, 0]
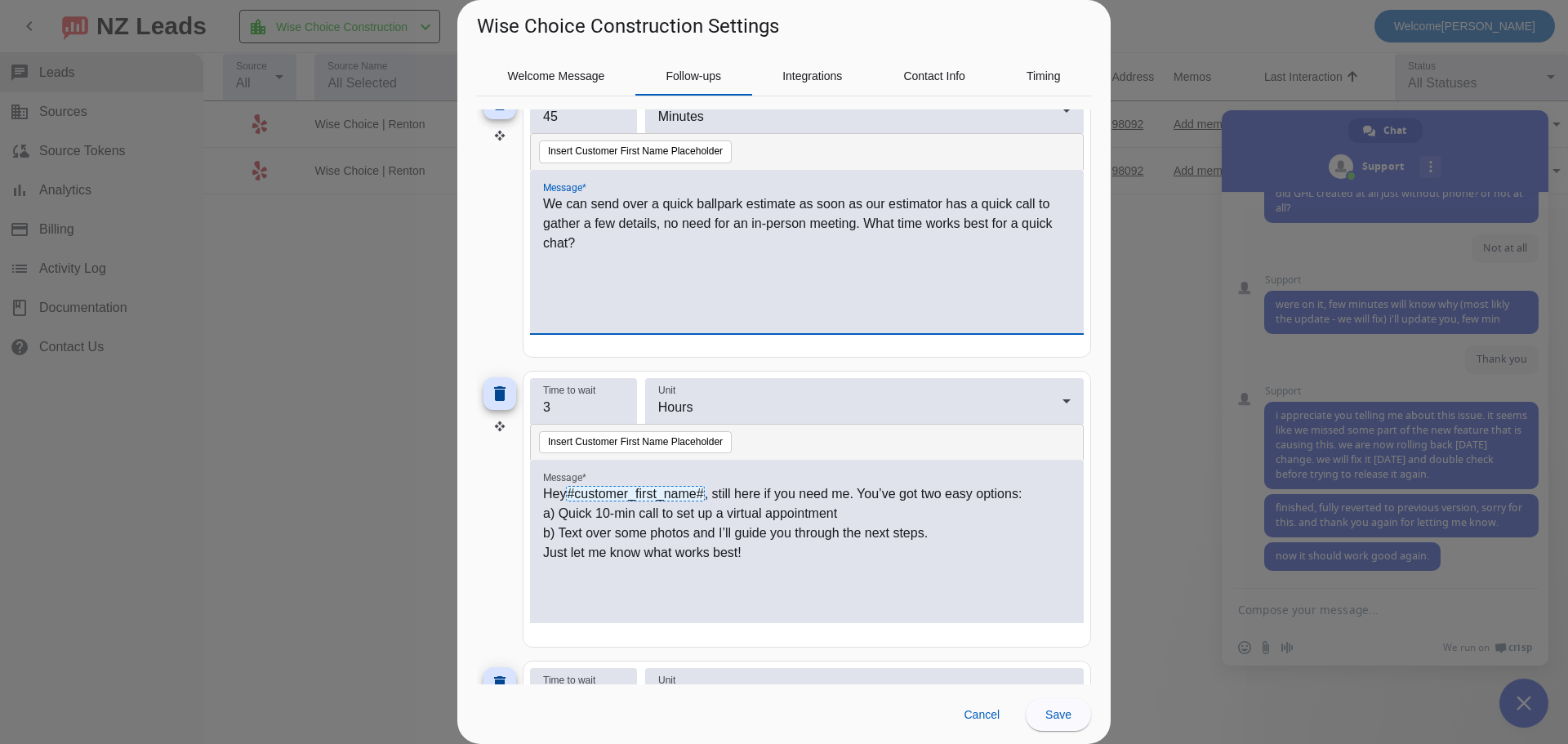
click at [604, 552] on p "Just let me know what works best!" at bounding box center [806, 552] width 527 height 19
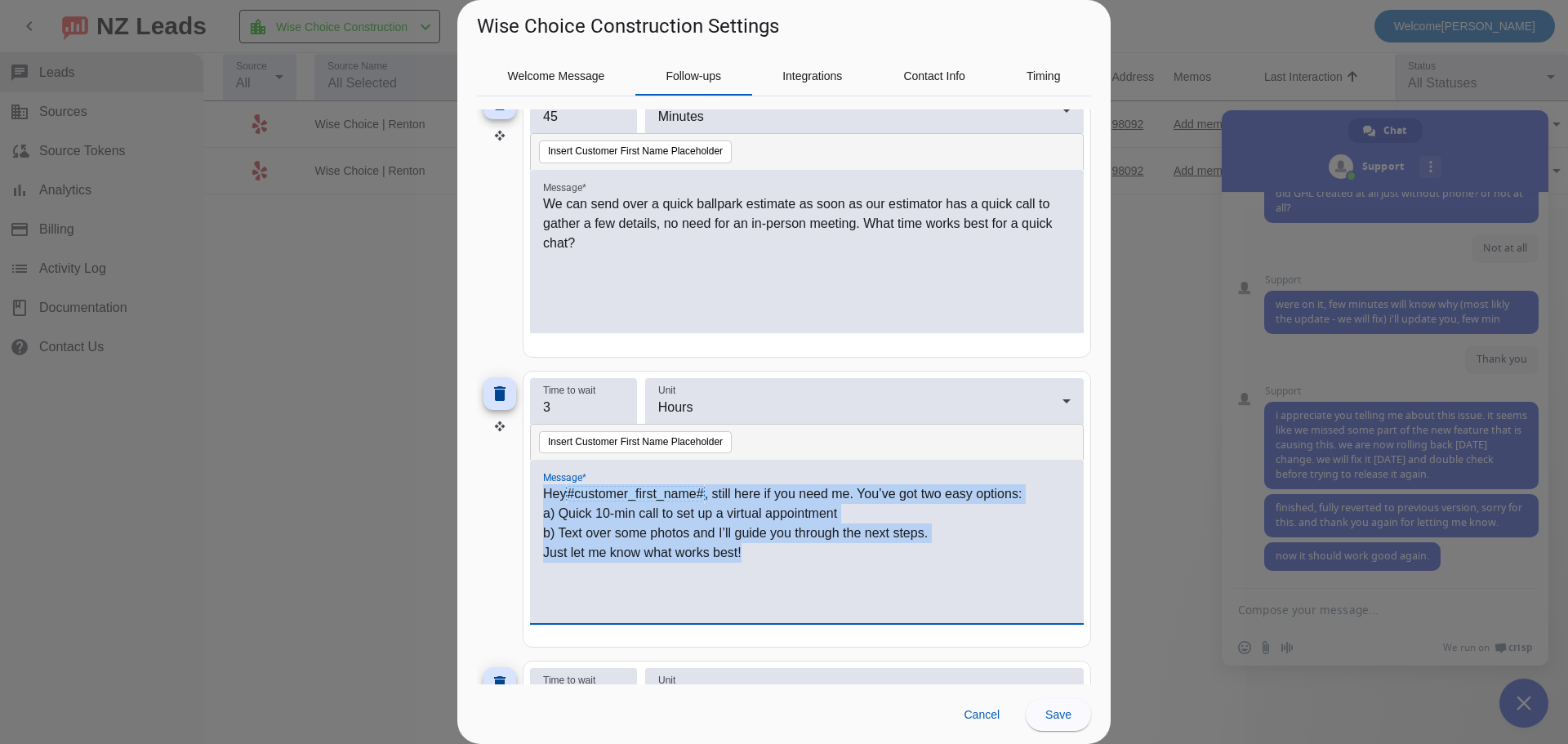
copy div "Hey #customer_first_name# , still here if you need me. You’ve got two easy opti…"
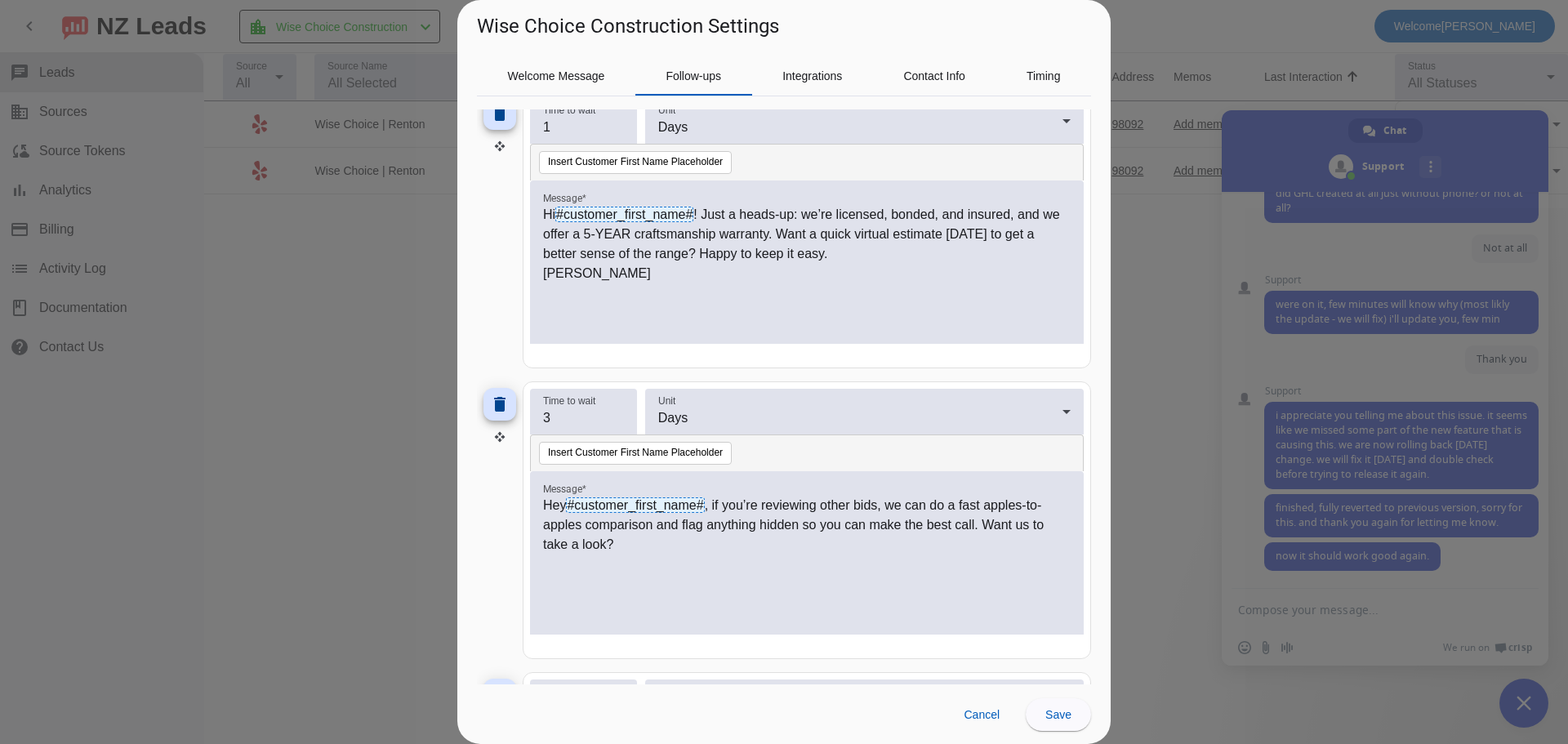
scroll to position [1061, 0]
click at [654, 250] on p "Hi #customer_first_name# ! Just a heads-up: we’re licensed, bonded, and insured…" at bounding box center [806, 232] width 527 height 58
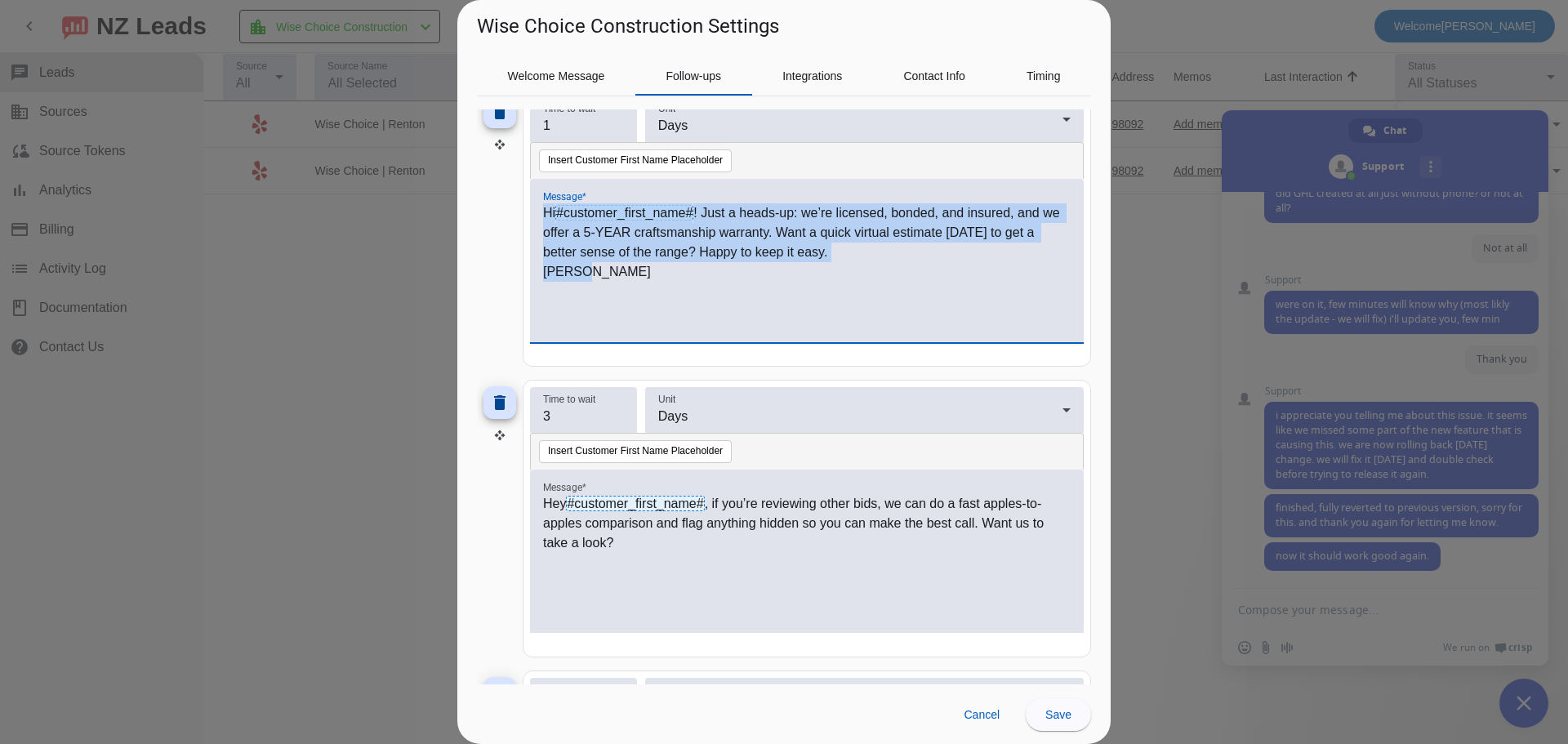
copy div "Hi #customer_first_name# ! Just a heads-up: we’re licensed, bonded, and insured…"
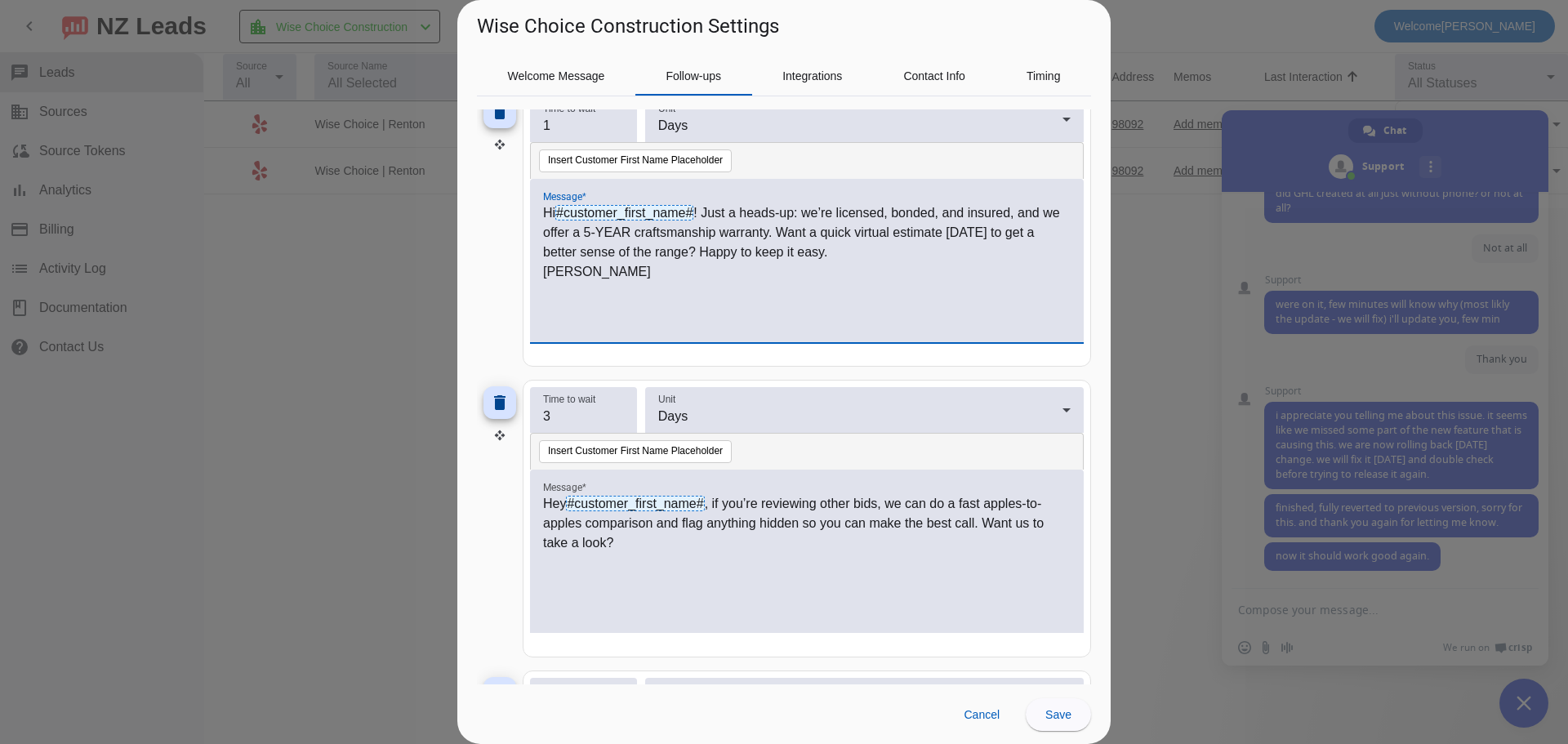
click at [854, 544] on p "Hey #customer_first_name# , if you’re reviewing other bids, we can do a fast ap…" at bounding box center [806, 523] width 527 height 58
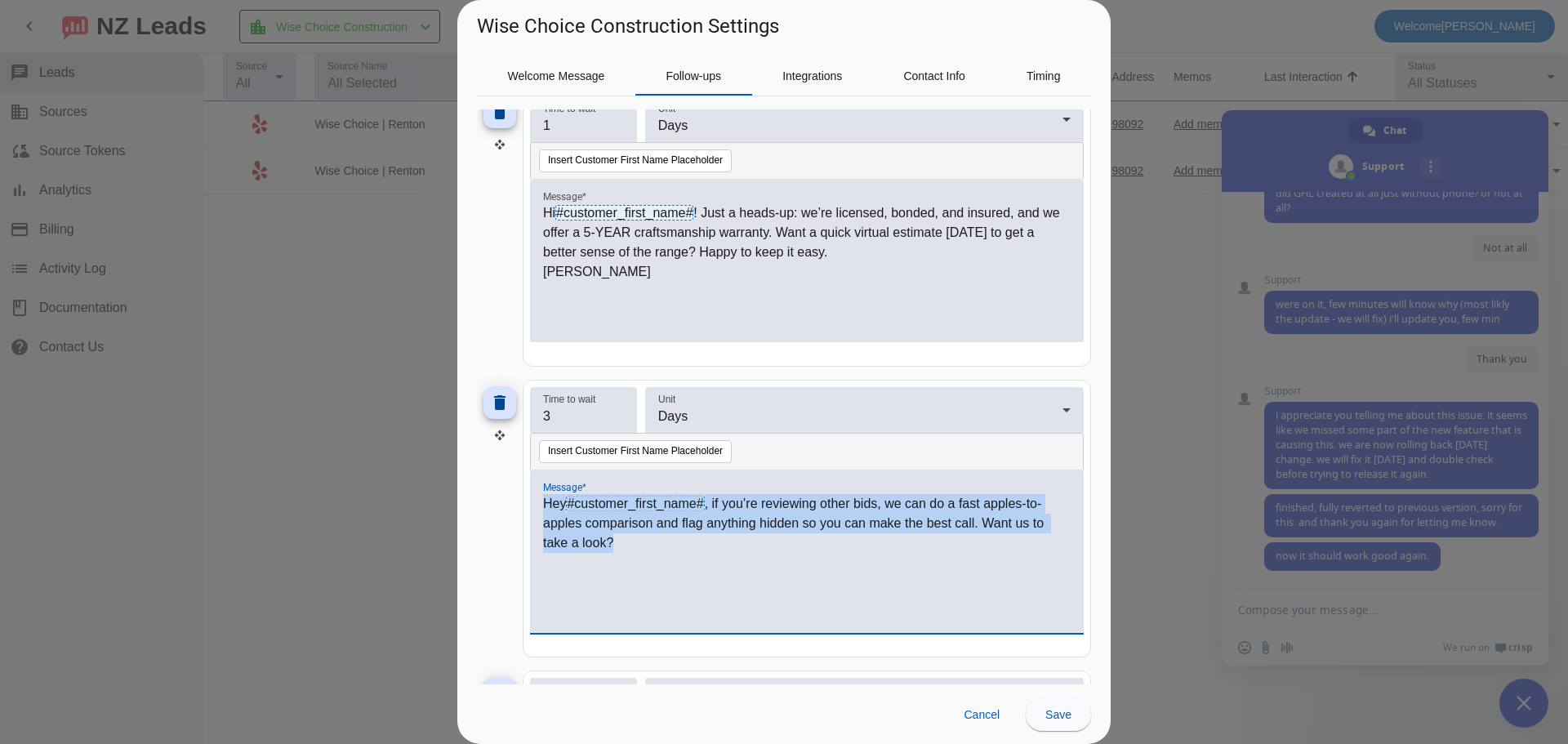
copy p "Hey #customer_first_name# , if you’re reviewing other bids, we can do a fast ap…"
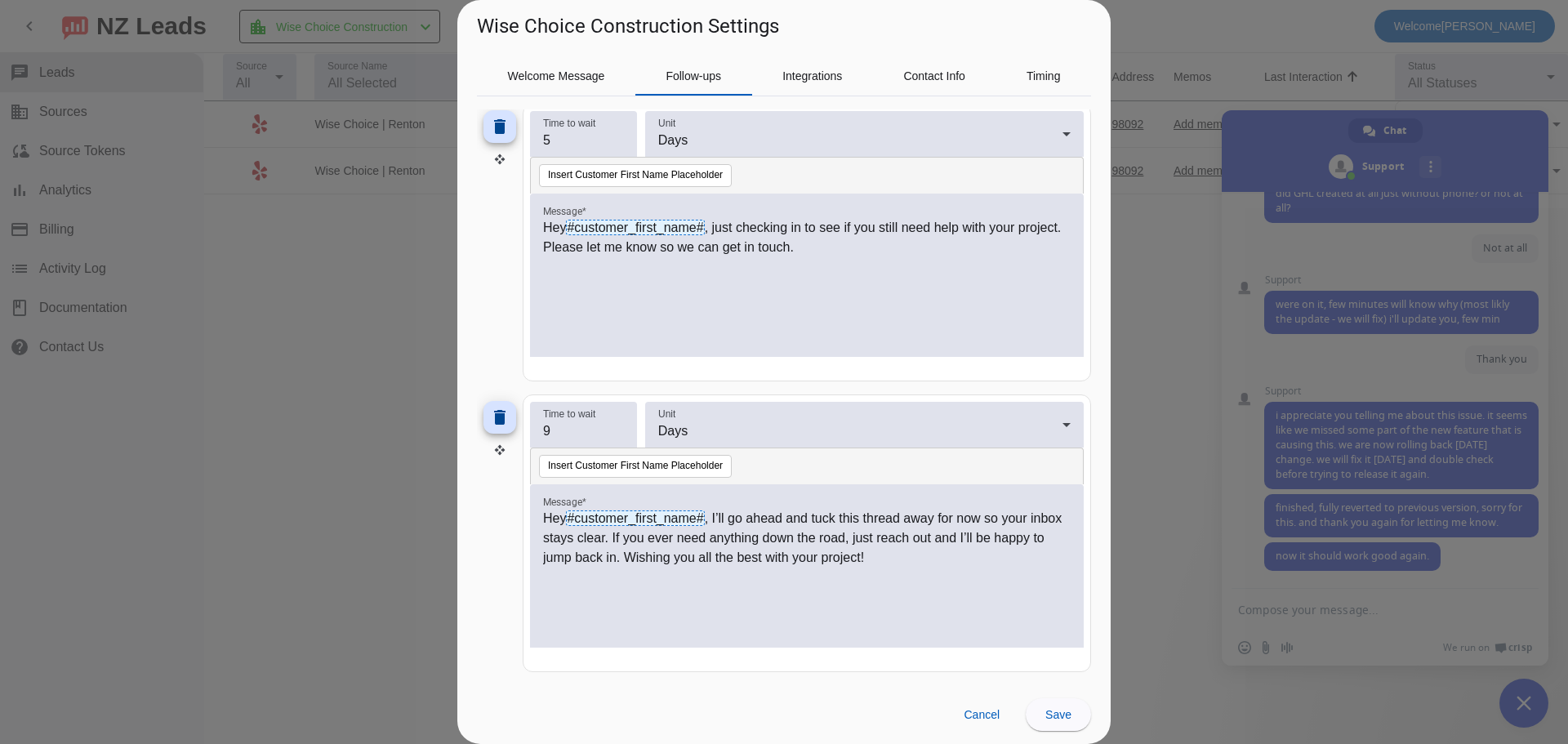
scroll to position [1628, 0]
click at [783, 271] on div "Hey #customer_first_name# , just checking in to see if you still need help with…" at bounding box center [806, 283] width 527 height 132
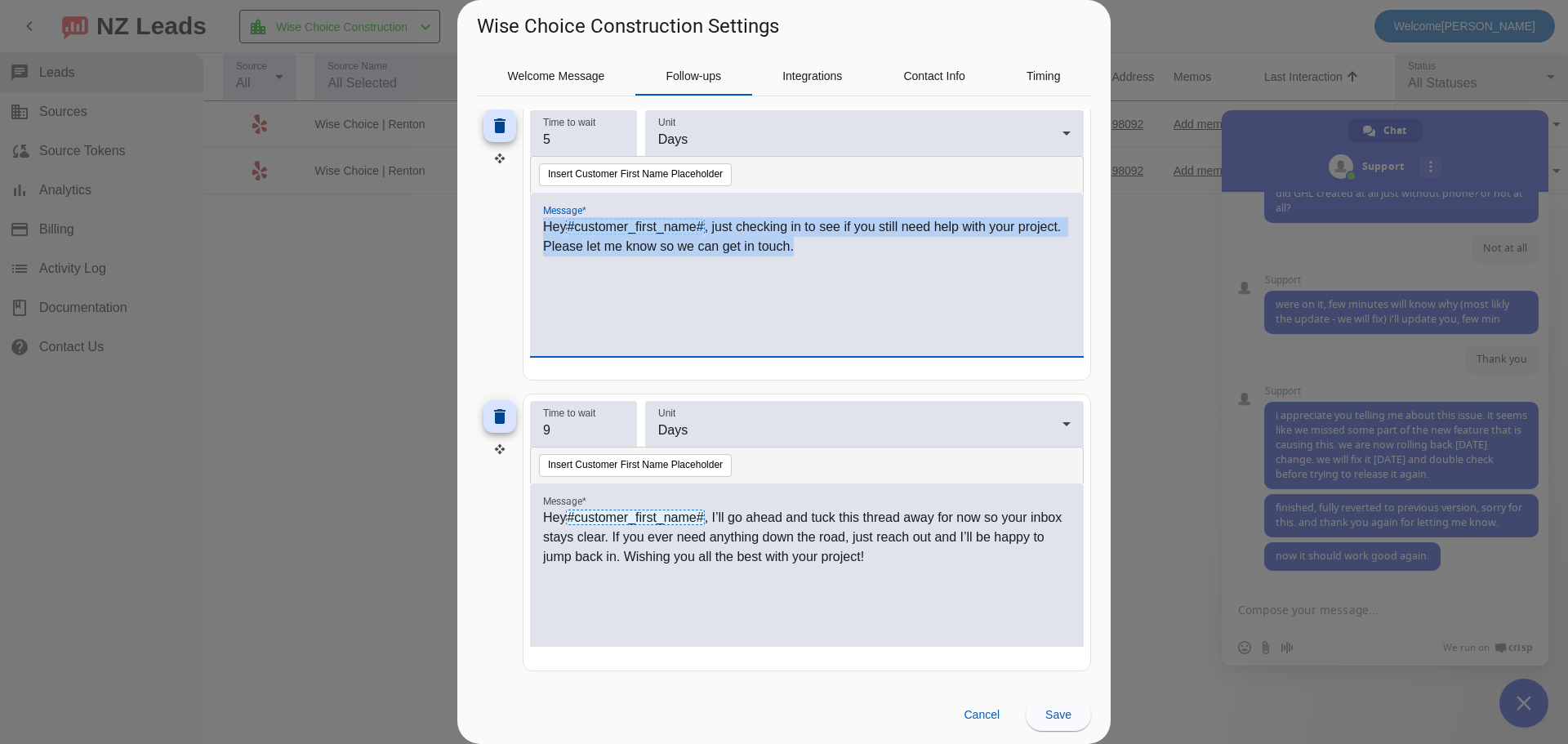
copy p "Hey #customer_first_name# , just checking in to see if you still need help with…"
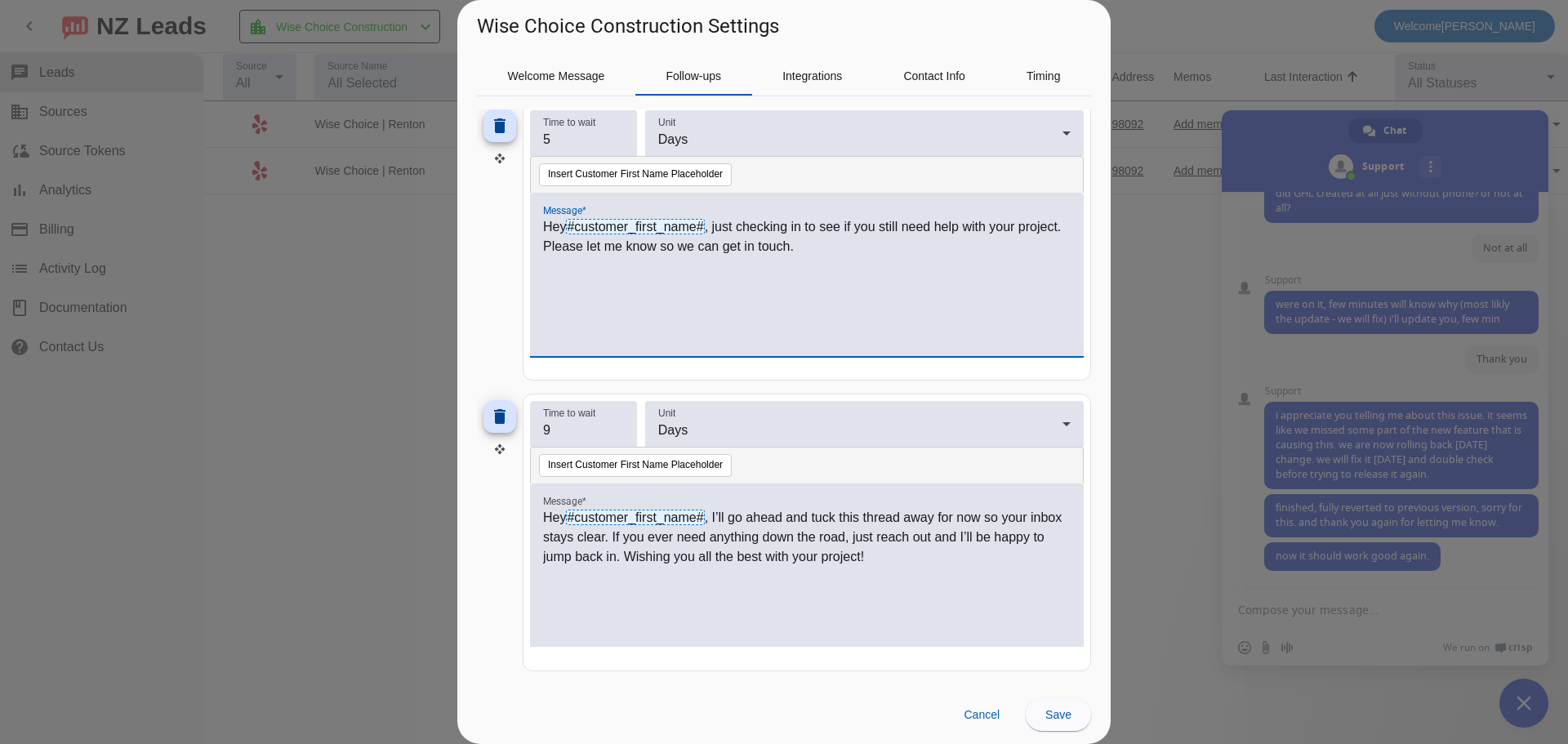
click at [653, 520] on span "#customer_first_name#" at bounding box center [634, 517] width 138 height 16
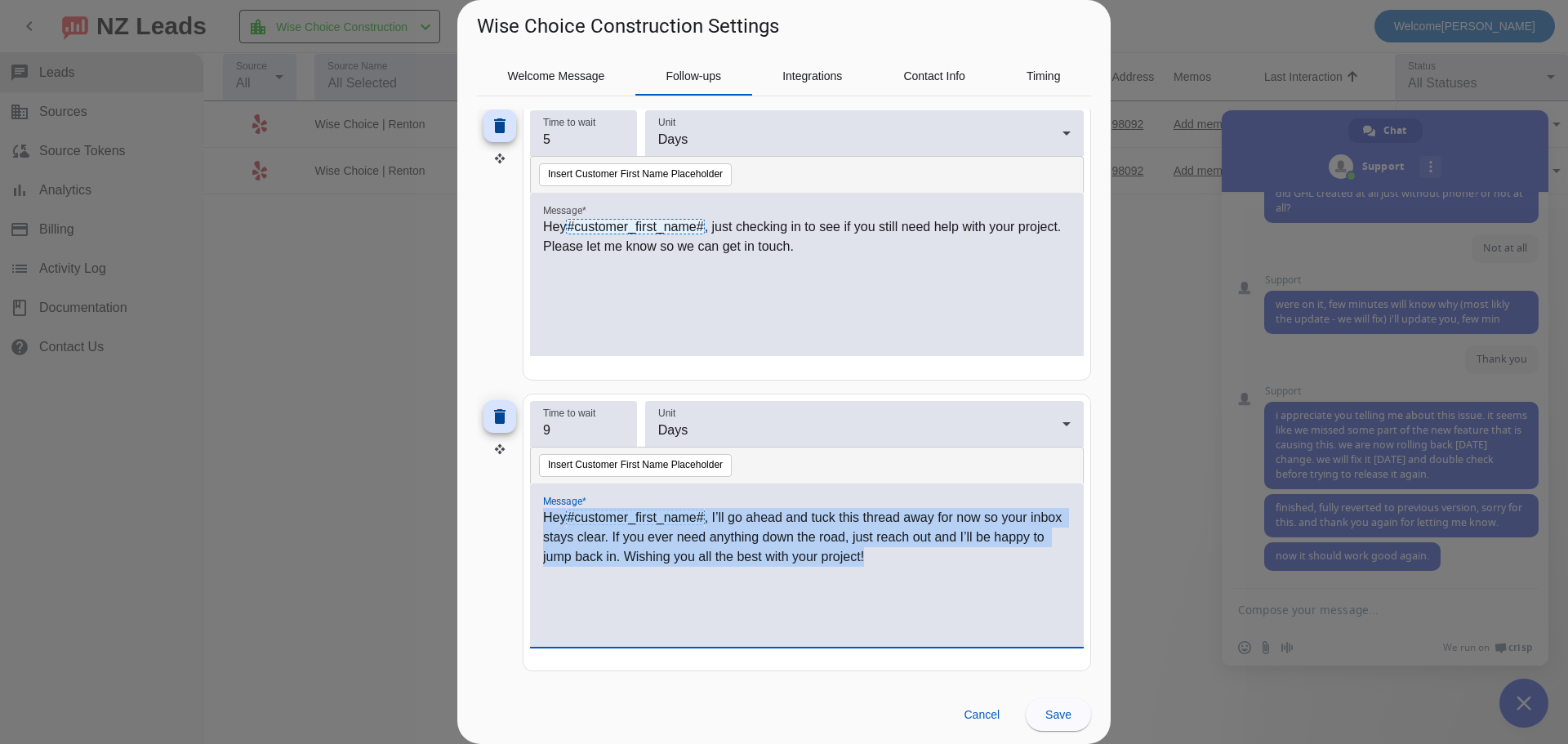
copy p "Hey #customer_first_name# , I’ll go ahead and tuck this thread away for now so …"
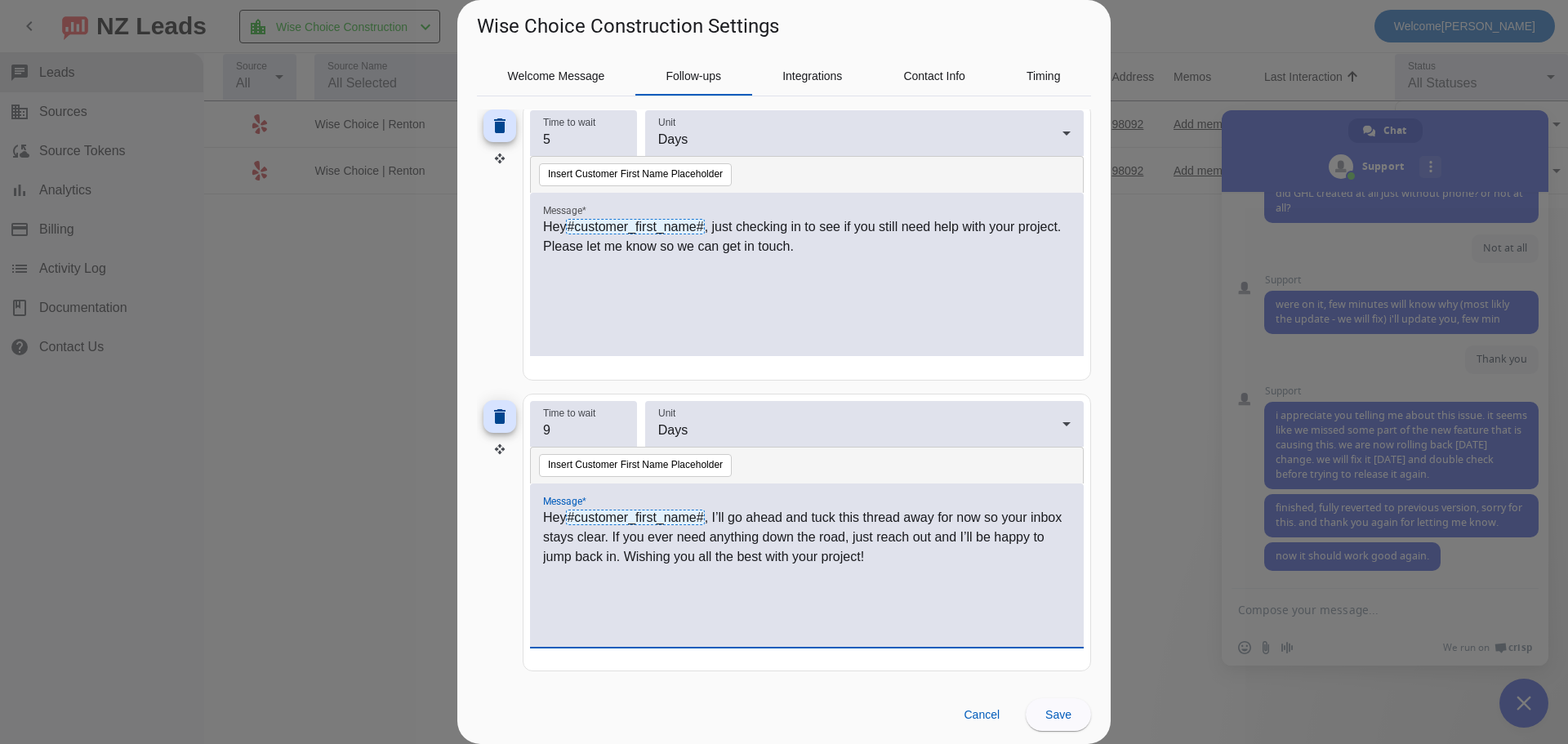
click at [323, 274] on div at bounding box center [784, 372] width 1568 height 744
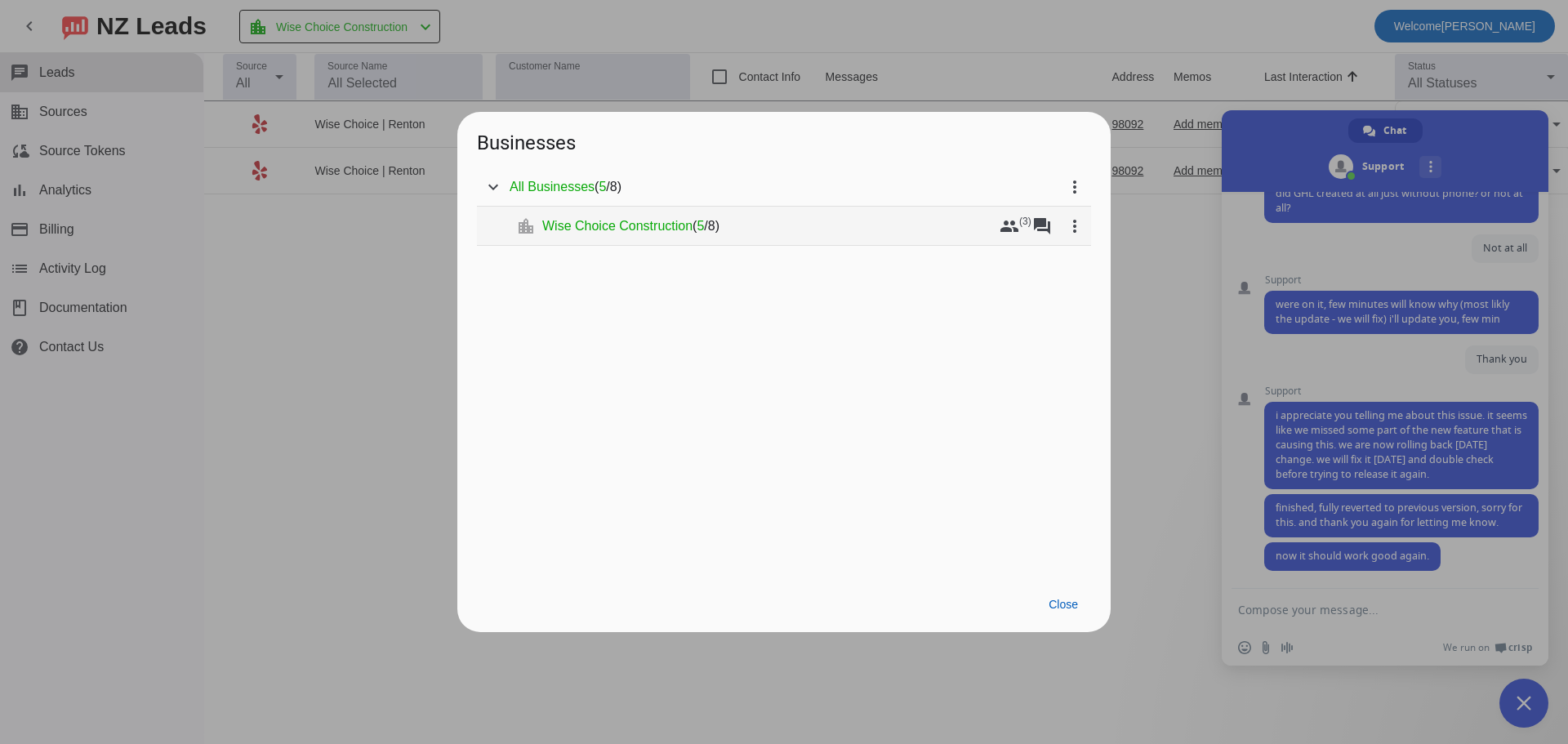
click at [674, 224] on span "Wise Choice Construction" at bounding box center [617, 226] width 151 height 16
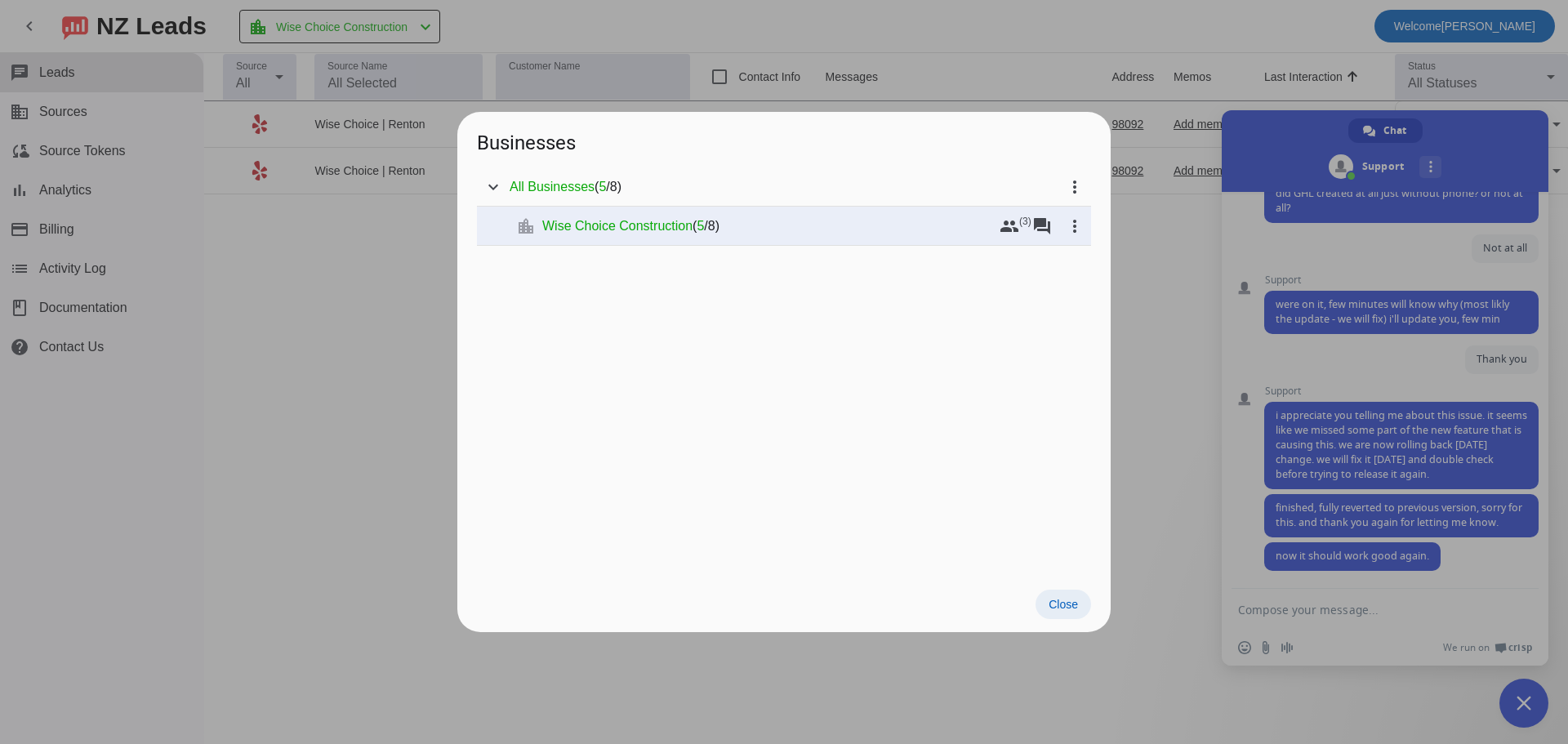
click at [1071, 594] on span at bounding box center [1063, 604] width 56 height 29
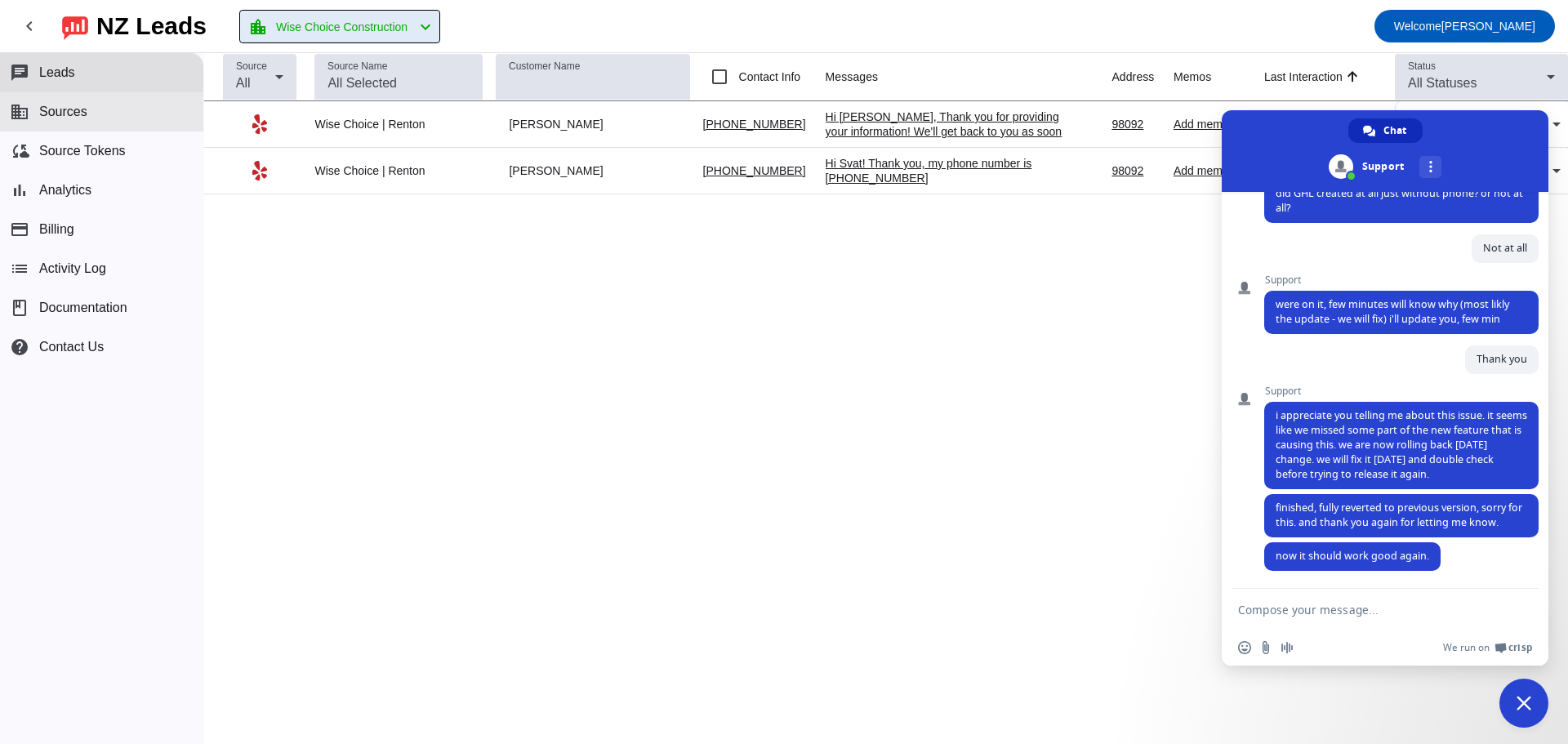
click at [58, 106] on span "Sources" at bounding box center [63, 112] width 48 height 15
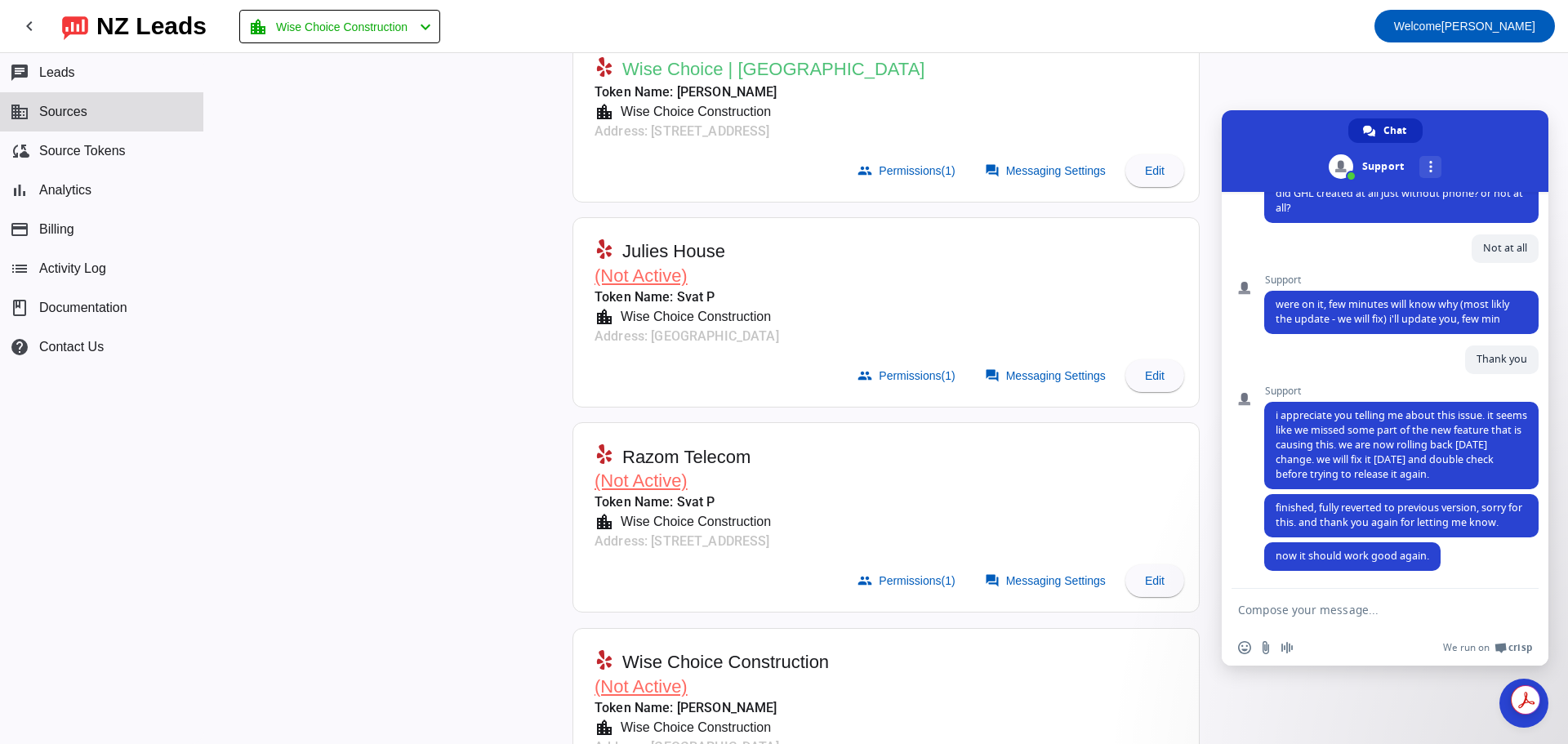
scroll to position [957, 0]
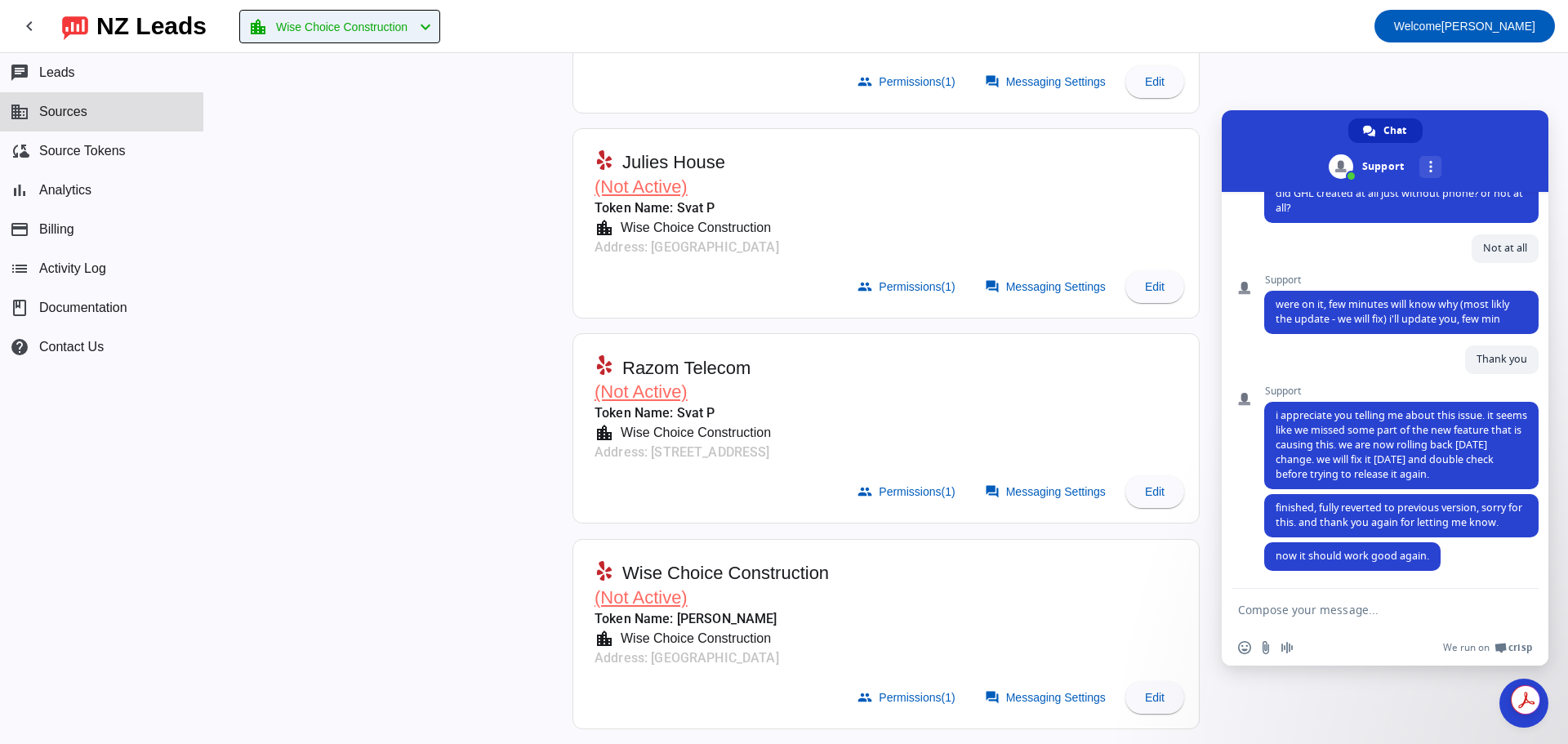
click at [355, 34] on span "Wise Choice Construction" at bounding box center [342, 26] width 131 height 23
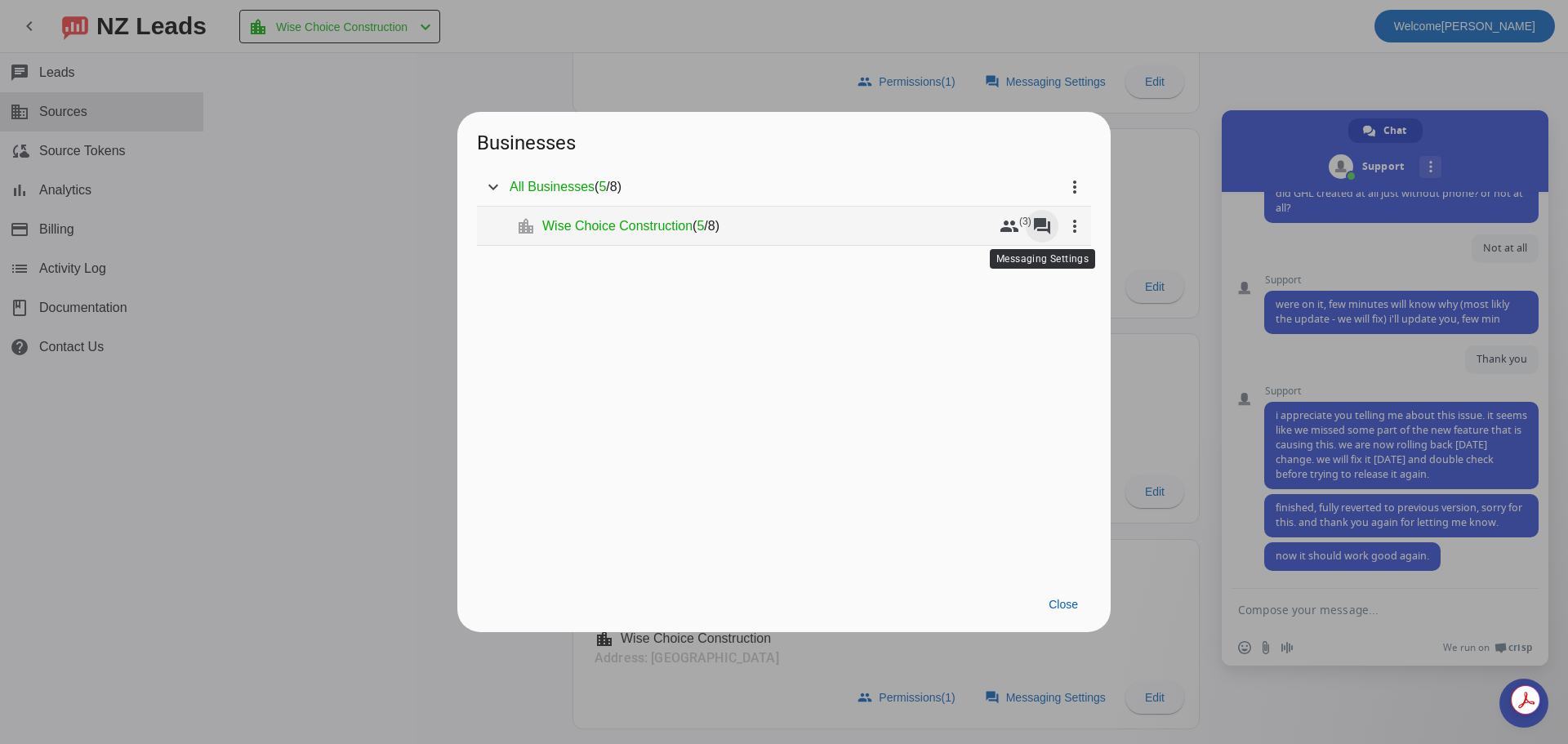
click at [1036, 224] on mat-icon "forum" at bounding box center [1042, 225] width 19 height 19
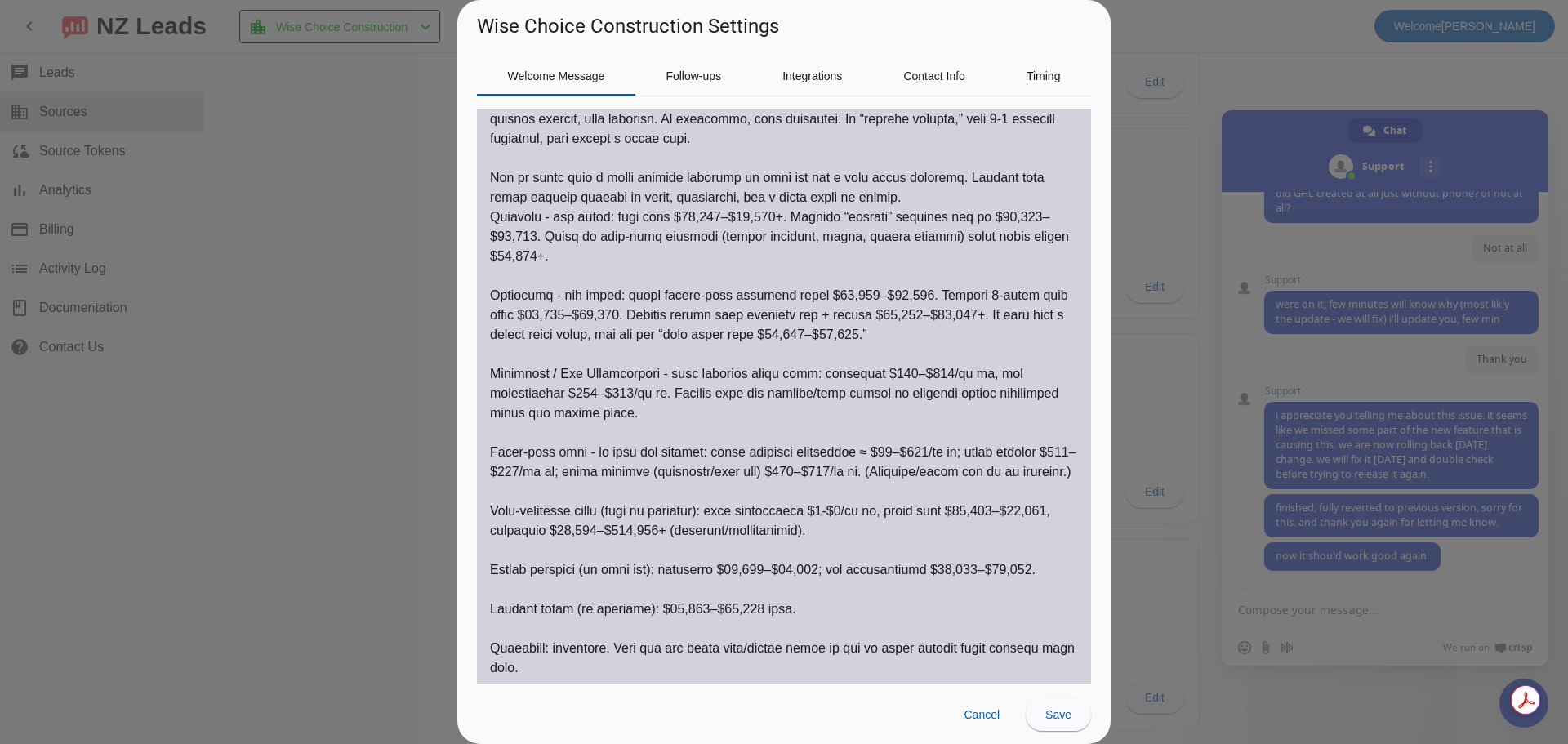
scroll to position [746, 0]
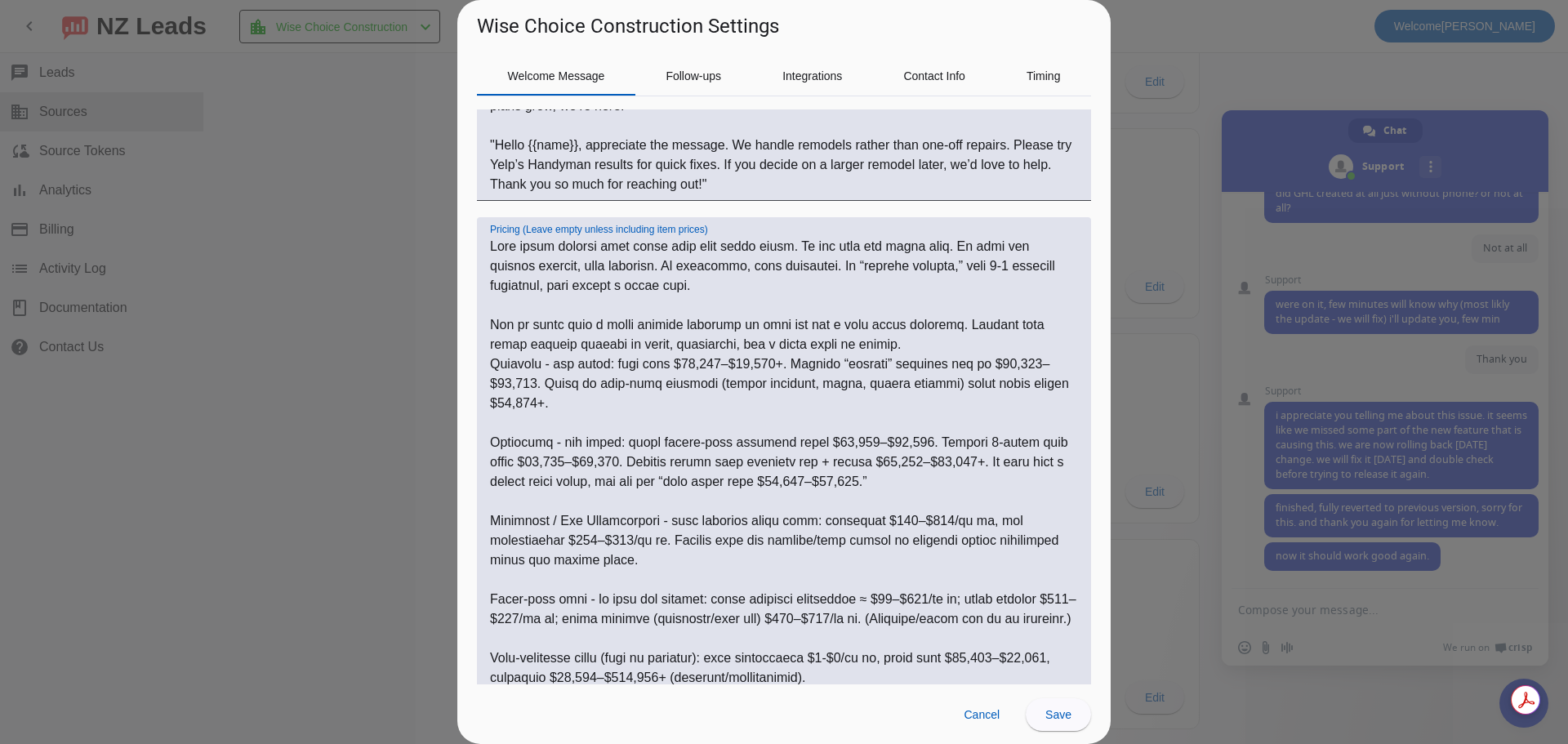
click at [998, 370] on textarea "Pricing (Leave empty unless including item prices)" at bounding box center [784, 541] width 588 height 607
click at [978, 371] on textarea "Pricing (Leave empty unless including item prices)" at bounding box center [784, 541] width 588 height 607
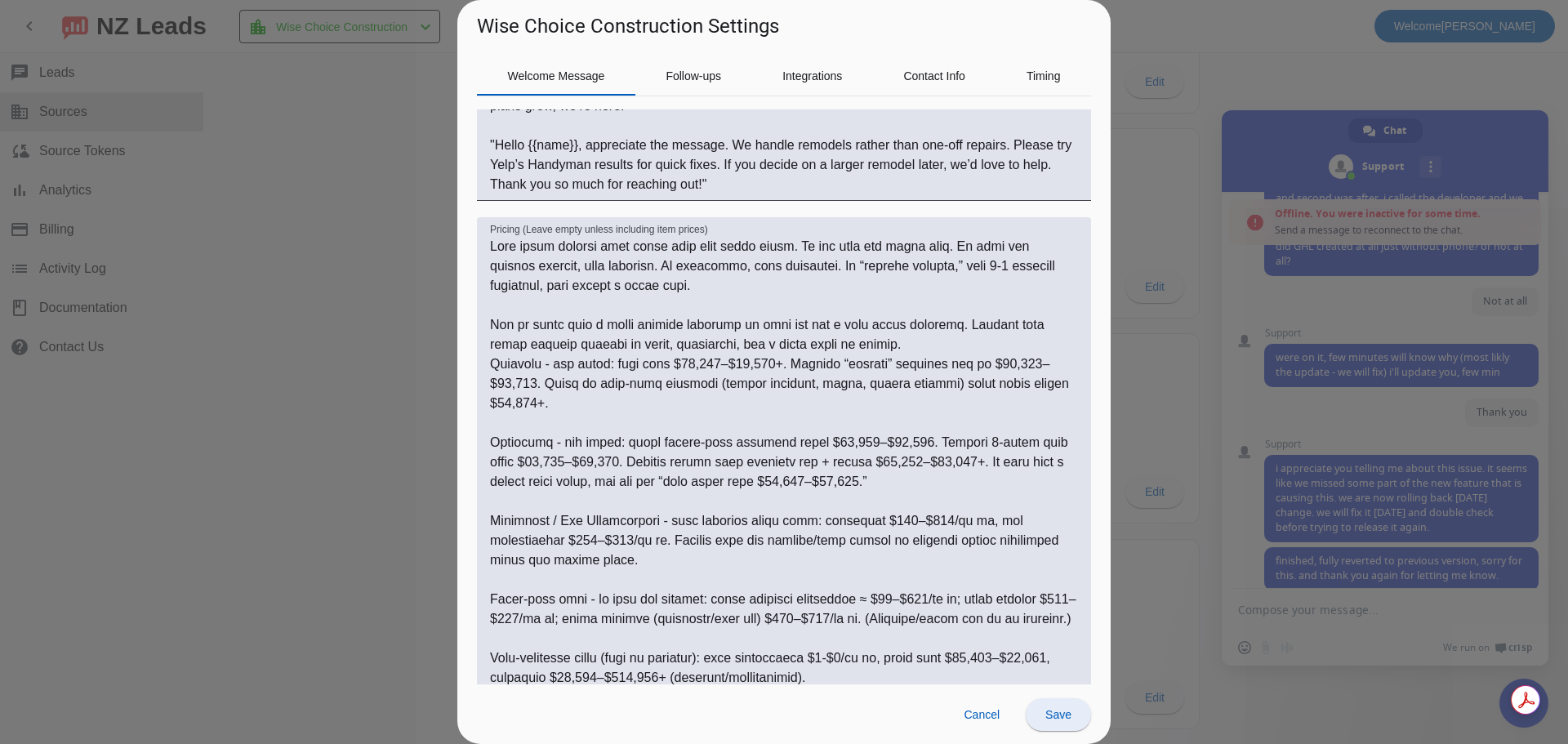
click at [1055, 721] on span at bounding box center [1058, 714] width 66 height 39
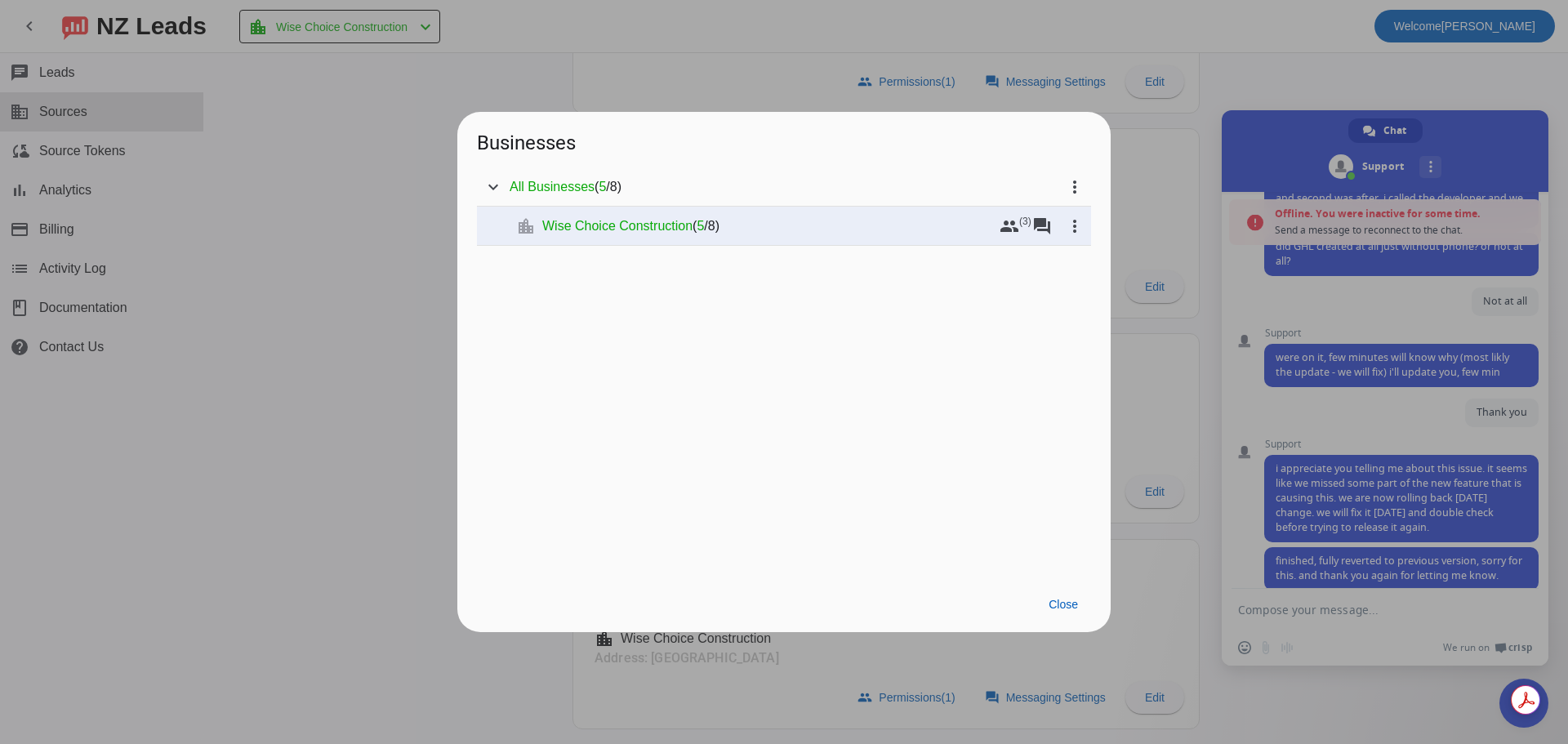
click at [343, 261] on div at bounding box center [784, 372] width 1568 height 744
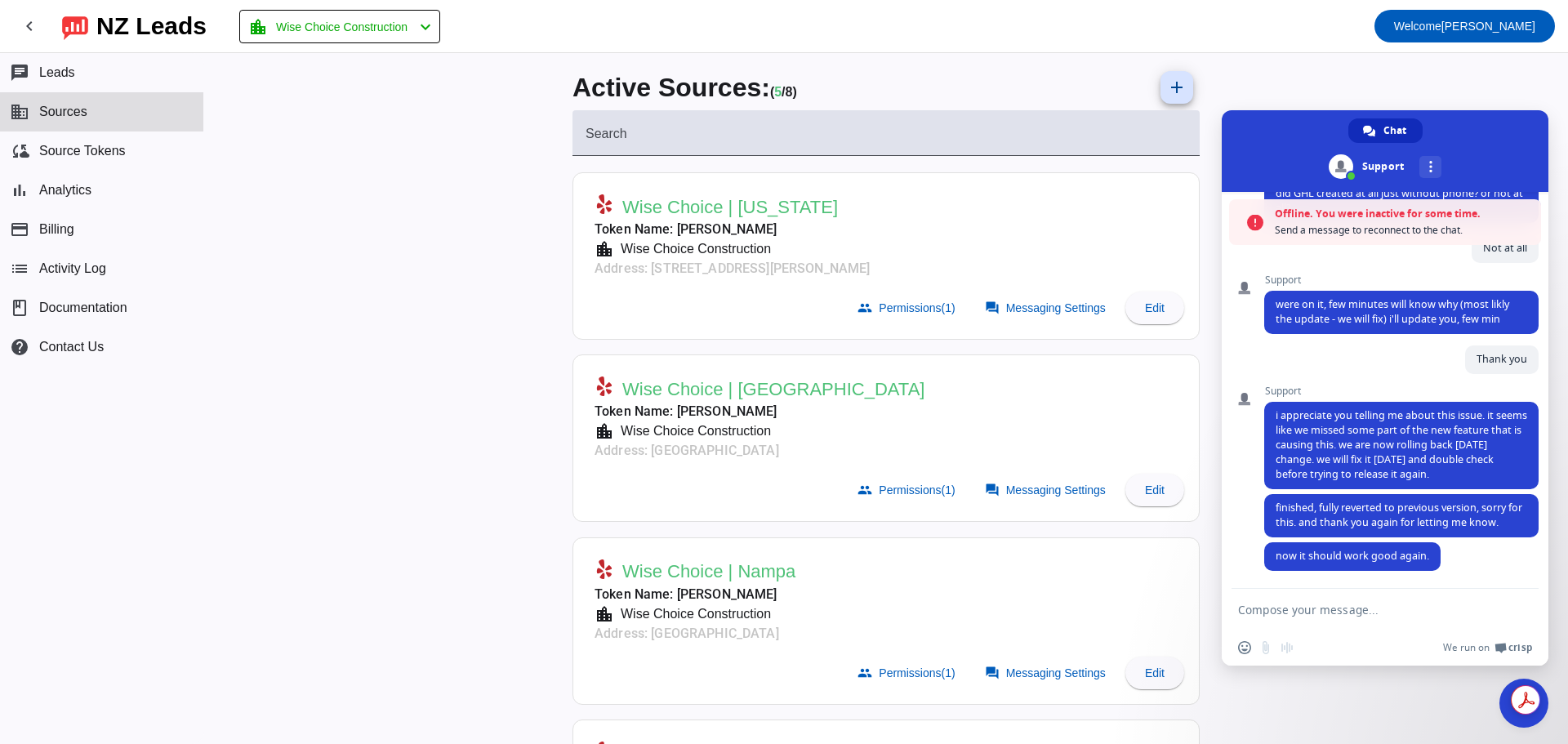
scroll to position [0, 0]
click at [1345, 612] on textarea "Compose your message..." at bounding box center [1368, 608] width 261 height 41
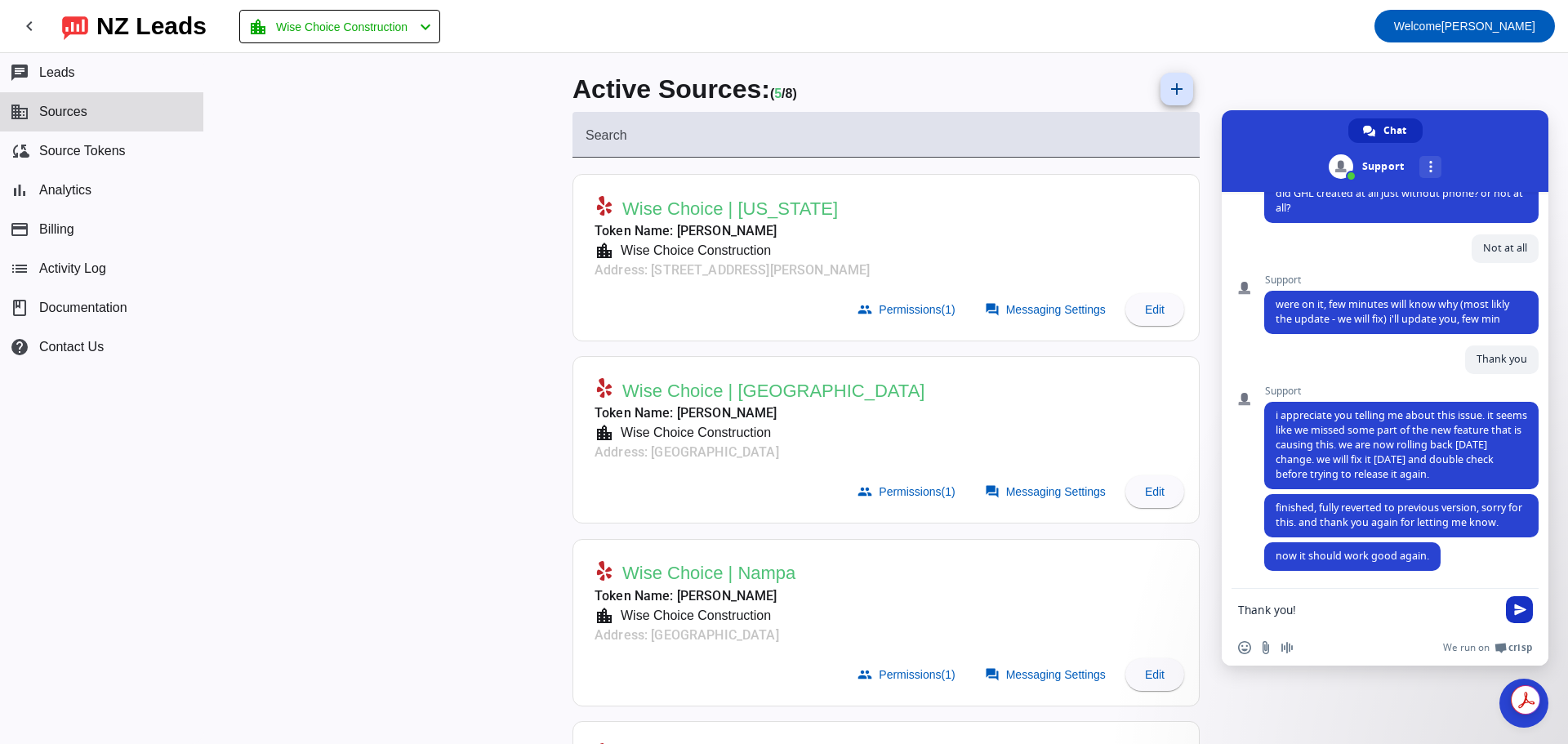
type textarea "Thank you!"
click at [1507, 608] on span "Send" at bounding box center [1520, 609] width 27 height 27
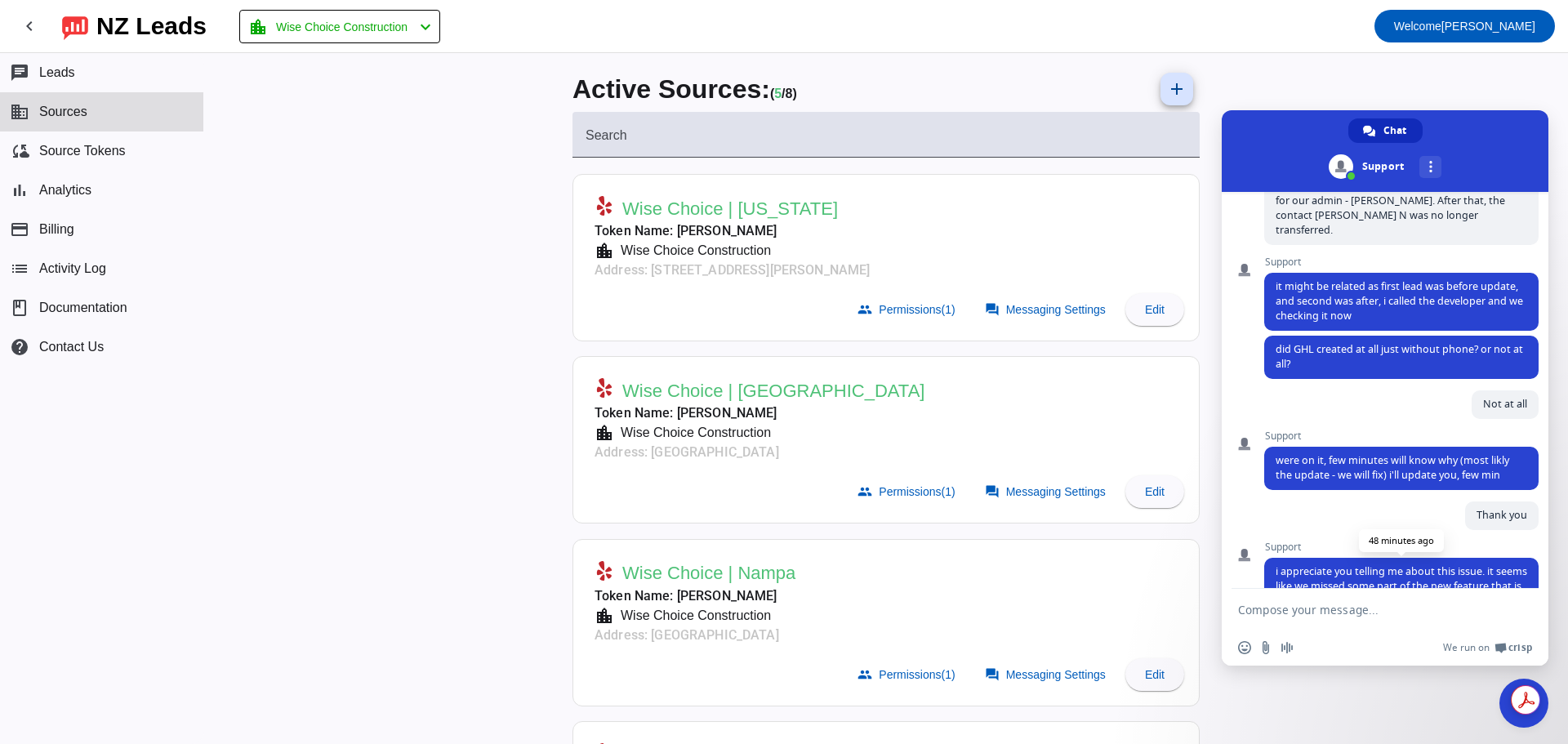
scroll to position [1677, 0]
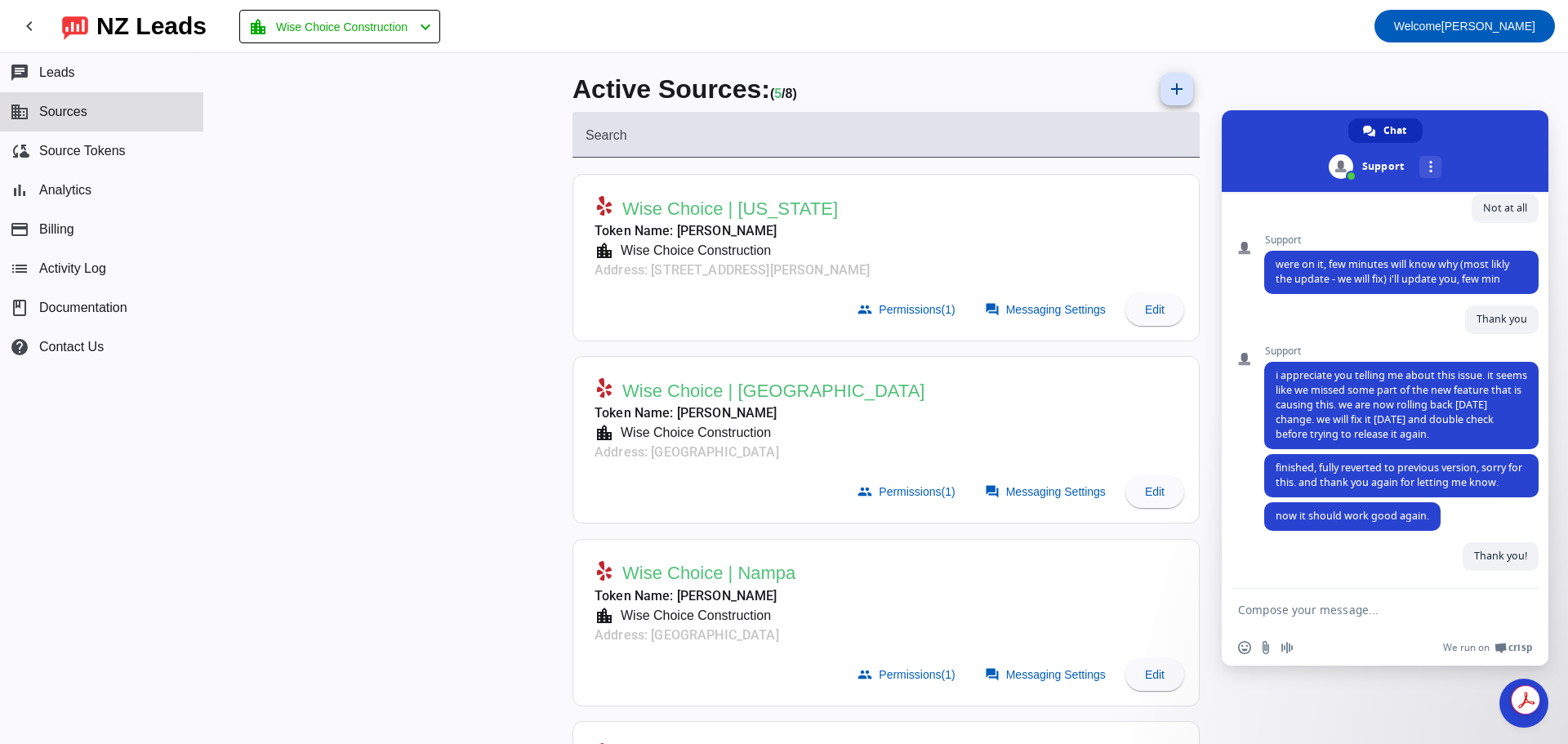
click at [1420, 695] on div "Active Sources: ( 5 / 8) add Search Wise Choice | [US_STATE] Token Name: [PERSO…" at bounding box center [886, 398] width 1364 height 690
click at [1507, 709] on span "Close chat" at bounding box center [1524, 703] width 49 height 49
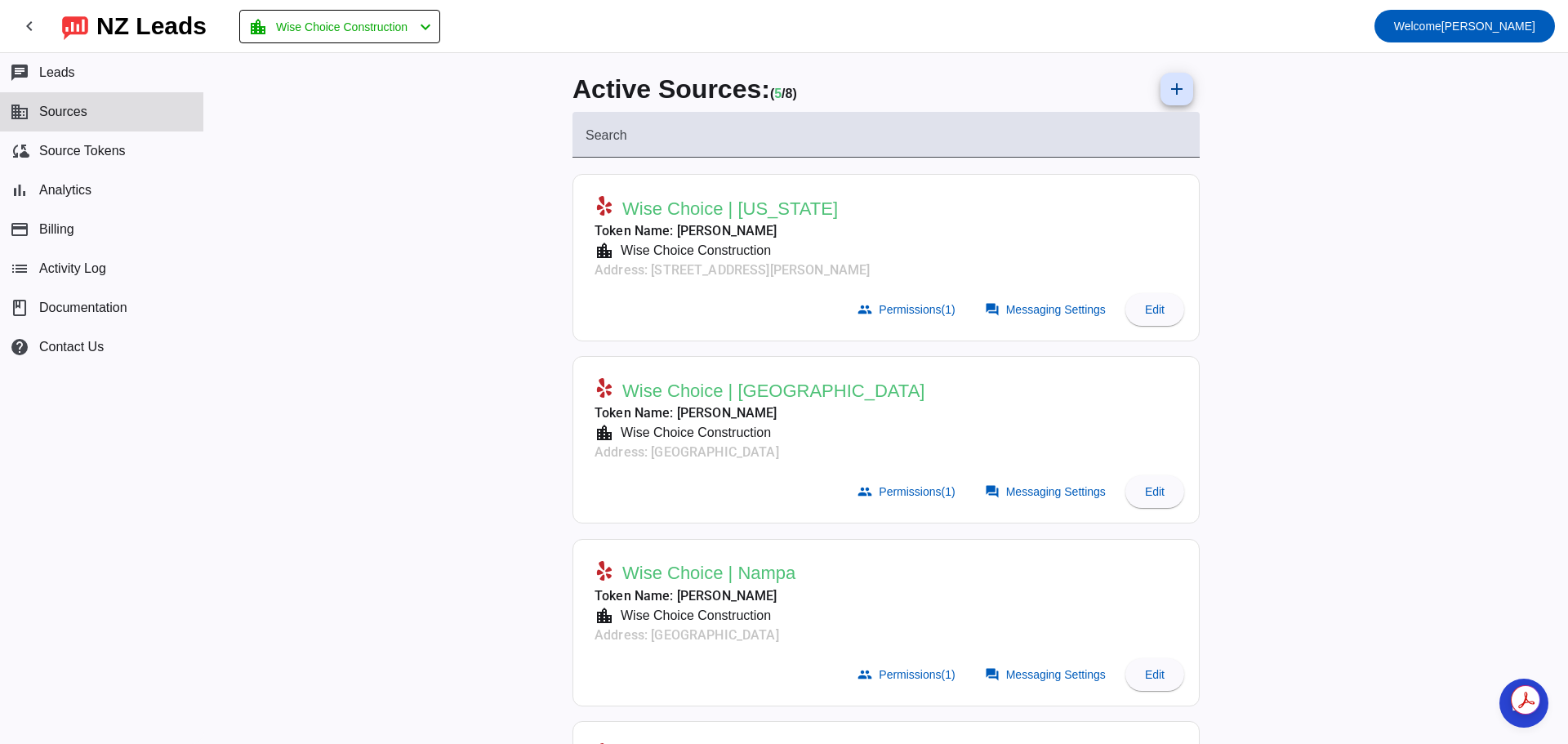
drag, startPoint x: 1501, startPoint y: 696, endPoint x: 1500, endPoint y: 643, distance: 53.0
click at [1500, 643] on html "chevron_left [GEOGRAPHIC_DATA] Leads location_city Wise Choice Construction che…" at bounding box center [784, 372] width 1568 height 744
click at [1548, 700] on icon at bounding box center [1548, 699] width 12 height 12
drag, startPoint x: 1548, startPoint y: 702, endPoint x: 1542, endPoint y: 656, distance: 46.4
click at [1542, 656] on div "Get summaries and key insights using AI Assistant powered by Adobe Acrobat" at bounding box center [1539, 654] width 57 height 29
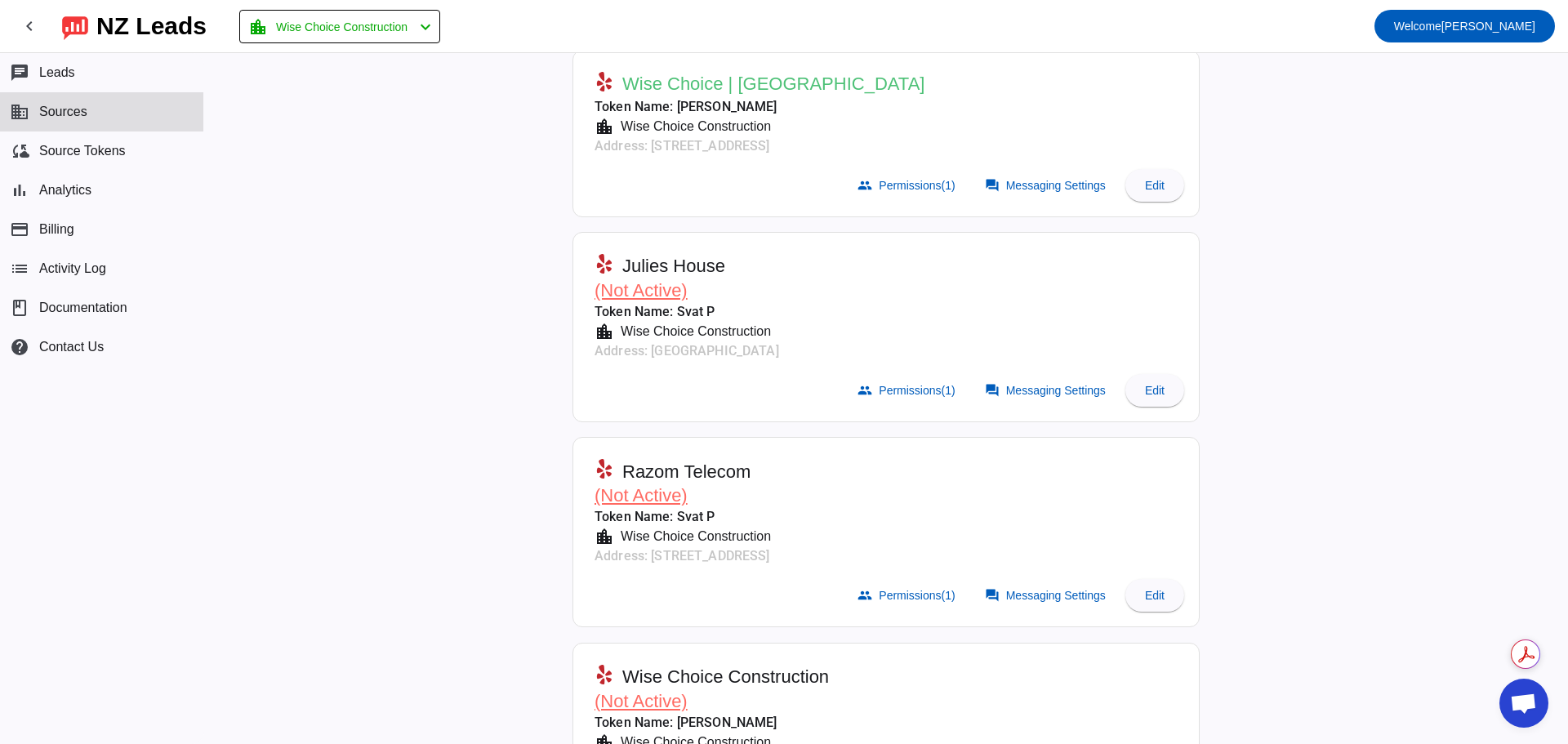
scroll to position [957, 0]
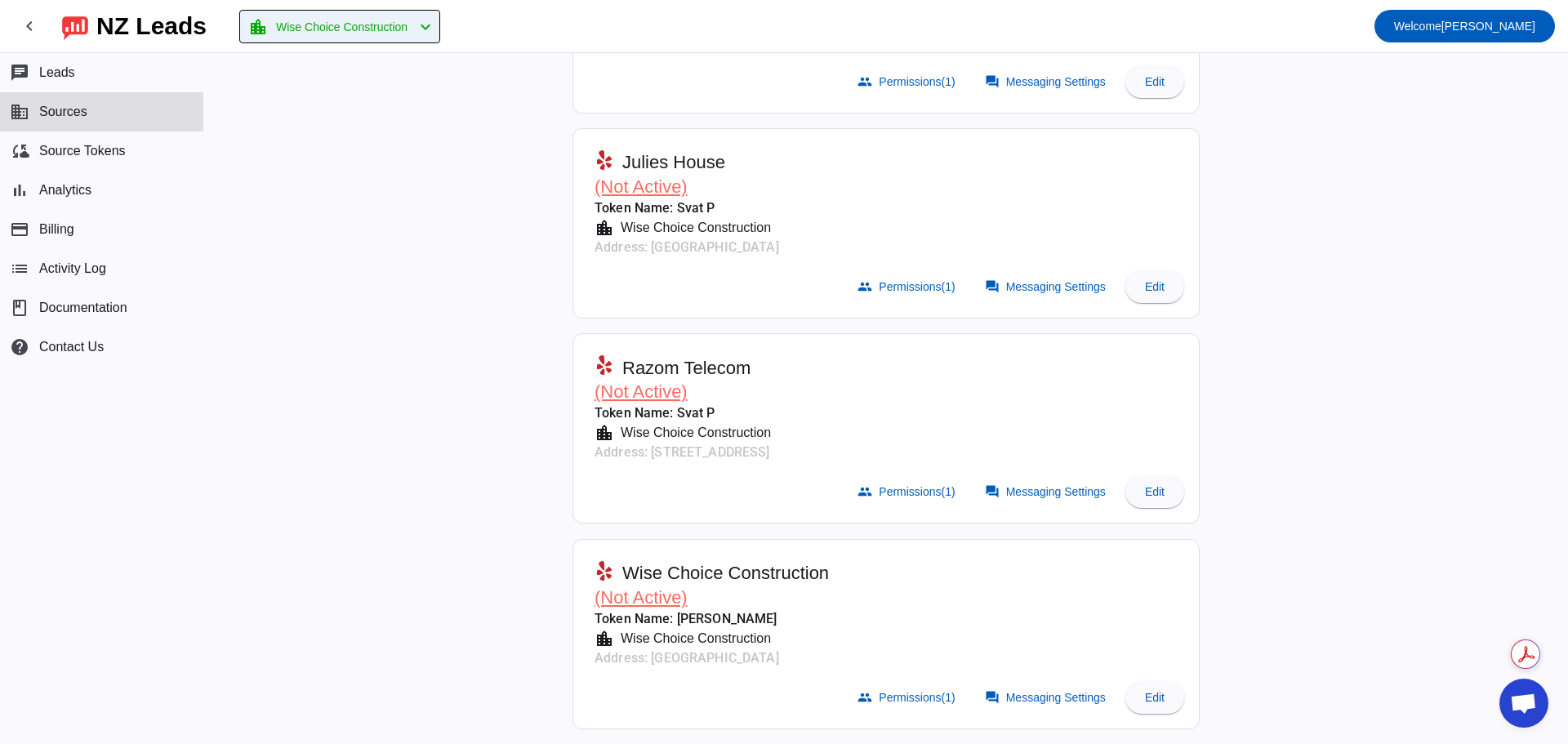
click at [433, 29] on mat-icon "chevron_left" at bounding box center [425, 26] width 19 height 19
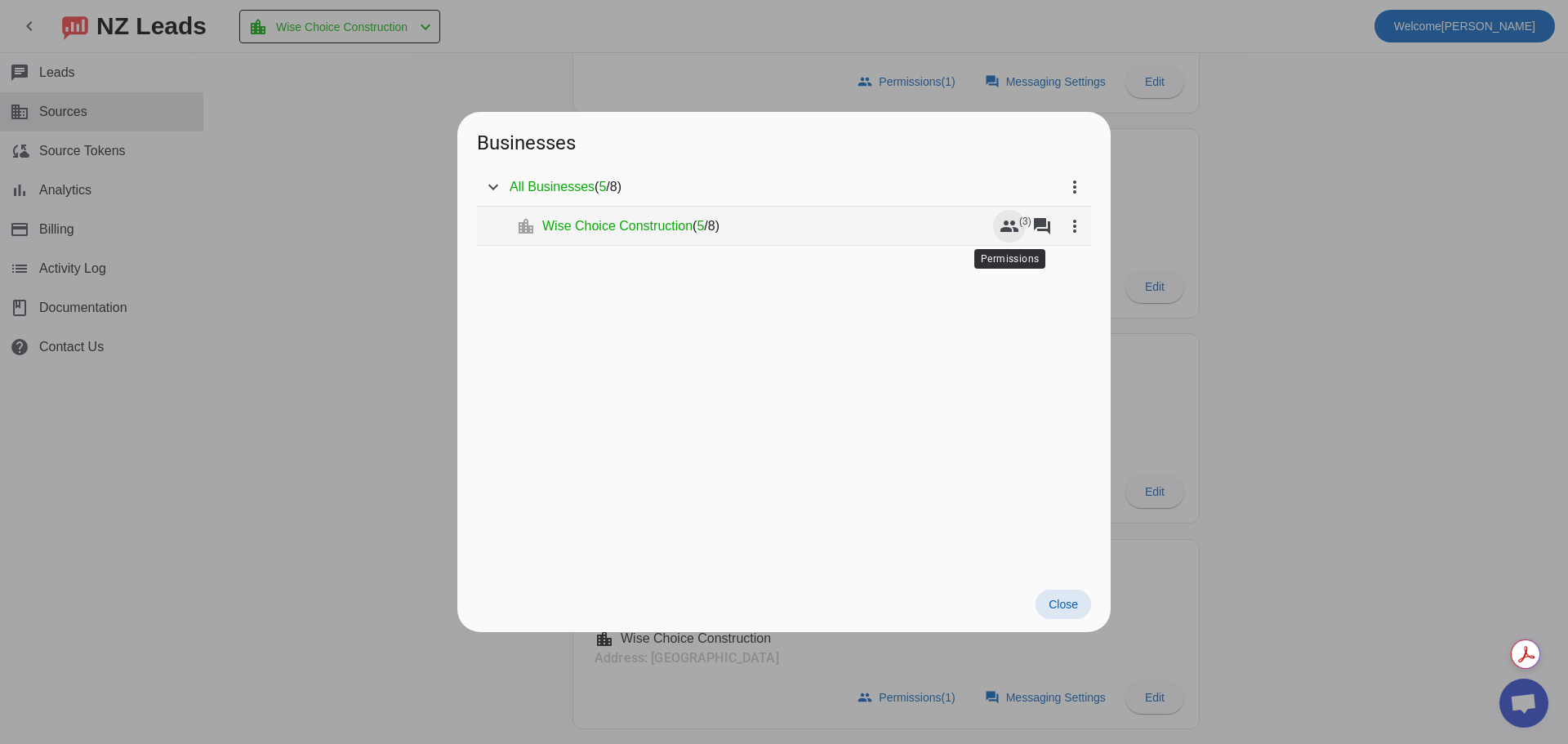
click at [1012, 217] on mat-icon "group" at bounding box center [1009, 225] width 19 height 19
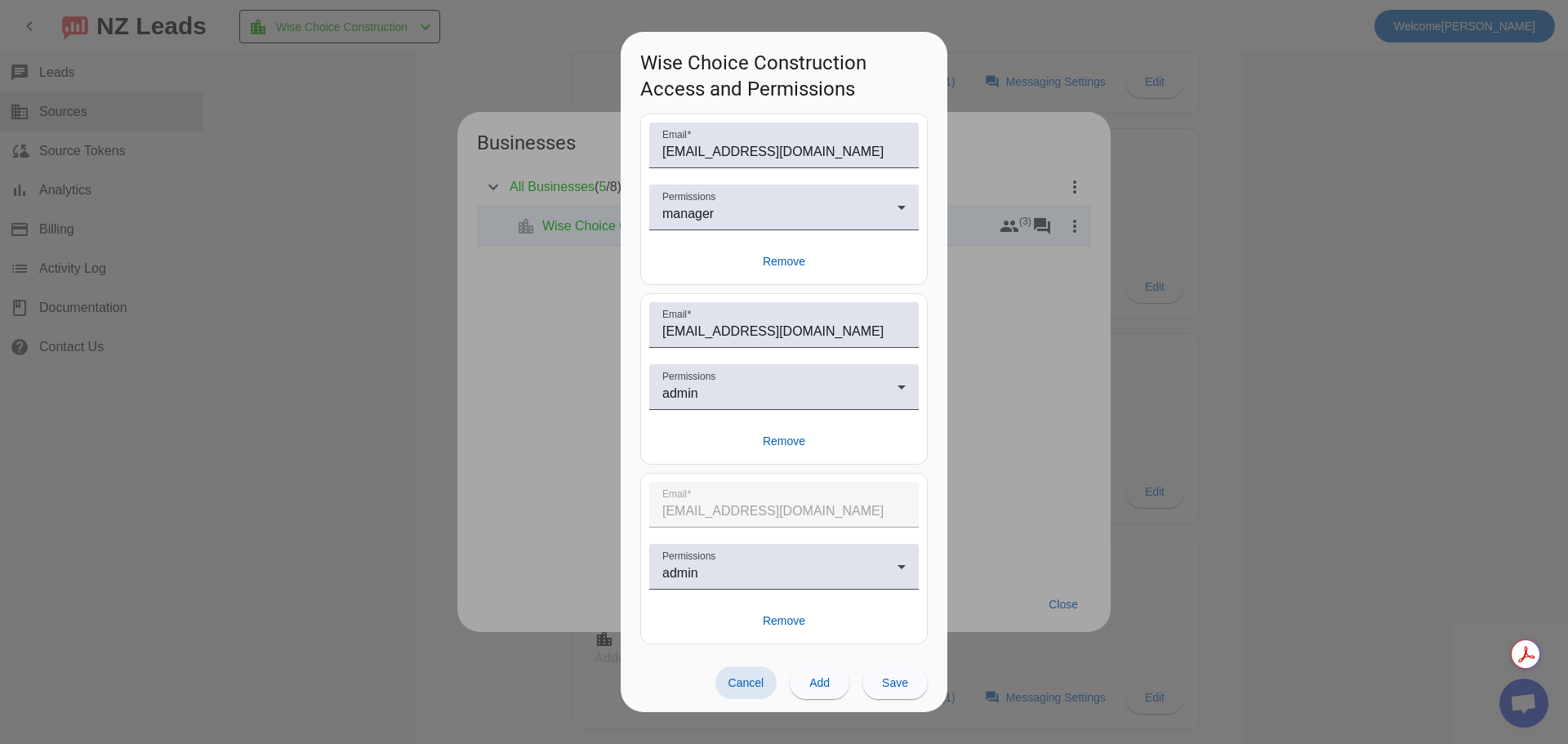
click at [754, 683] on span "Cancel" at bounding box center [746, 682] width 36 height 13
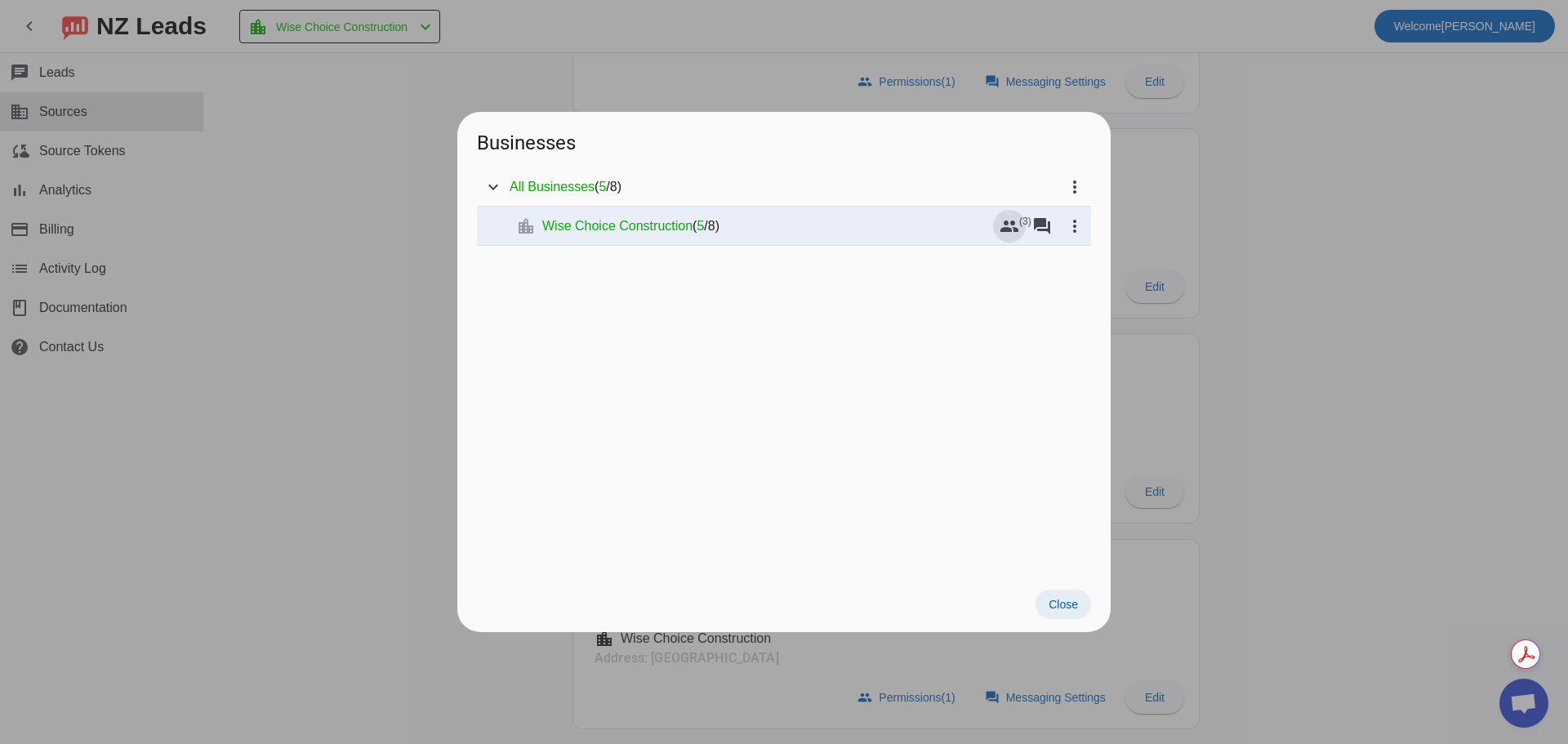
click at [1054, 601] on span "Close" at bounding box center [1063, 604] width 29 height 13
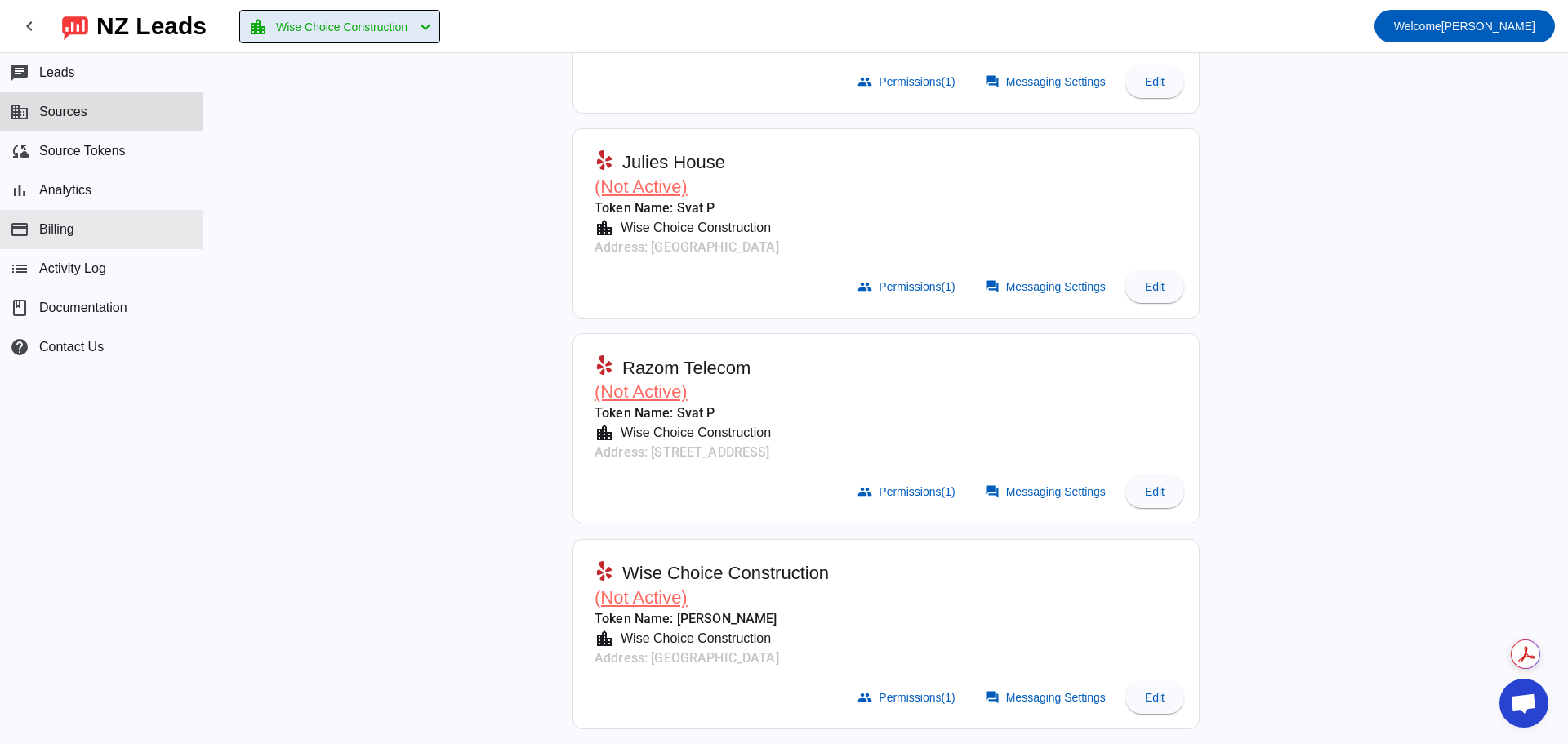
scroll to position [713, 0]
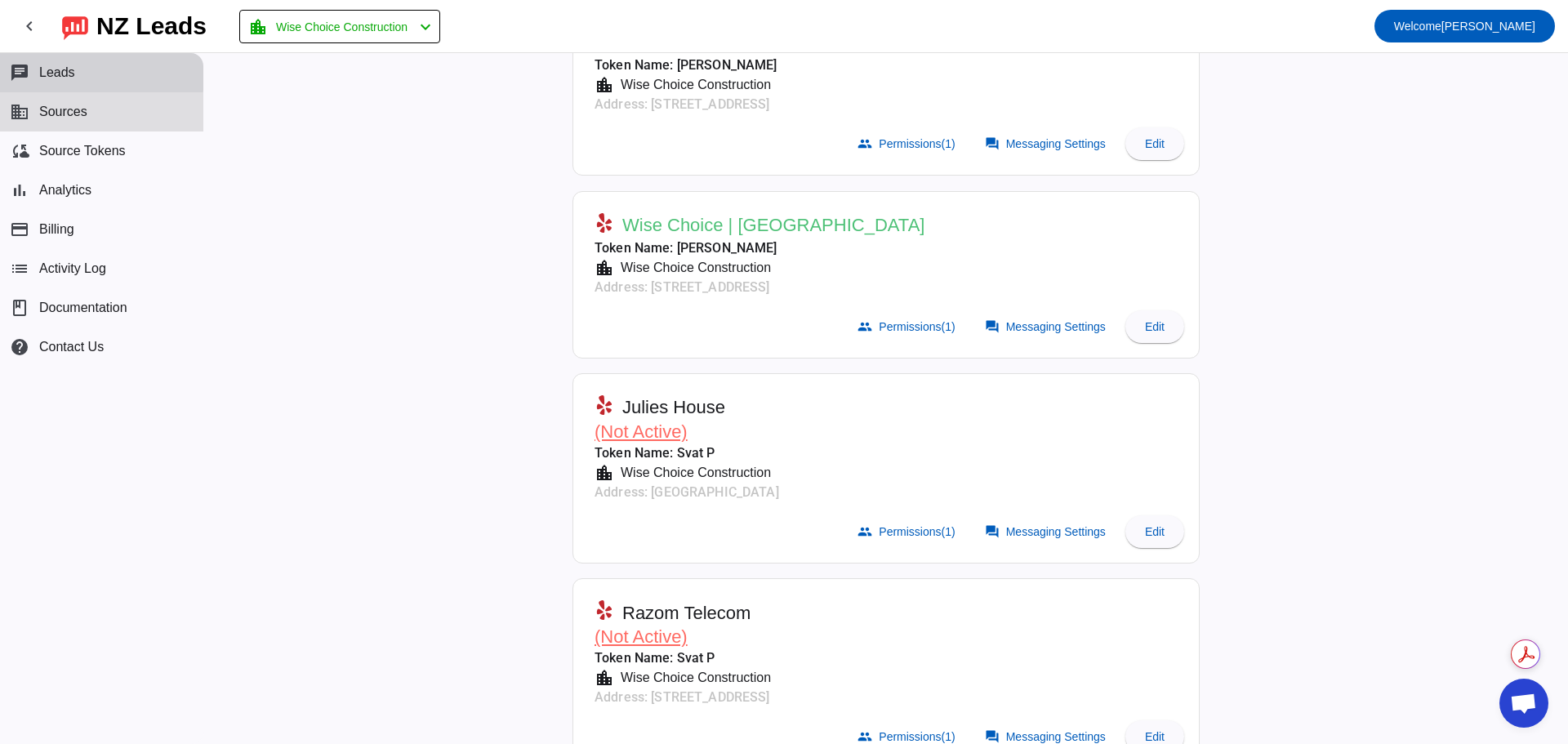
click at [57, 69] on span "Leads" at bounding box center [57, 73] width 36 height 15
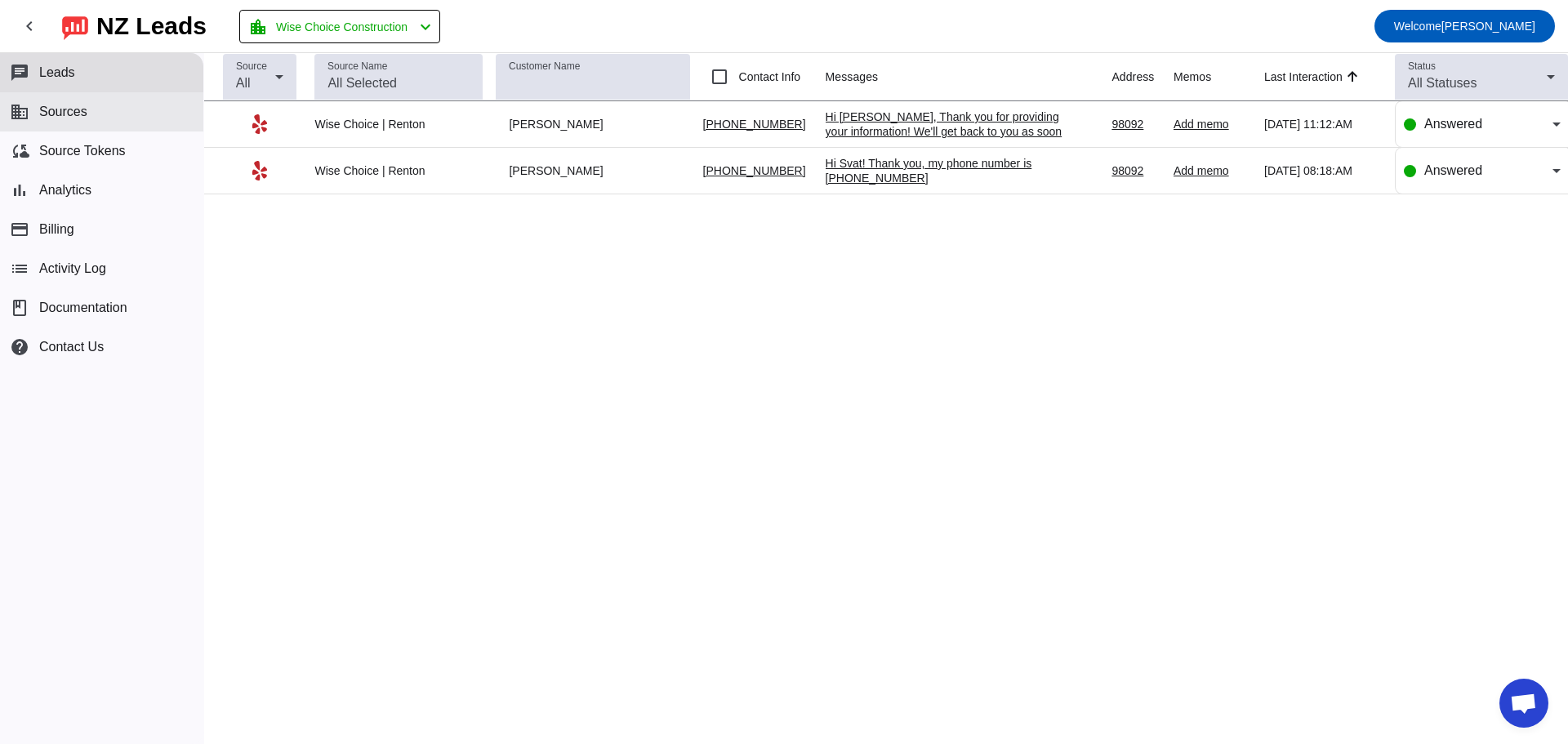
click at [74, 116] on span "Sources" at bounding box center [63, 112] width 48 height 15
